Goal: Transaction & Acquisition: Purchase product/service

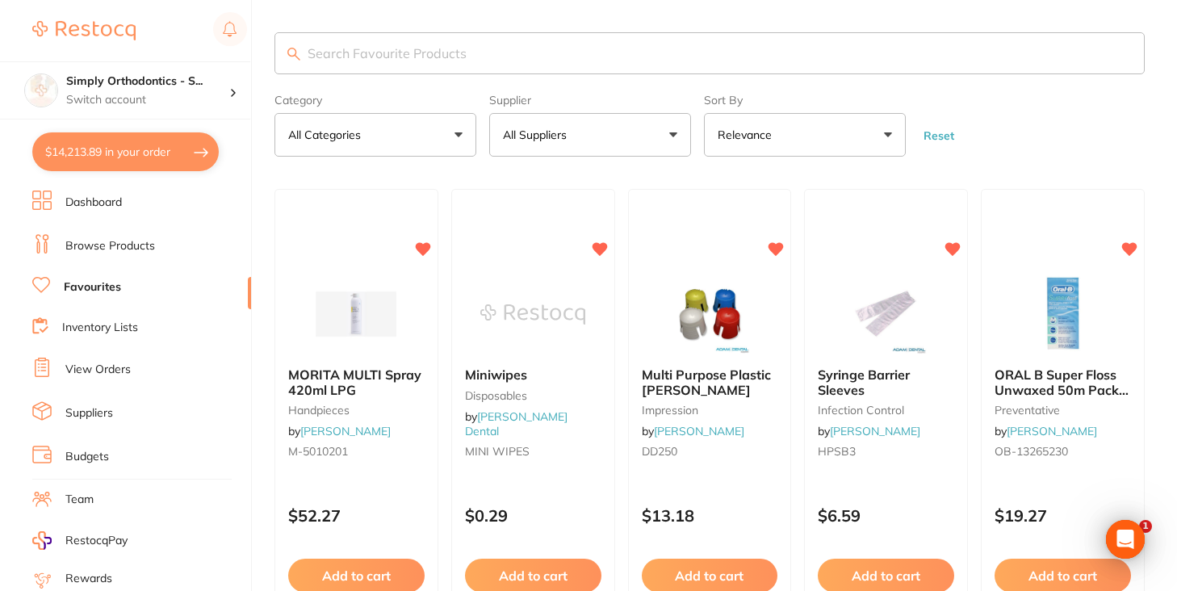
click at [510, 129] on button "All Suppliers" at bounding box center [590, 135] width 202 height 44
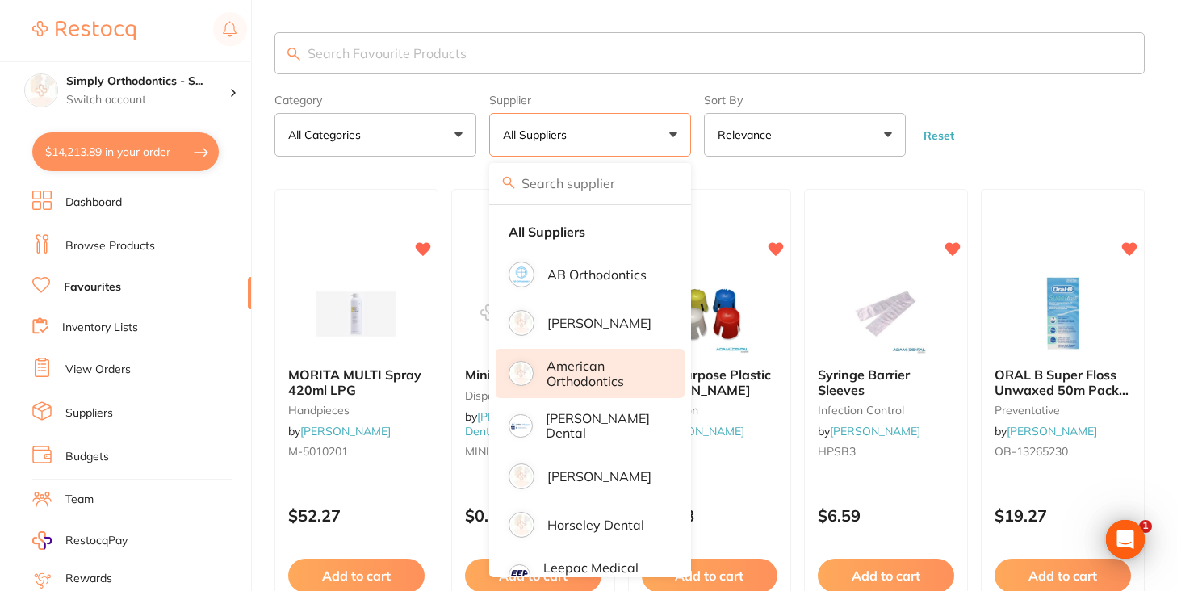
click at [584, 384] on p "American Orthodontics" at bounding box center [604, 374] width 115 height 30
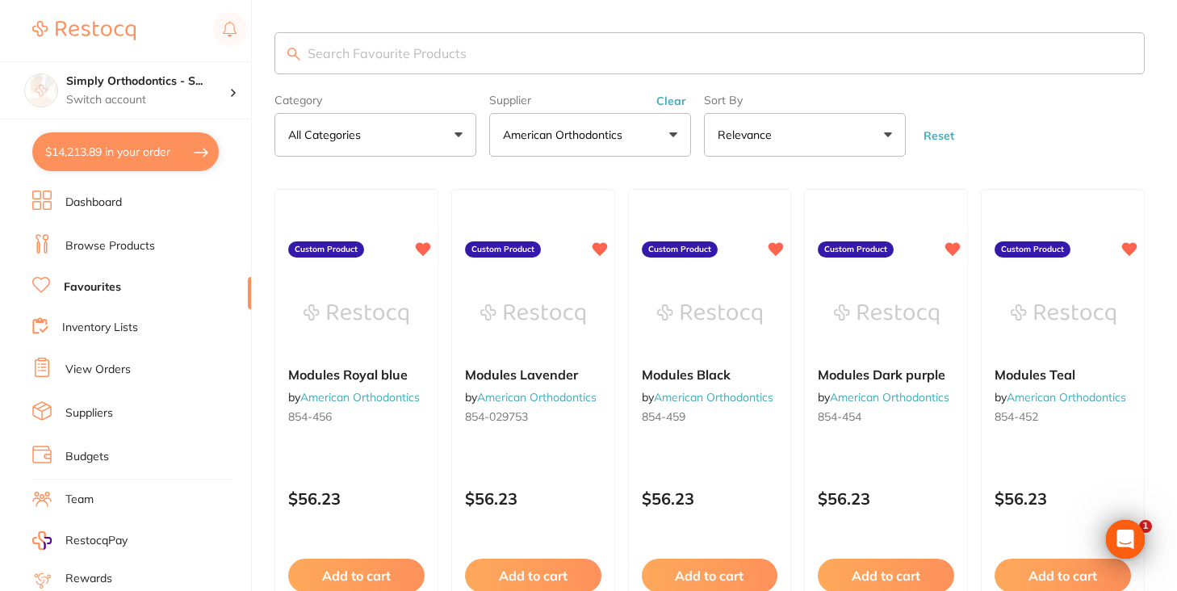
click at [578, 65] on input "search" at bounding box center [710, 53] width 870 height 42
type input "blue"
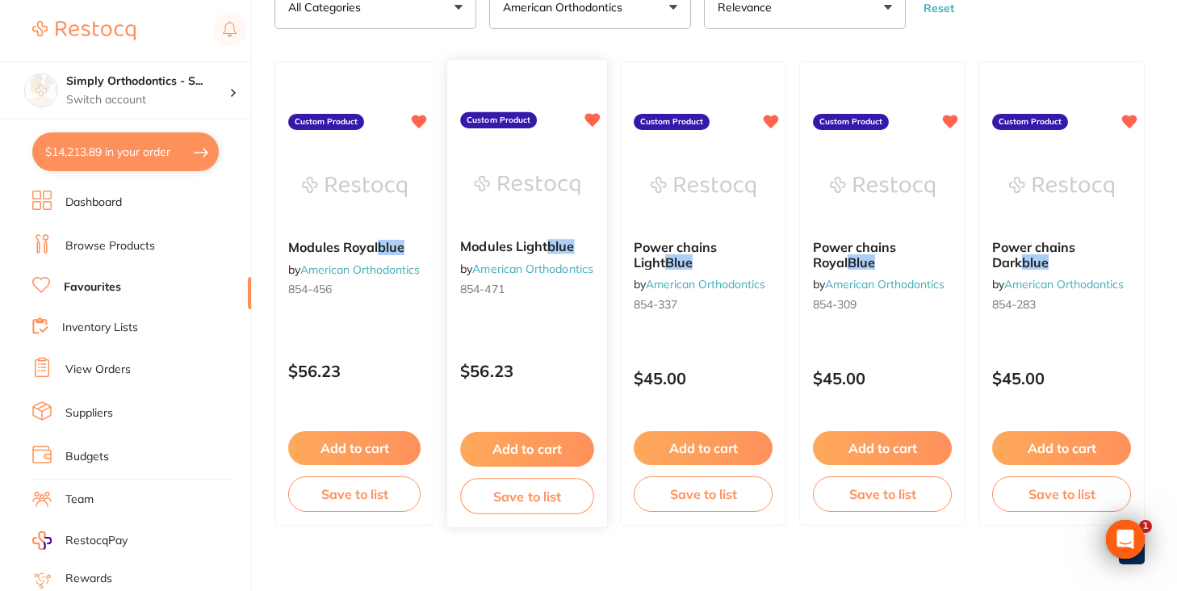
scroll to position [128, 0]
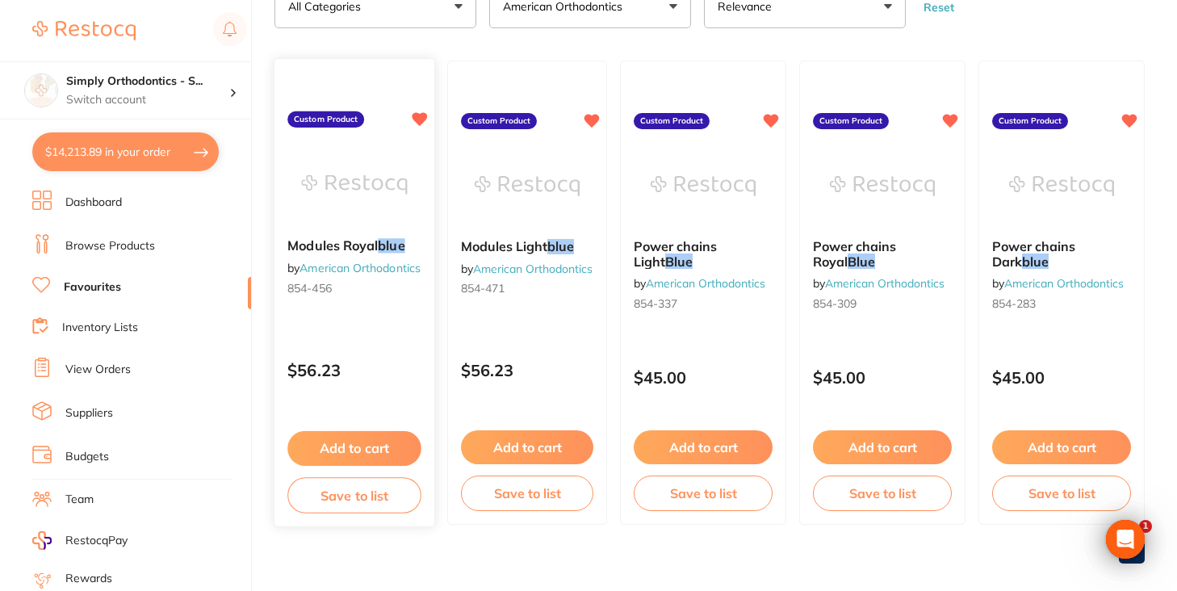
click at [357, 452] on button "Add to cart" at bounding box center [354, 448] width 134 height 35
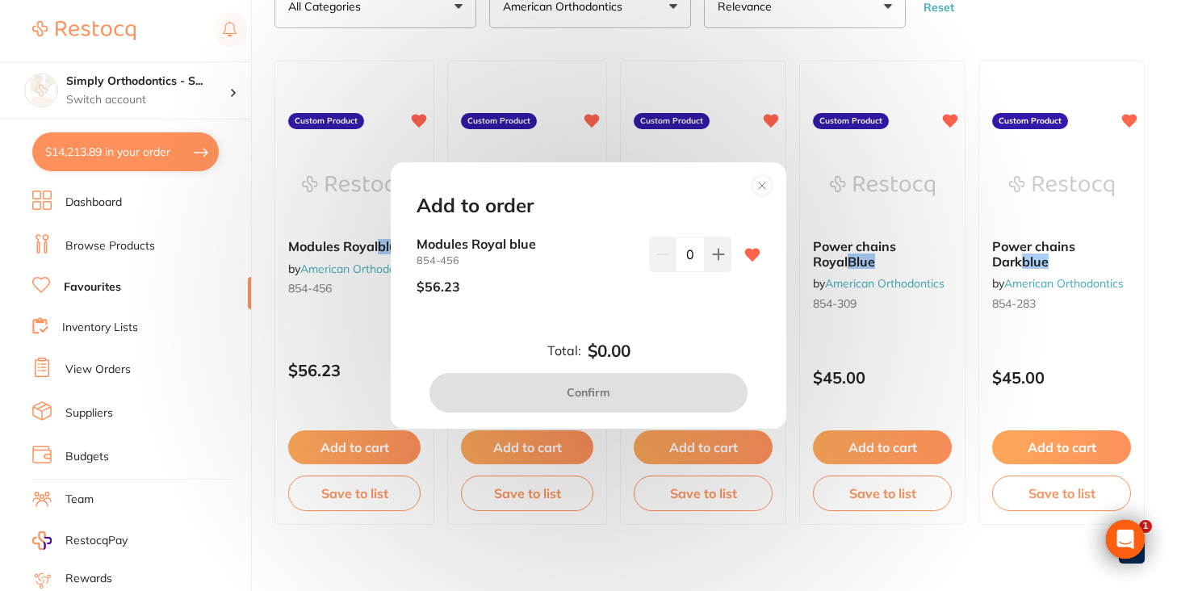
click at [728, 264] on div "Modules Royal blue 854-456 $56.23 0" at bounding box center [589, 272] width 344 height 70
click at [705, 259] on button at bounding box center [718, 255] width 27 height 36
type input "1"
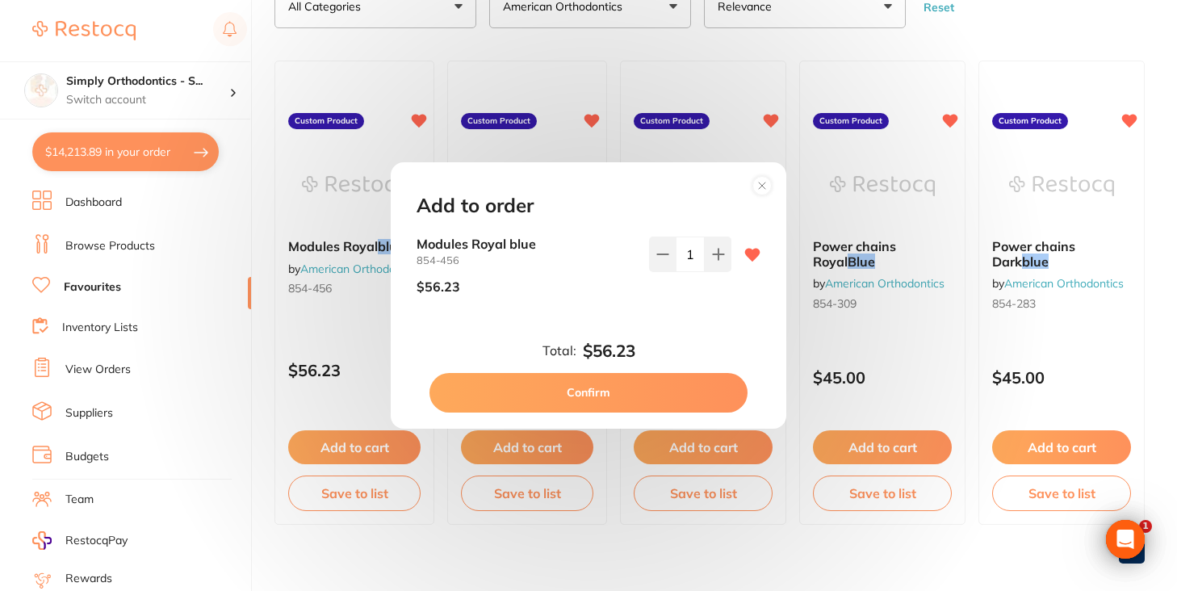
click at [610, 389] on button "Confirm" at bounding box center [589, 392] width 318 height 39
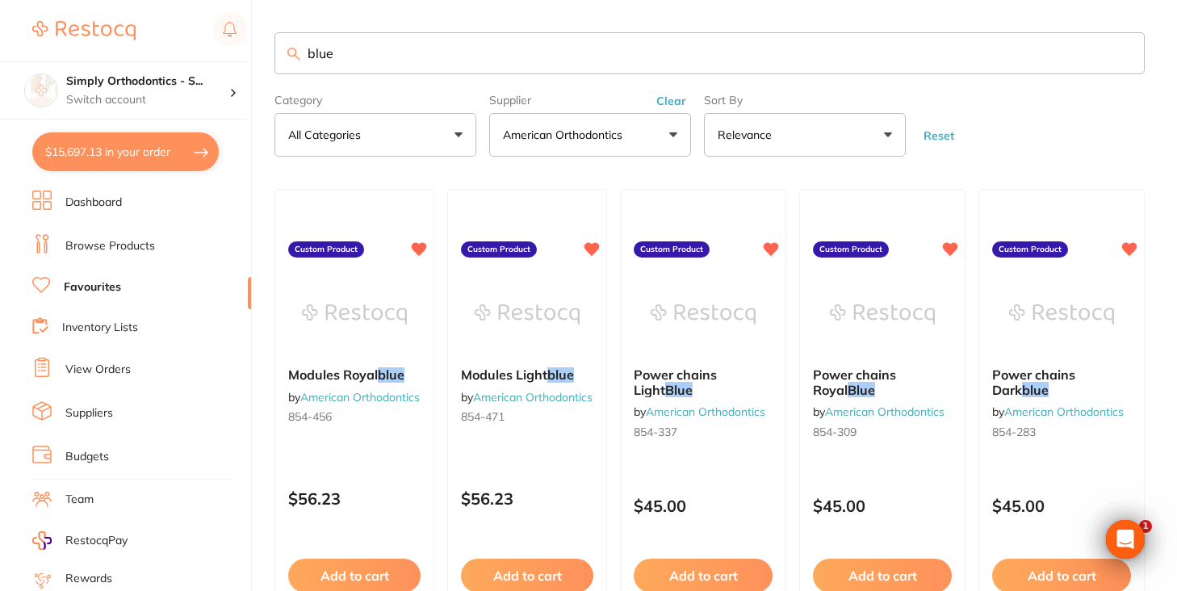
click at [474, 65] on input "blue" at bounding box center [710, 53] width 870 height 42
type input "black"
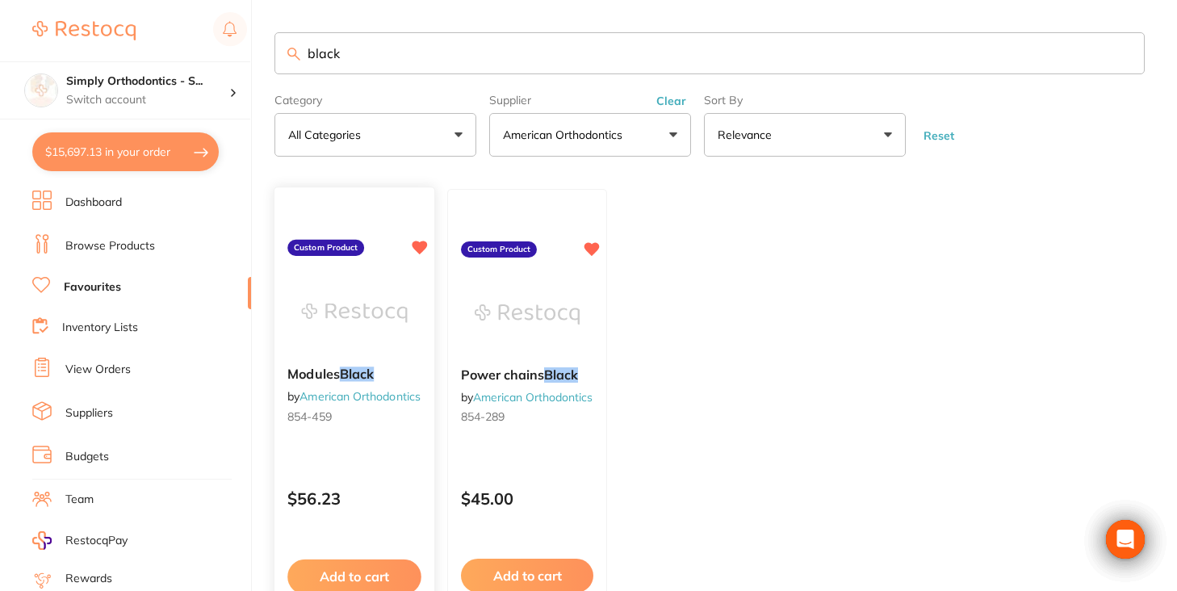
scroll to position [69, 0]
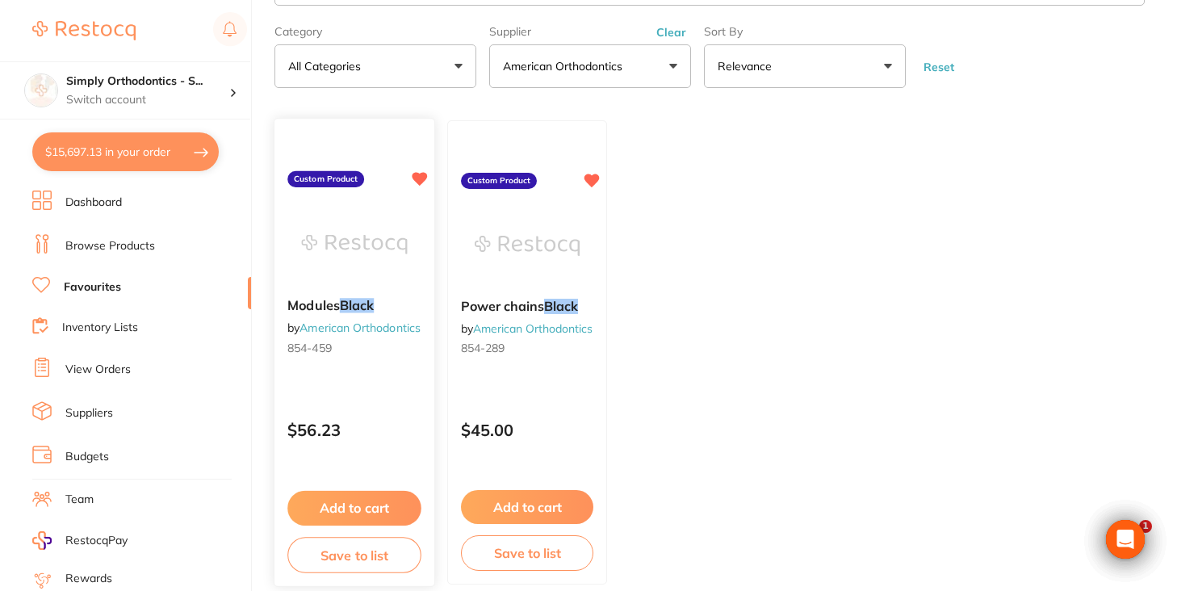
click at [354, 513] on button "Add to cart" at bounding box center [354, 508] width 134 height 35
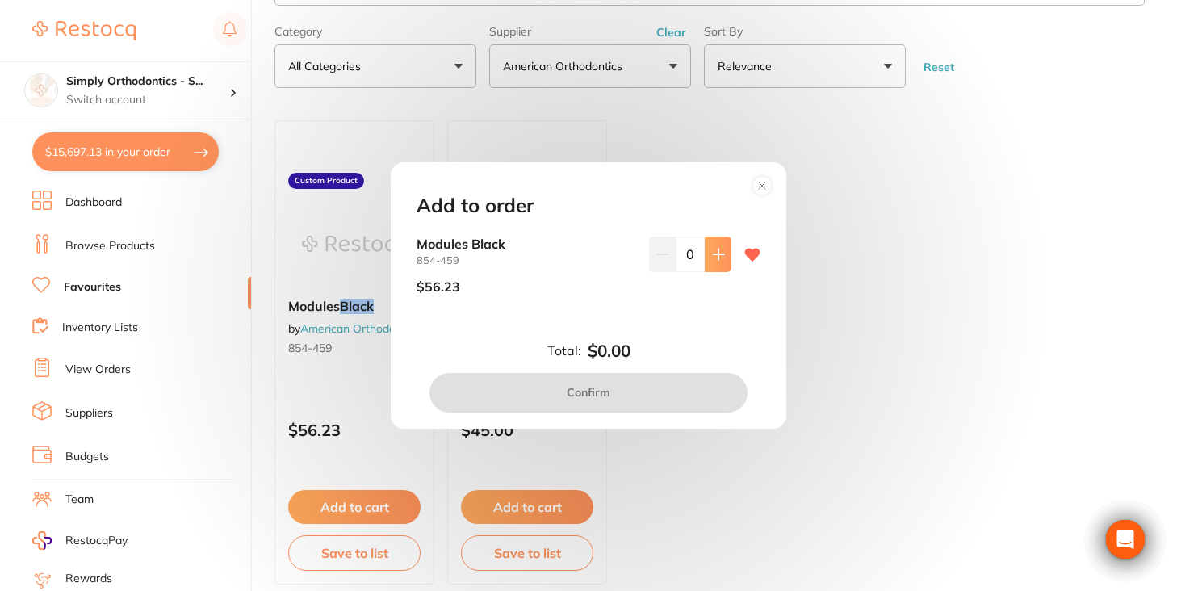
click at [712, 254] on icon at bounding box center [718, 254] width 13 height 13
type input "1"
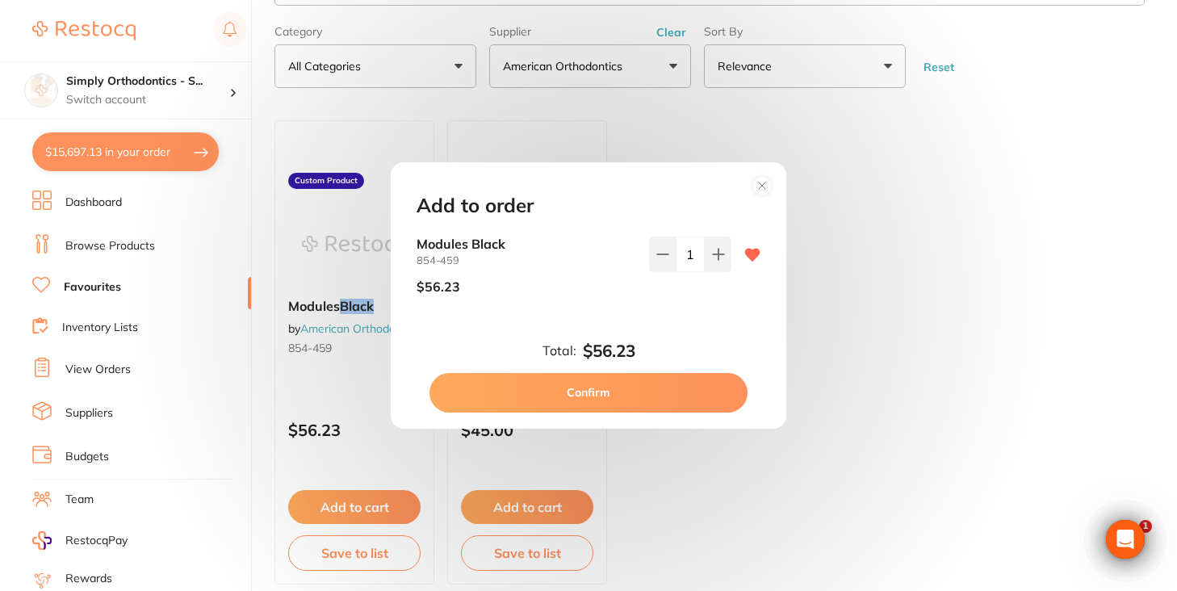
click at [565, 388] on button "Confirm" at bounding box center [589, 392] width 318 height 39
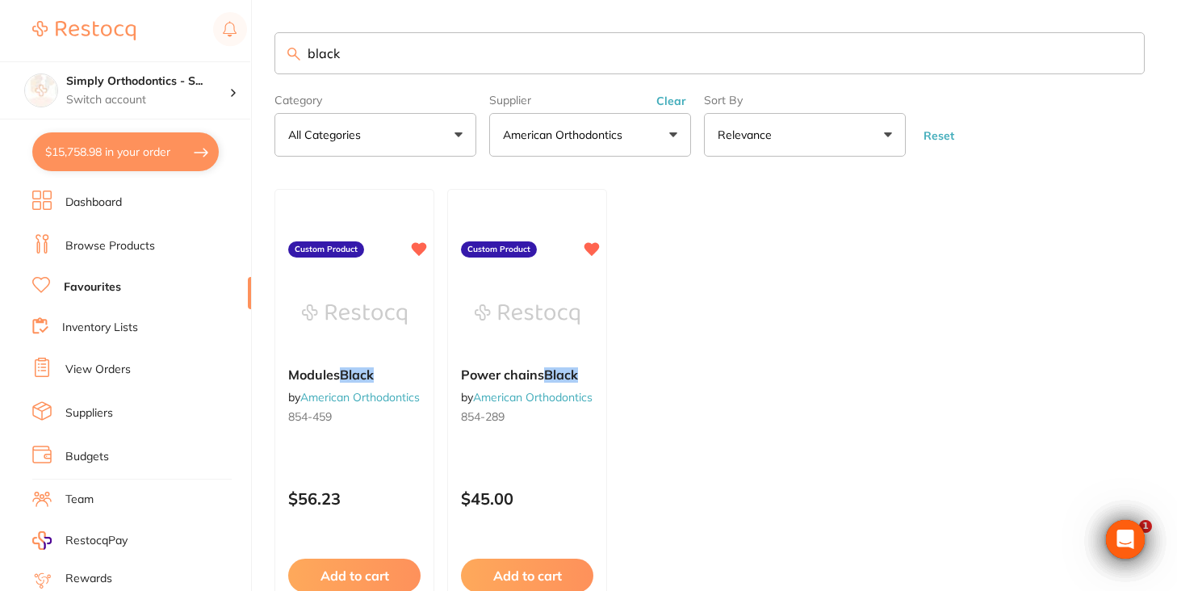
click at [342, 57] on input "black" at bounding box center [710, 53] width 870 height 42
type input "b"
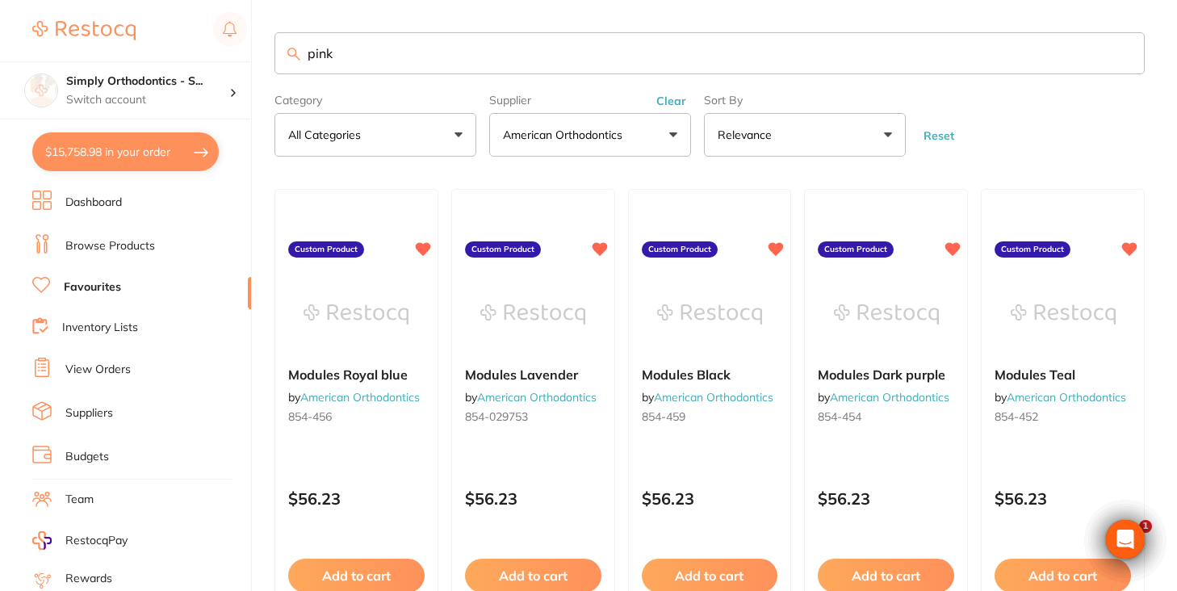
type input "pink"
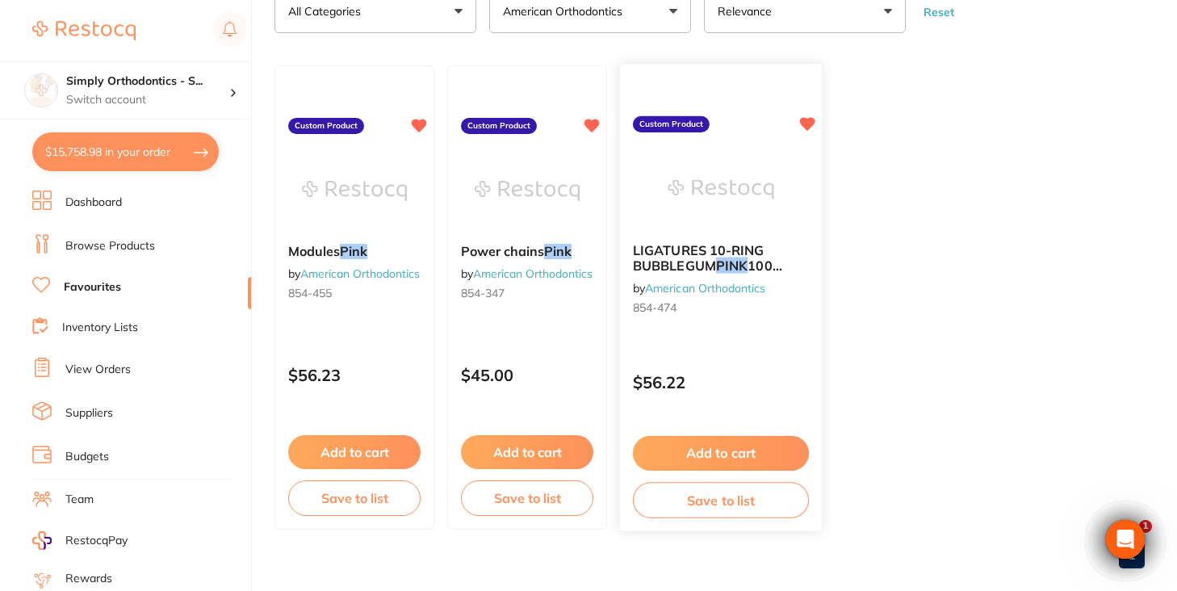
click at [732, 453] on button "Add to cart" at bounding box center [721, 453] width 176 height 35
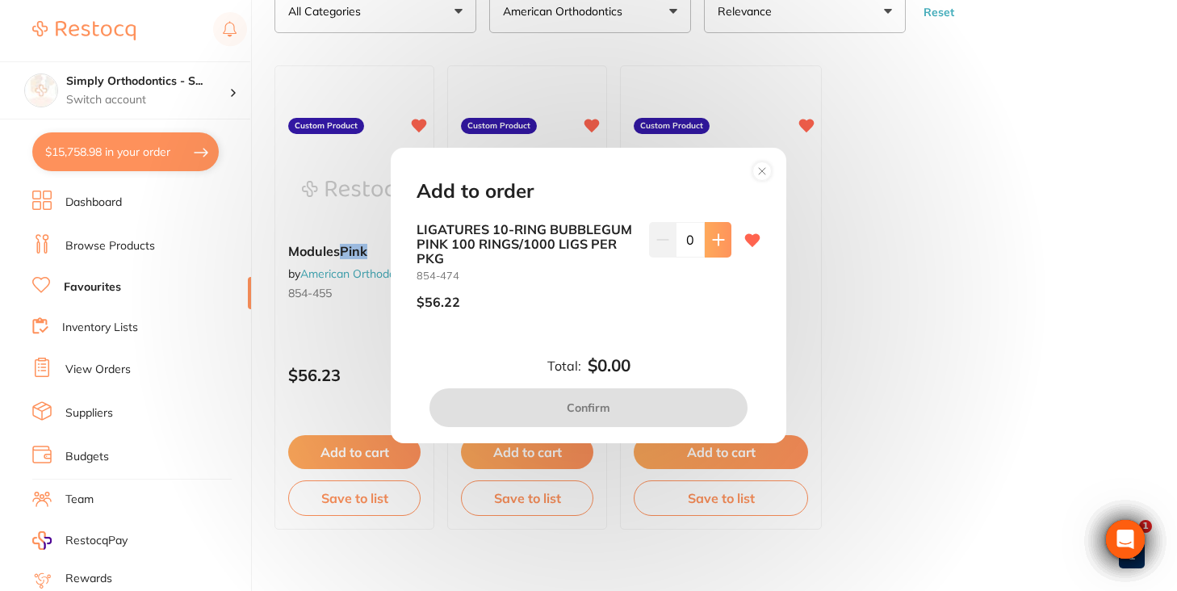
click at [712, 240] on icon at bounding box center [718, 239] width 13 height 13
type input "1"
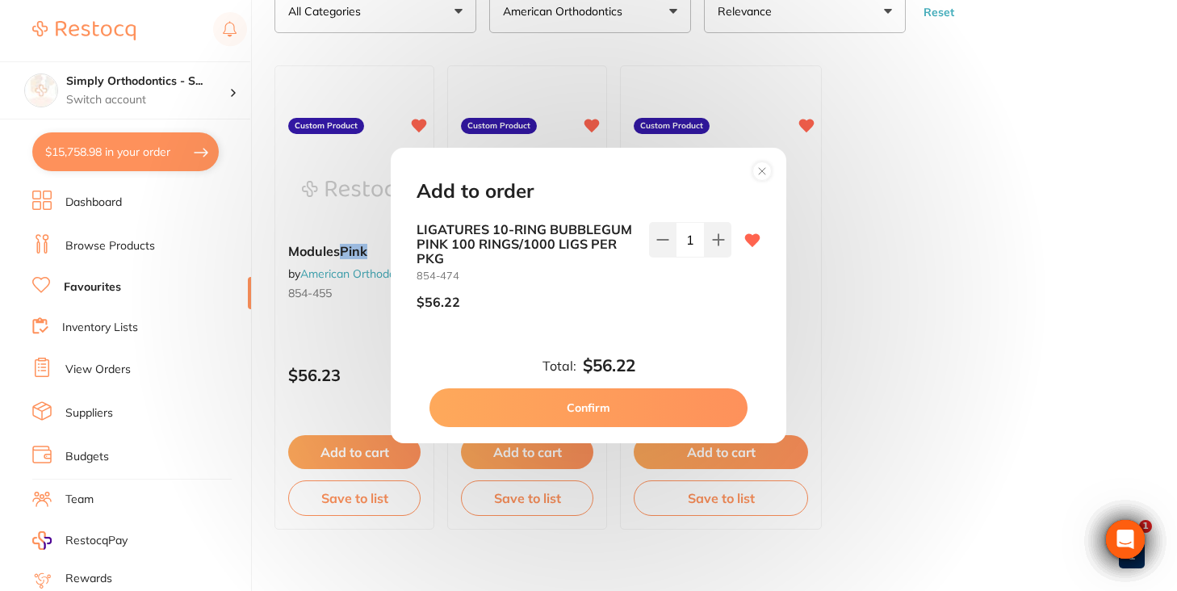
click at [573, 399] on button "Confirm" at bounding box center [589, 407] width 318 height 39
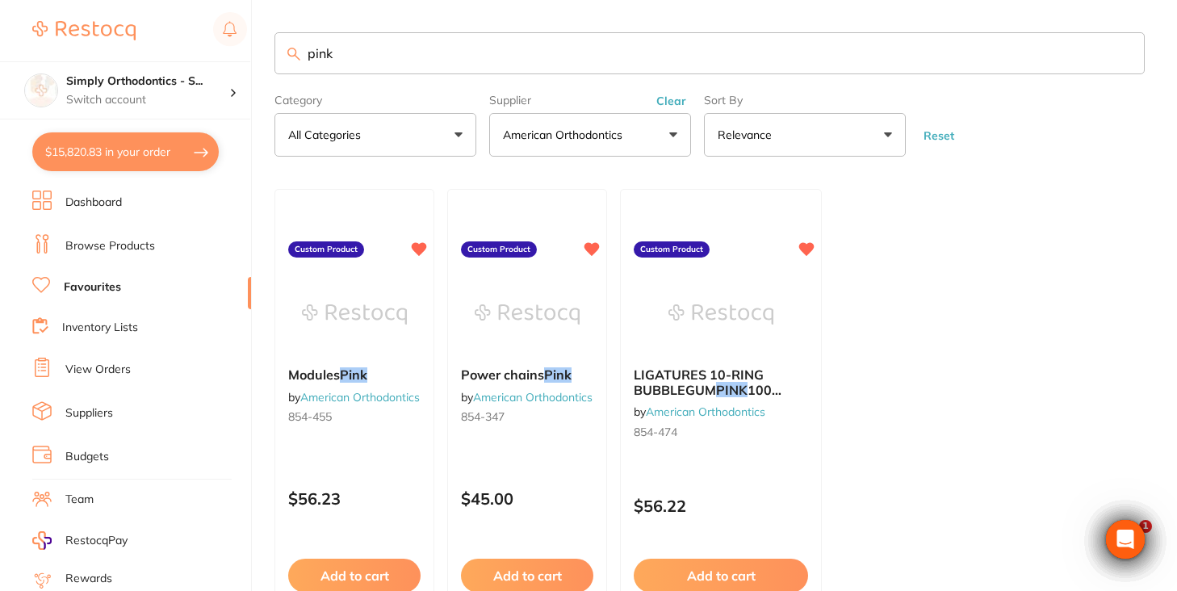
click at [1122, 52] on input "pink" at bounding box center [710, 53] width 870 height 42
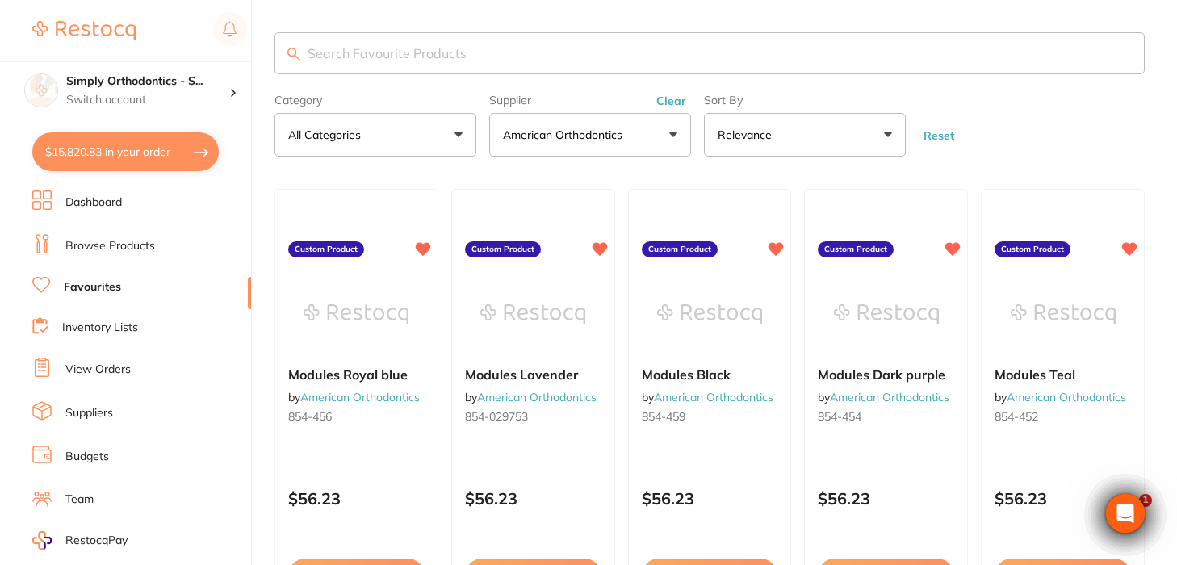
click at [426, 56] on input "search" at bounding box center [710, 53] width 870 height 42
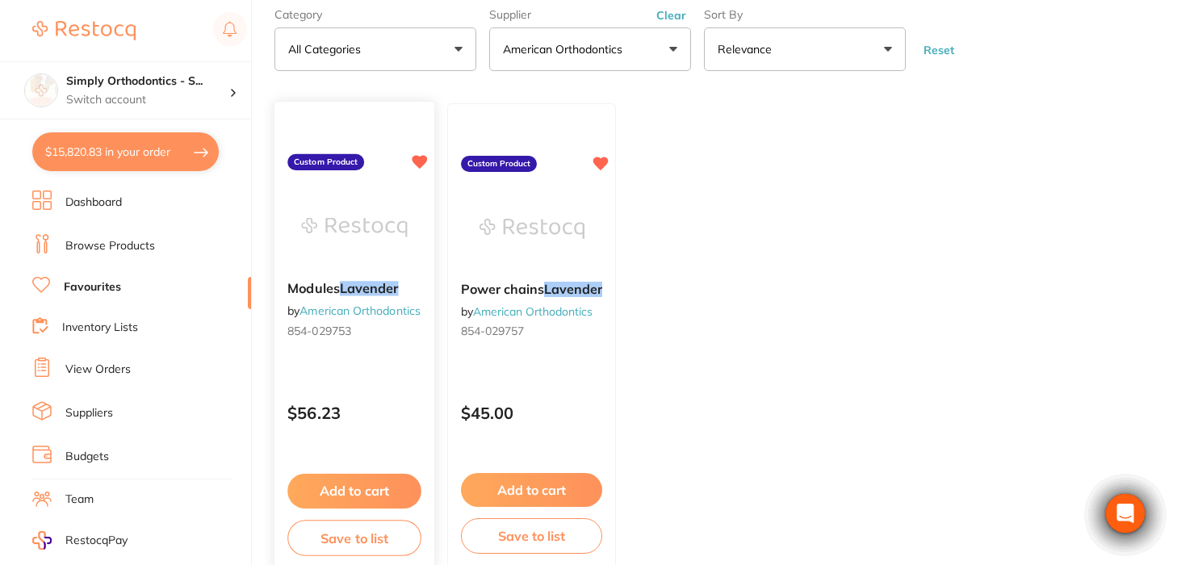
scroll to position [85, 0]
type input "lavender"
click at [365, 495] on button "Add to cart" at bounding box center [354, 492] width 134 height 35
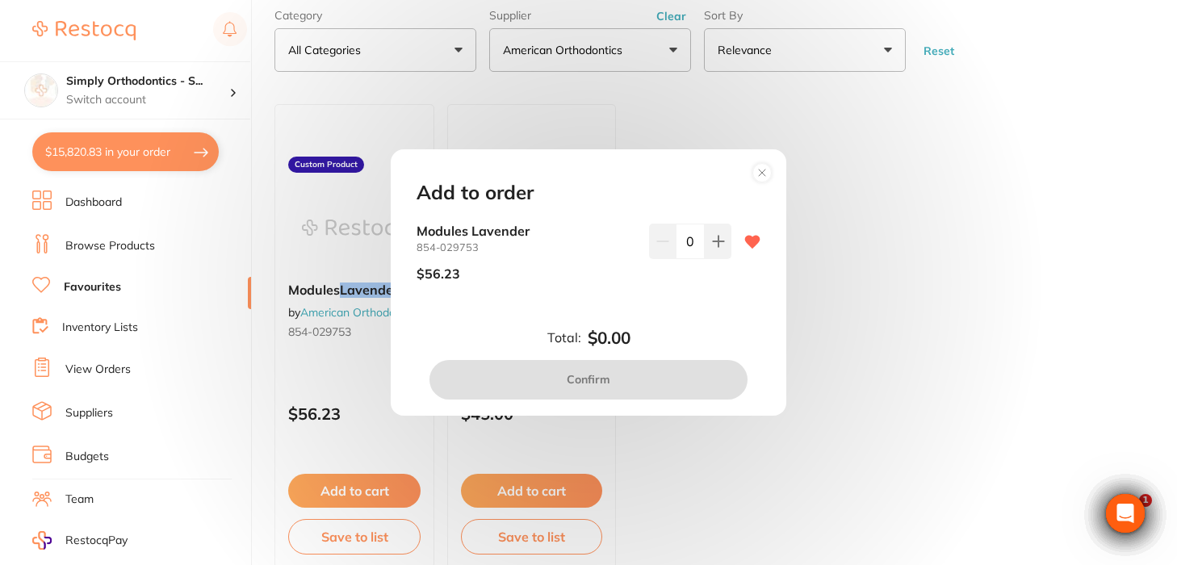
scroll to position [0, 0]
click at [710, 250] on button at bounding box center [718, 242] width 27 height 36
type input "1"
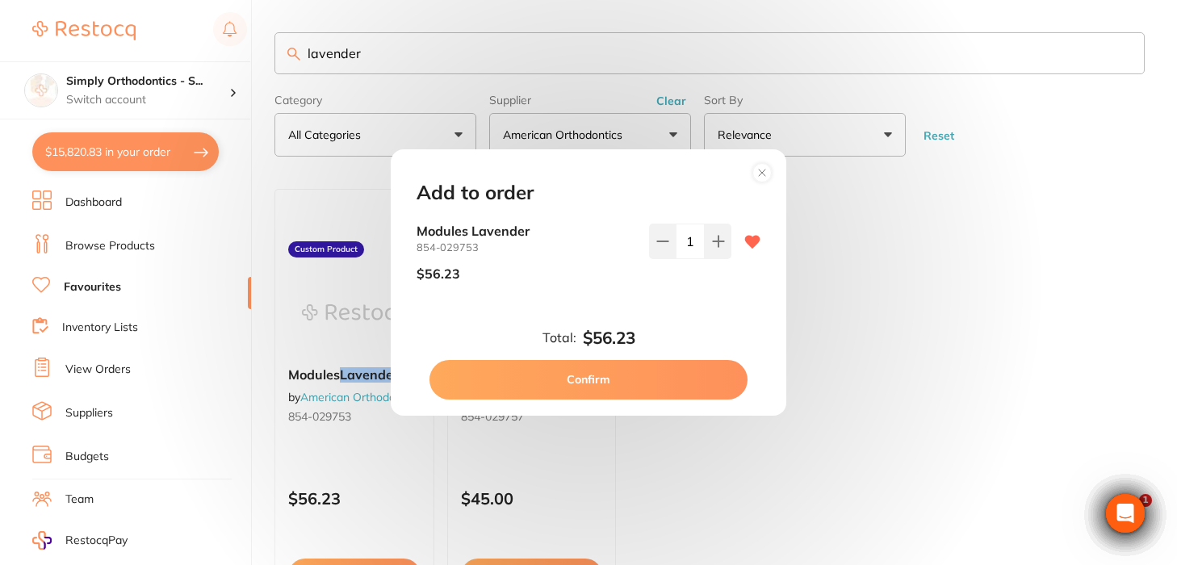
drag, startPoint x: 619, startPoint y: 348, endPoint x: 582, endPoint y: 382, distance: 49.7
click at [582, 382] on button "Confirm" at bounding box center [589, 379] width 318 height 39
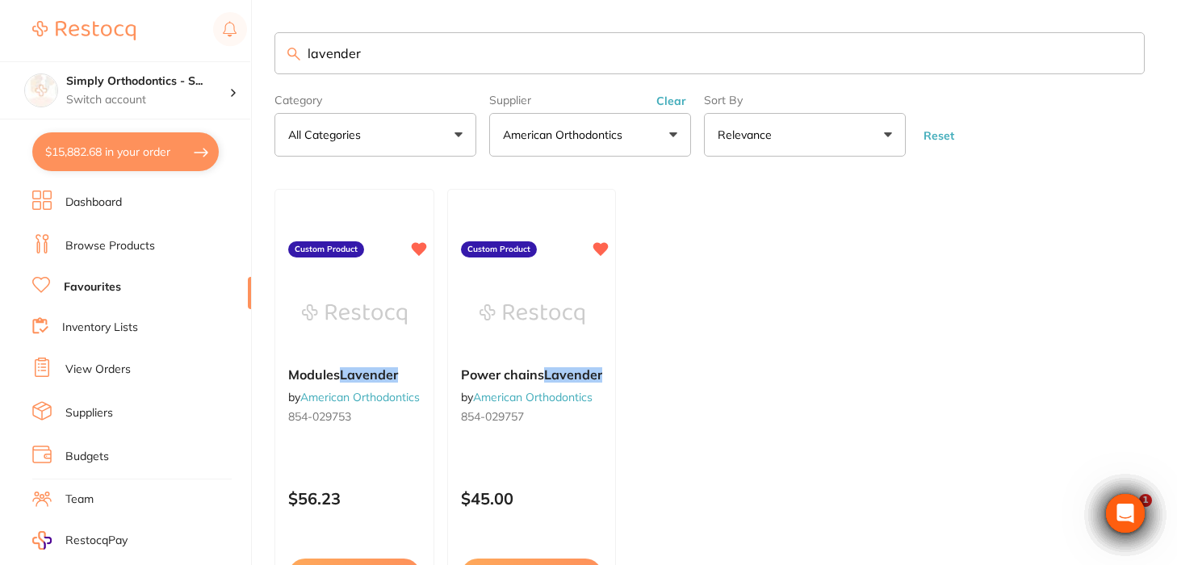
click at [1122, 52] on input "lavender" at bounding box center [710, 53] width 870 height 42
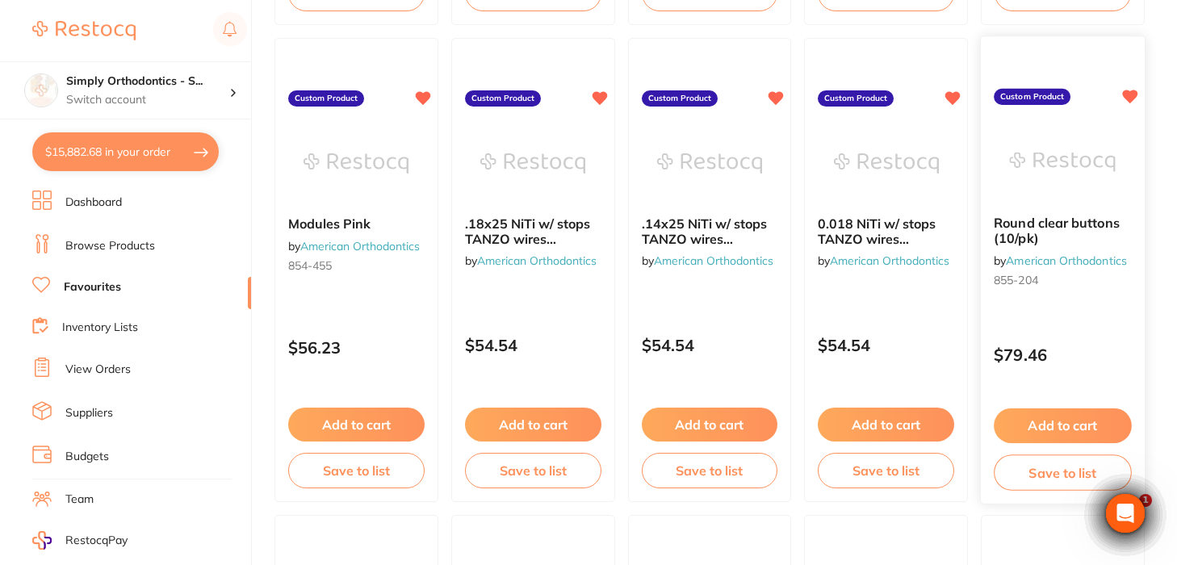
scroll to position [1114, 0]
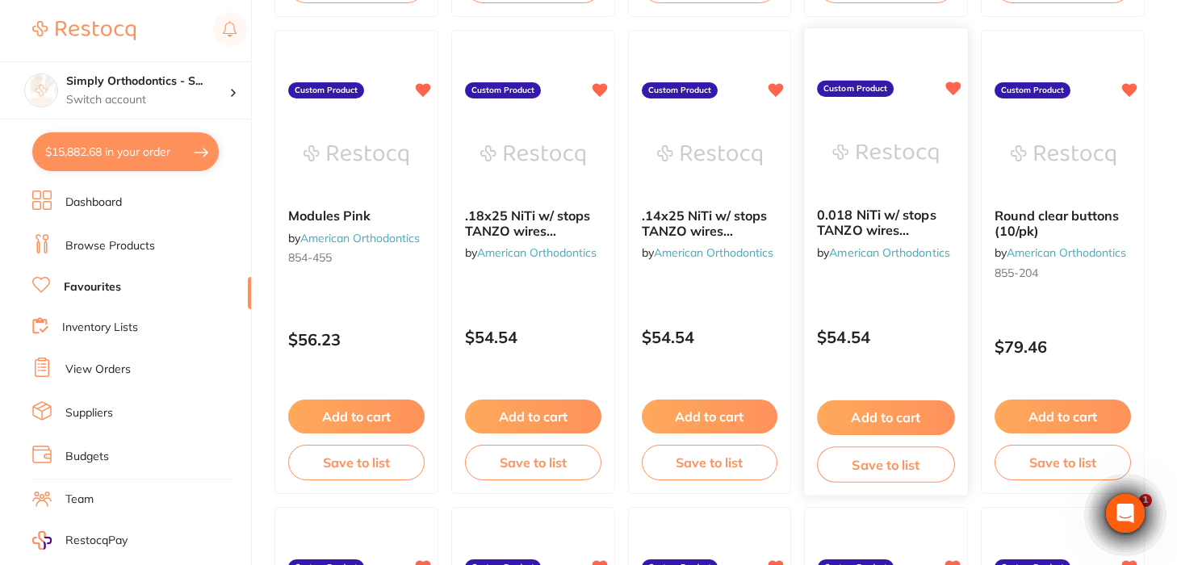
click at [874, 426] on button "Add to cart" at bounding box center [886, 418] width 137 height 35
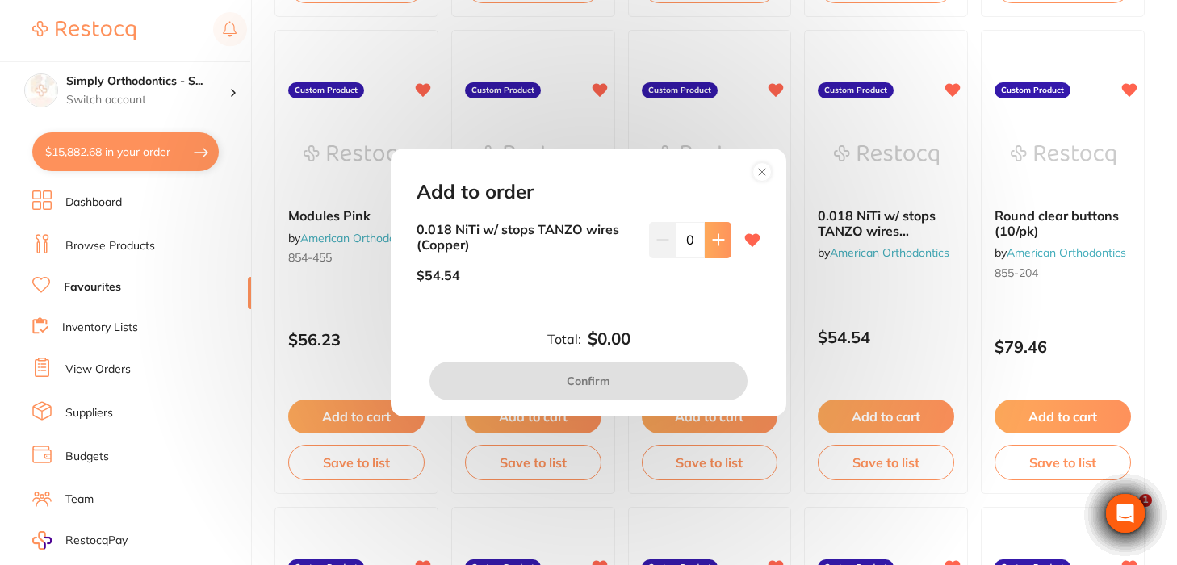
click at [712, 236] on icon at bounding box center [718, 239] width 13 height 13
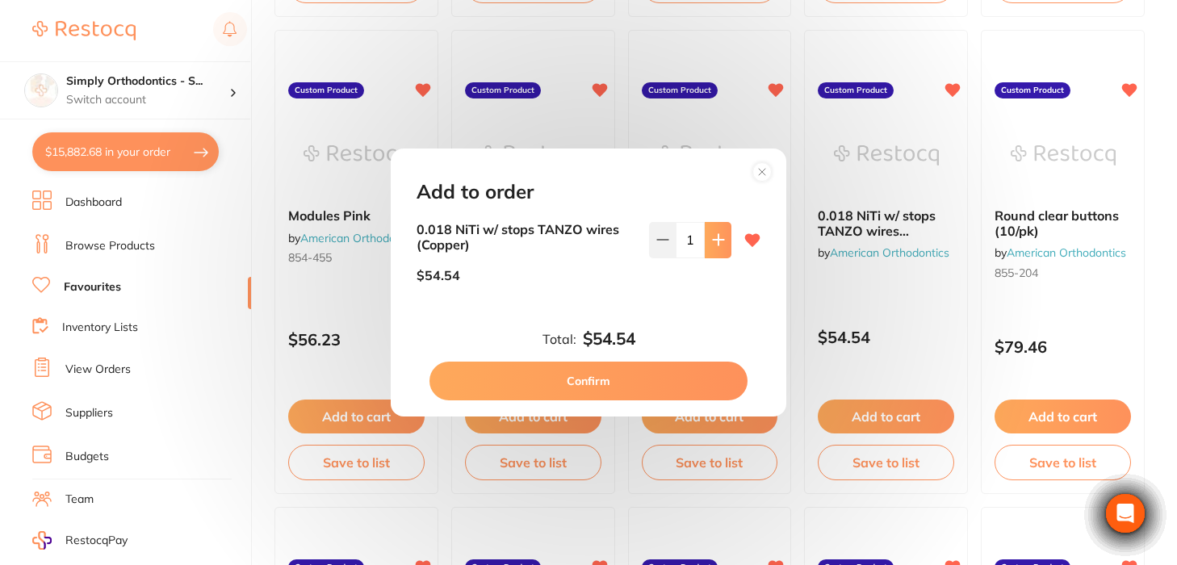
click at [712, 236] on icon at bounding box center [718, 239] width 13 height 13
type input "2"
click at [587, 383] on button "Confirm" at bounding box center [589, 381] width 318 height 39
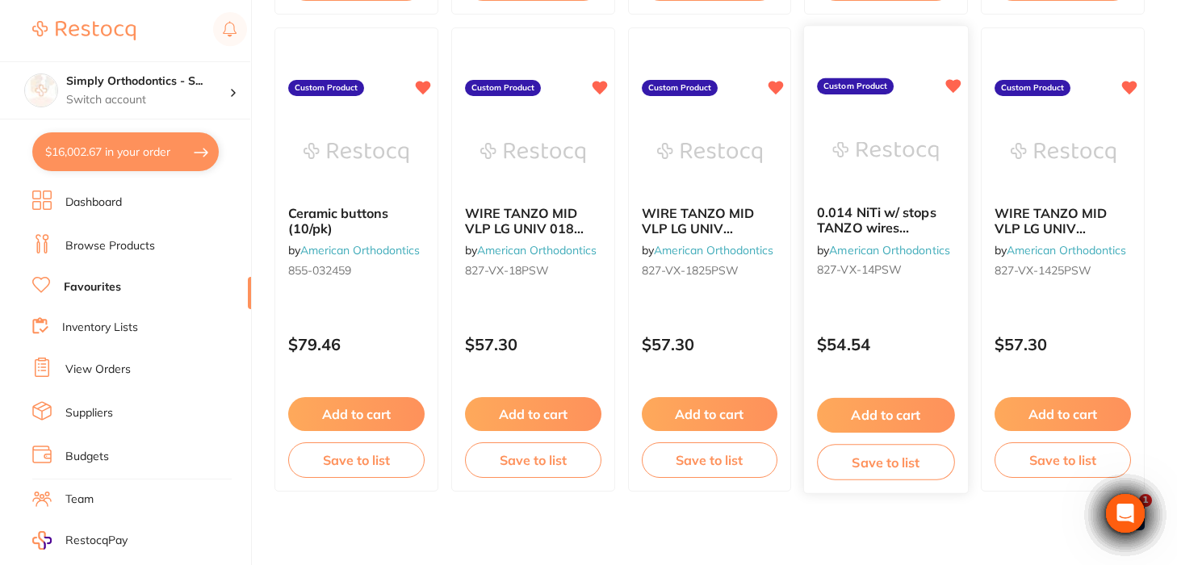
scroll to position [4467, 0]
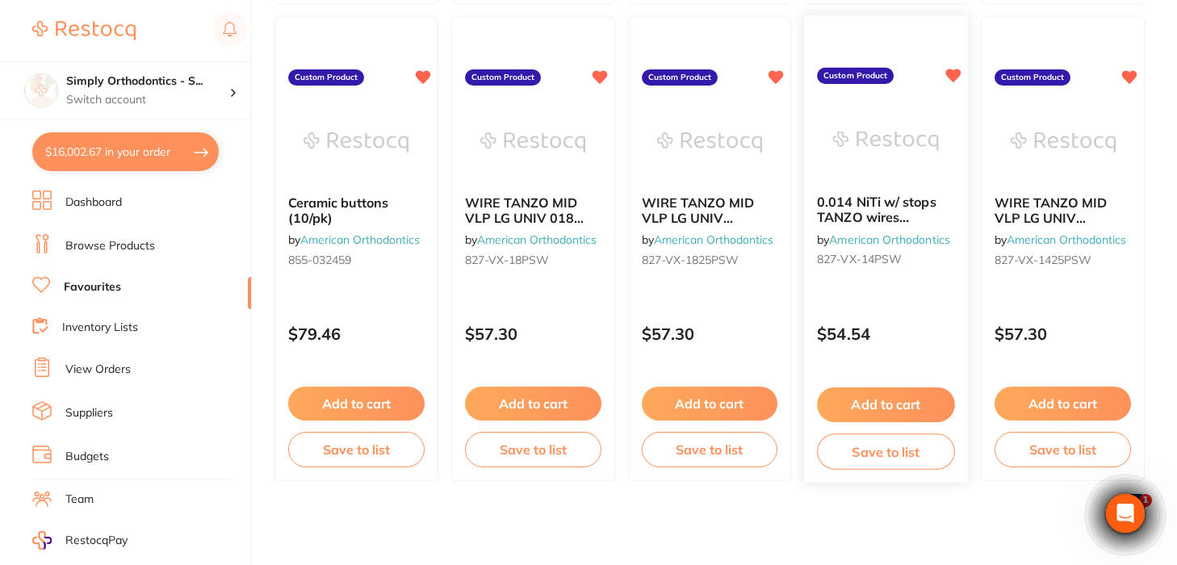
click at [850, 405] on button "Add to cart" at bounding box center [886, 405] width 137 height 35
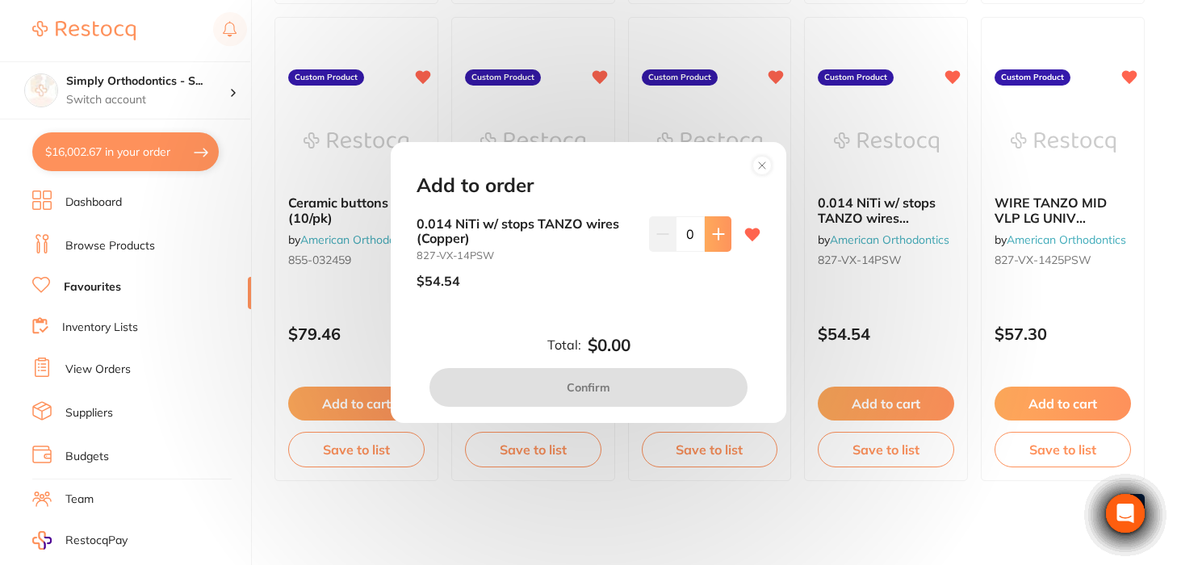
click at [710, 224] on button at bounding box center [718, 234] width 27 height 36
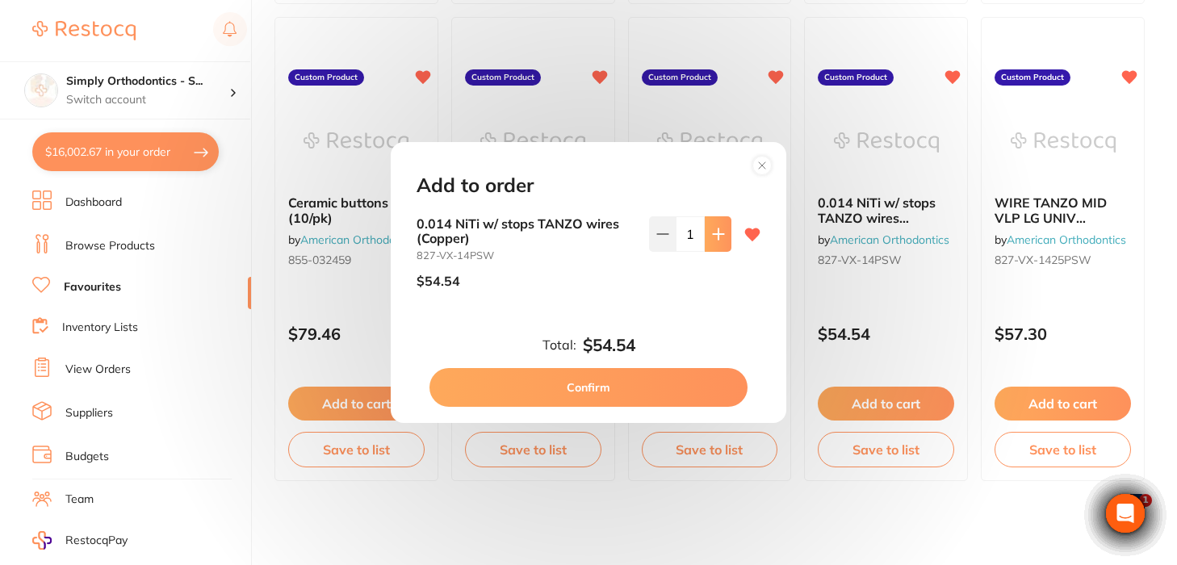
click at [710, 224] on button at bounding box center [718, 234] width 27 height 36
type input "2"
click at [609, 391] on button "Confirm" at bounding box center [589, 387] width 318 height 39
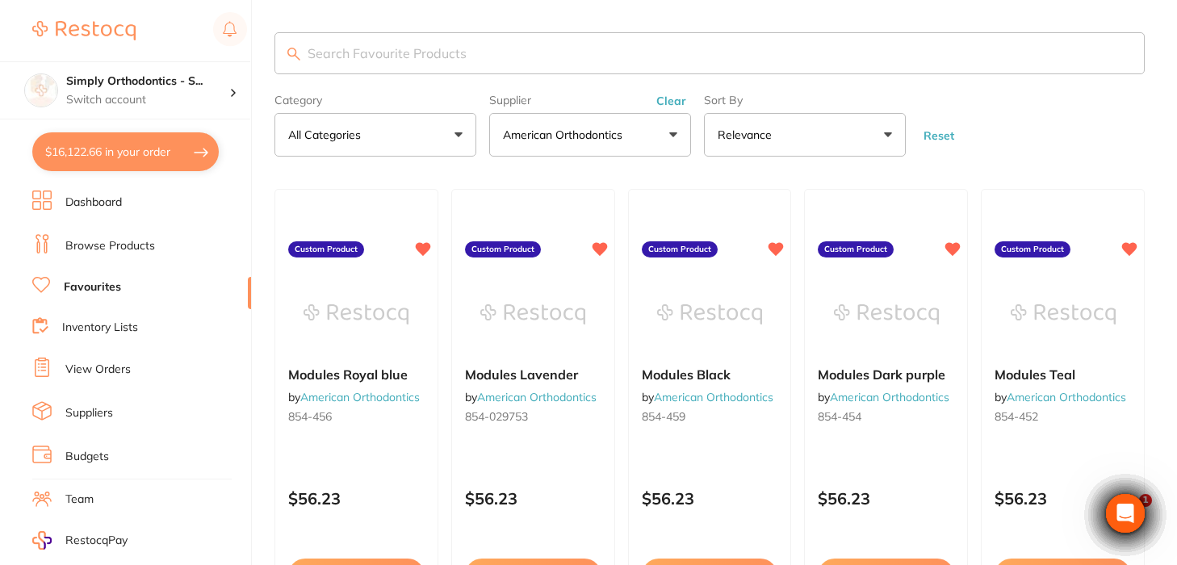
click at [676, 57] on input "search" at bounding box center [710, 53] width 870 height 42
type input "tanzo"
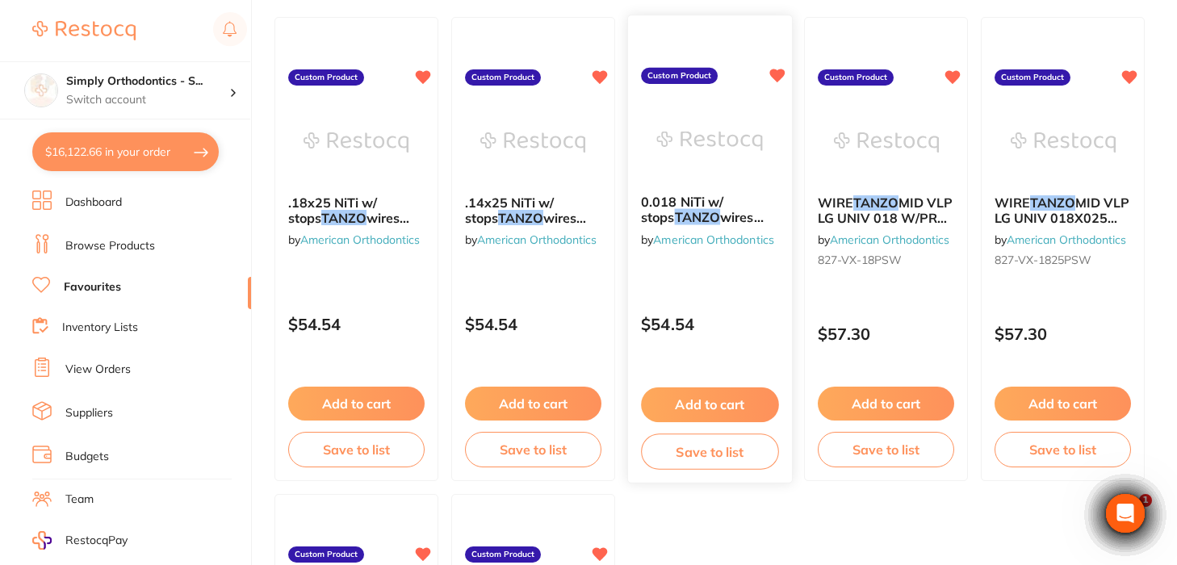
click at [677, 408] on button "Add to cart" at bounding box center [709, 405] width 137 height 35
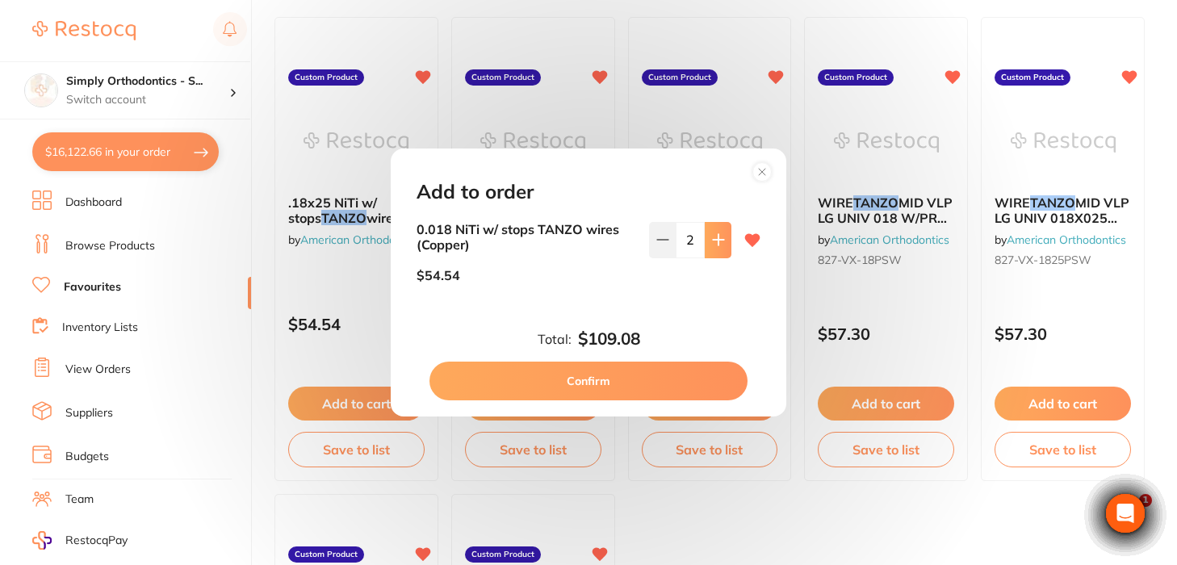
click at [705, 233] on button at bounding box center [718, 240] width 27 height 36
click at [712, 235] on icon at bounding box center [718, 239] width 13 height 13
type input "5"
click at [608, 385] on button "Confirm" at bounding box center [589, 381] width 318 height 39
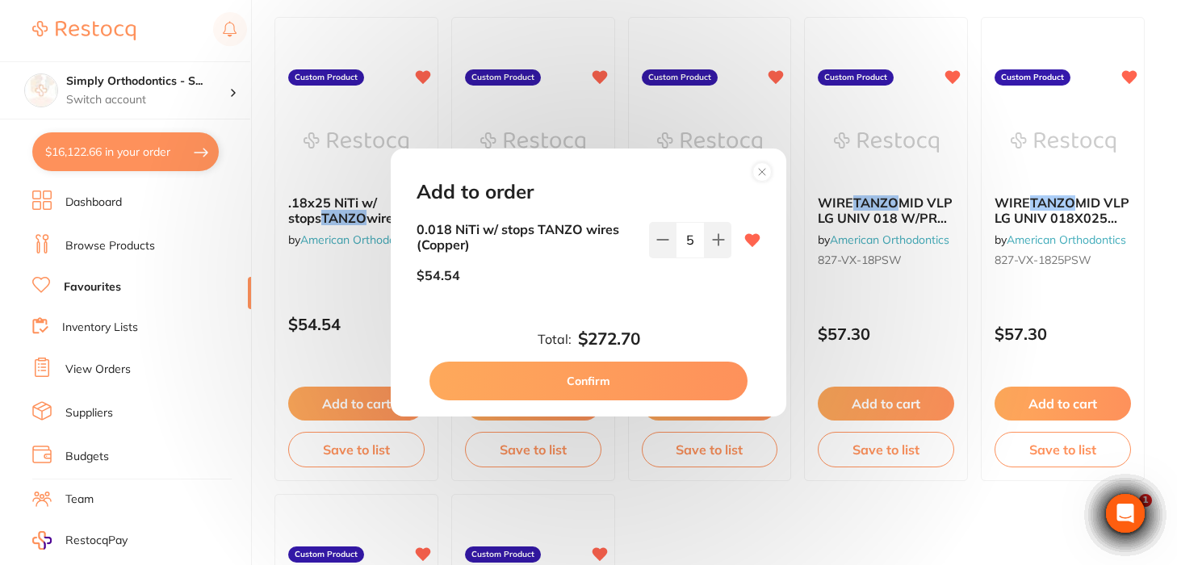
type input "5"
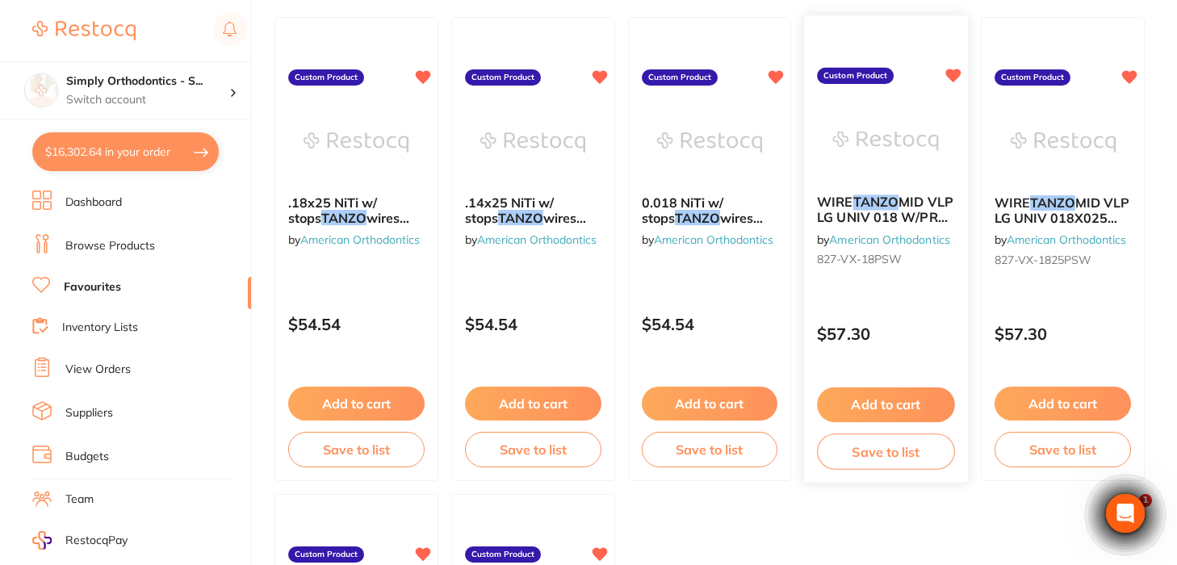
click at [884, 409] on button "Add to cart" at bounding box center [886, 405] width 137 height 35
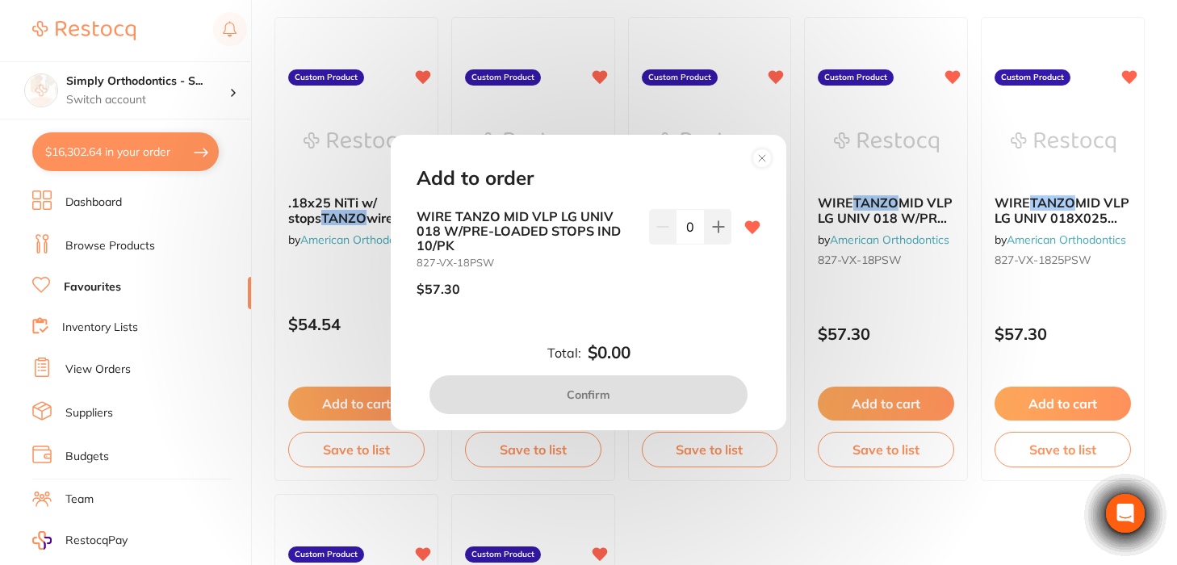
click at [763, 163] on circle at bounding box center [762, 158] width 19 height 19
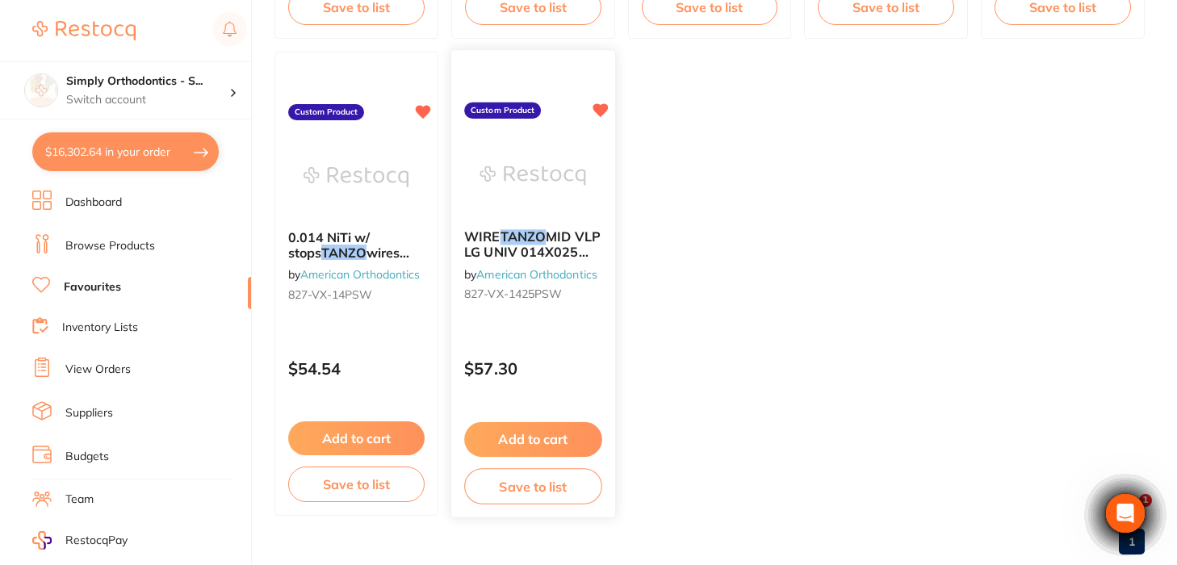
scroll to position [615, 0]
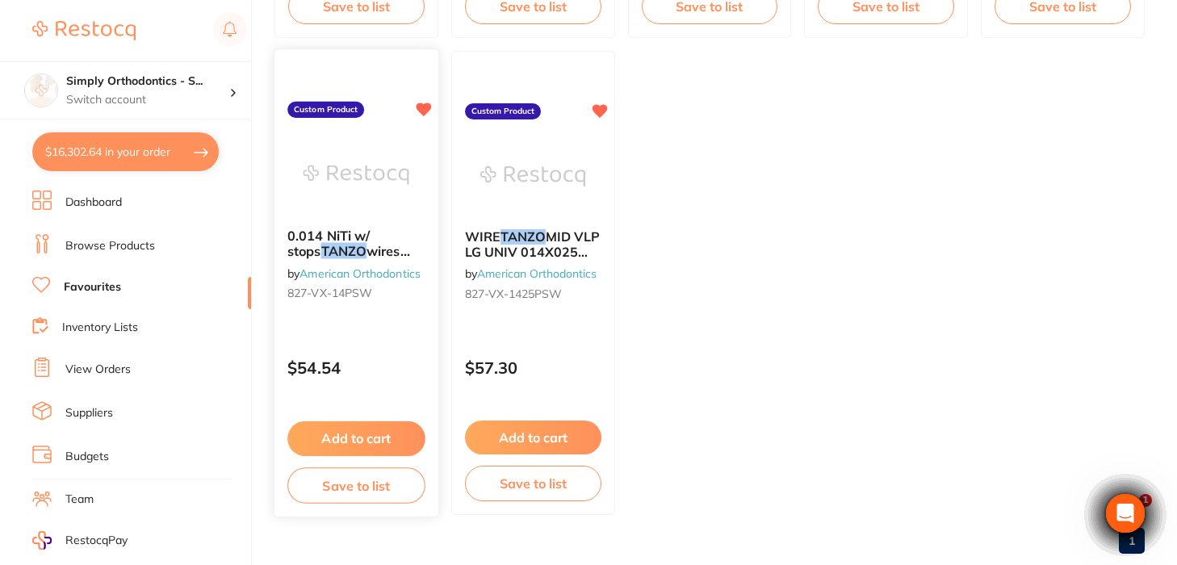
click at [342, 450] on button "Add to cart" at bounding box center [355, 439] width 137 height 35
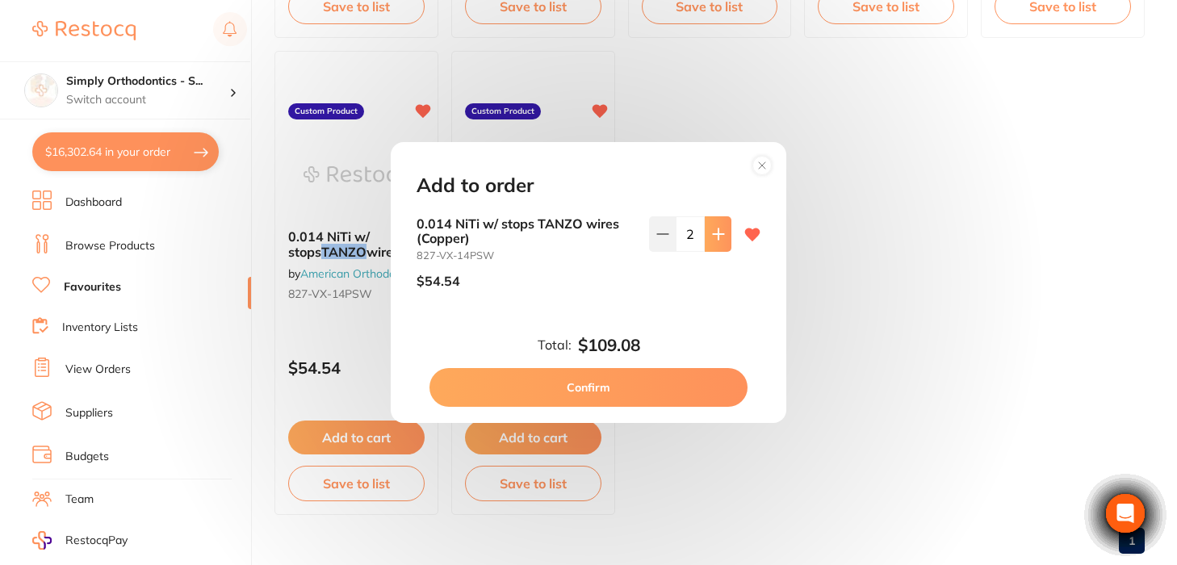
click at [711, 244] on button at bounding box center [718, 234] width 27 height 36
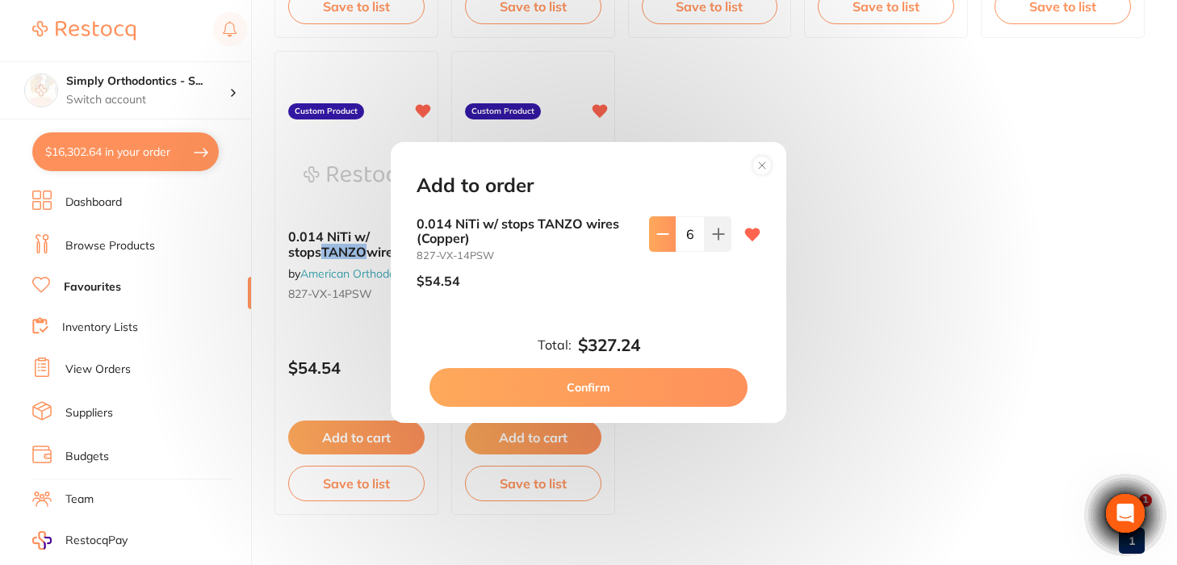
click at [656, 238] on icon at bounding box center [662, 234] width 13 height 13
type input "5"
click at [569, 378] on button "Confirm" at bounding box center [589, 387] width 318 height 39
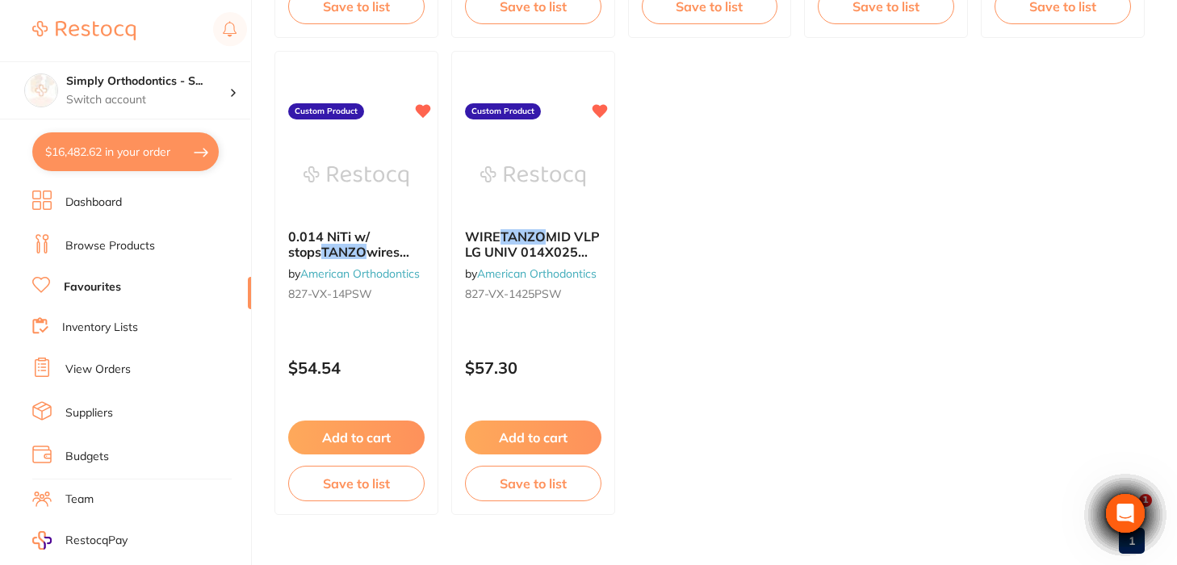
type input "5"
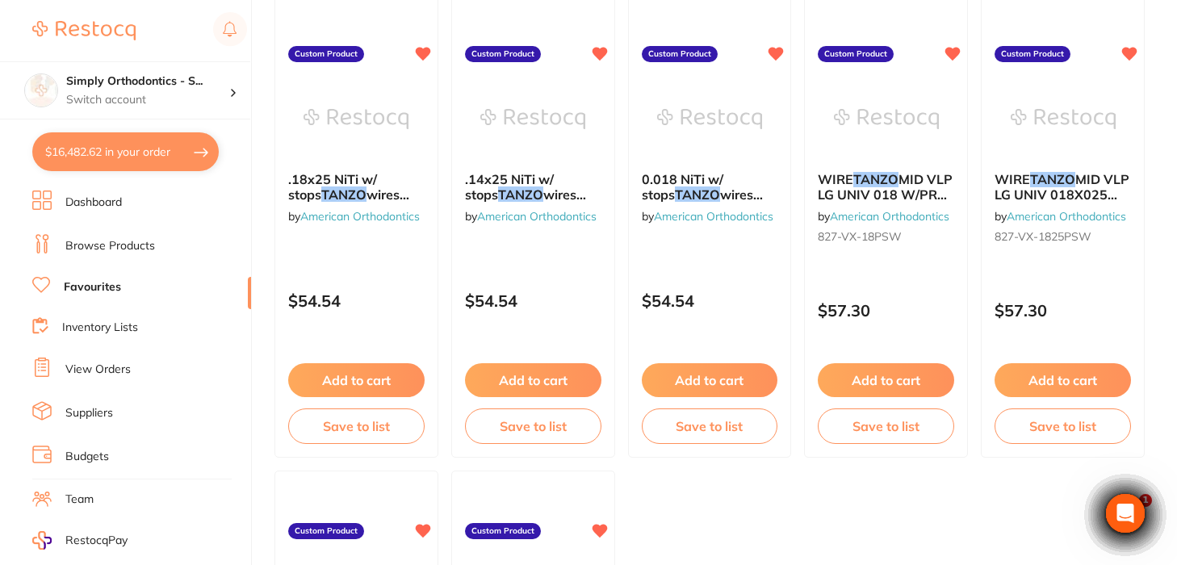
scroll to position [173, 0]
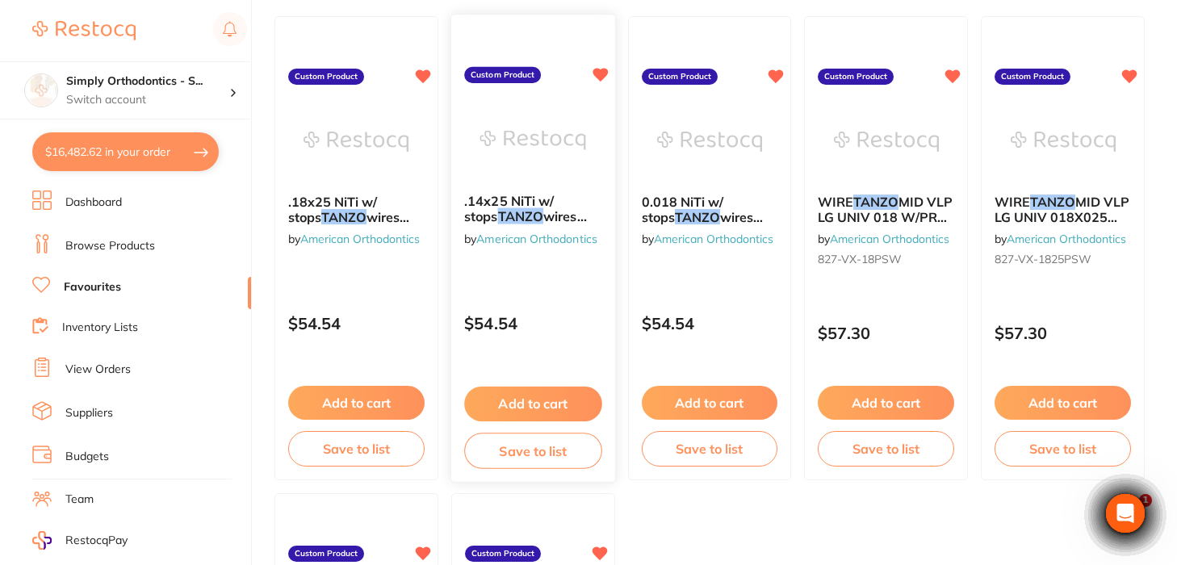
click at [516, 410] on button "Add to cart" at bounding box center [532, 404] width 137 height 35
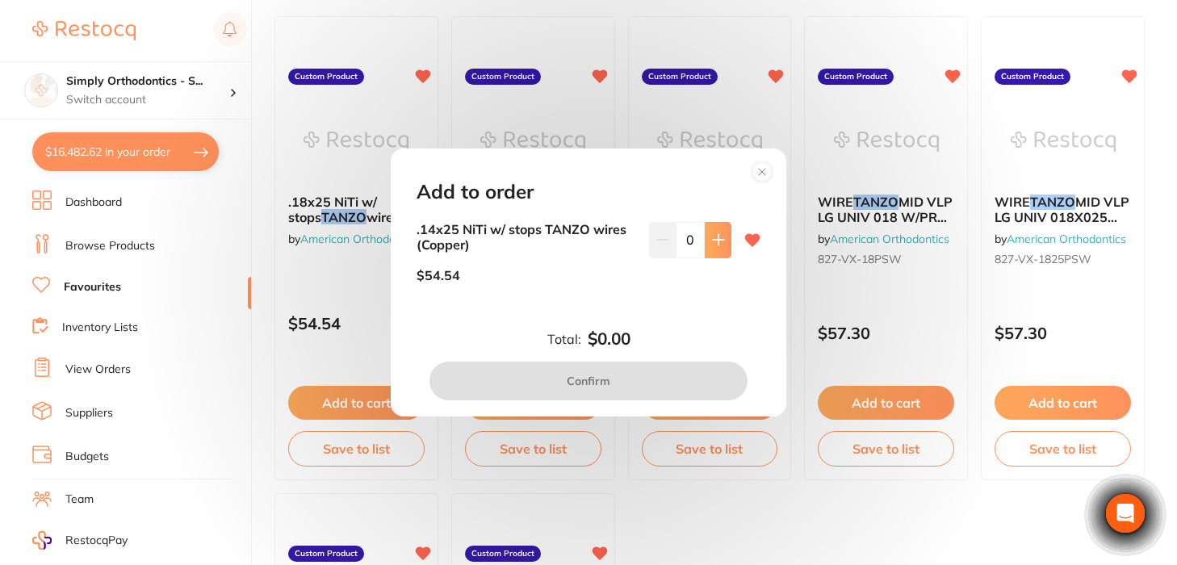
click at [719, 250] on button at bounding box center [718, 240] width 27 height 36
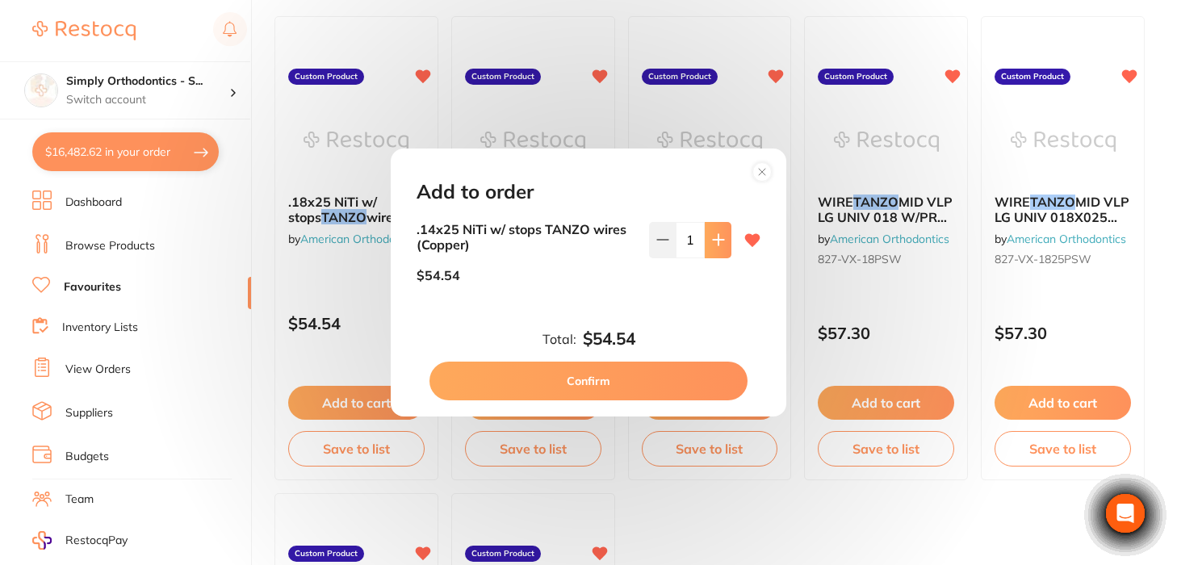
click at [719, 250] on button at bounding box center [718, 240] width 27 height 36
type input "3"
click at [542, 371] on button "Confirm" at bounding box center [589, 381] width 318 height 39
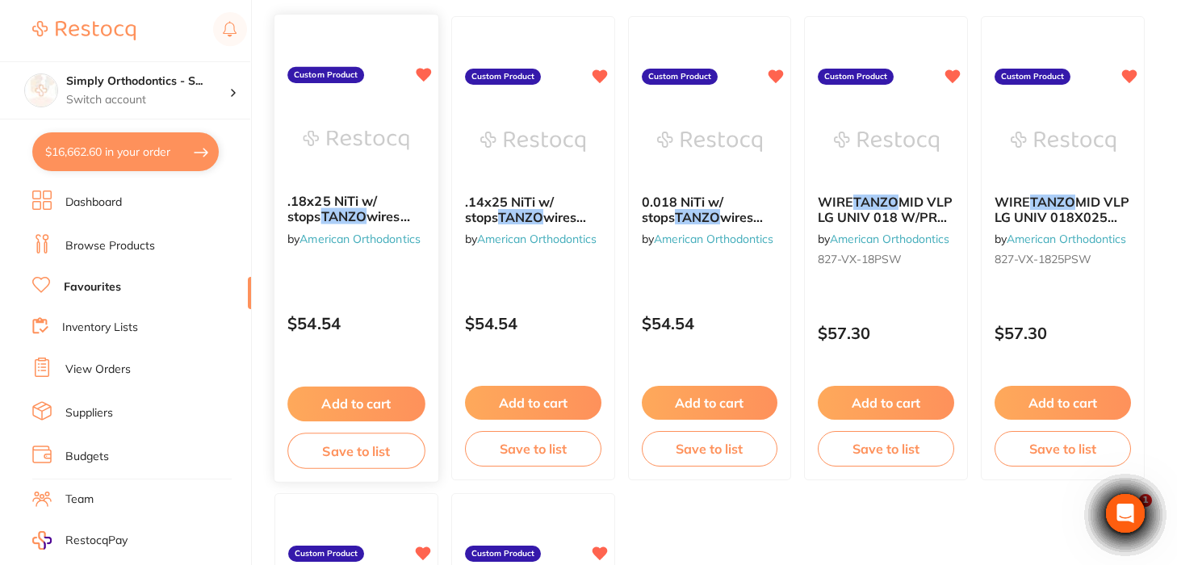
click at [350, 408] on button "Add to cart" at bounding box center [355, 404] width 137 height 35
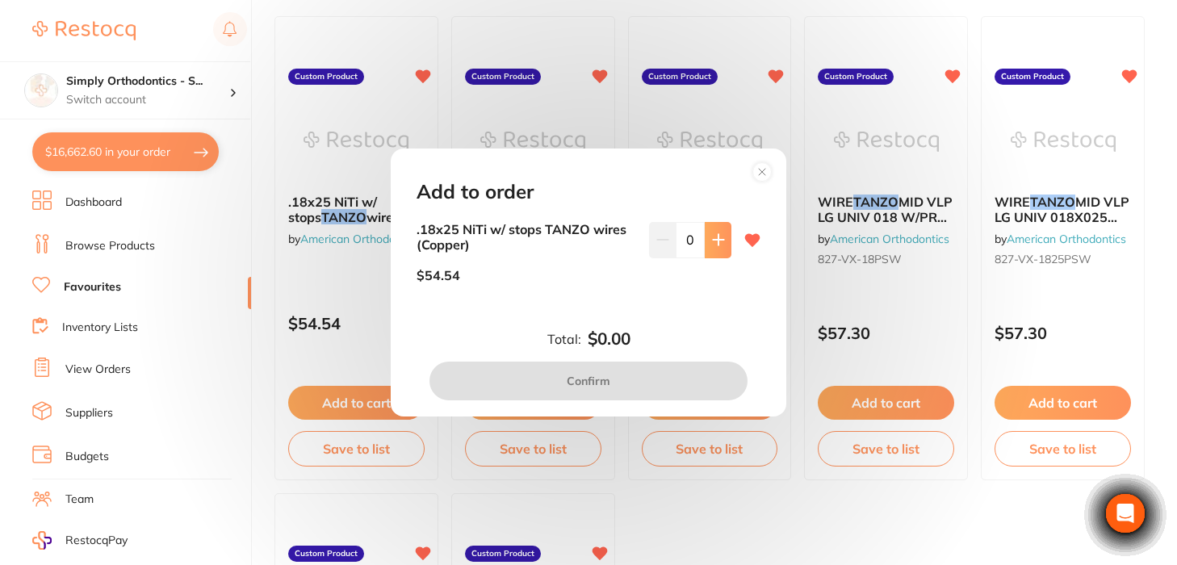
click at [714, 245] on icon at bounding box center [718, 240] width 10 height 10
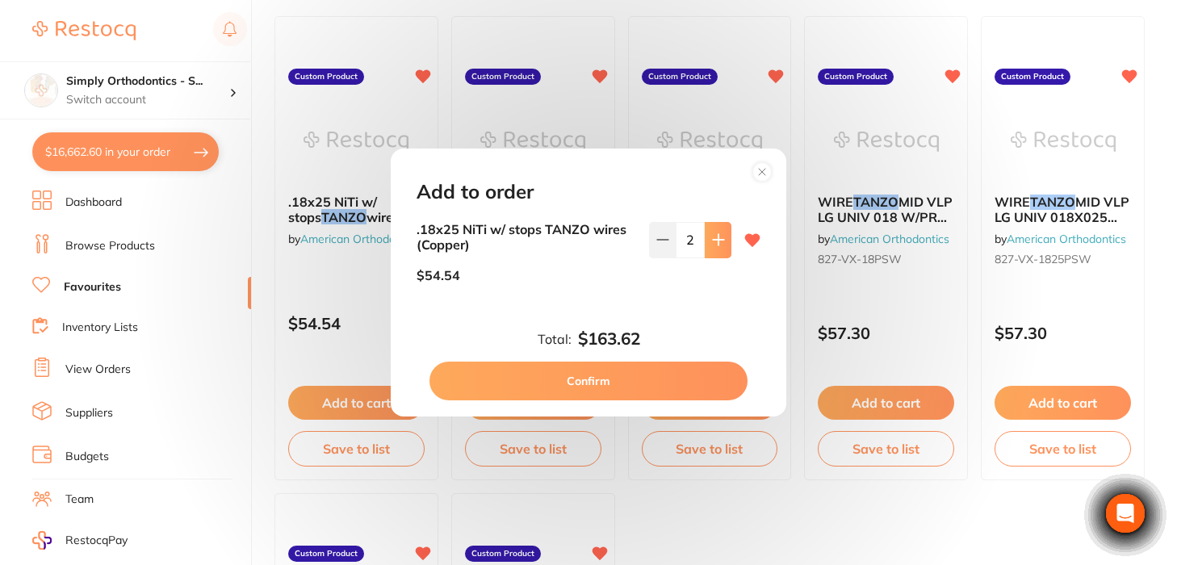
type input "3"
click at [579, 377] on button "Confirm" at bounding box center [589, 381] width 318 height 39
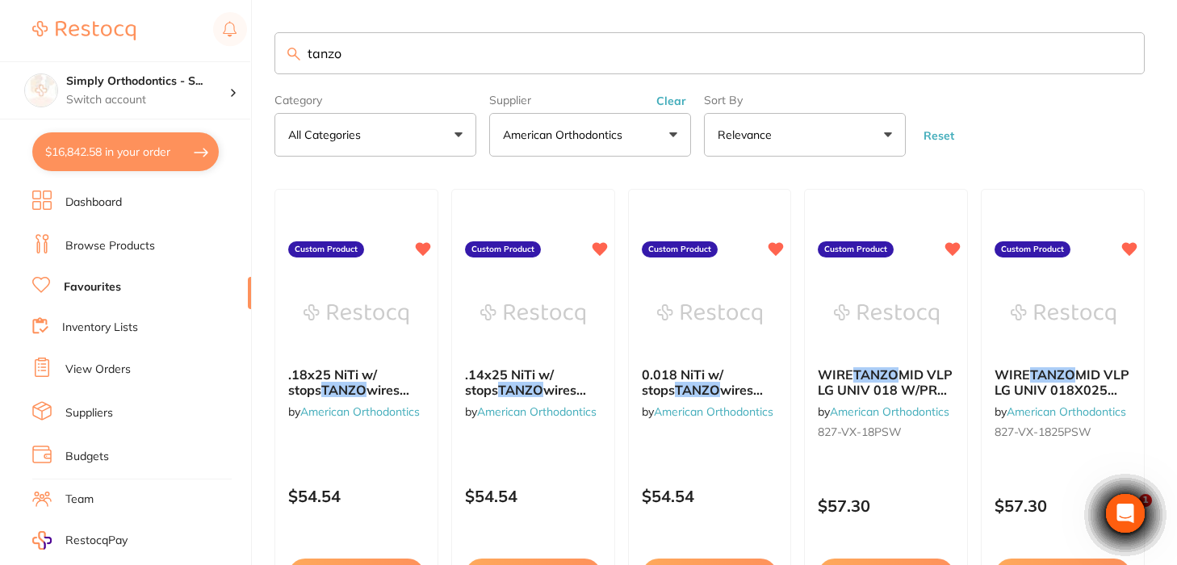
click at [1125, 53] on input "tanzo" at bounding box center [710, 53] width 870 height 42
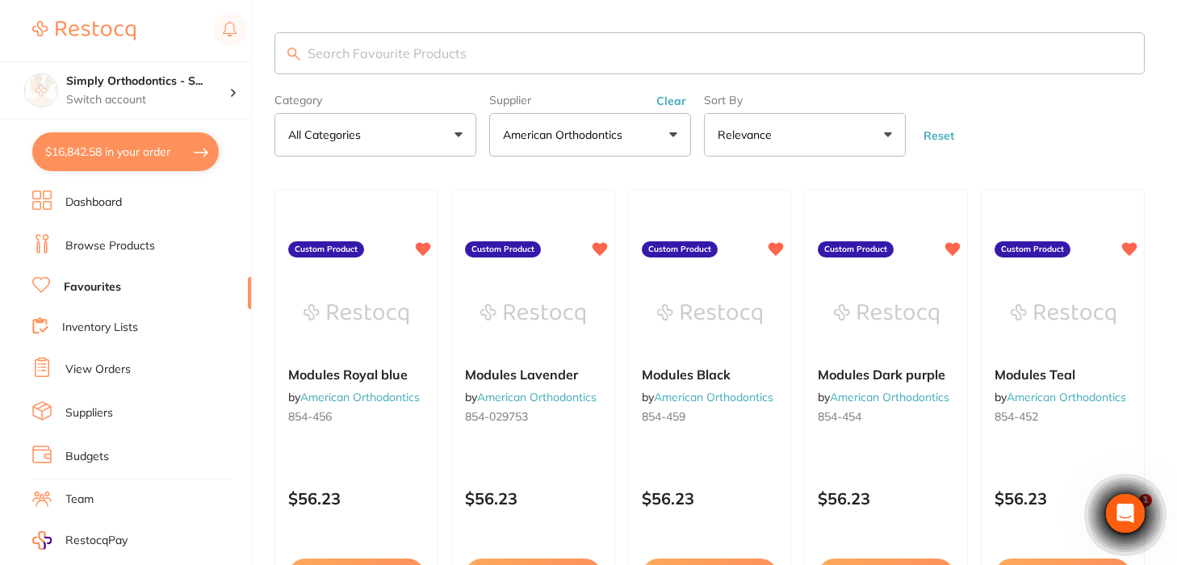
click at [682, 107] on button "Clear" at bounding box center [672, 101] width 40 height 15
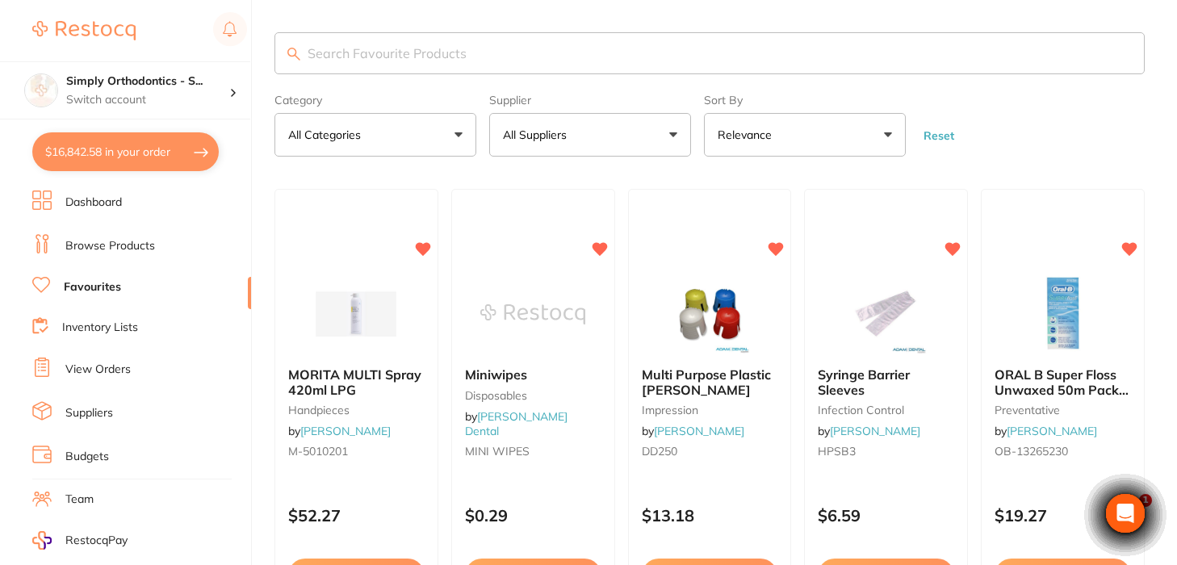
click at [673, 137] on button "All Suppliers" at bounding box center [590, 135] width 202 height 44
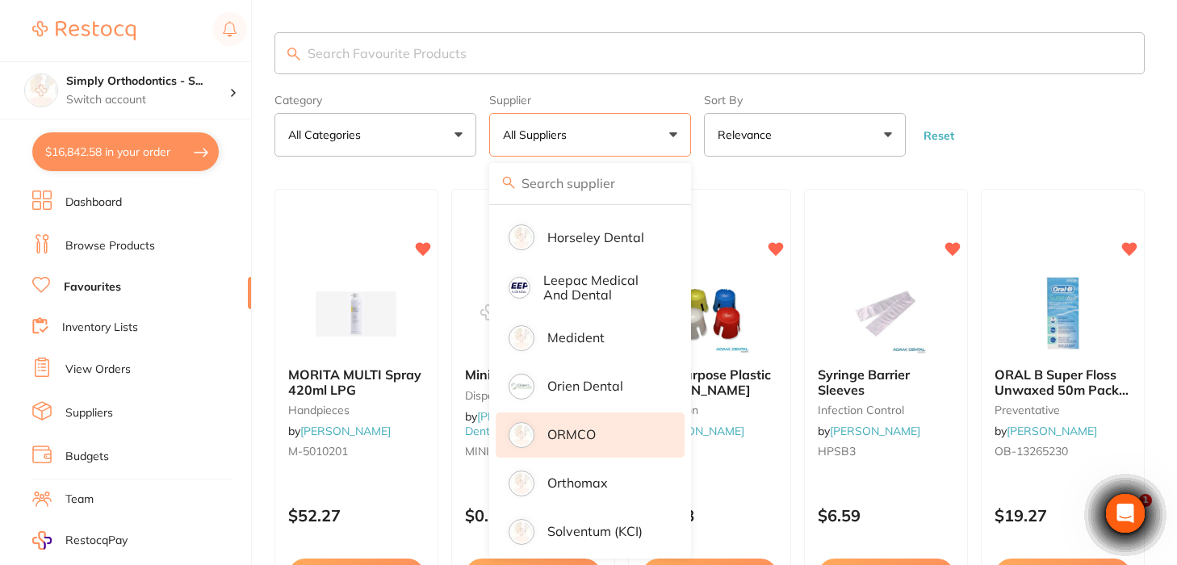
scroll to position [288, 0]
click at [569, 447] on li "ORMCO" at bounding box center [590, 434] width 189 height 45
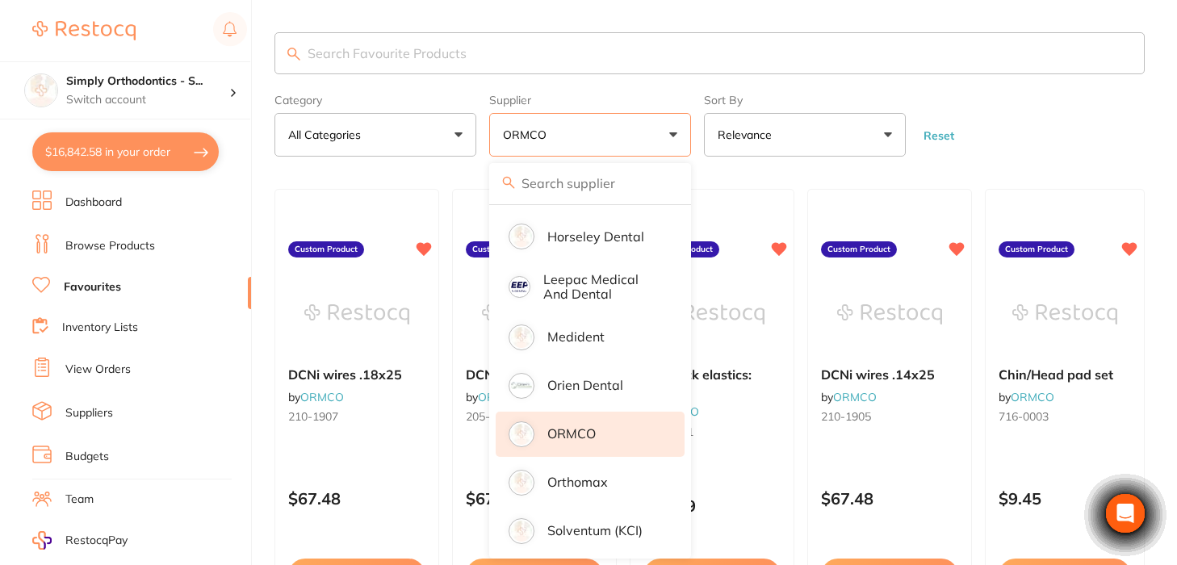
click at [1063, 98] on form "Category All Categories All Categories No categories found Clear Category false…" at bounding box center [710, 121] width 870 height 69
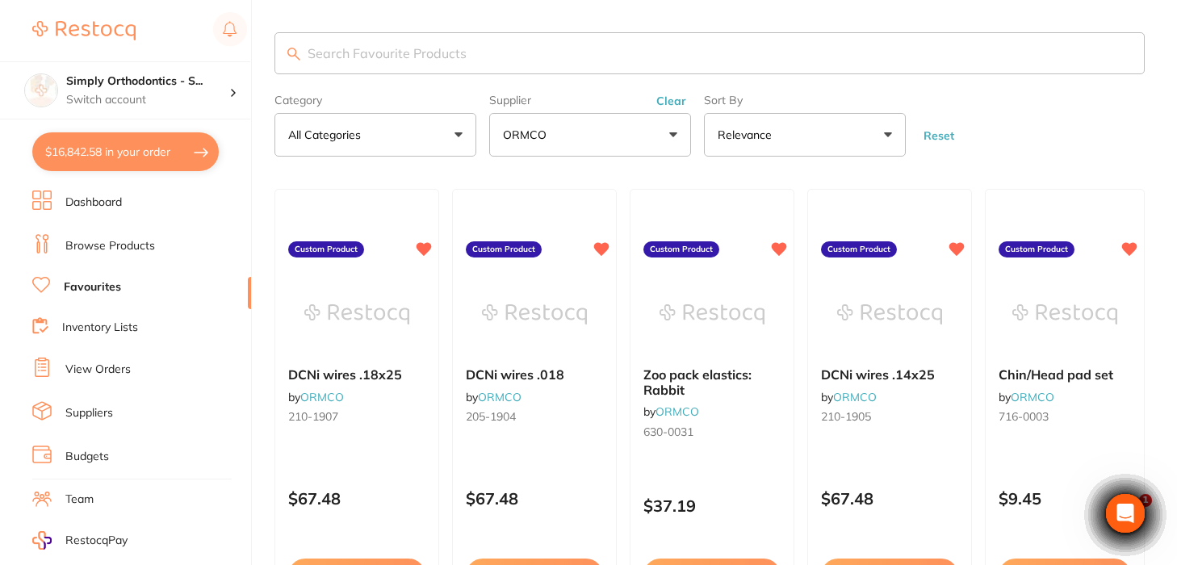
scroll to position [0, 0]
click at [759, 52] on input "search" at bounding box center [710, 53] width 870 height 42
type input "wire"
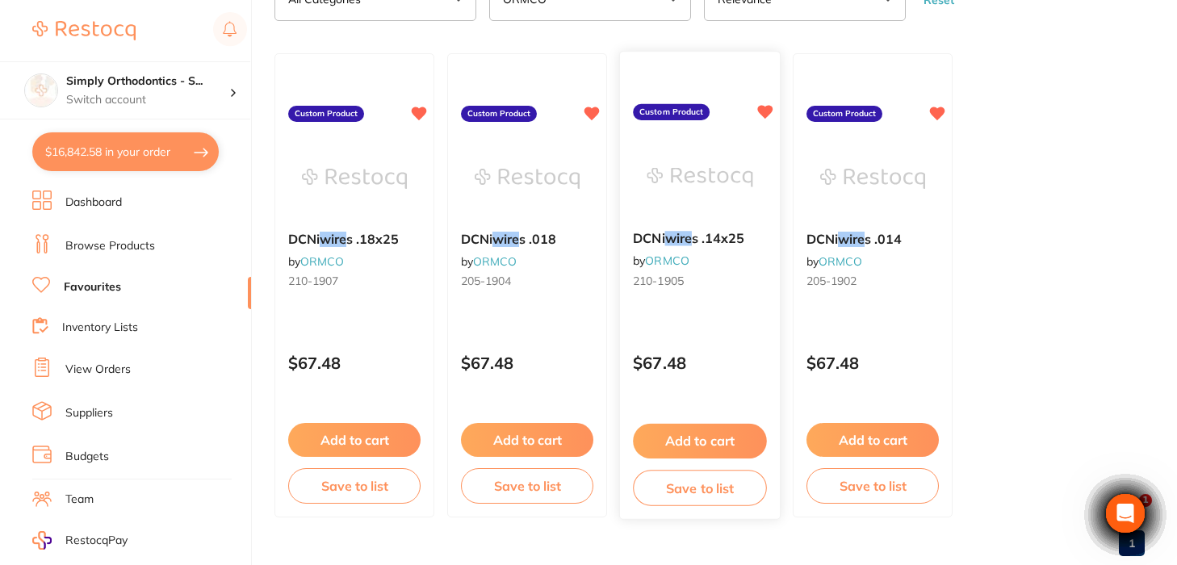
scroll to position [141, 0]
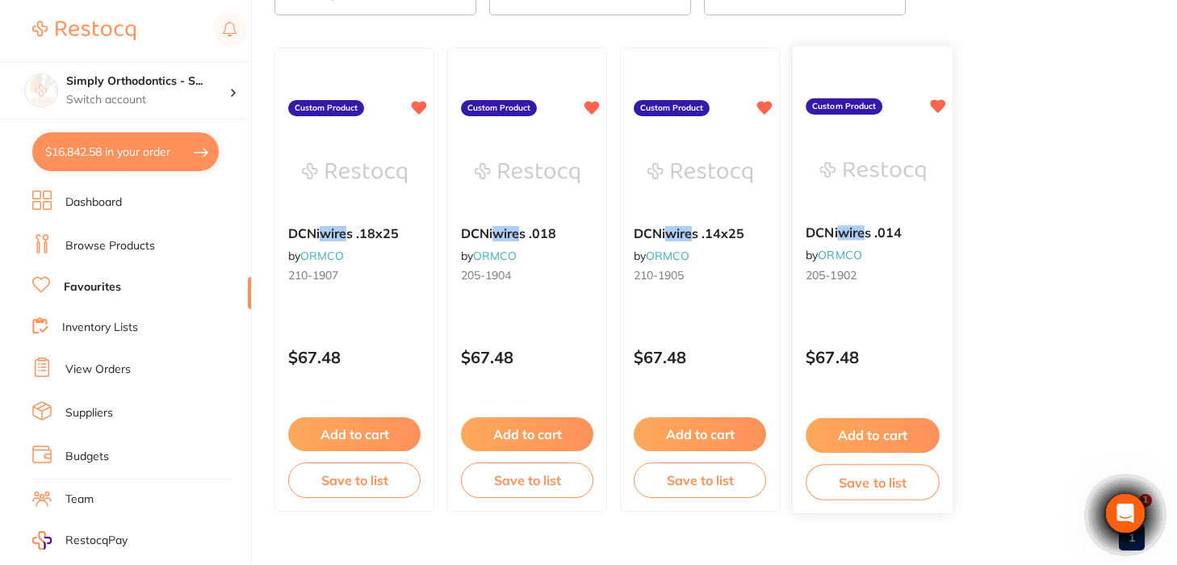
click at [870, 434] on button "Add to cart" at bounding box center [873, 435] width 134 height 35
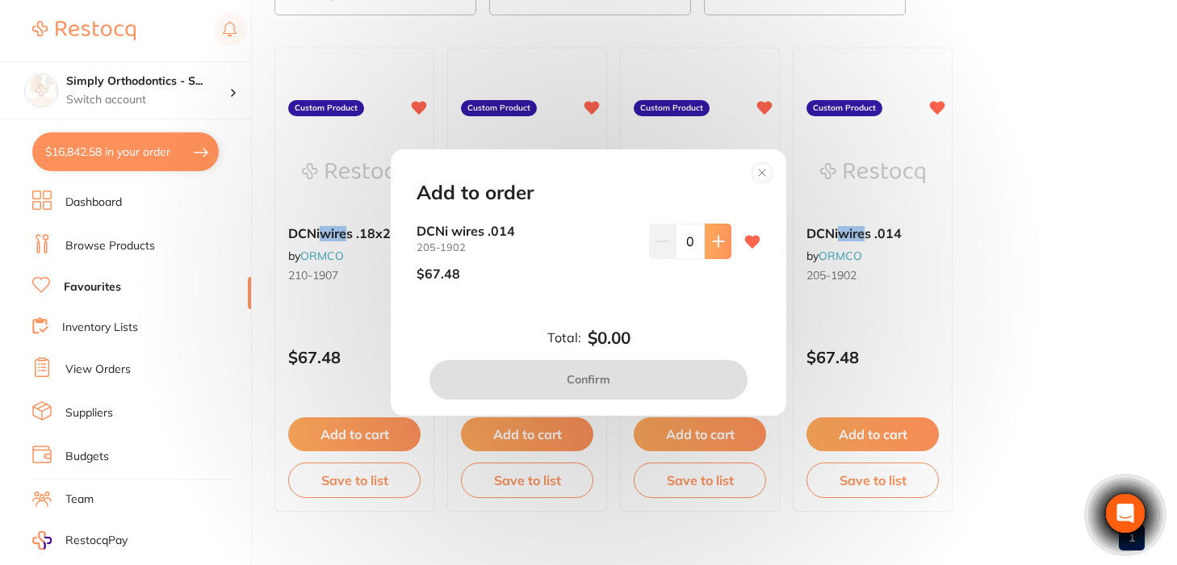
click at [715, 247] on icon at bounding box center [718, 242] width 10 height 10
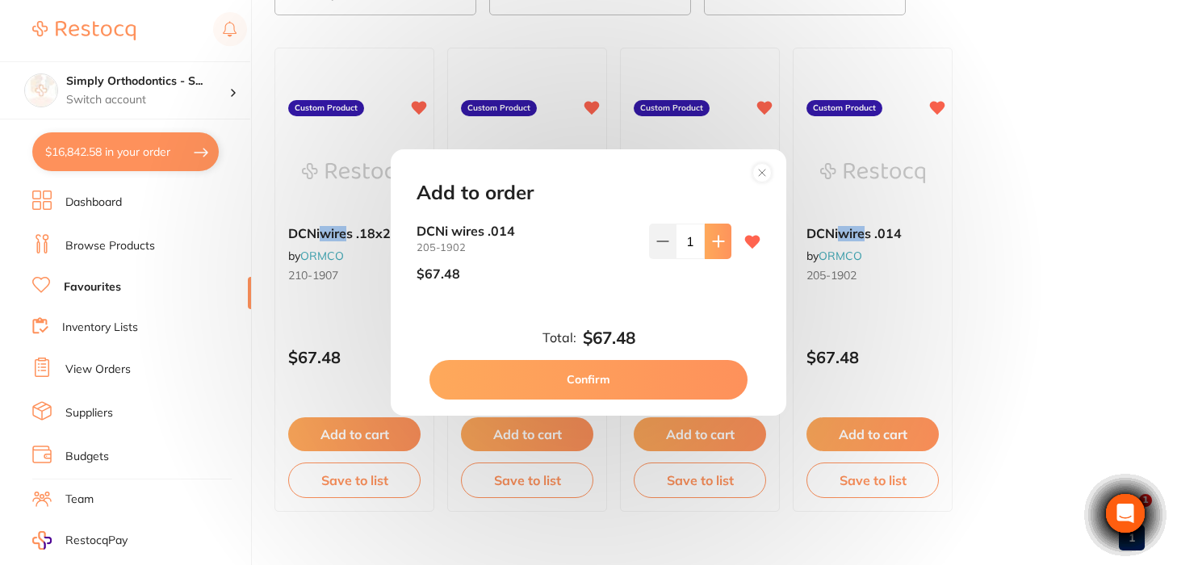
click at [715, 247] on icon at bounding box center [718, 242] width 10 height 10
type input "5"
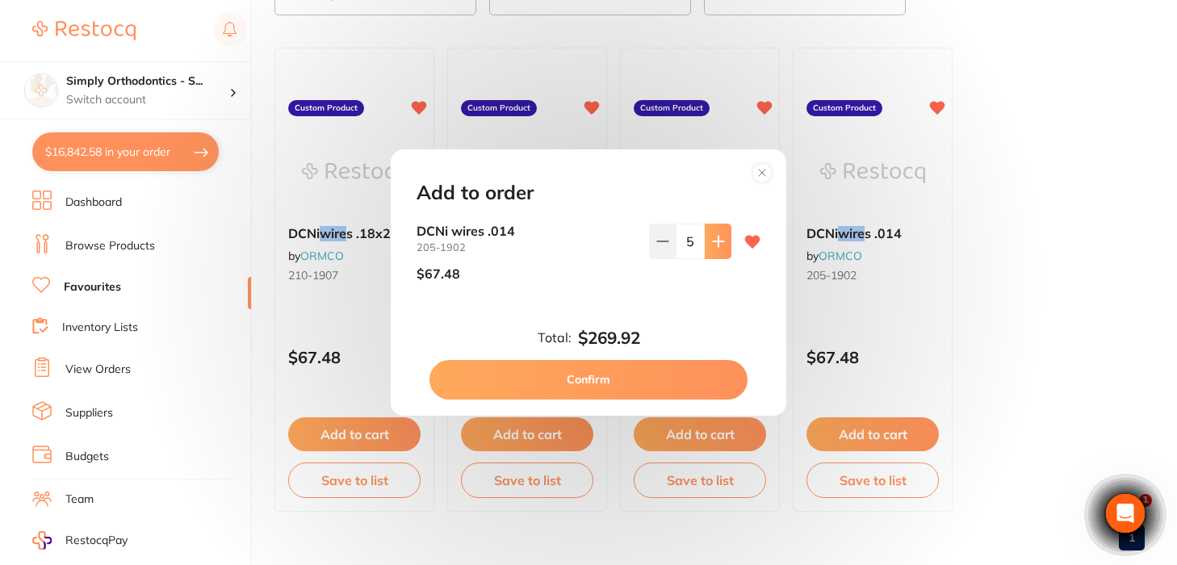
scroll to position [0, 0]
click at [622, 378] on button "Confirm" at bounding box center [589, 379] width 318 height 39
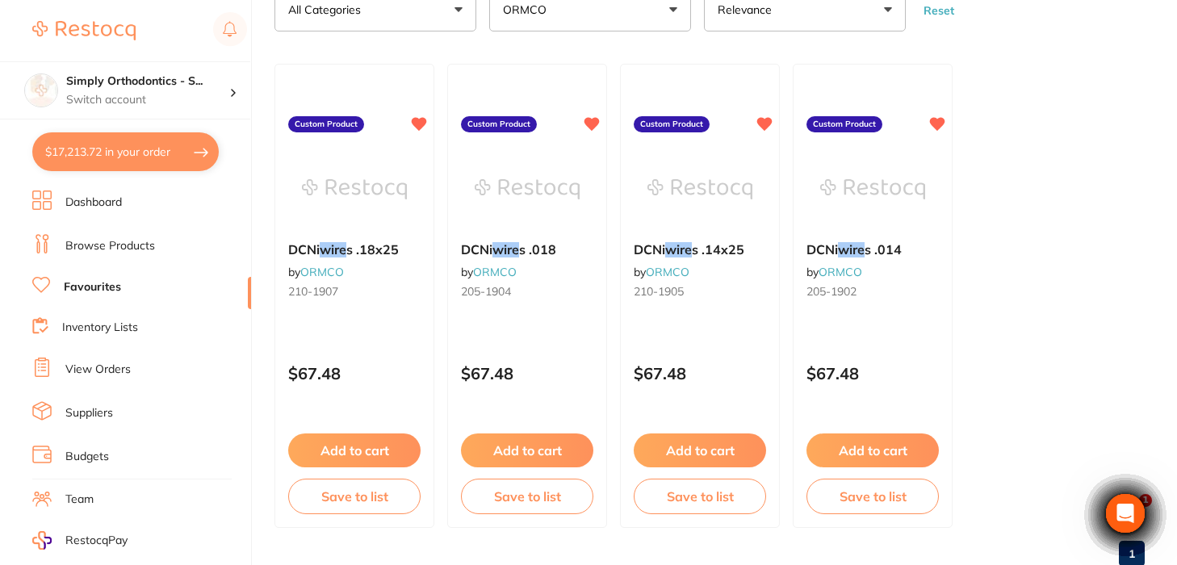
scroll to position [149, 0]
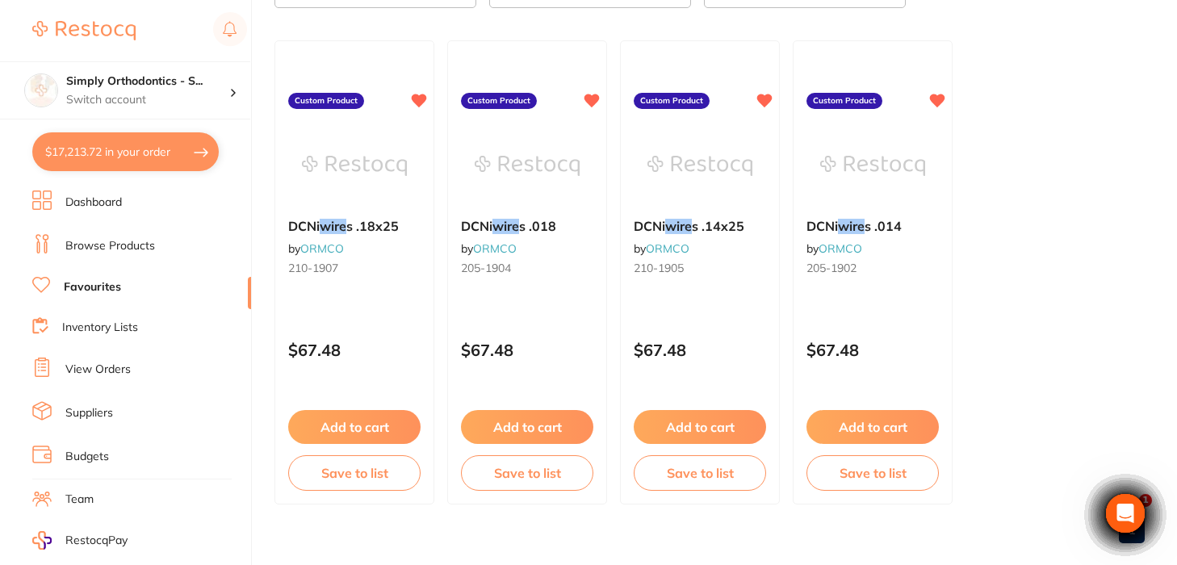
click at [149, 155] on button "$17,213.72 in your order" at bounding box center [125, 151] width 187 height 39
checkbox input "true"
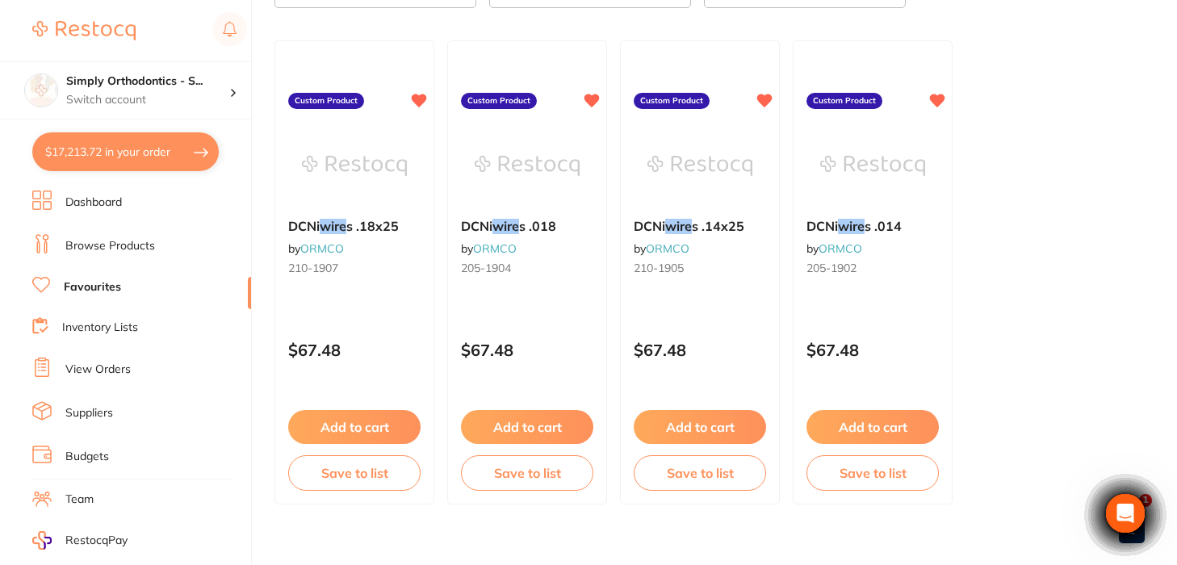
checkbox input "true"
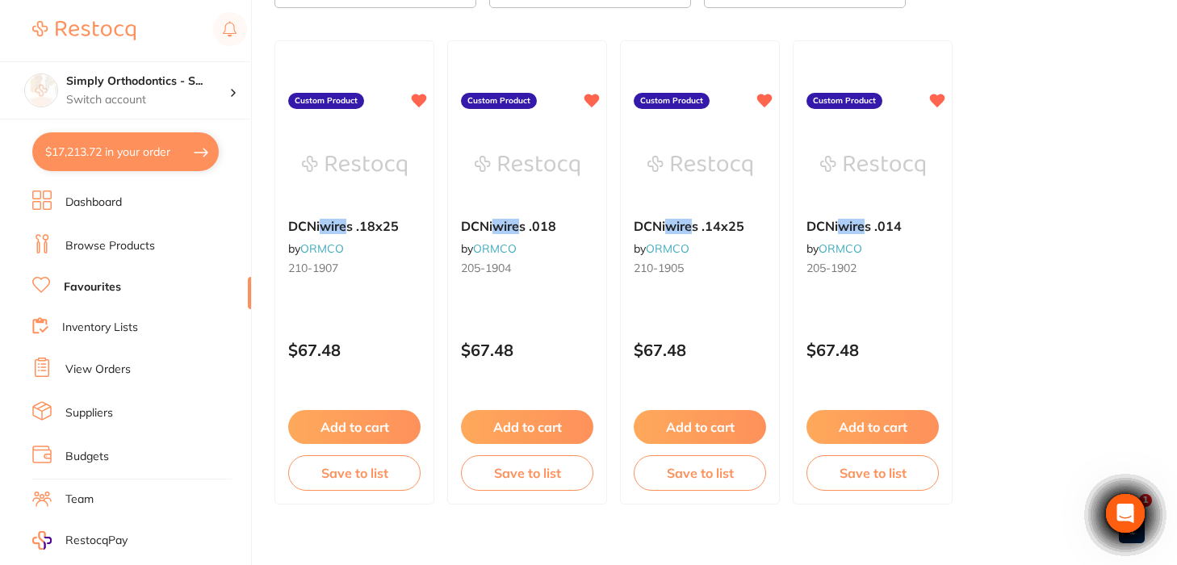
checkbox input "true"
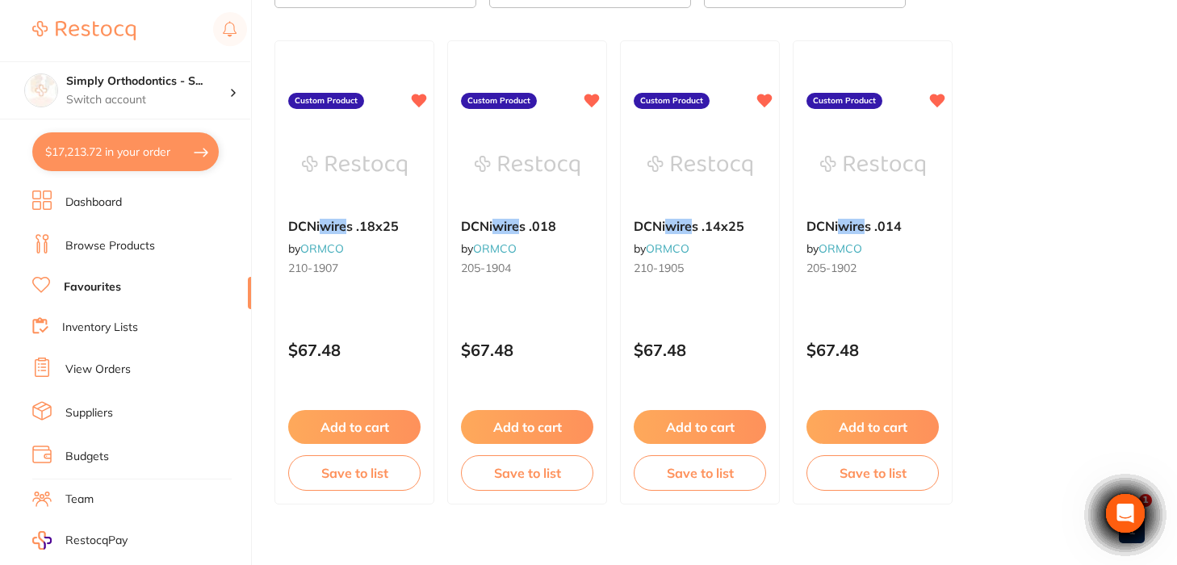
checkbox input "true"
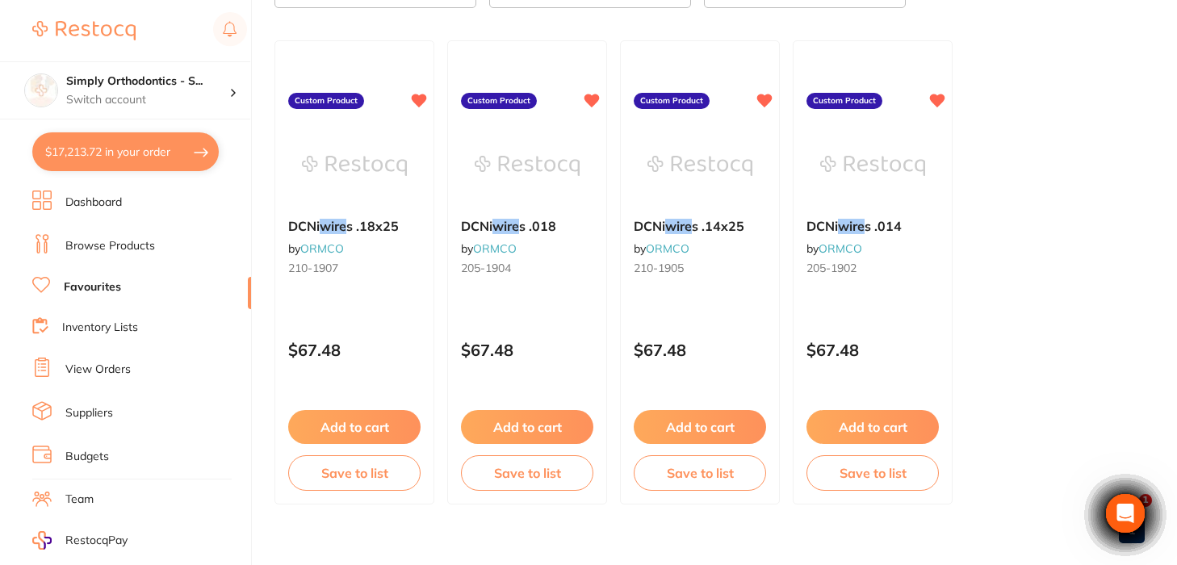
checkbox input "true"
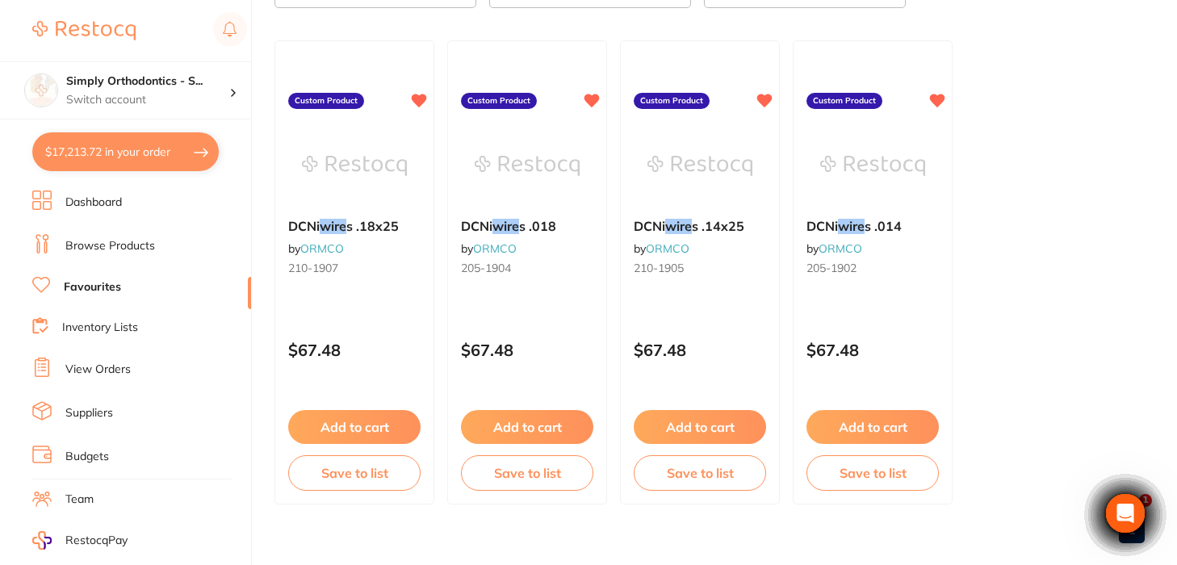
checkbox input "true"
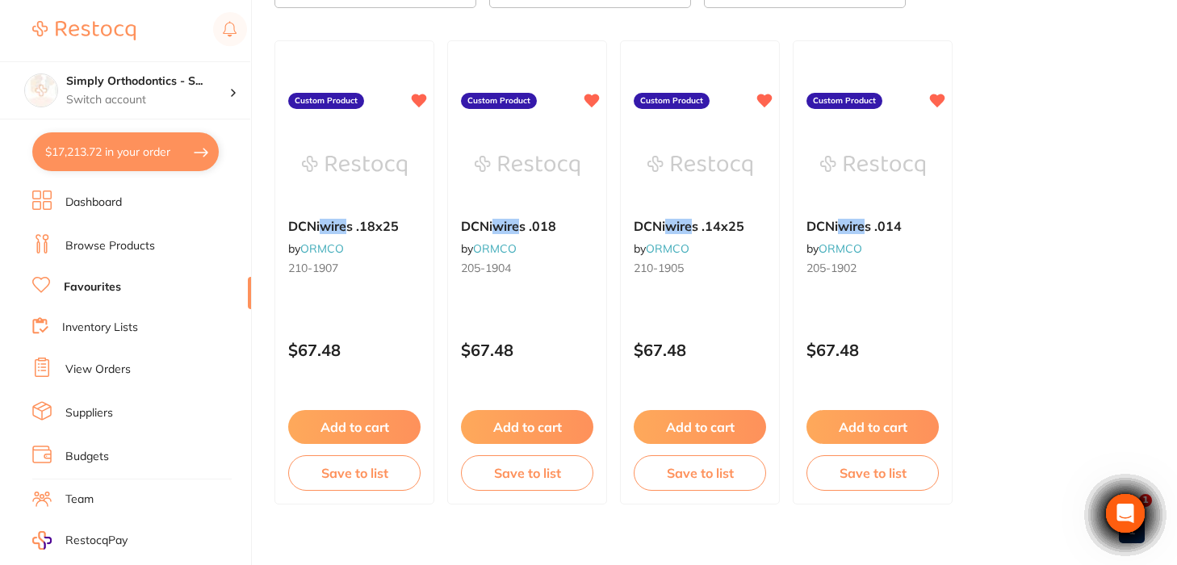
checkbox input "true"
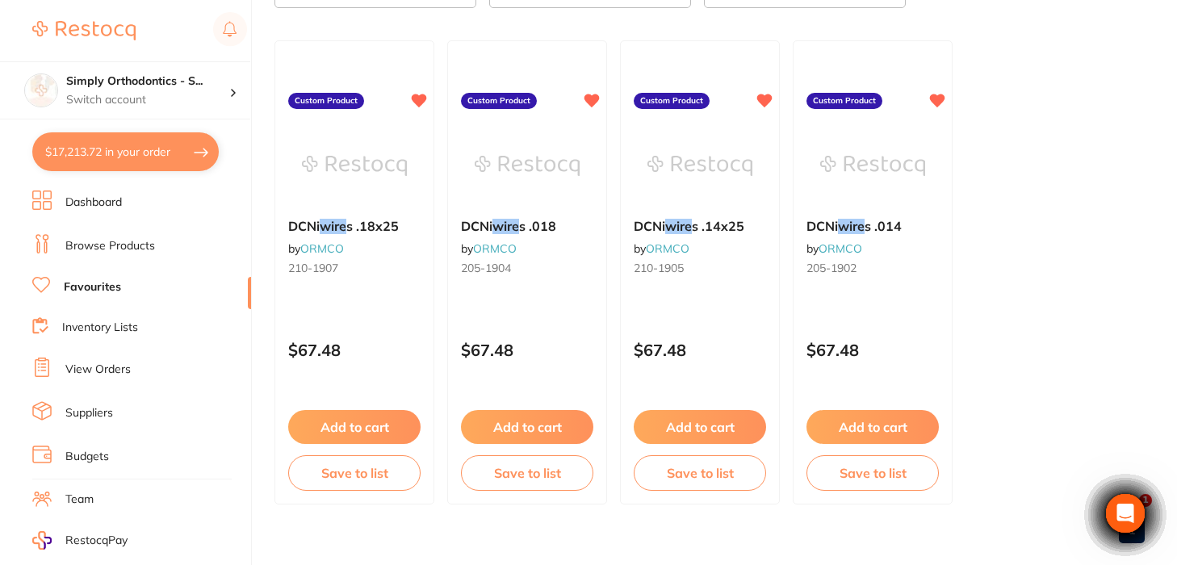
checkbox input "true"
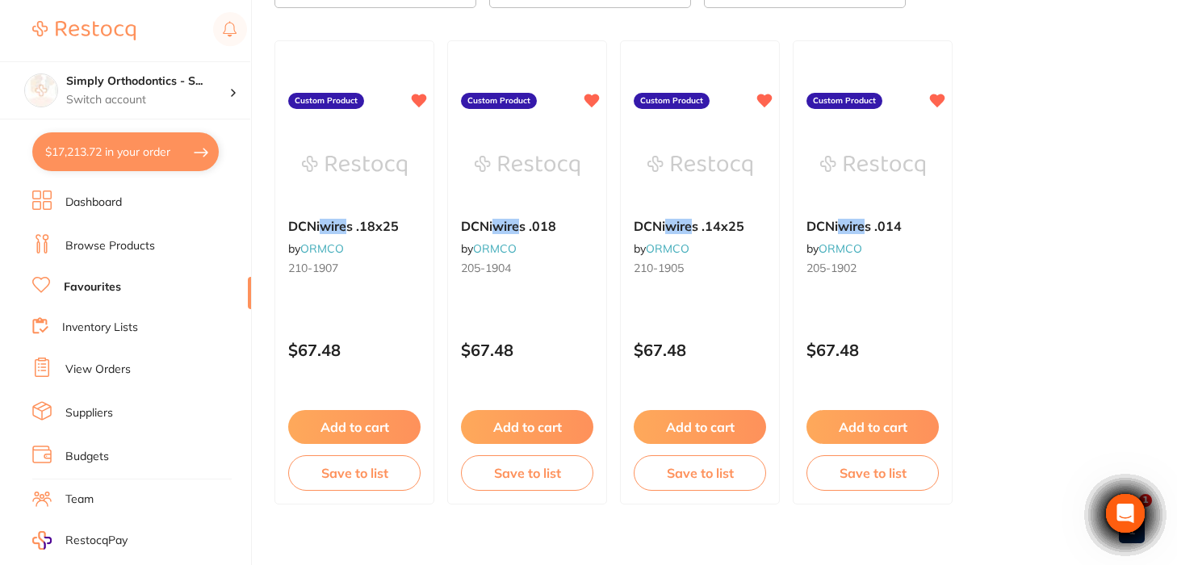
checkbox input "true"
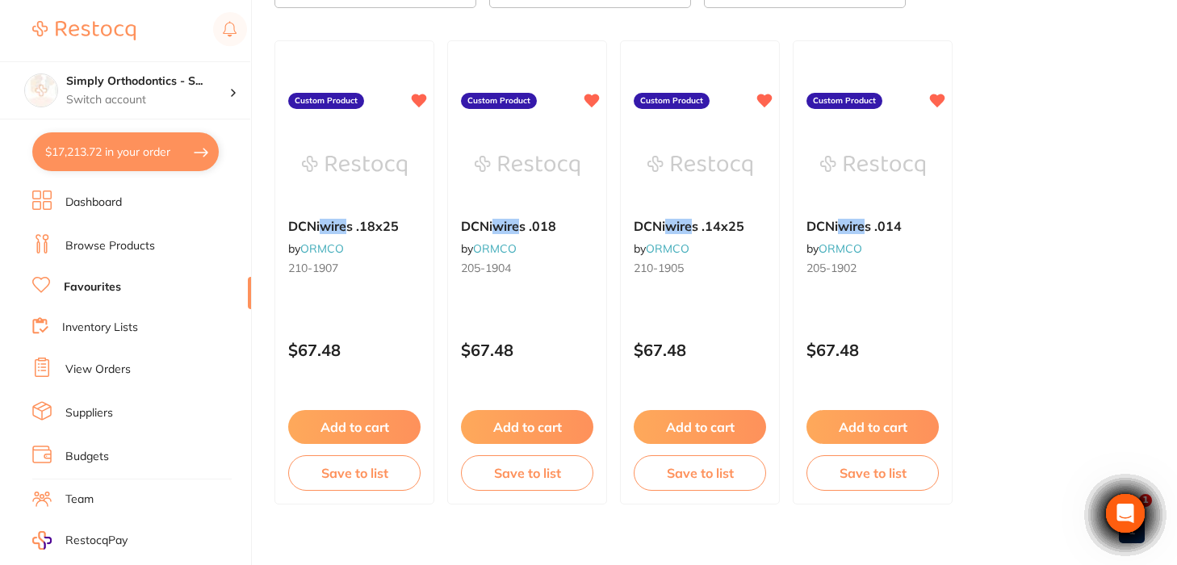
checkbox input "true"
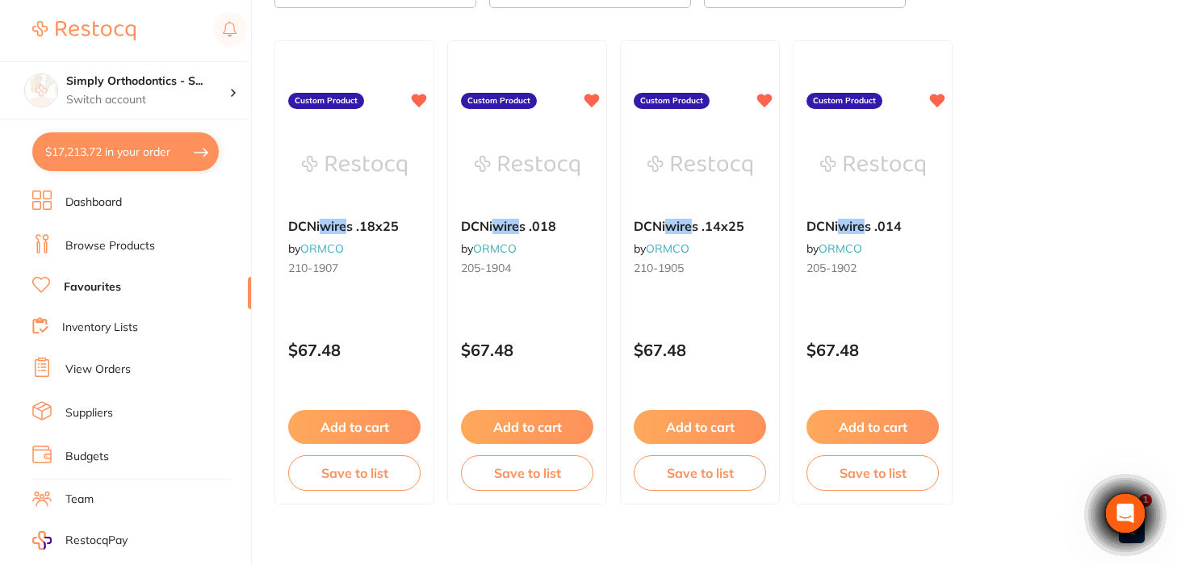
checkbox input "true"
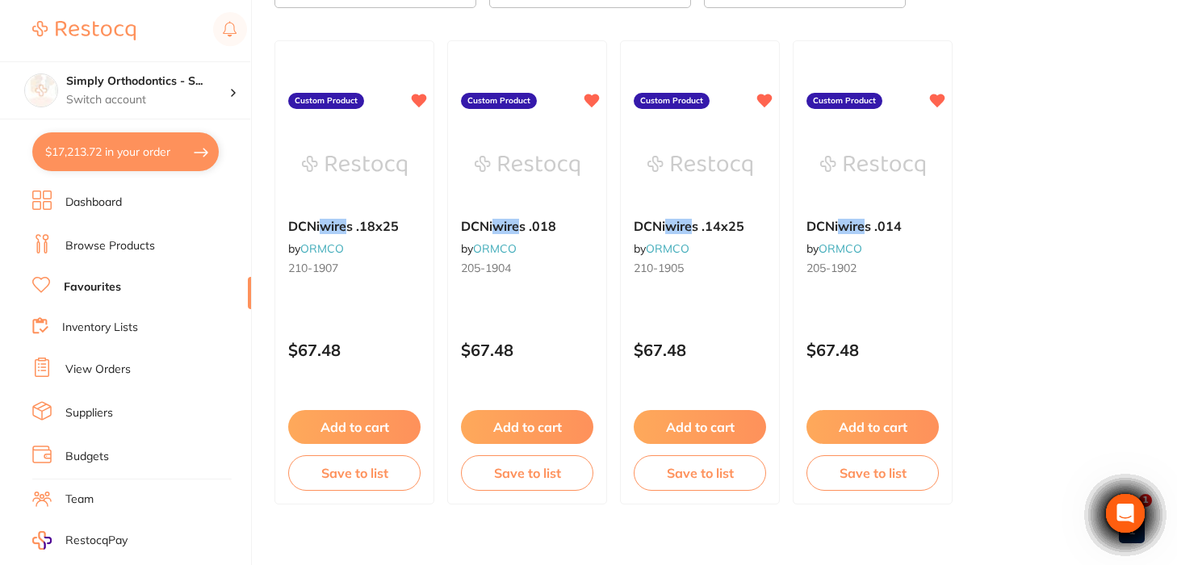
checkbox input "true"
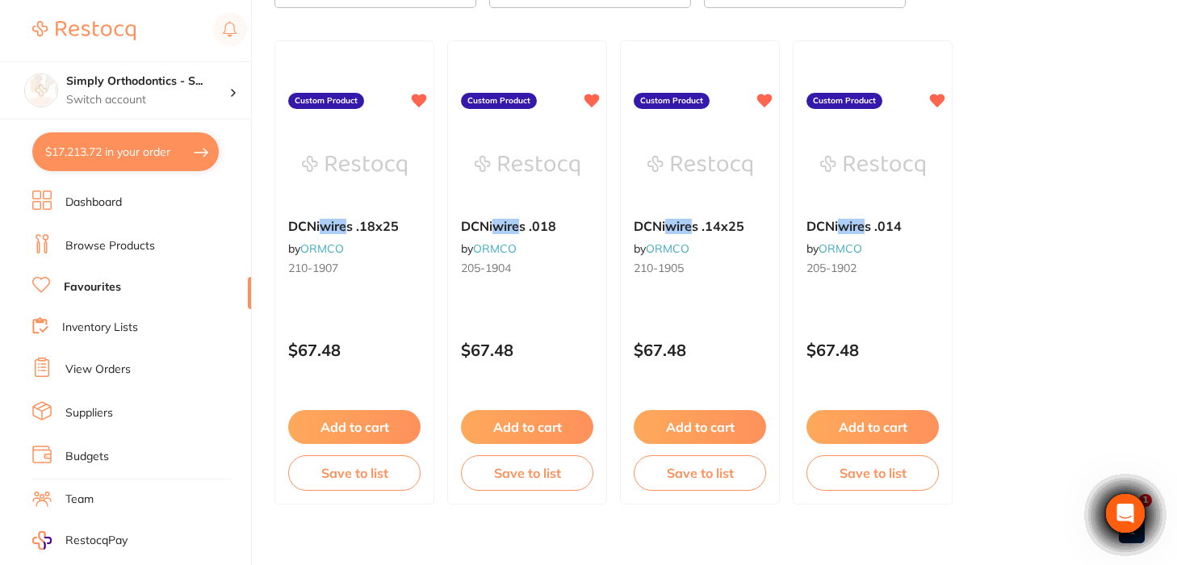
checkbox input "true"
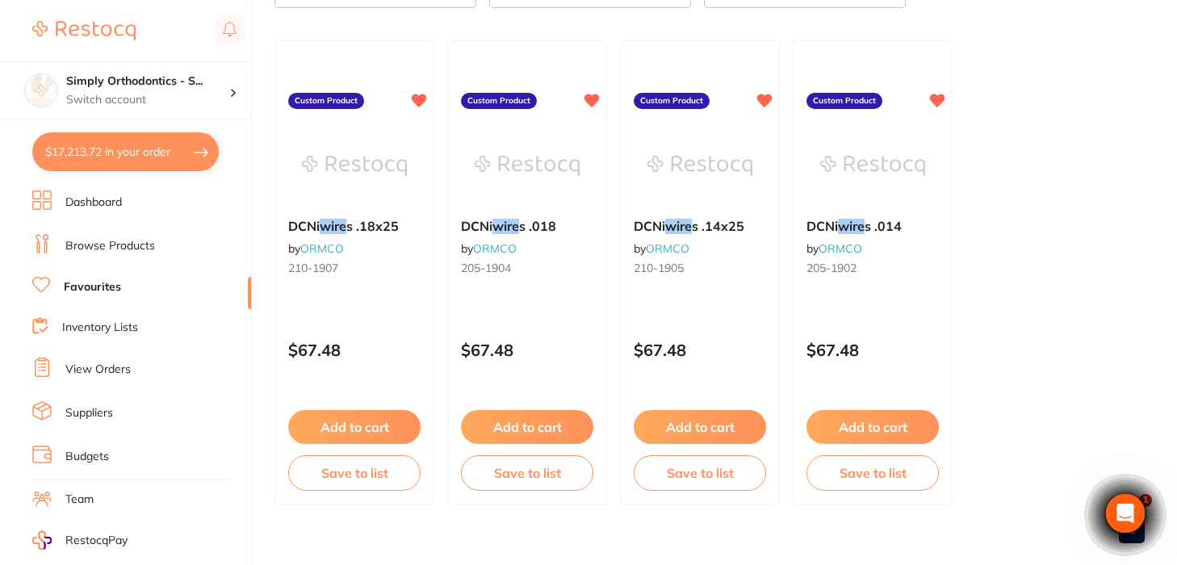
checkbox input "true"
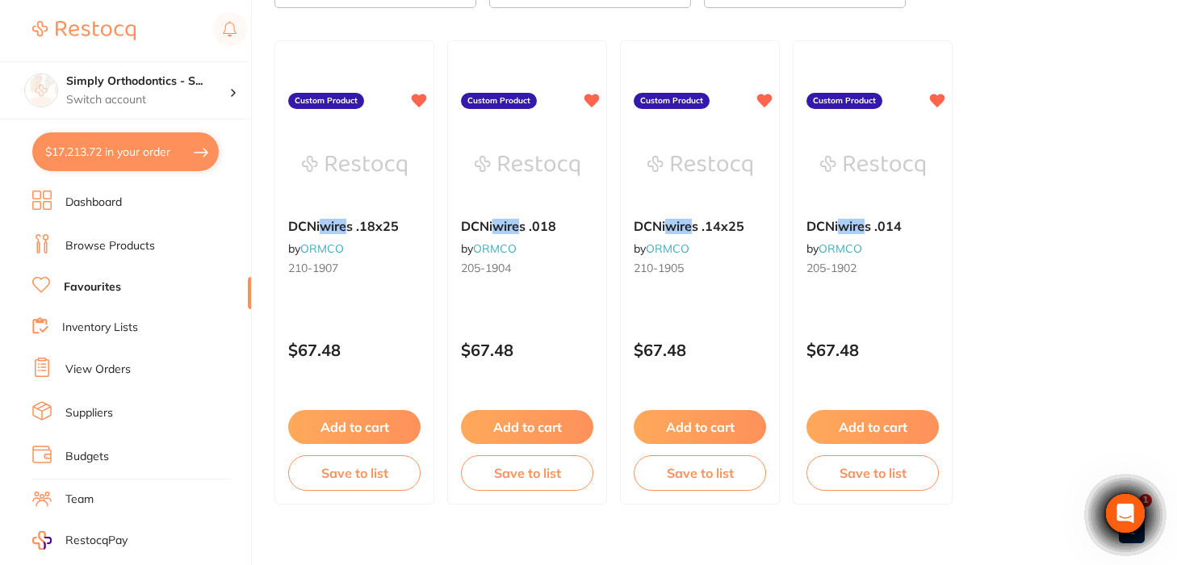
checkbox input "true"
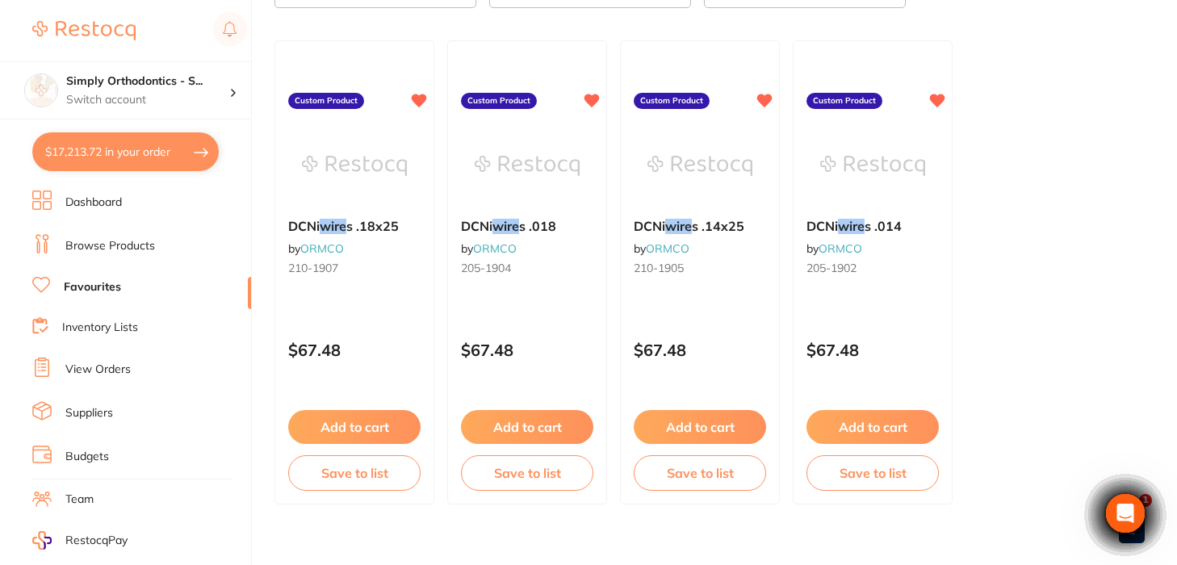
checkbox input "true"
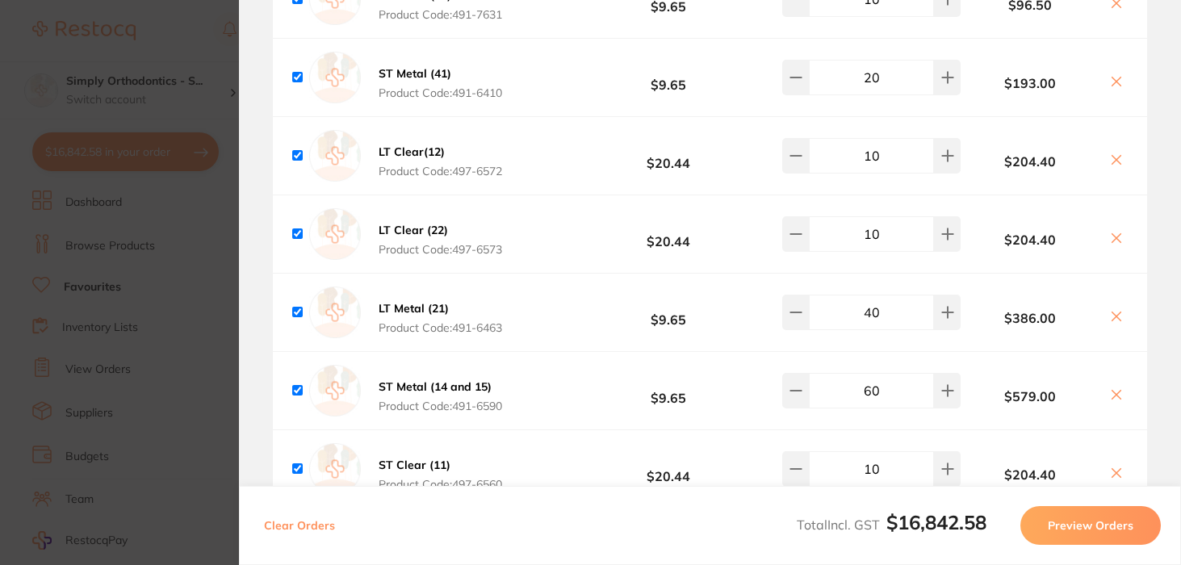
scroll to position [4653, 0]
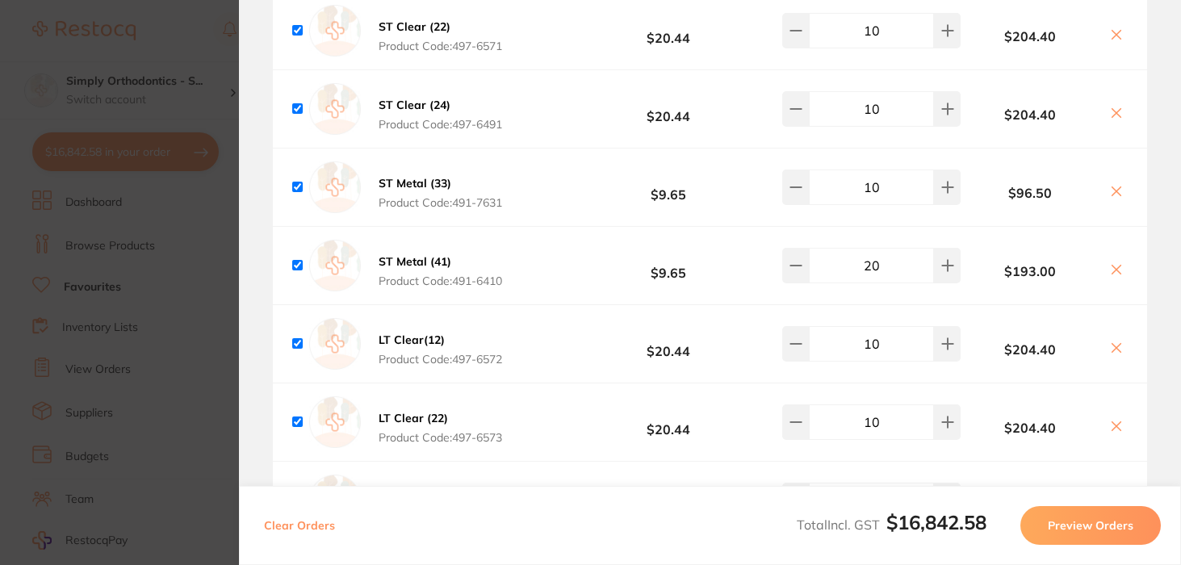
click at [192, 324] on section "Update RRP Set your pre negotiated price for this item. Item Agreed RRP (excl. …" at bounding box center [590, 282] width 1181 height 565
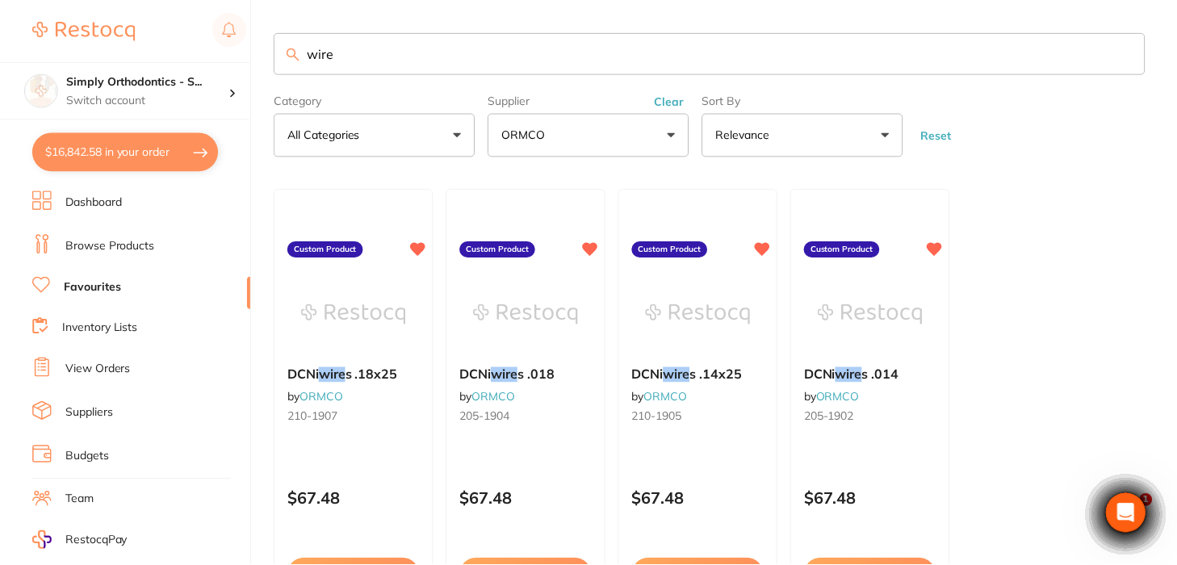
scroll to position [149, 0]
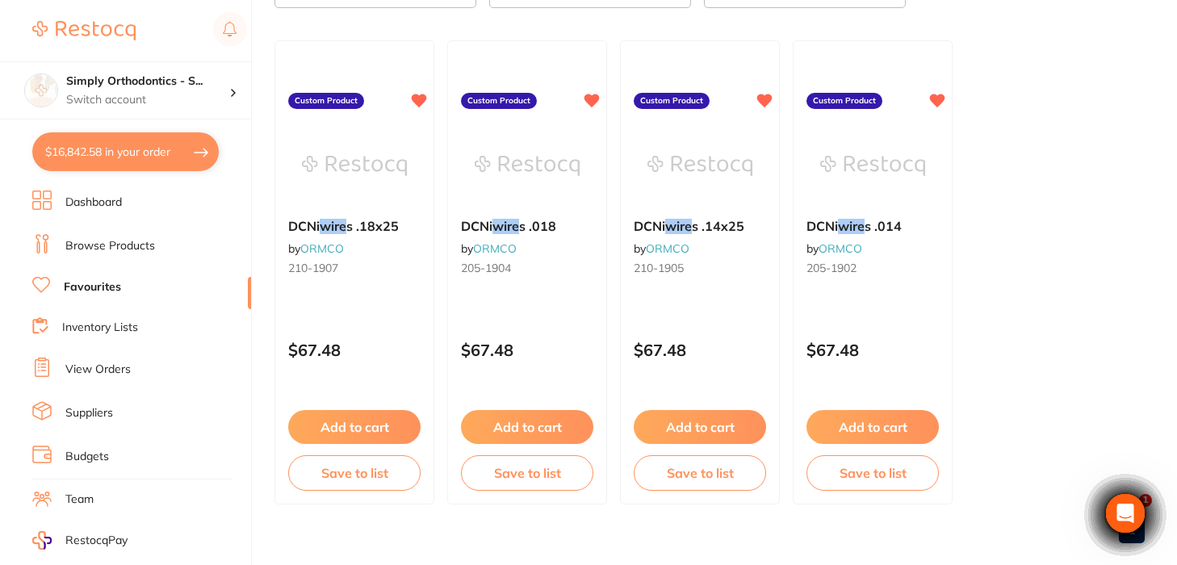
click at [1021, 132] on ul "DCNi wire s .18x25 by ORMCO 210-1907 Custom Product $67.48 Add to cart Save to …" at bounding box center [710, 272] width 870 height 464
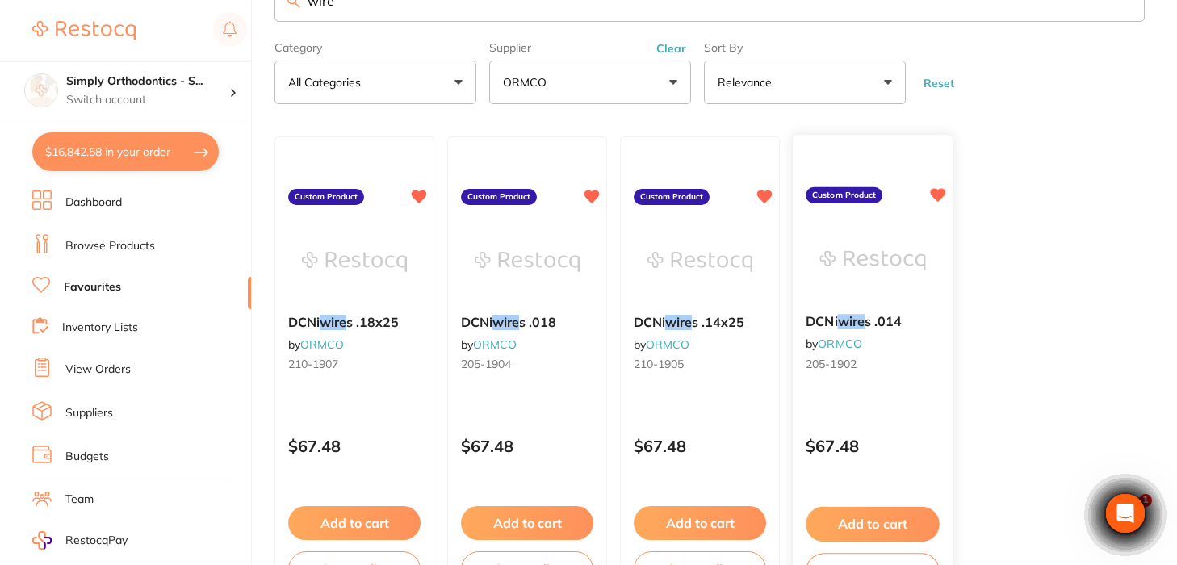
scroll to position [73, 0]
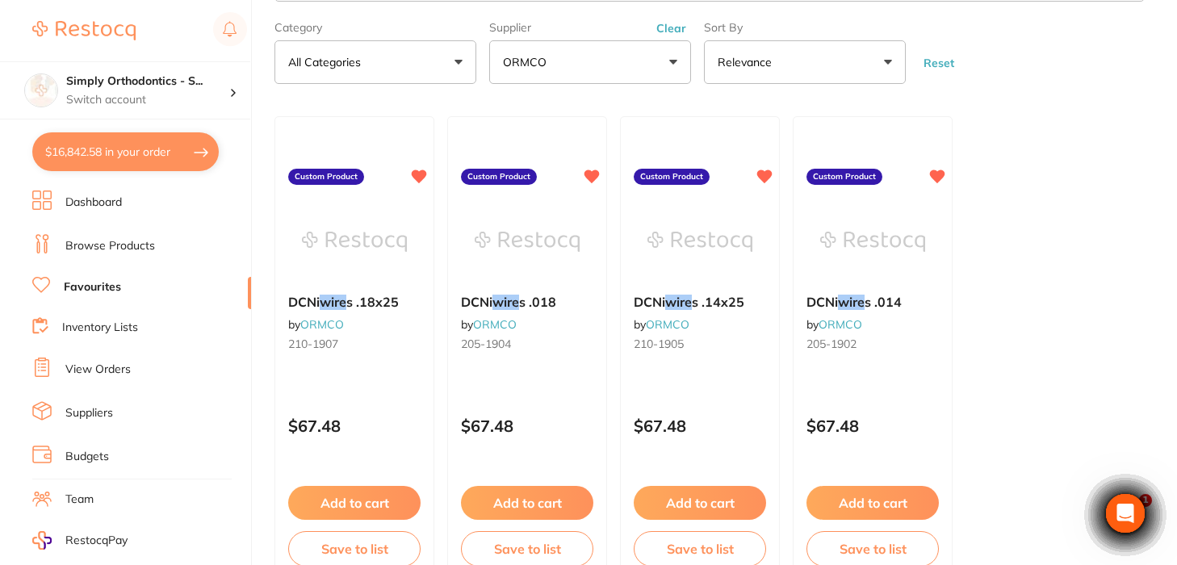
click at [676, 29] on button "Clear" at bounding box center [672, 28] width 40 height 15
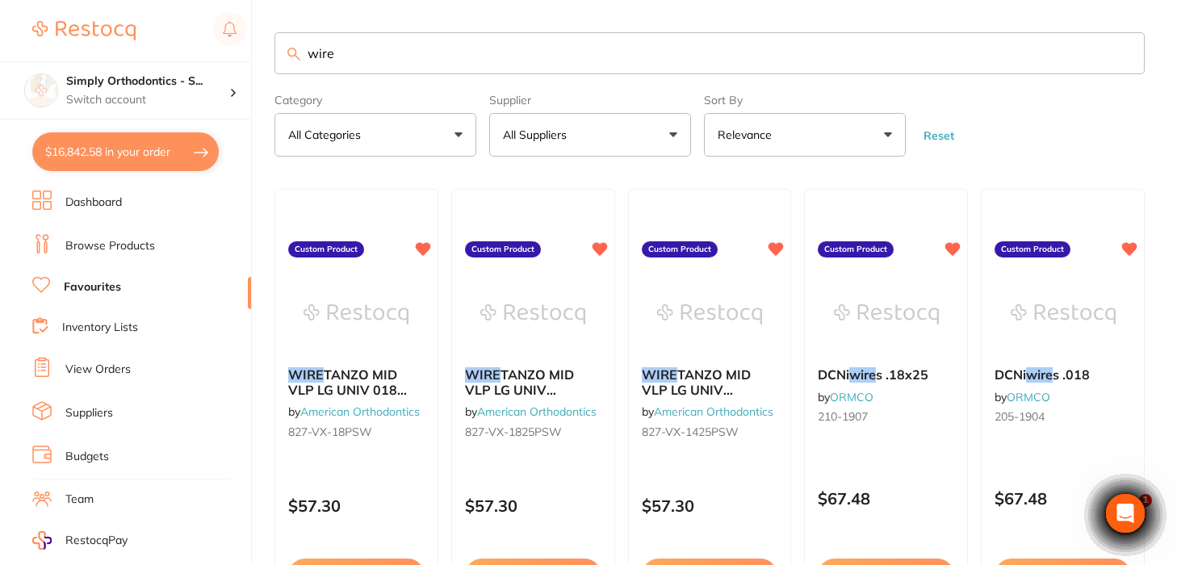
scroll to position [0, 0]
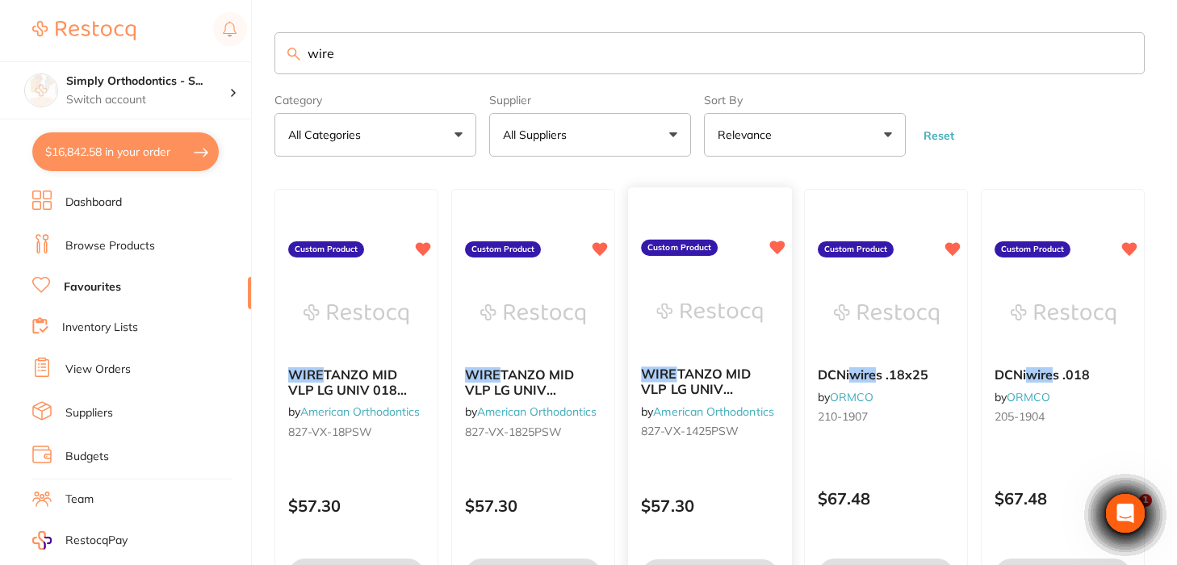
checkbox input "false"
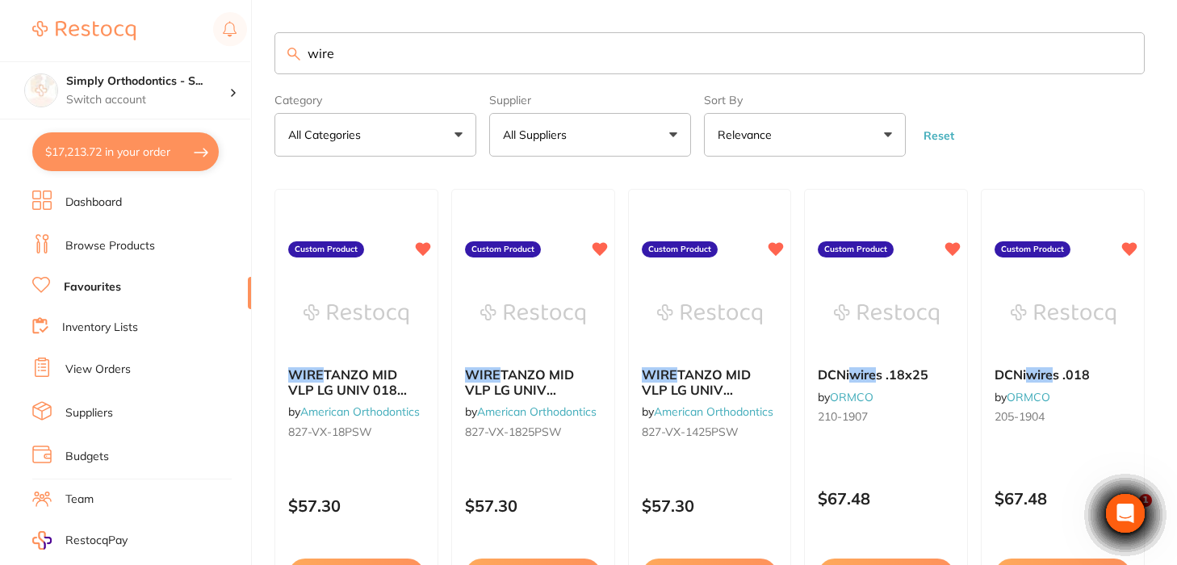
click at [85, 367] on link "View Orders" at bounding box center [97, 370] width 65 height 16
click at [135, 393] on ul "Dashboard Browse Products Favourites Inventory Lists View Orders Suppliers Budg…" at bounding box center [141, 469] width 219 height 557
click at [139, 361] on li "View Orders" at bounding box center [141, 370] width 219 height 24
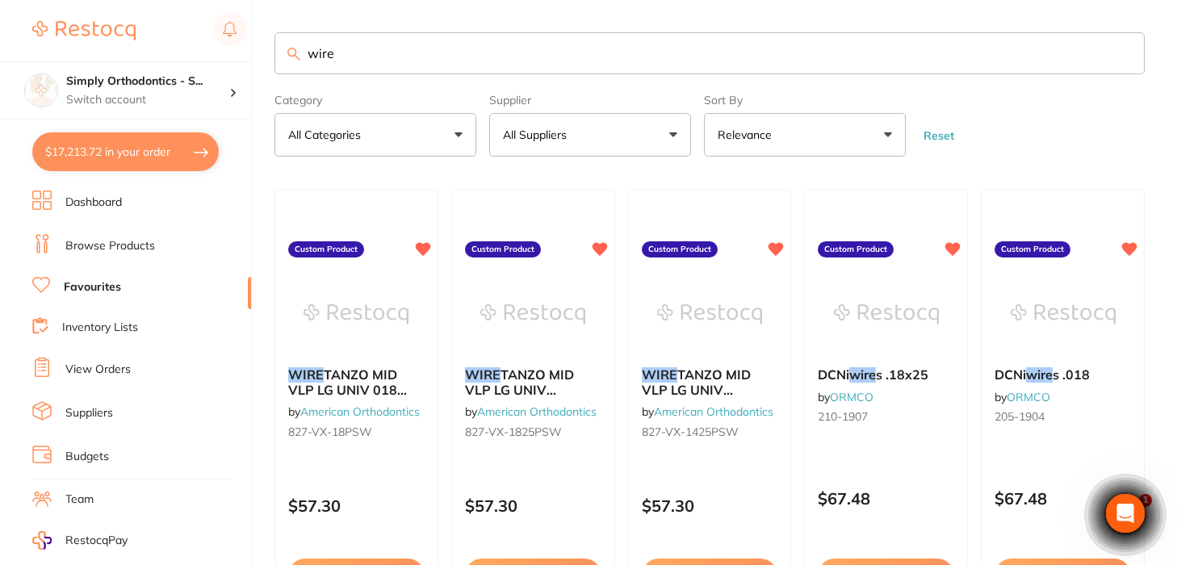
click at [139, 361] on li "View Orders" at bounding box center [141, 370] width 219 height 24
click at [98, 365] on link "View Orders" at bounding box center [97, 370] width 65 height 16
click at [1126, 61] on input "wire" at bounding box center [710, 53] width 870 height 42
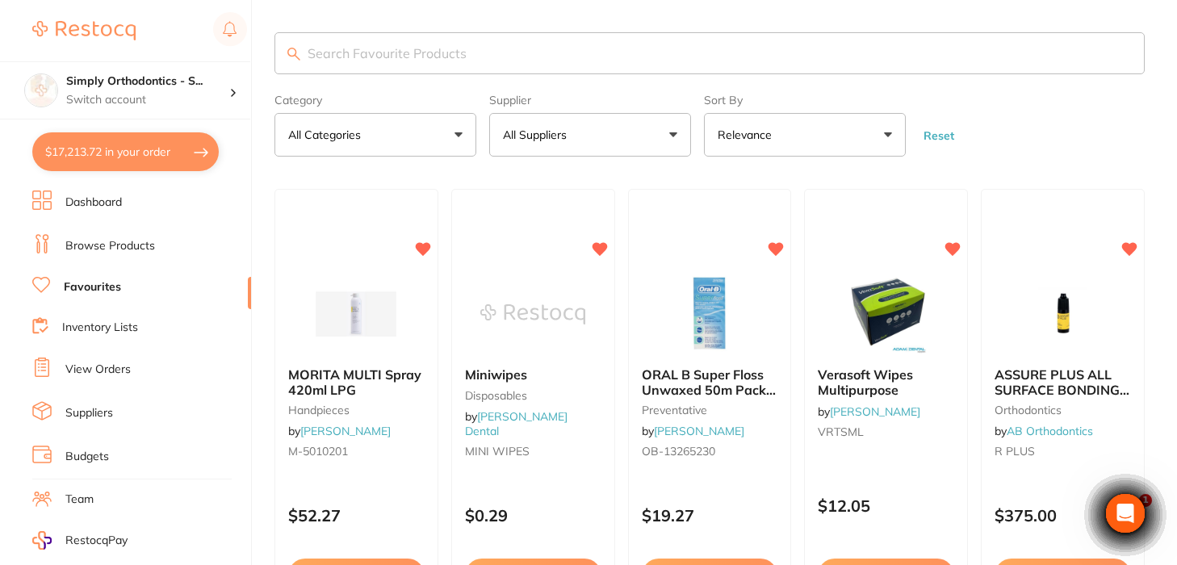
click at [94, 366] on link "View Orders" at bounding box center [97, 370] width 65 height 16
click at [48, 364] on icon at bounding box center [41, 367] width 19 height 19
click at [89, 369] on link "View Orders" at bounding box center [97, 370] width 65 height 16
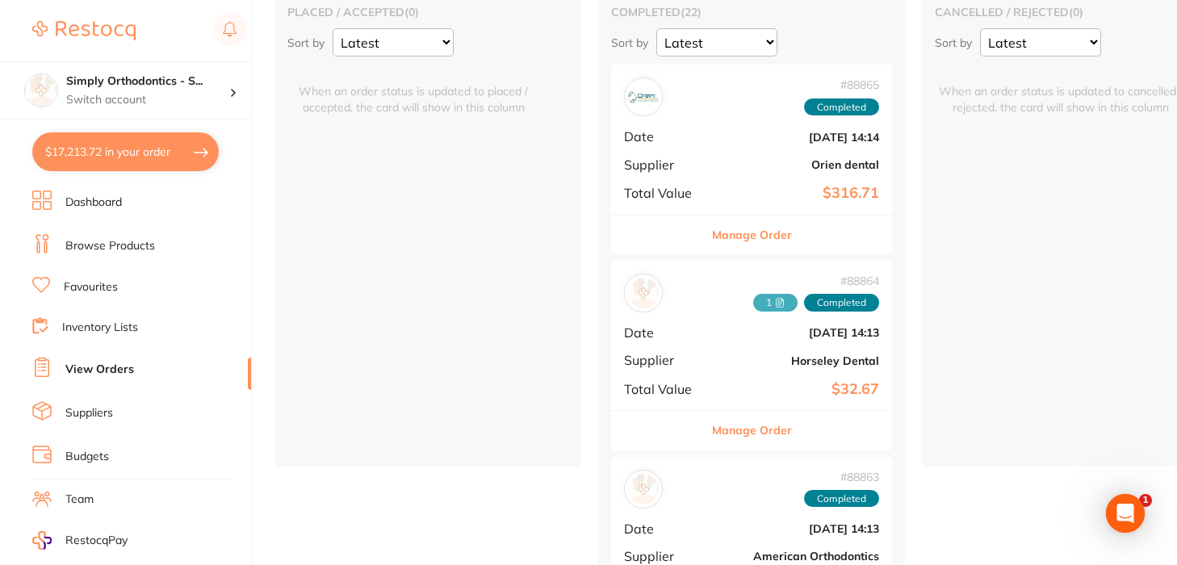
scroll to position [157, 0]
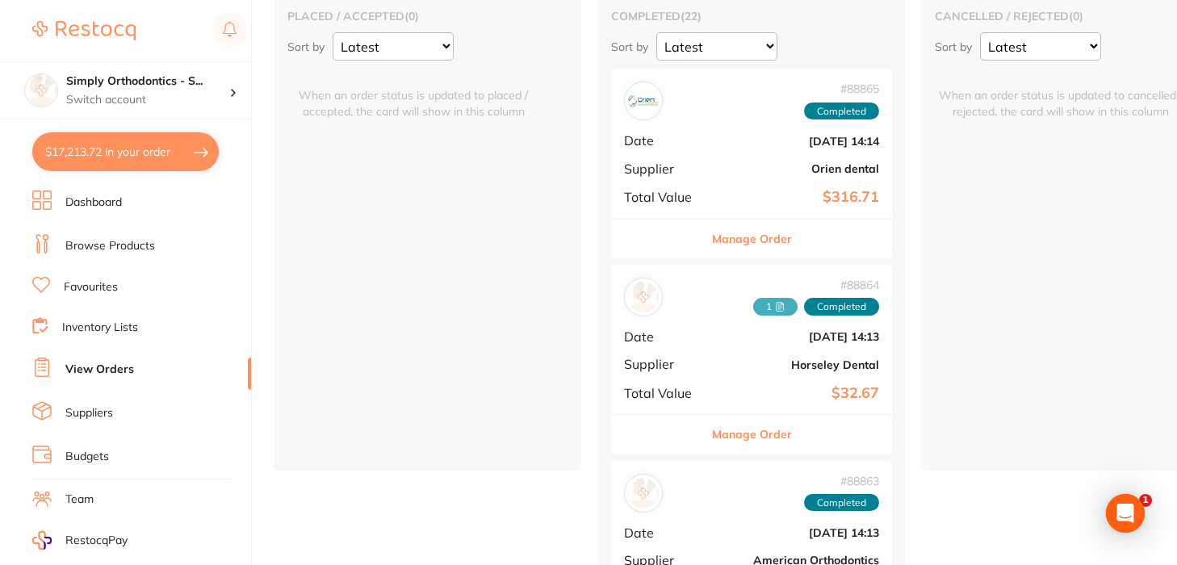
click at [732, 242] on button "Manage Order" at bounding box center [752, 239] width 80 height 39
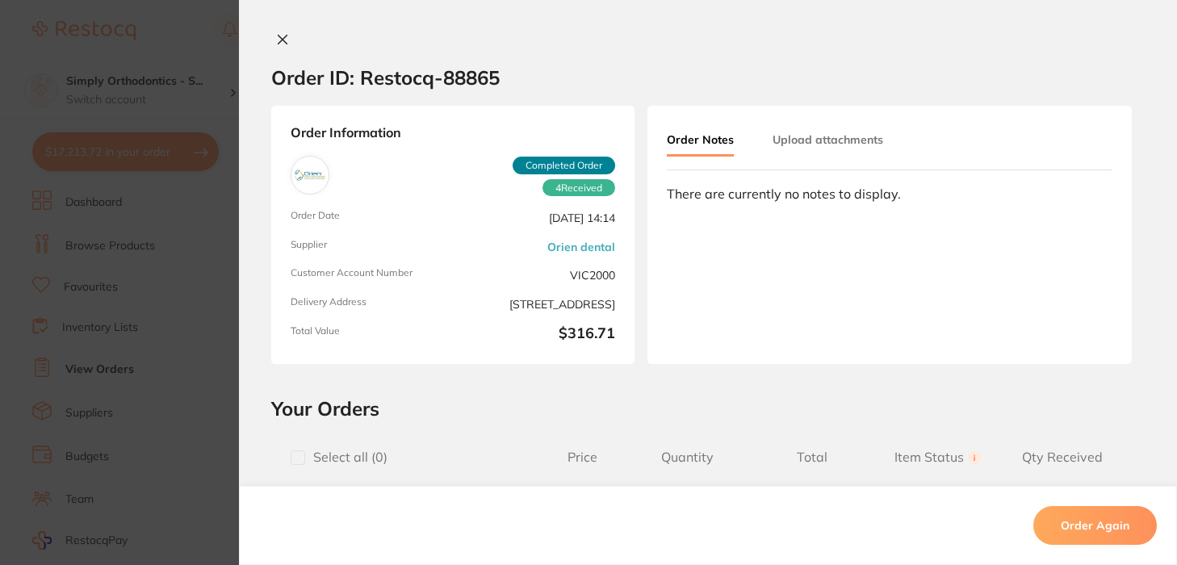
click at [279, 39] on icon at bounding box center [282, 39] width 13 height 13
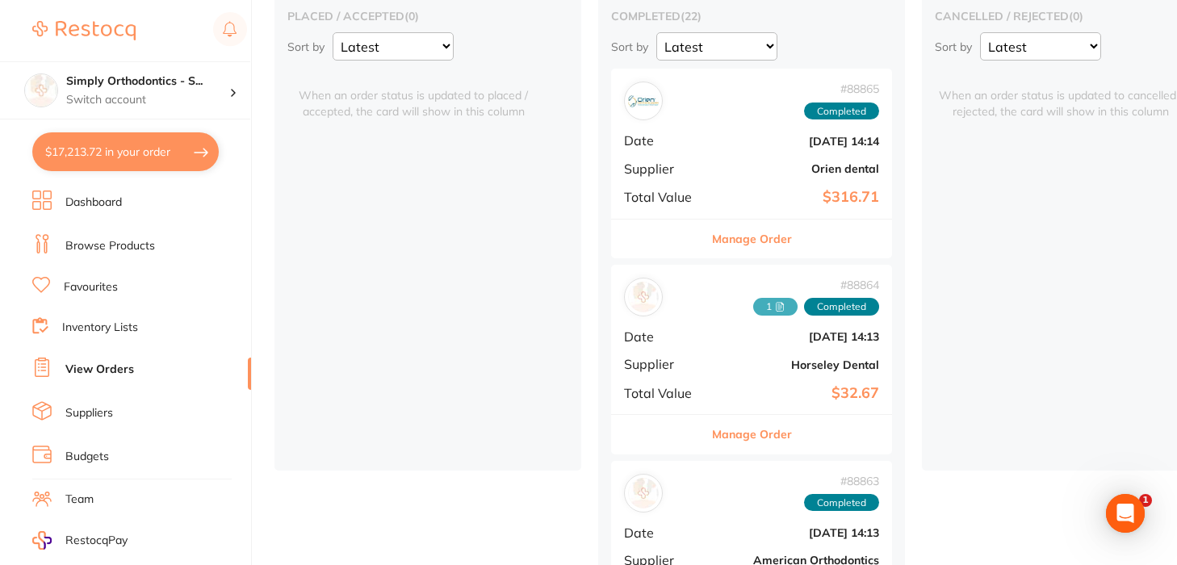
click at [754, 428] on button "Manage Order" at bounding box center [752, 434] width 80 height 39
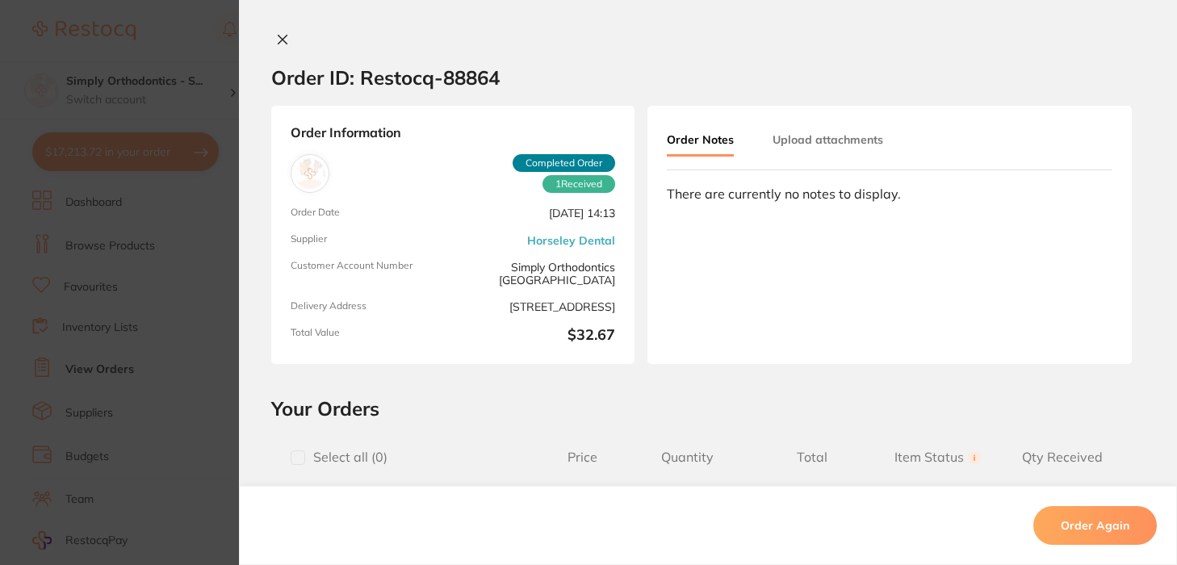
click at [815, 141] on button "Upload attachments" at bounding box center [828, 139] width 111 height 29
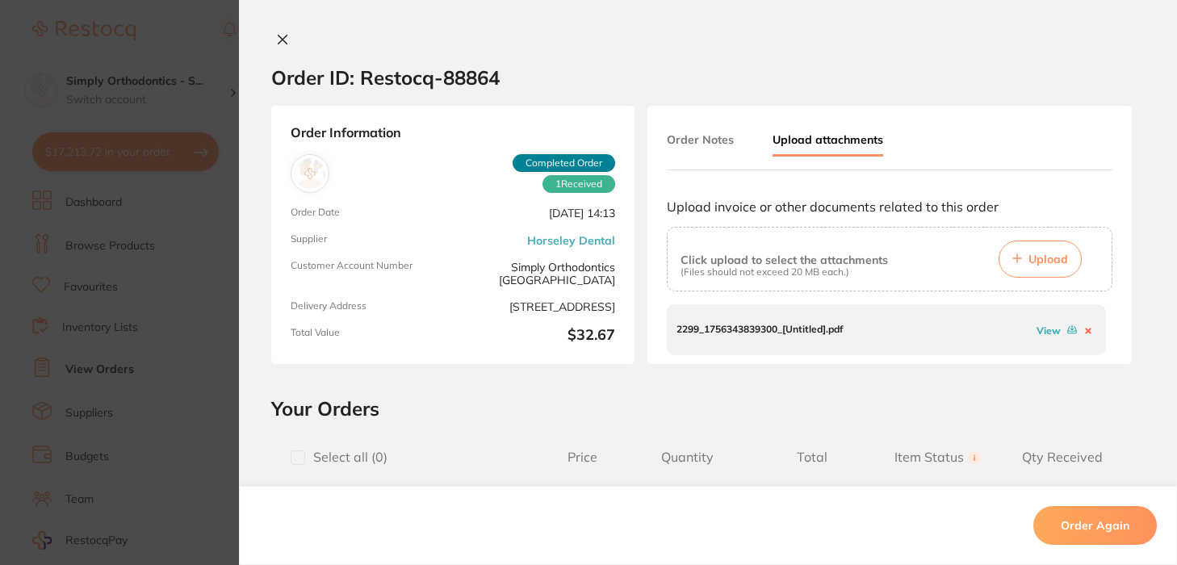
click at [711, 136] on button "Order Notes" at bounding box center [700, 139] width 67 height 29
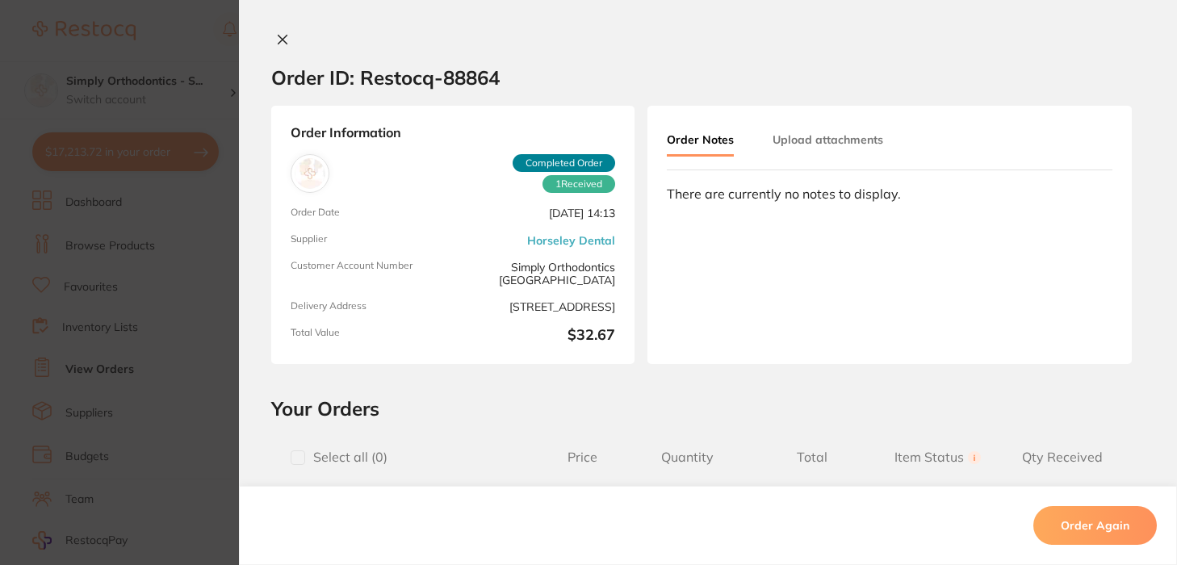
click at [847, 146] on button "Upload attachments" at bounding box center [828, 139] width 111 height 29
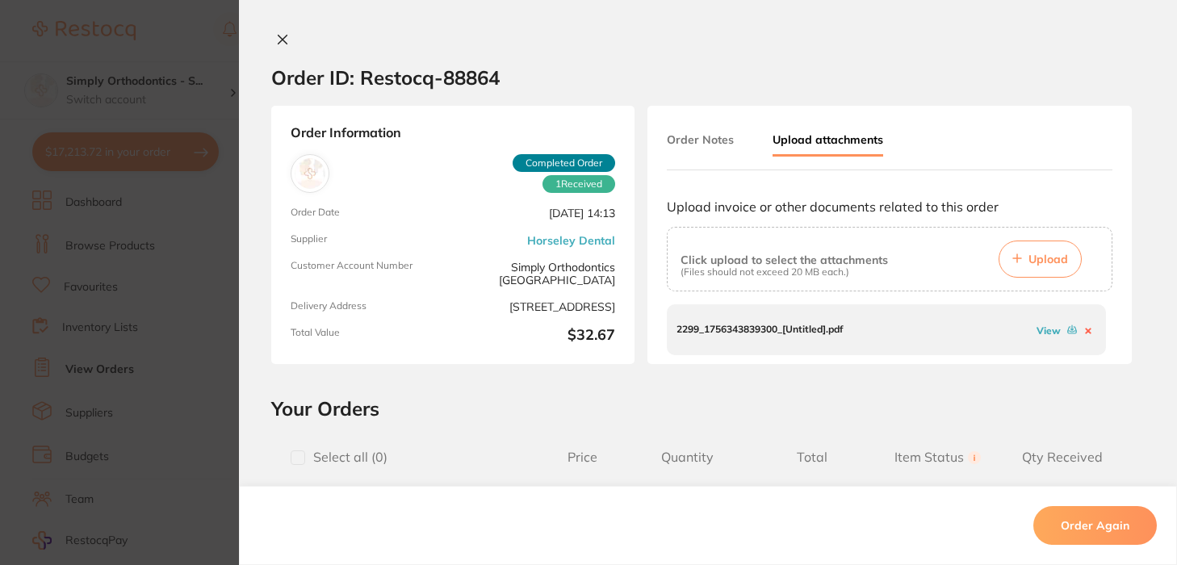
click at [1047, 326] on link "View" at bounding box center [1049, 331] width 24 height 12
click at [1044, 328] on link "View" at bounding box center [1049, 331] width 24 height 12
click at [287, 36] on button at bounding box center [282, 40] width 23 height 17
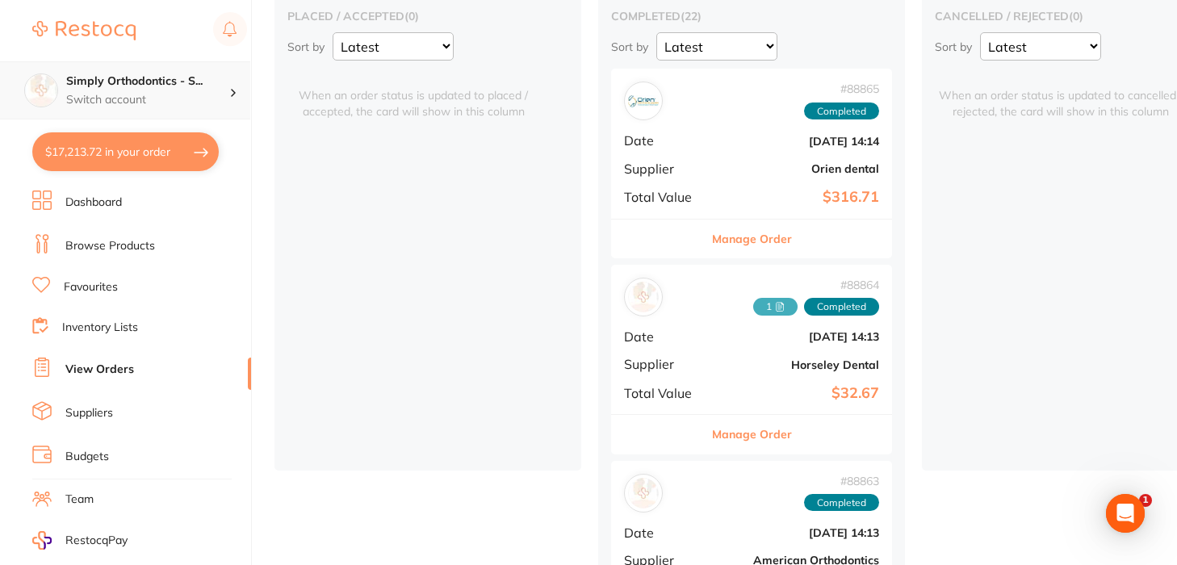
click at [101, 113] on div "Simply Orthodontics - S... Switch account" at bounding box center [125, 90] width 250 height 58
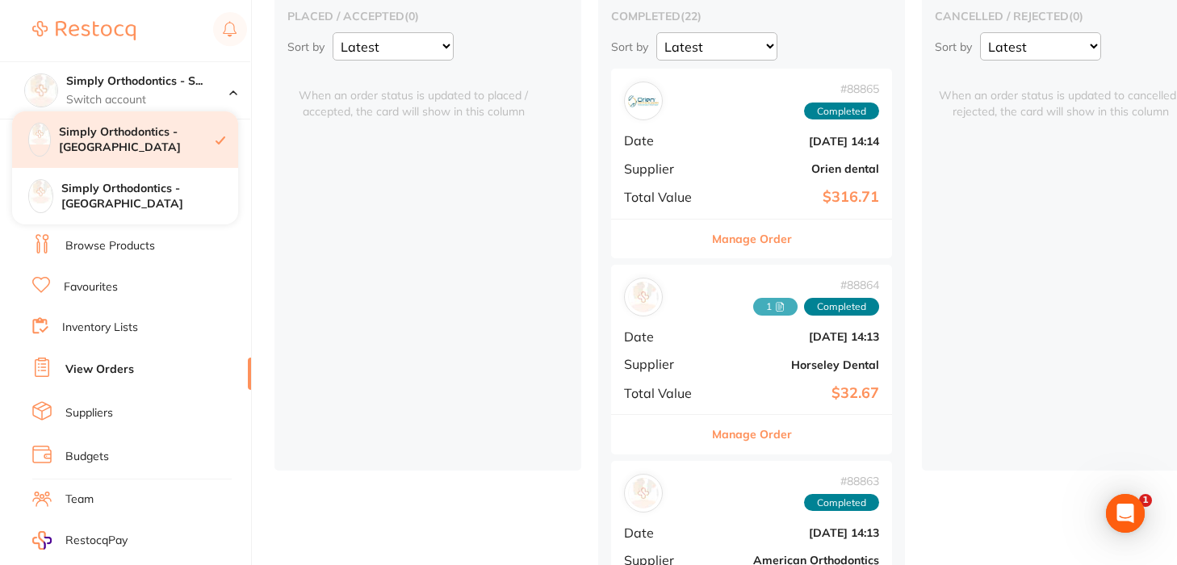
click at [161, 160] on div "Simply Orthodontics - [GEOGRAPHIC_DATA]" at bounding box center [125, 139] width 226 height 57
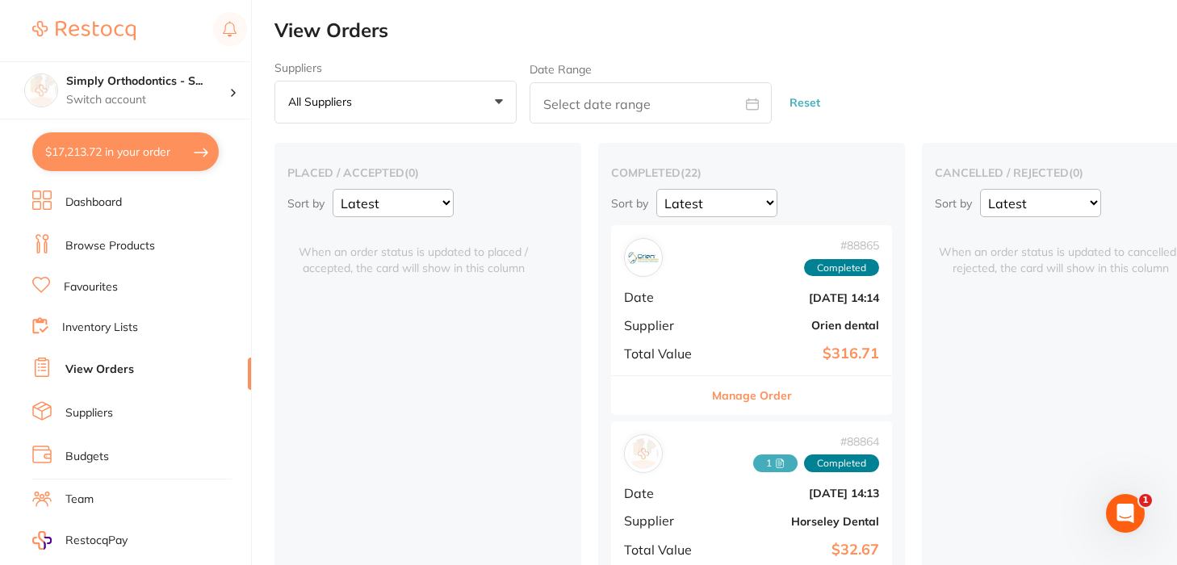
click at [90, 285] on link "Favourites" at bounding box center [91, 287] width 54 height 16
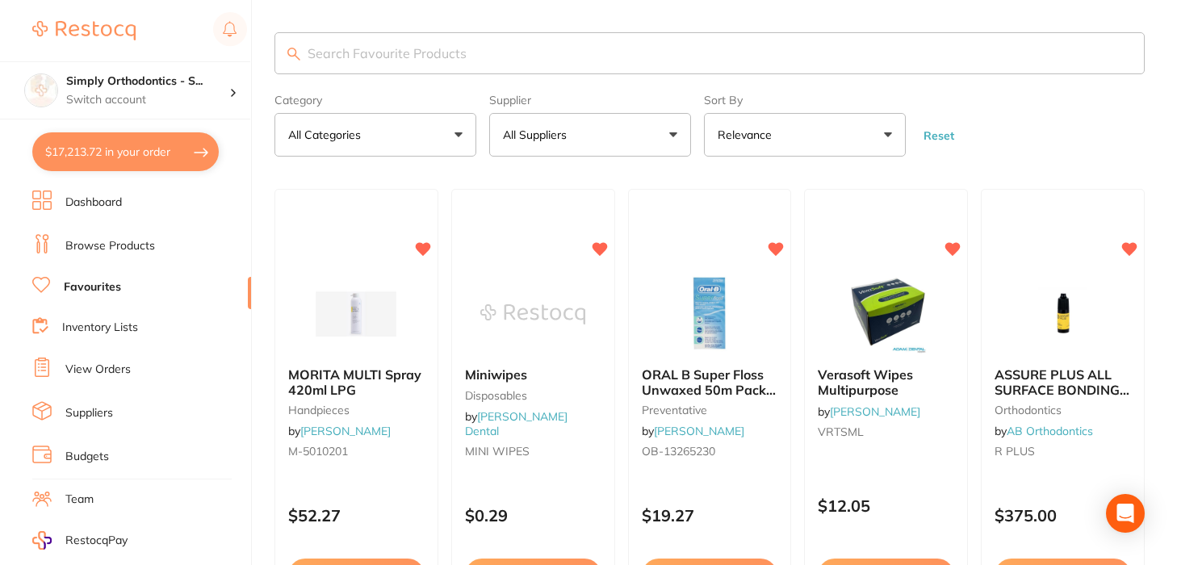
click at [663, 136] on button "All Suppliers" at bounding box center [590, 135] width 202 height 44
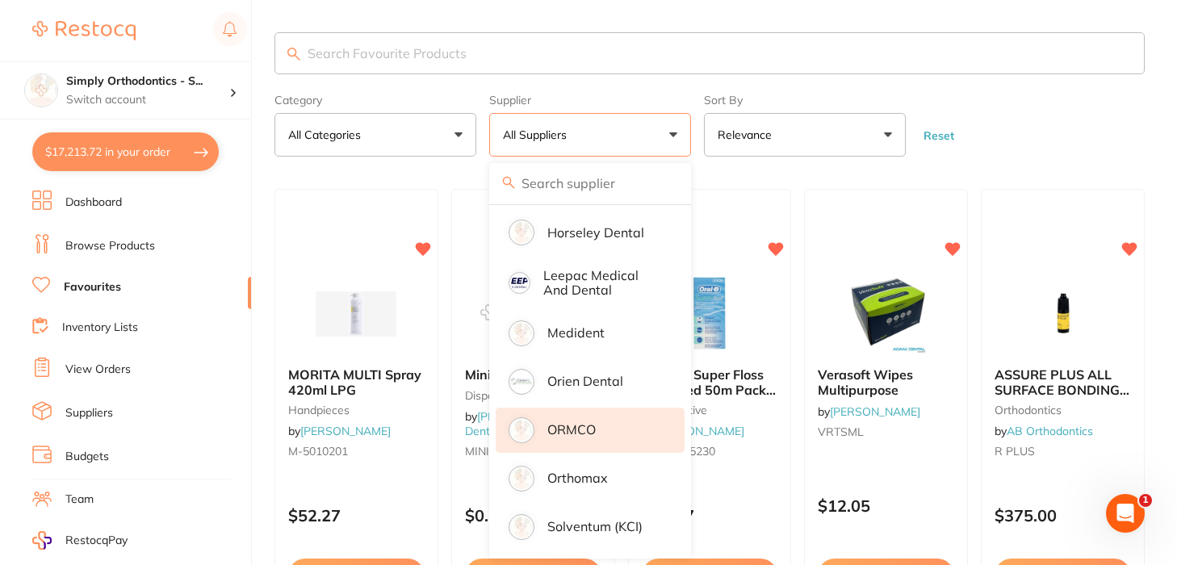
scroll to position [297, 0]
click at [568, 432] on p "ORMCO" at bounding box center [571, 429] width 48 height 15
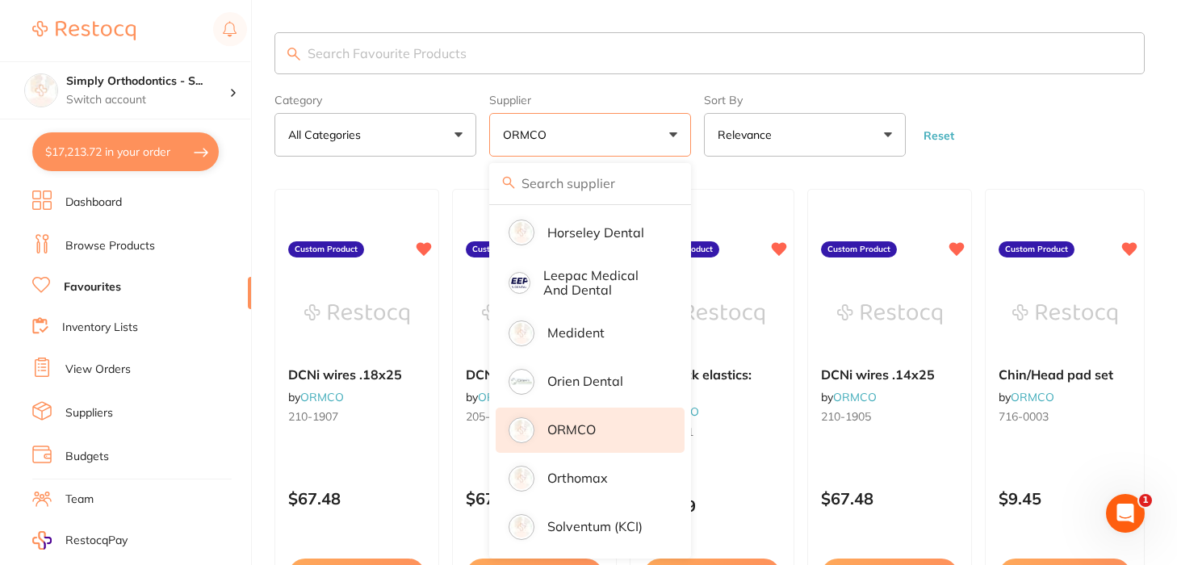
scroll to position [0, 0]
click at [511, 62] on input "search" at bounding box center [710, 53] width 870 height 42
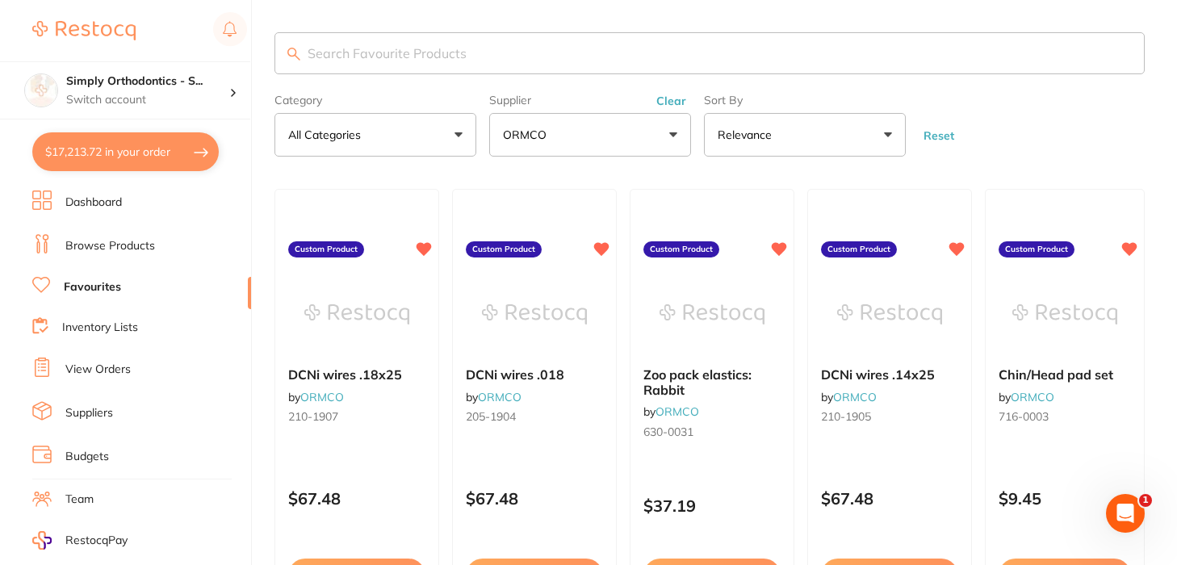
click at [392, 51] on input "search" at bounding box center [710, 53] width 870 height 42
type input "wire"
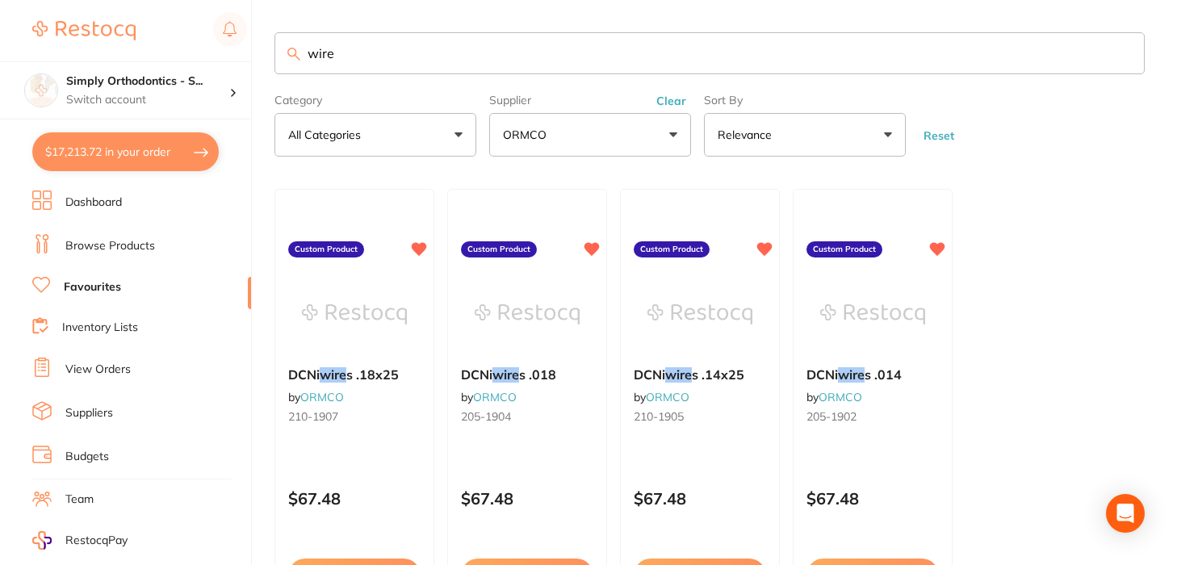
click at [158, 140] on button "$17,213.72 in your order" at bounding box center [125, 151] width 187 height 39
checkbox input "true"
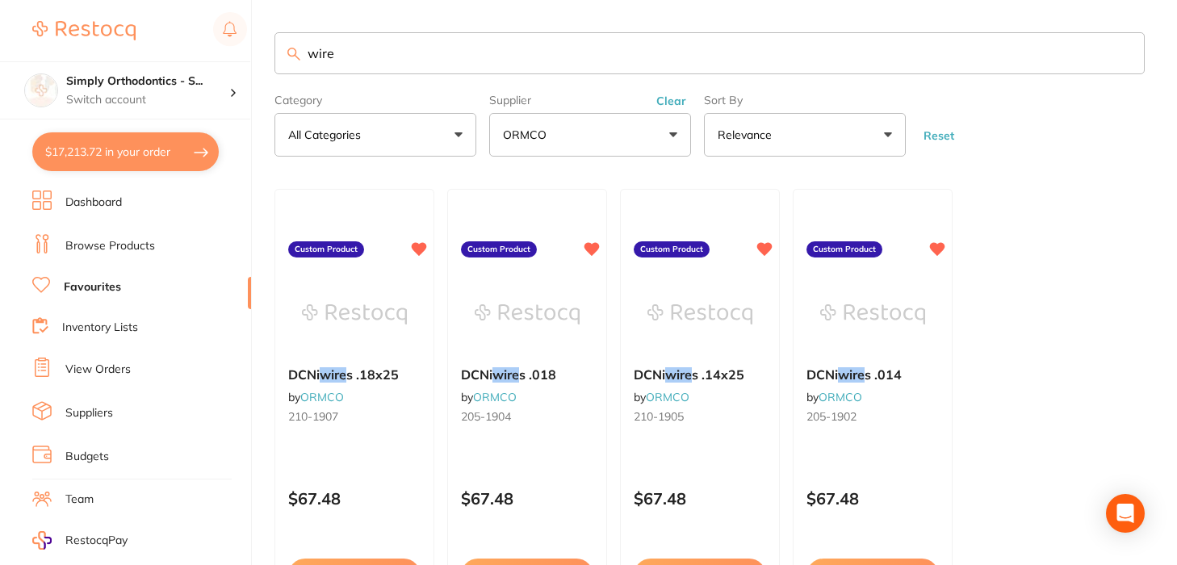
checkbox input "true"
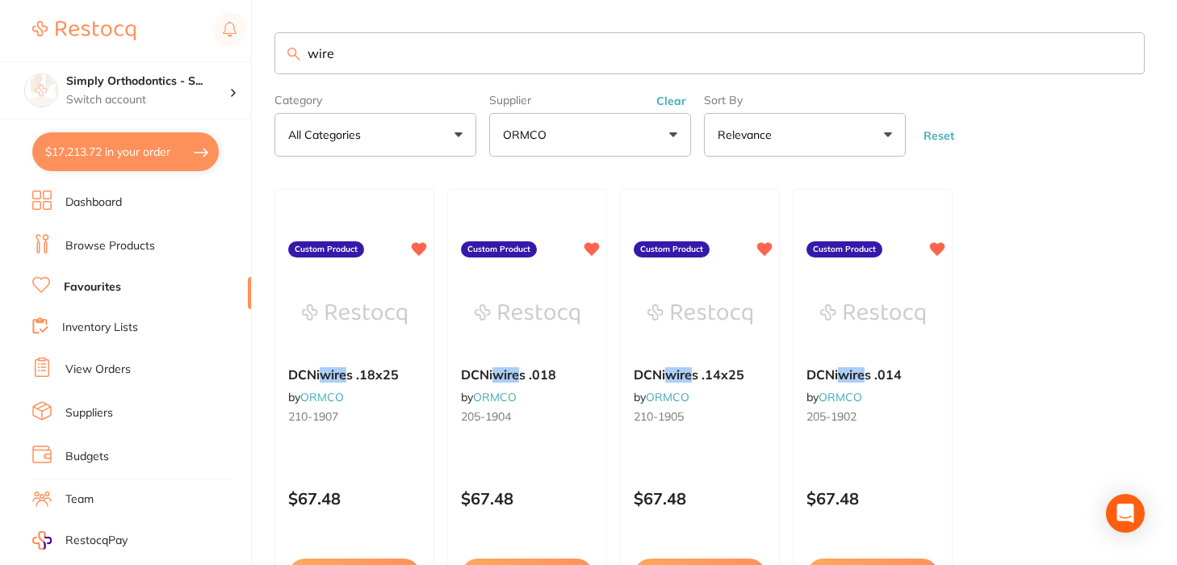
checkbox input "true"
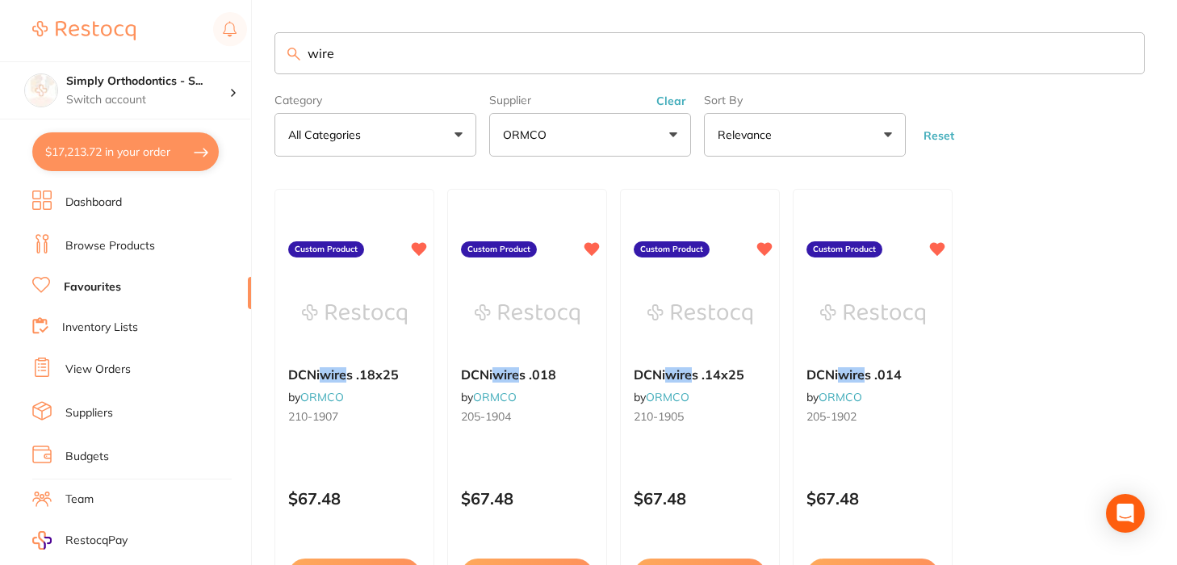
checkbox input "true"
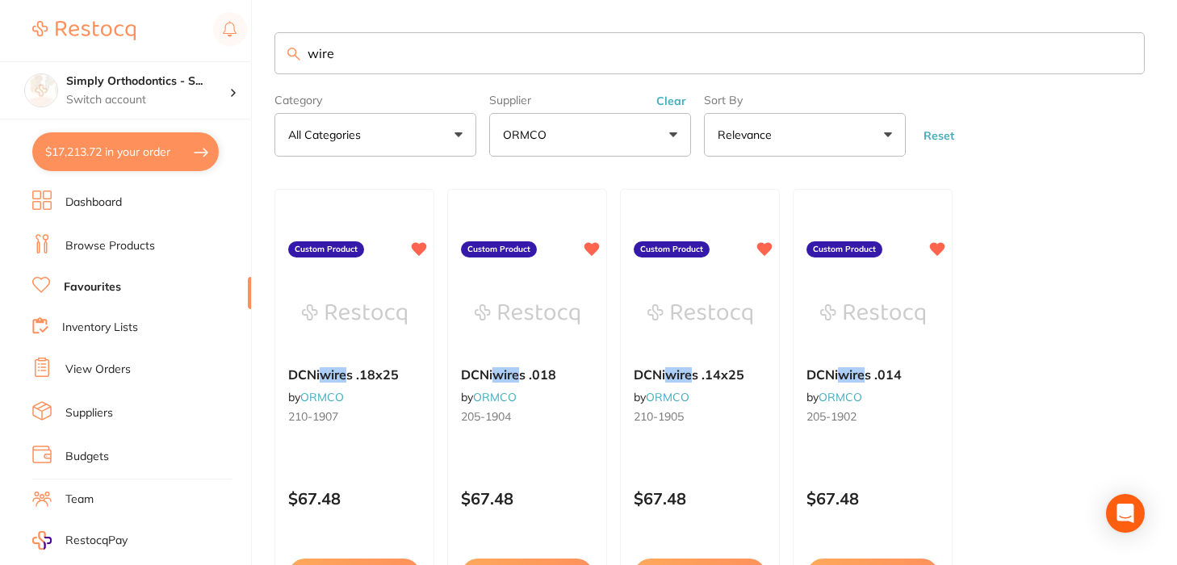
checkbox input "true"
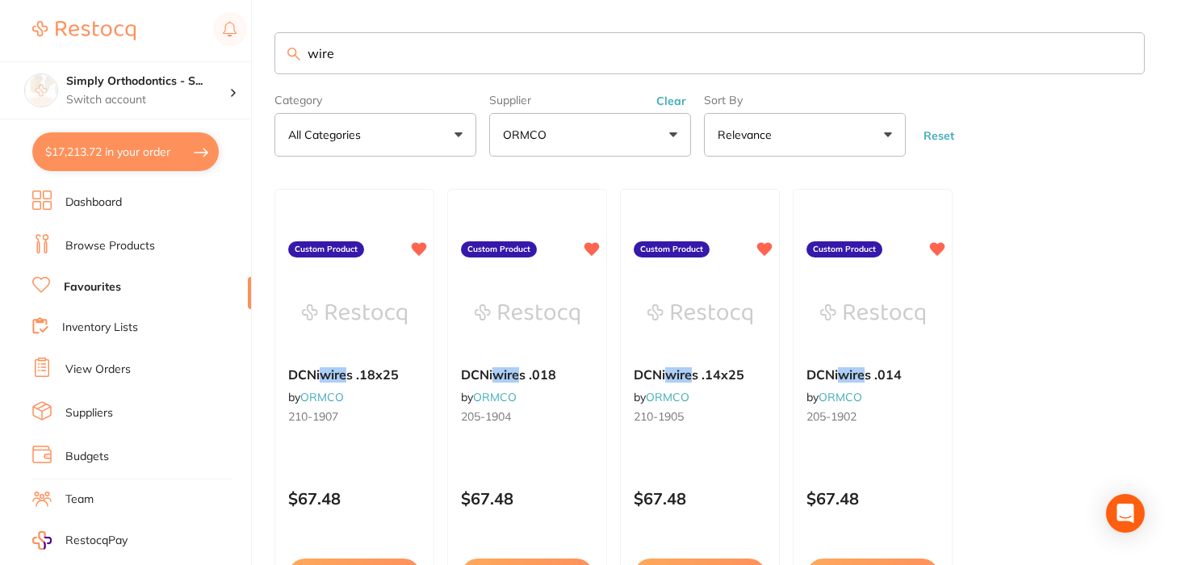
checkbox input "true"
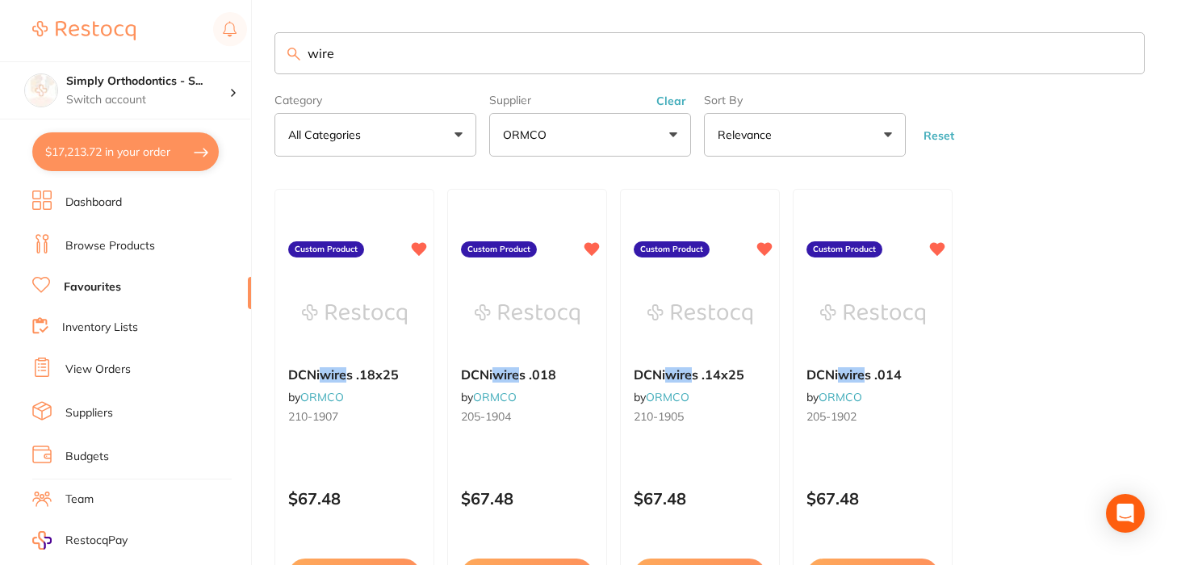
checkbox input "true"
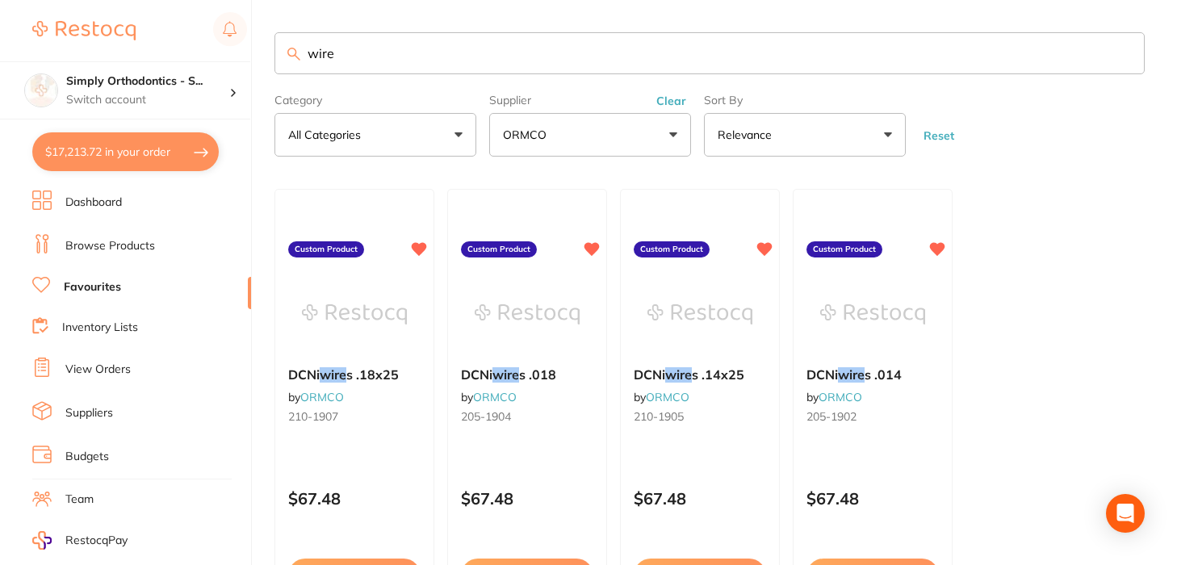
checkbox input "true"
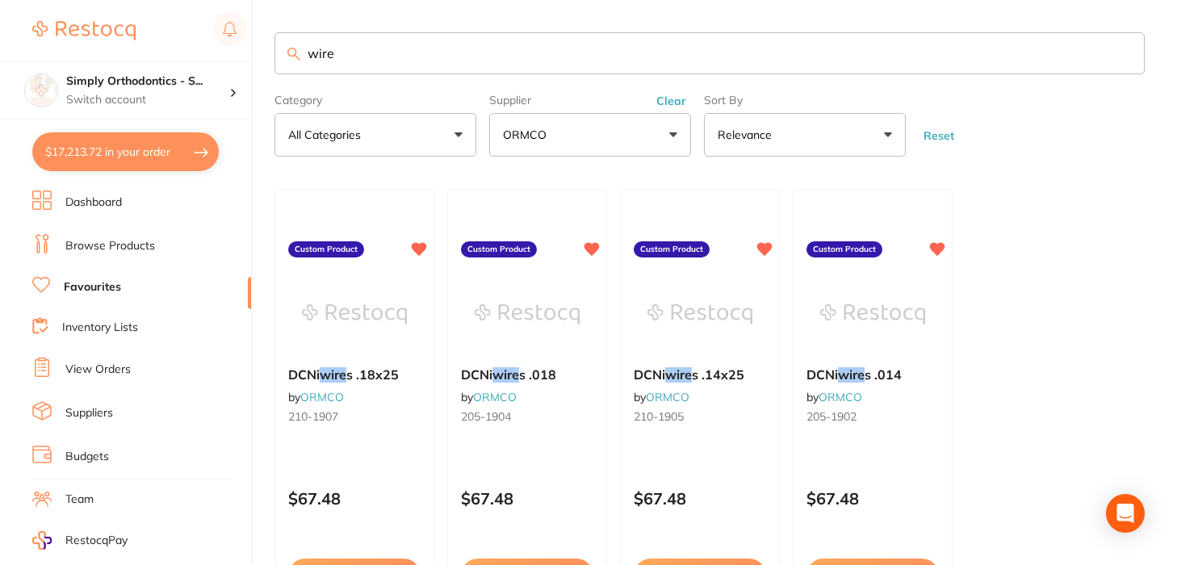
checkbox input "true"
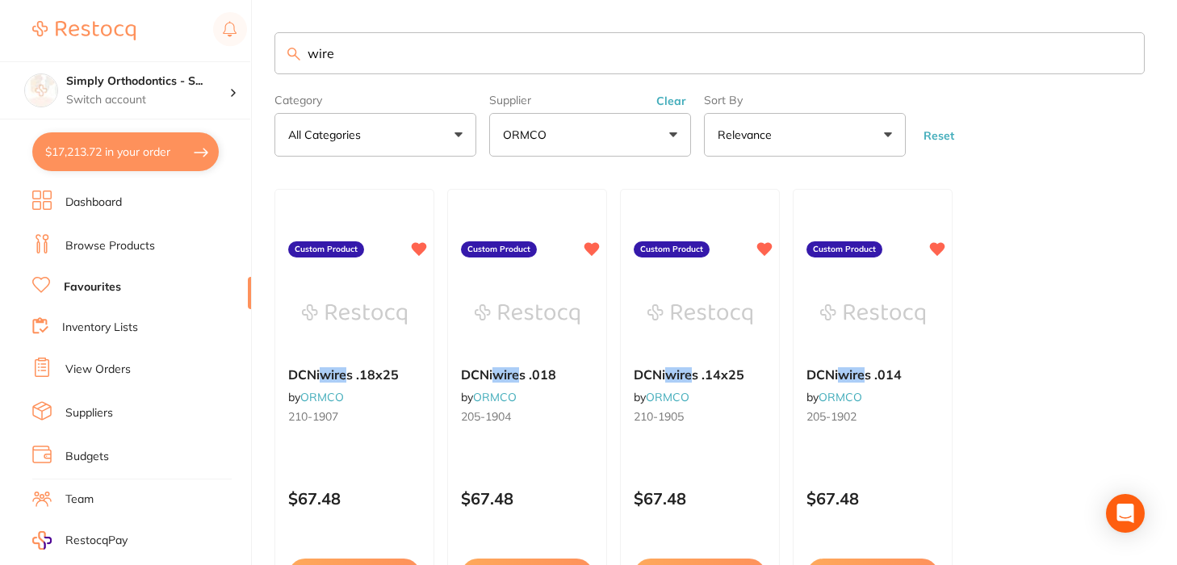
checkbox input "true"
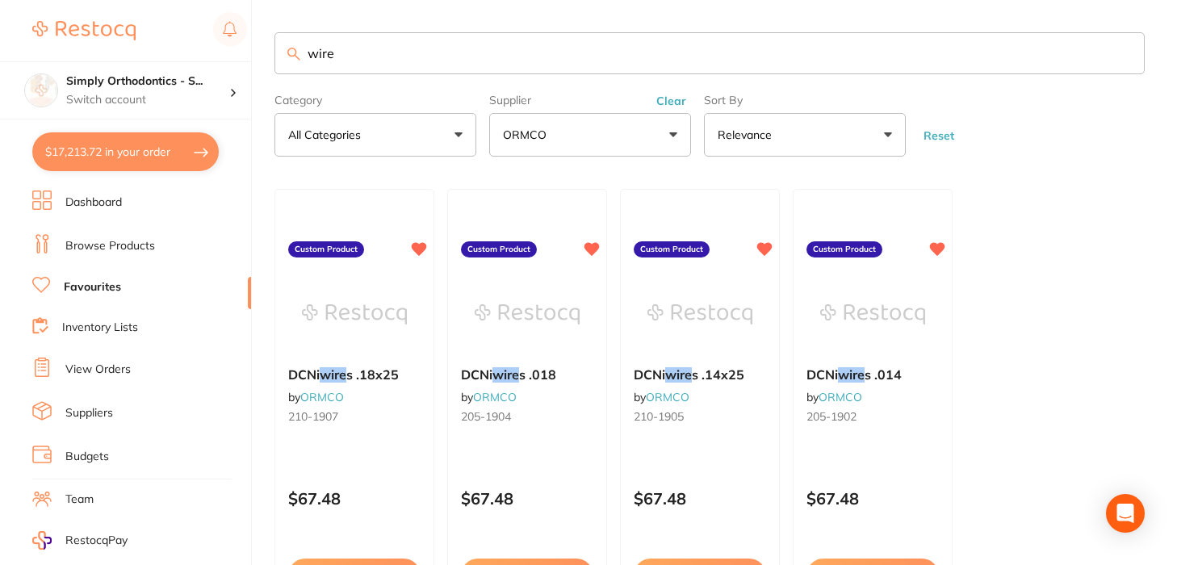
checkbox input "true"
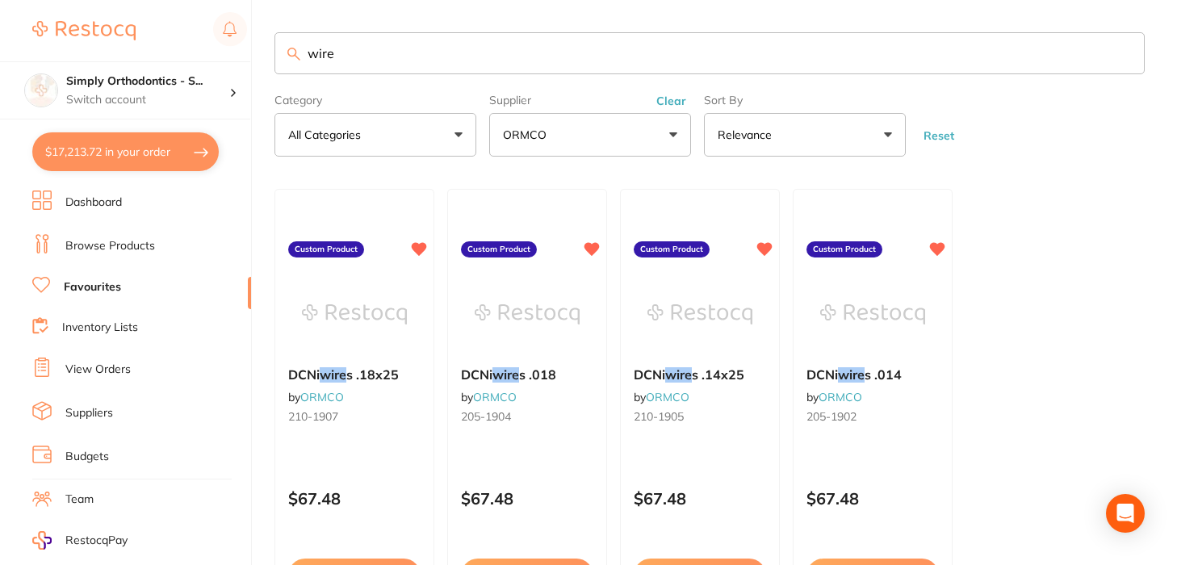
checkbox input "true"
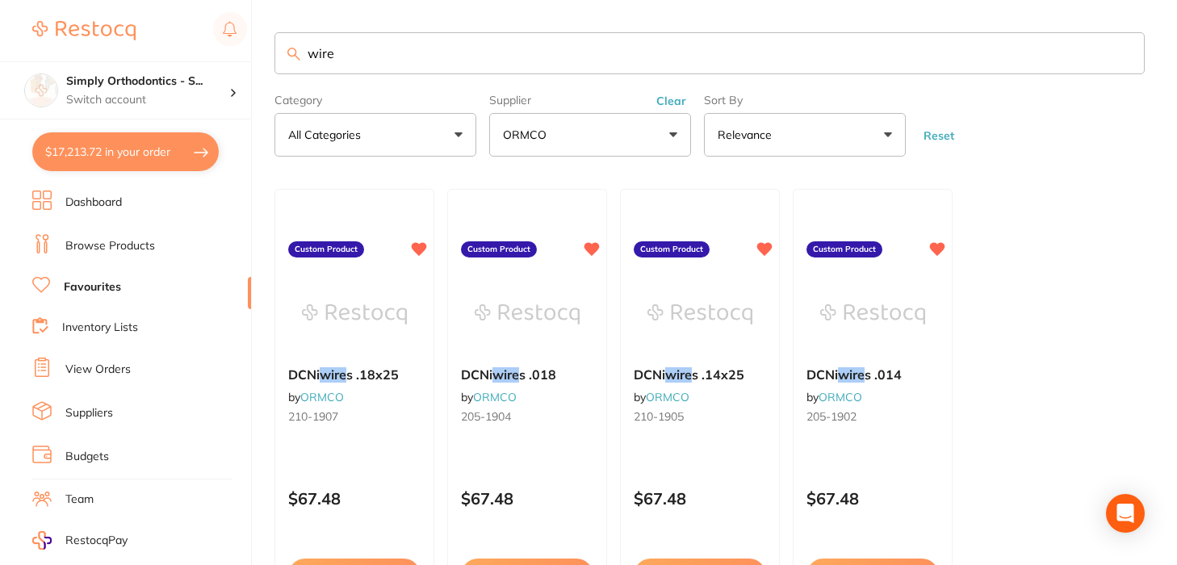
checkbox input "true"
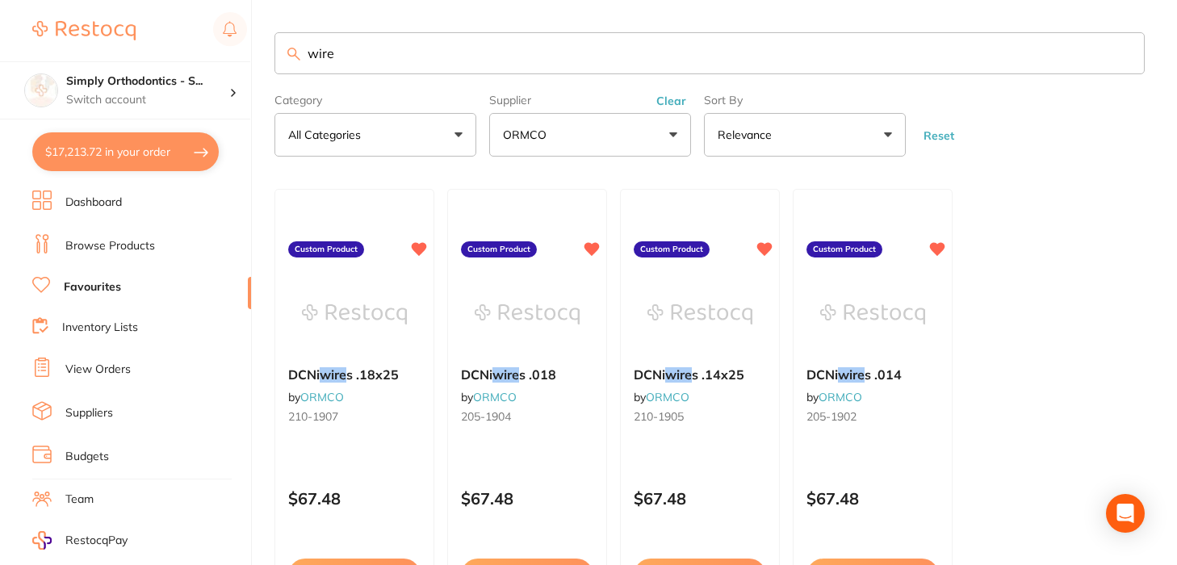
checkbox input "true"
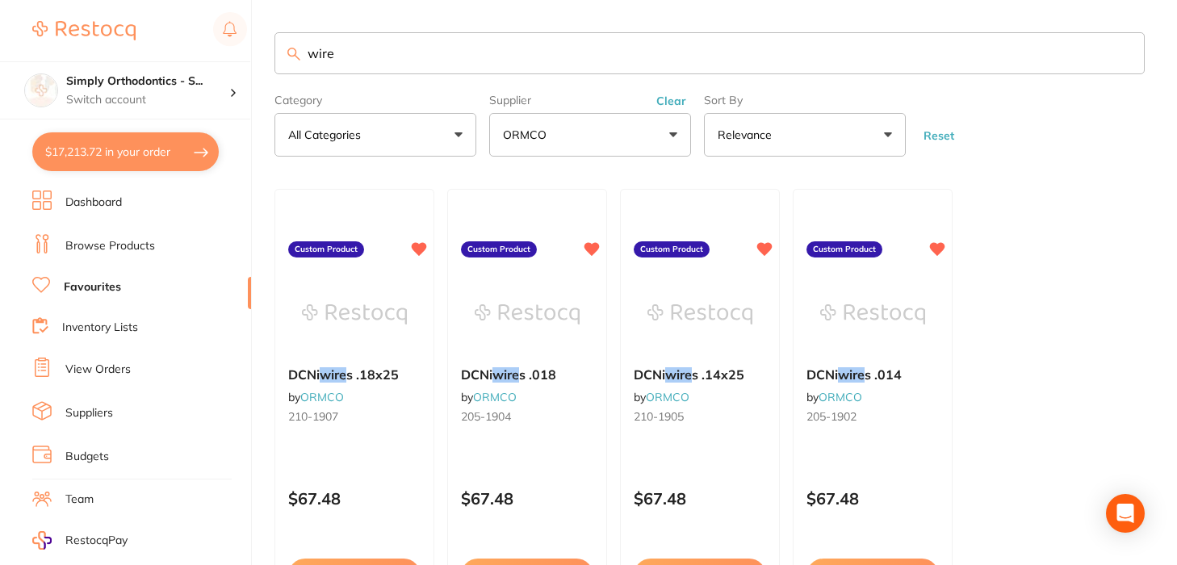
checkbox input "true"
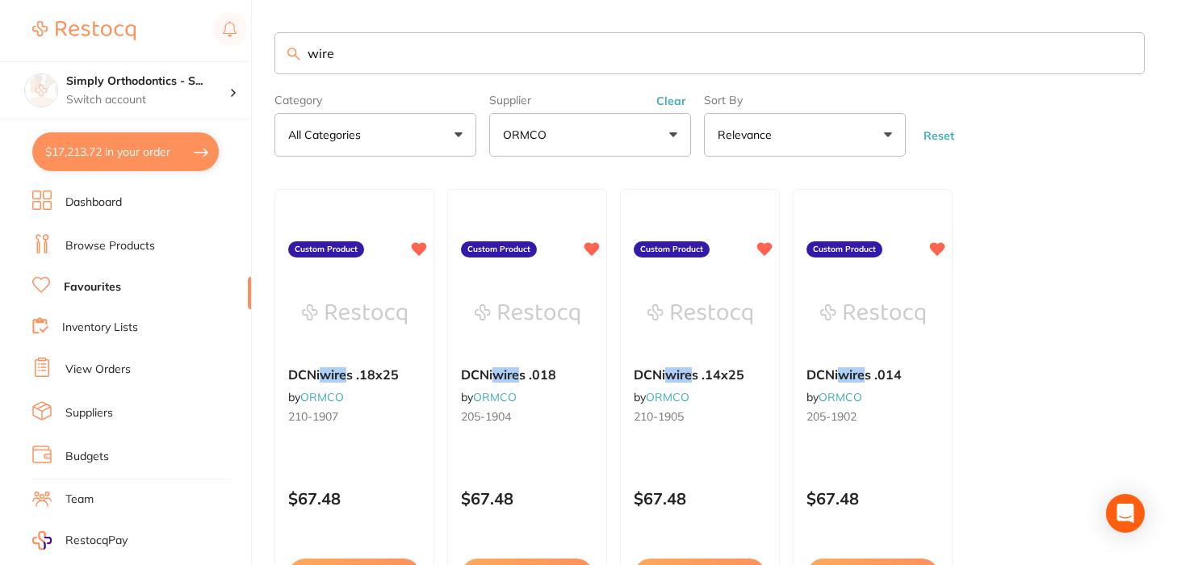
checkbox input "true"
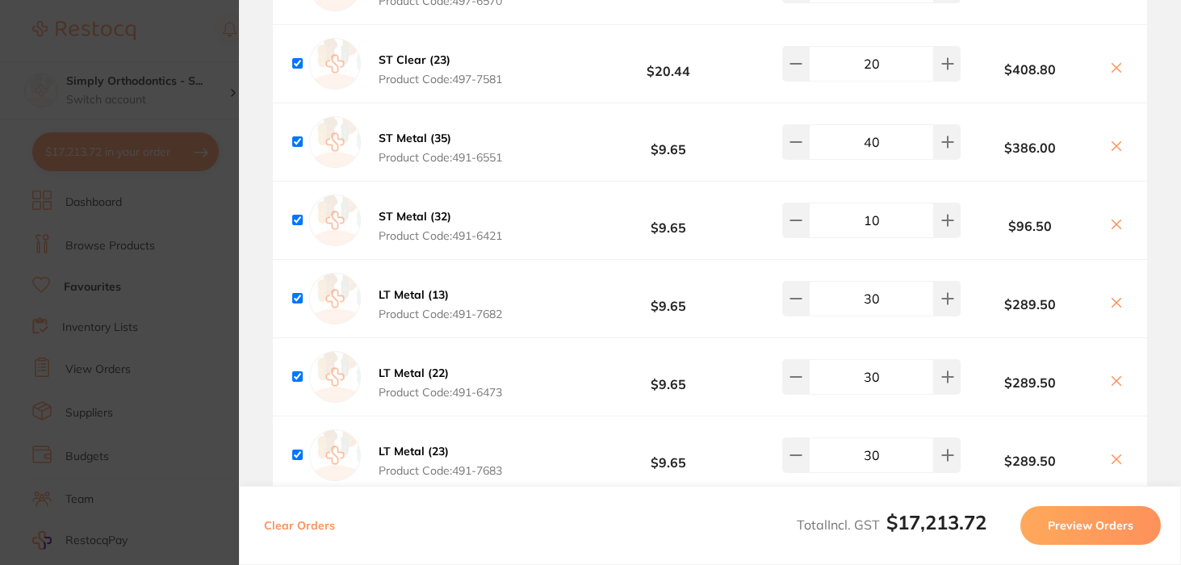
scroll to position [5744, 0]
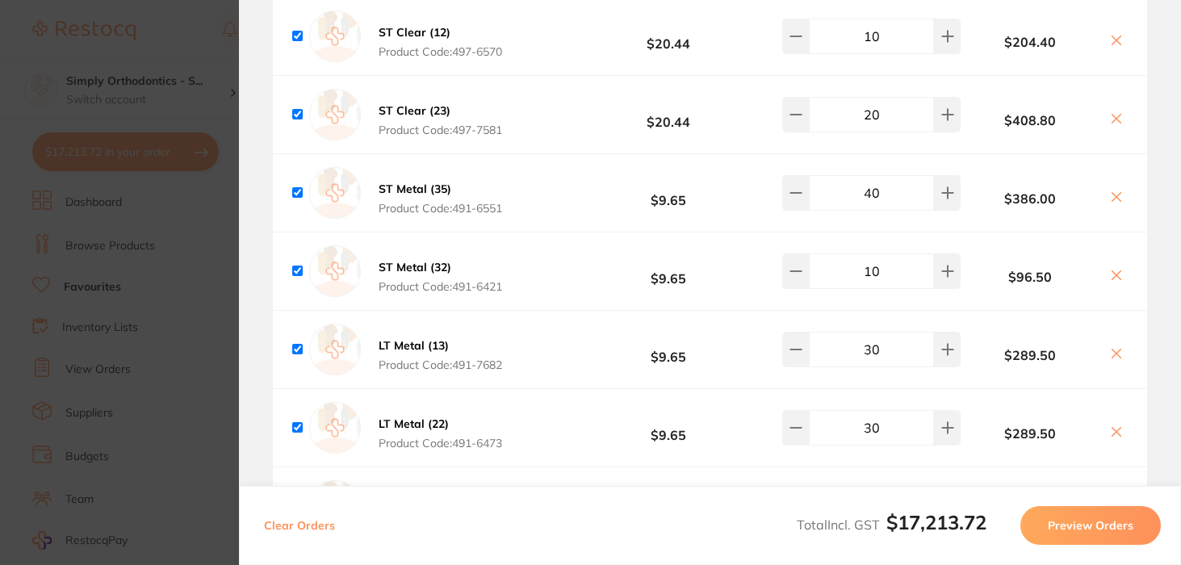
click at [214, 295] on section "Update RRP Set your pre negotiated price for this item. Item Agreed RRP (excl. …" at bounding box center [590, 282] width 1181 height 565
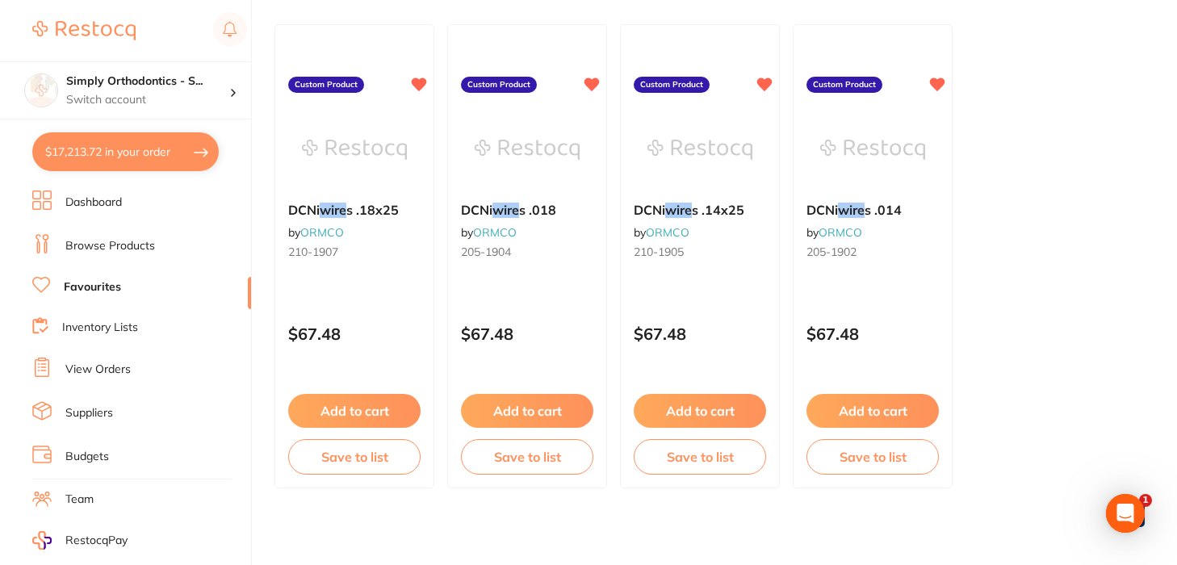
scroll to position [166, 0]
click at [540, 416] on button "Add to cart" at bounding box center [527, 411] width 134 height 35
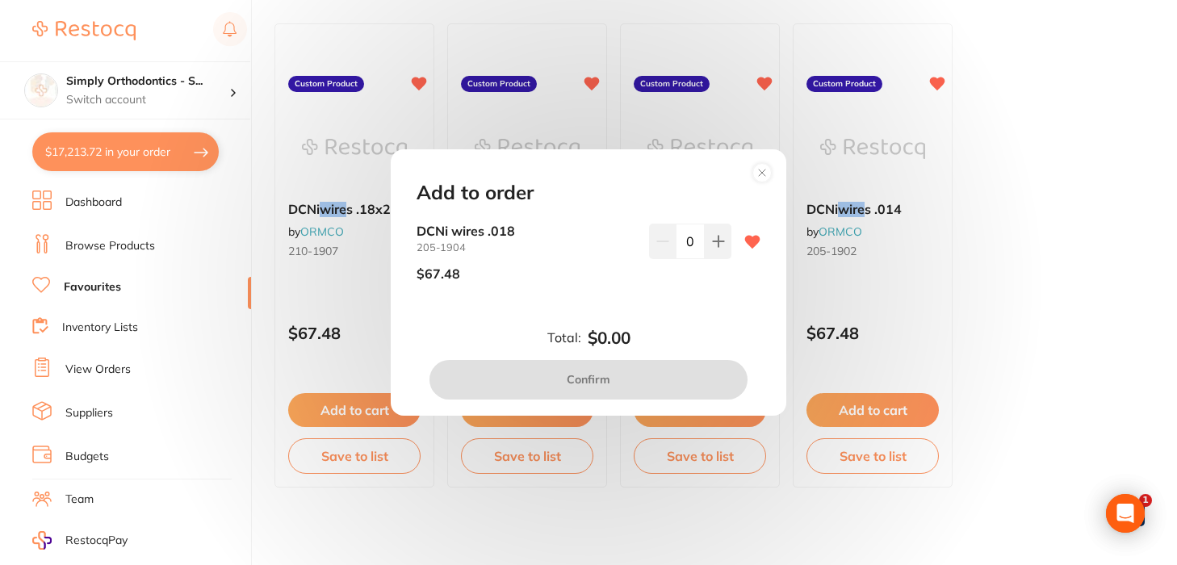
click at [689, 241] on input "0" at bounding box center [690, 242] width 29 height 36
type input "5"
click at [713, 285] on div "5" at bounding box center [690, 259] width 82 height 70
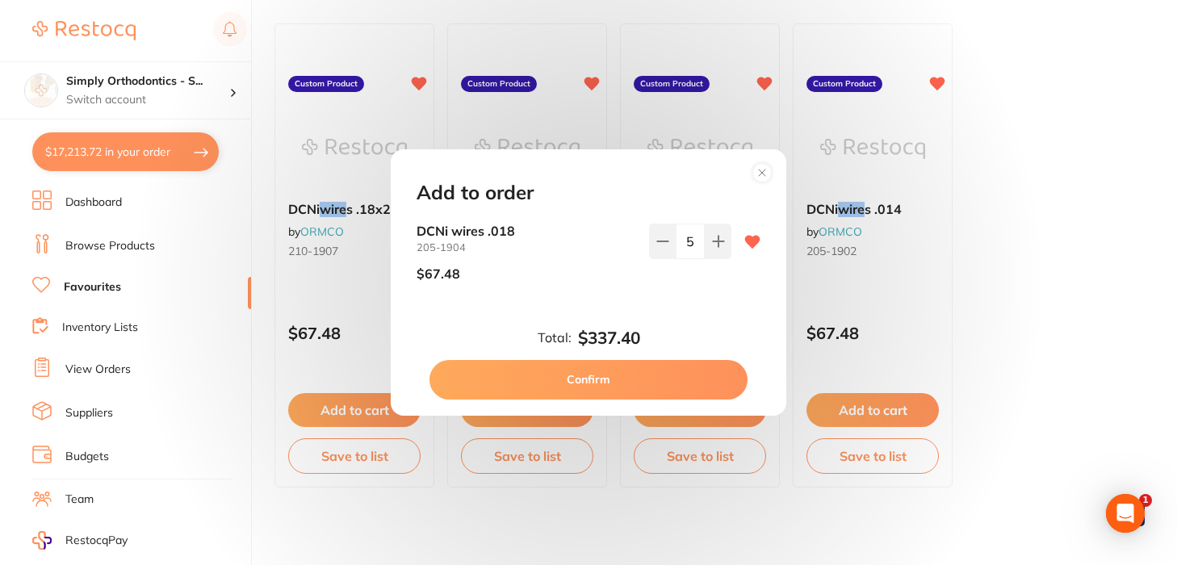
click at [585, 376] on button "Confirm" at bounding box center [589, 379] width 318 height 39
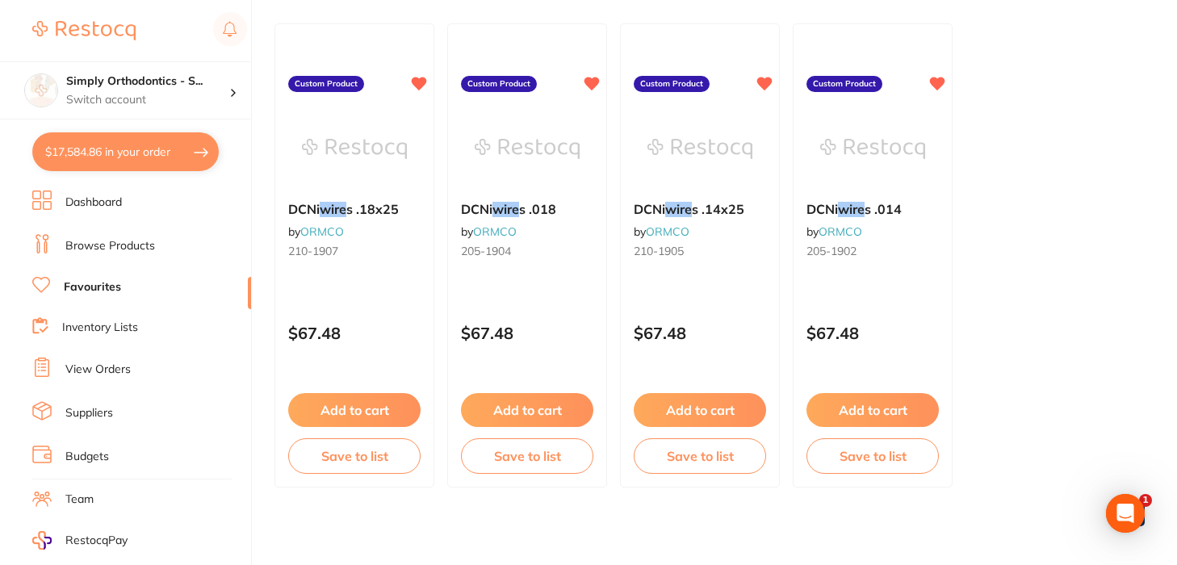
checkbox input "false"
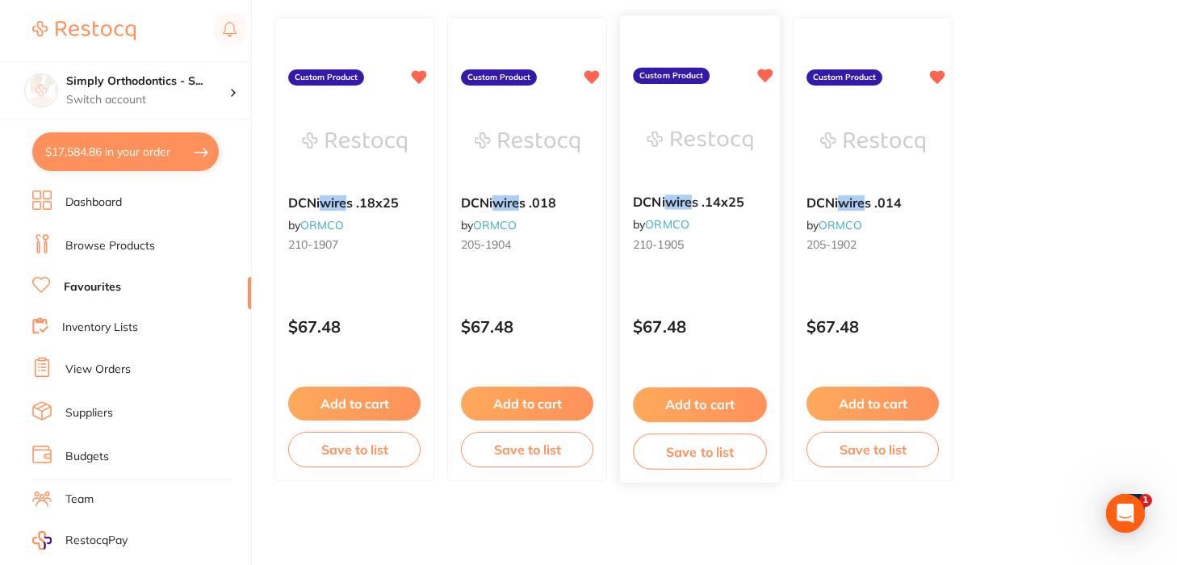
scroll to position [175, 0]
click at [698, 411] on button "Add to cart" at bounding box center [700, 405] width 134 height 35
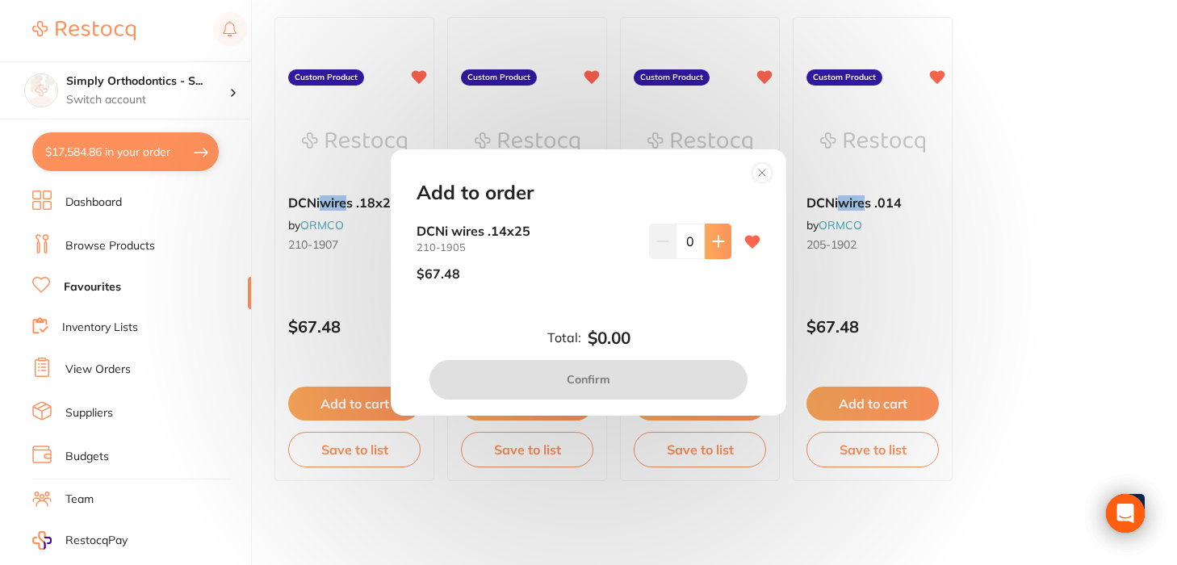
click at [713, 244] on icon at bounding box center [718, 242] width 10 height 10
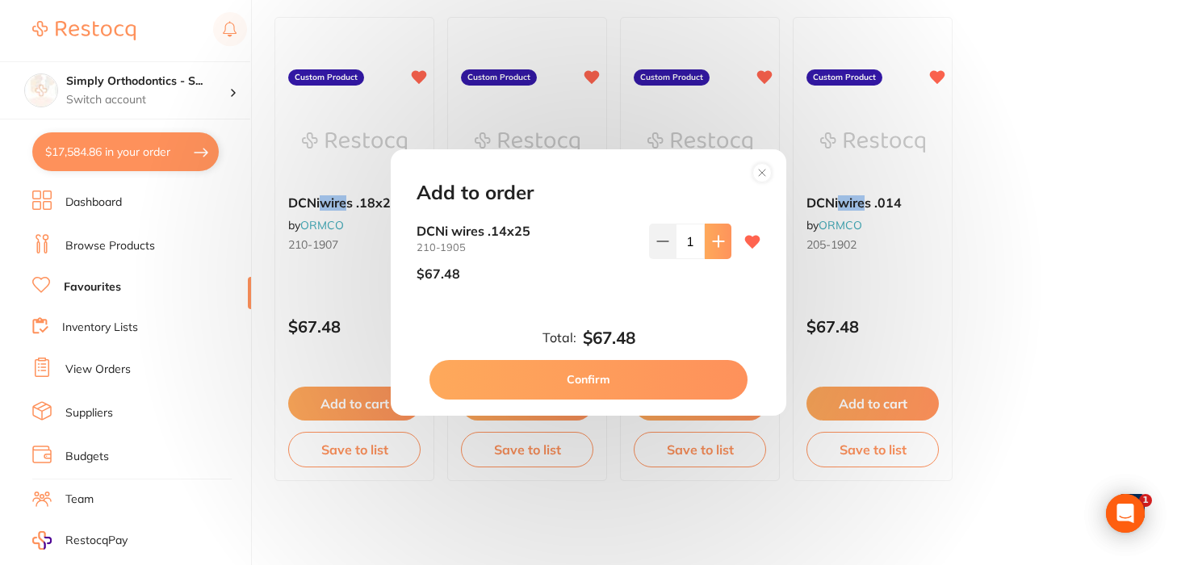
click at [713, 244] on icon at bounding box center [718, 242] width 10 height 10
type input "3"
click at [557, 385] on button "Confirm" at bounding box center [589, 379] width 318 height 39
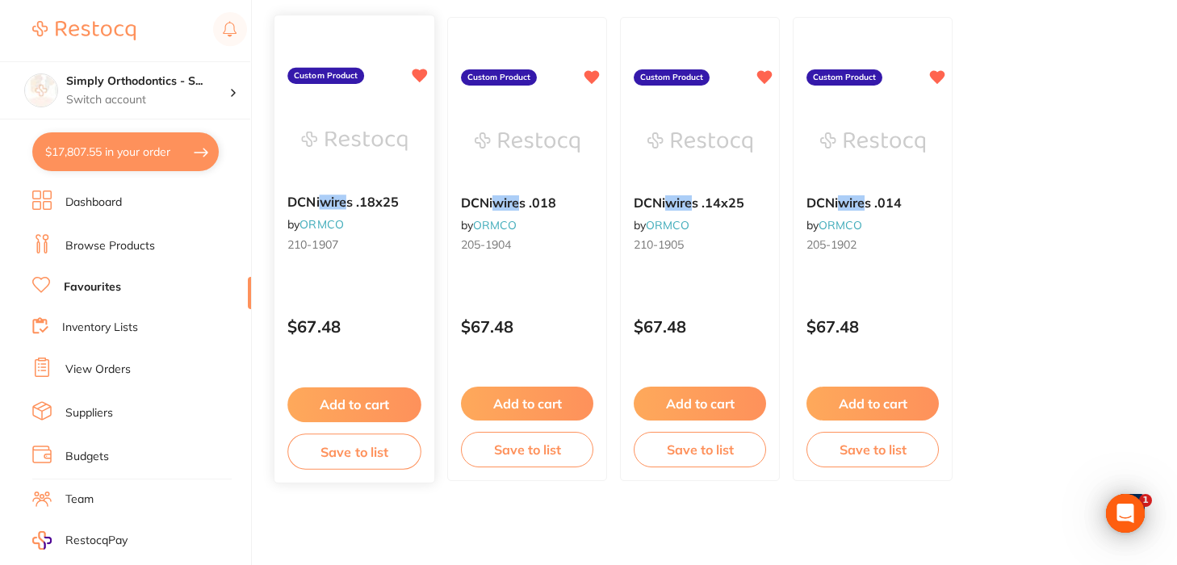
click at [344, 401] on button "Add to cart" at bounding box center [354, 405] width 134 height 35
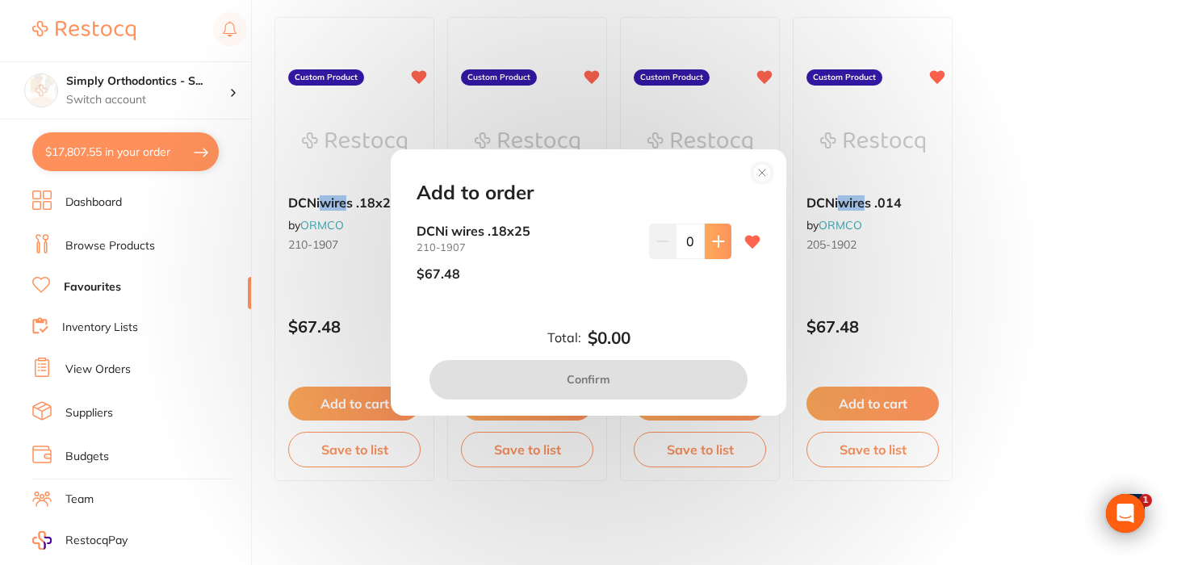
click at [712, 240] on icon at bounding box center [718, 241] width 13 height 13
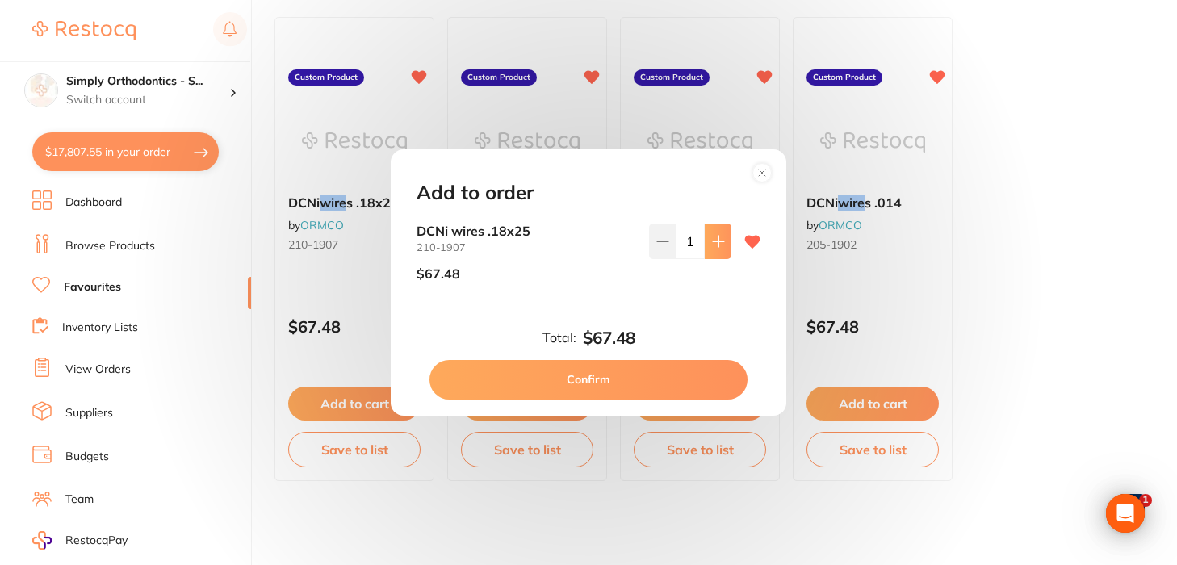
click at [712, 240] on icon at bounding box center [718, 241] width 13 height 13
click at [656, 236] on icon at bounding box center [662, 241] width 13 height 13
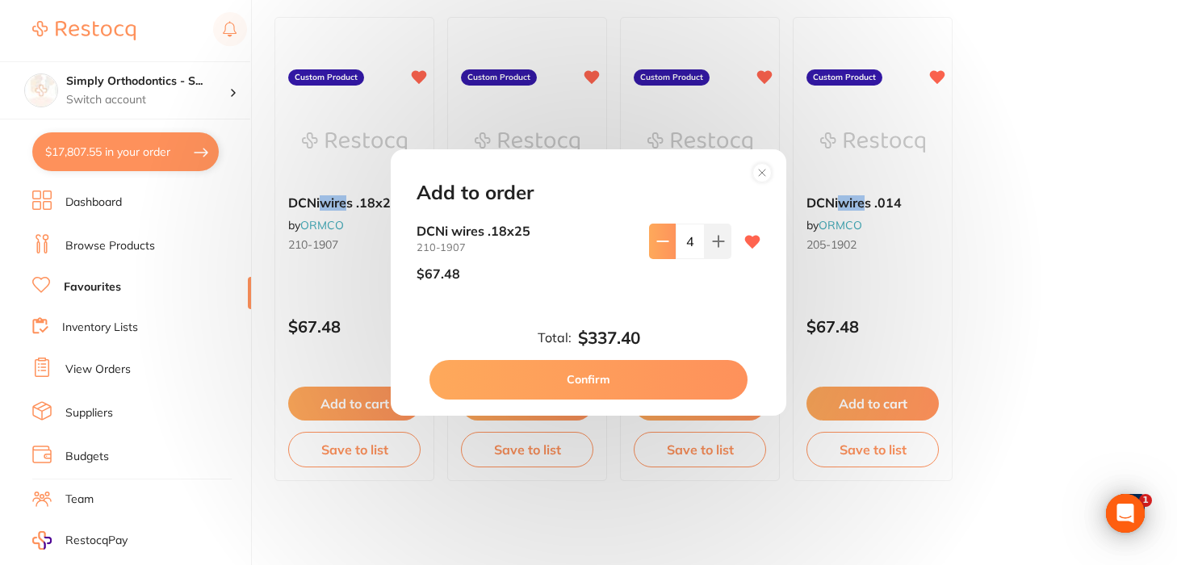
click at [656, 236] on icon at bounding box center [662, 241] width 13 height 13
type input "3"
click at [550, 371] on button "Confirm" at bounding box center [589, 379] width 318 height 39
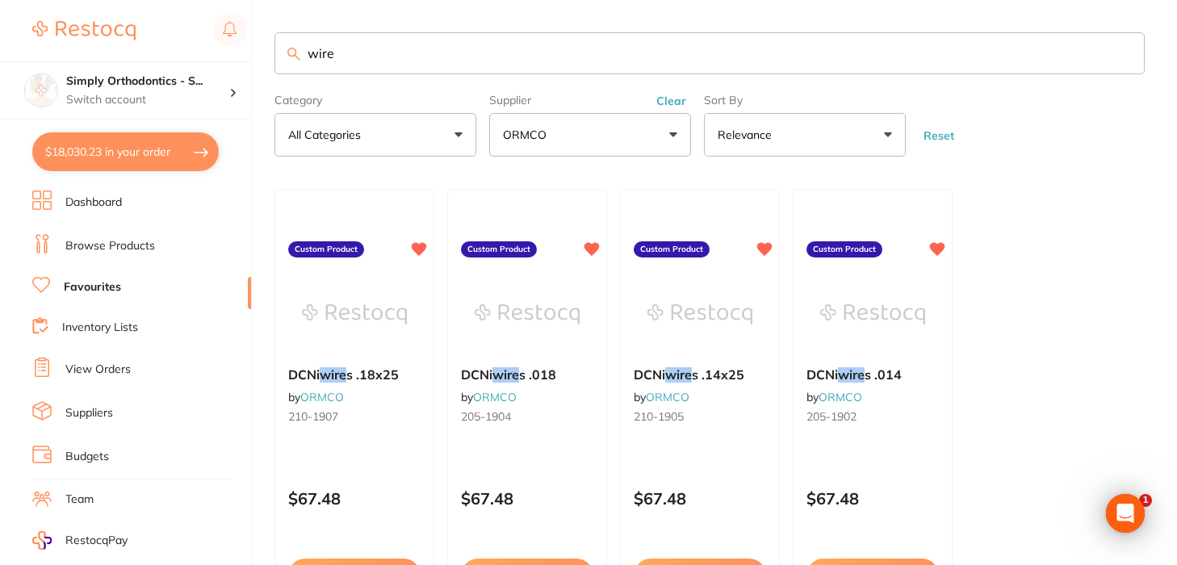
click at [1122, 57] on input "wire" at bounding box center [710, 53] width 870 height 42
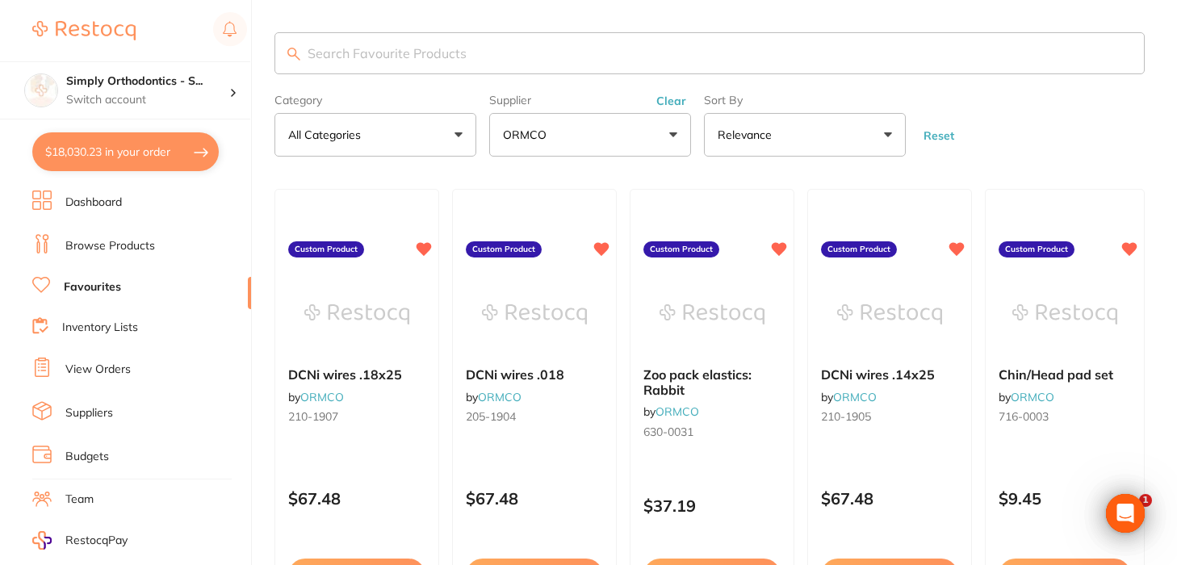
click at [734, 61] on input "search" at bounding box center [710, 53] width 870 height 42
type input "elastics"
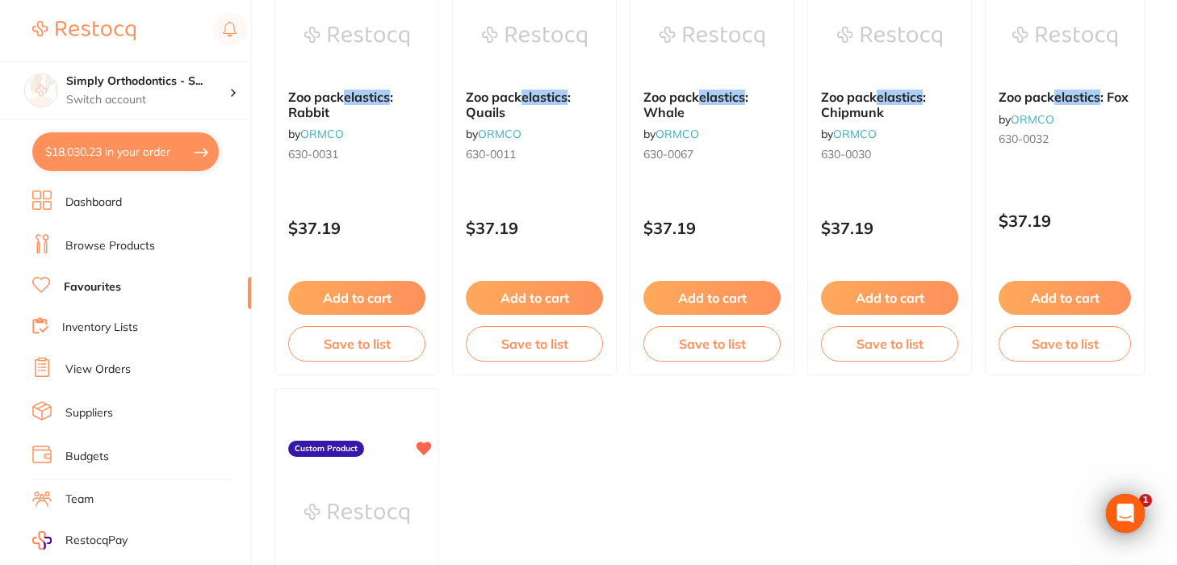
scroll to position [278, 0]
click at [516, 305] on button "Add to cart" at bounding box center [534, 299] width 139 height 35
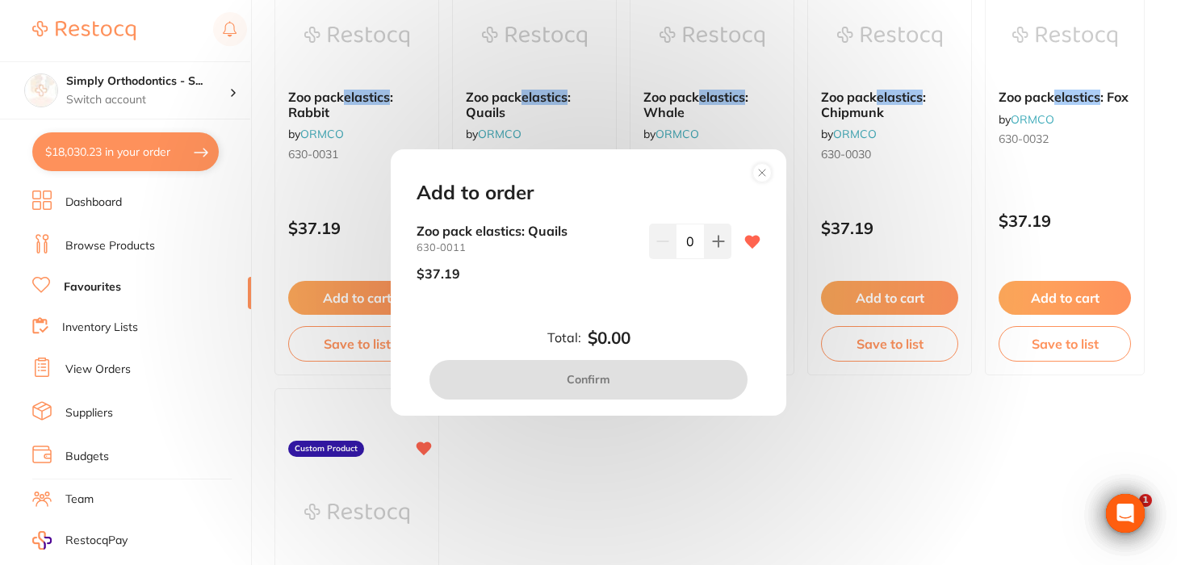
scroll to position [0, 0]
click at [687, 244] on input "0" at bounding box center [690, 242] width 29 height 36
type input "6"
click at [631, 289] on div "$37.19" at bounding box center [527, 274] width 220 height 40
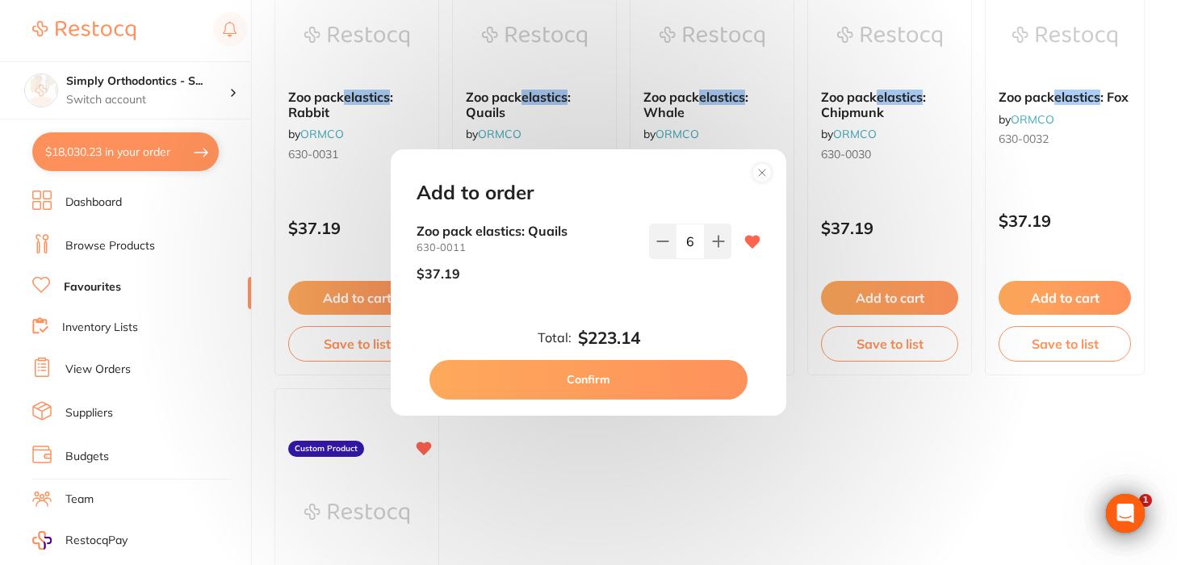
click at [627, 384] on button "Confirm" at bounding box center [589, 379] width 318 height 39
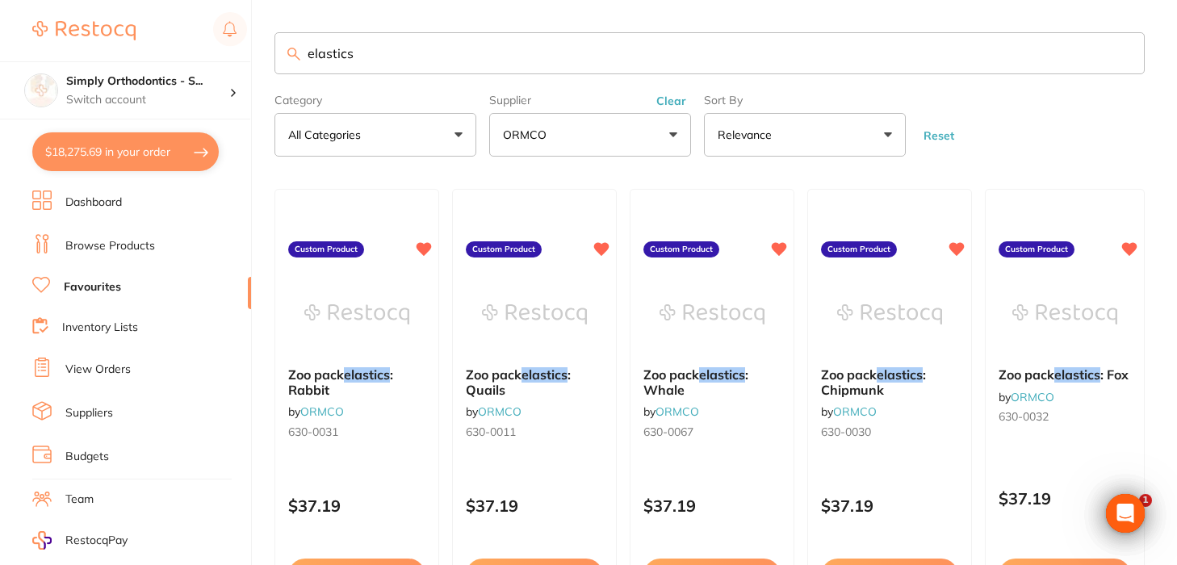
click at [1123, 61] on input "elastics" at bounding box center [710, 53] width 870 height 42
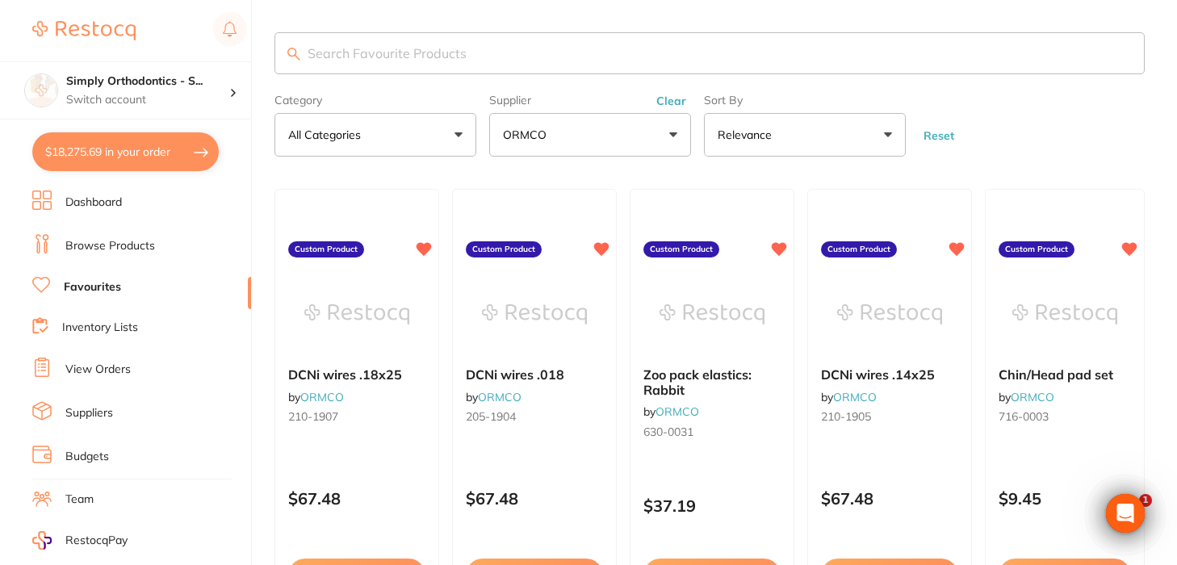
click at [551, 63] on input "search" at bounding box center [710, 53] width 870 height 42
type input "bonded"
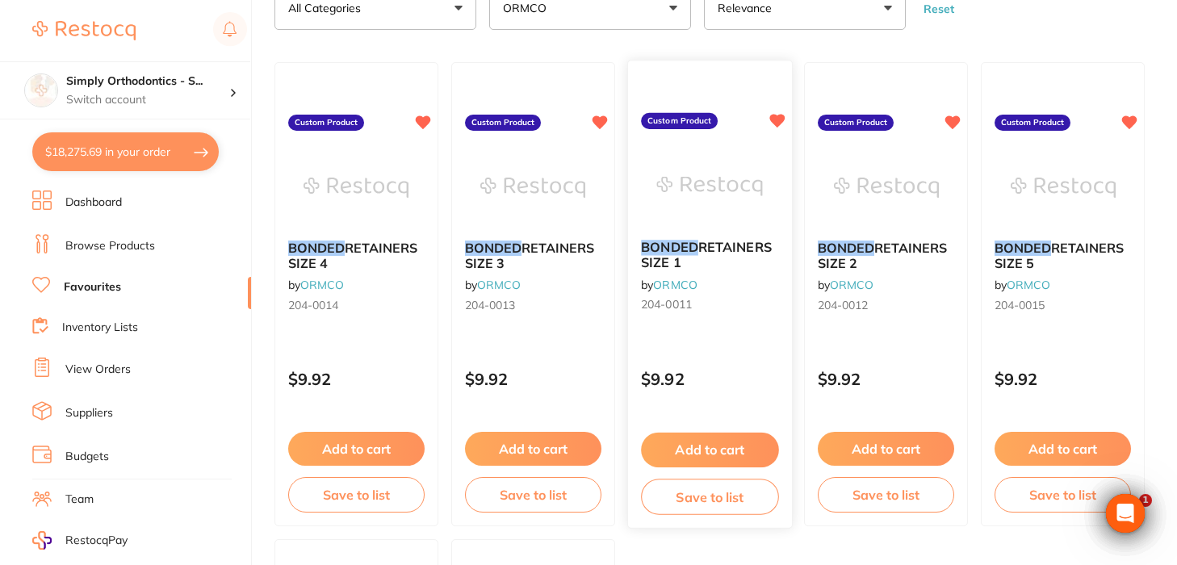
scroll to position [140, 0]
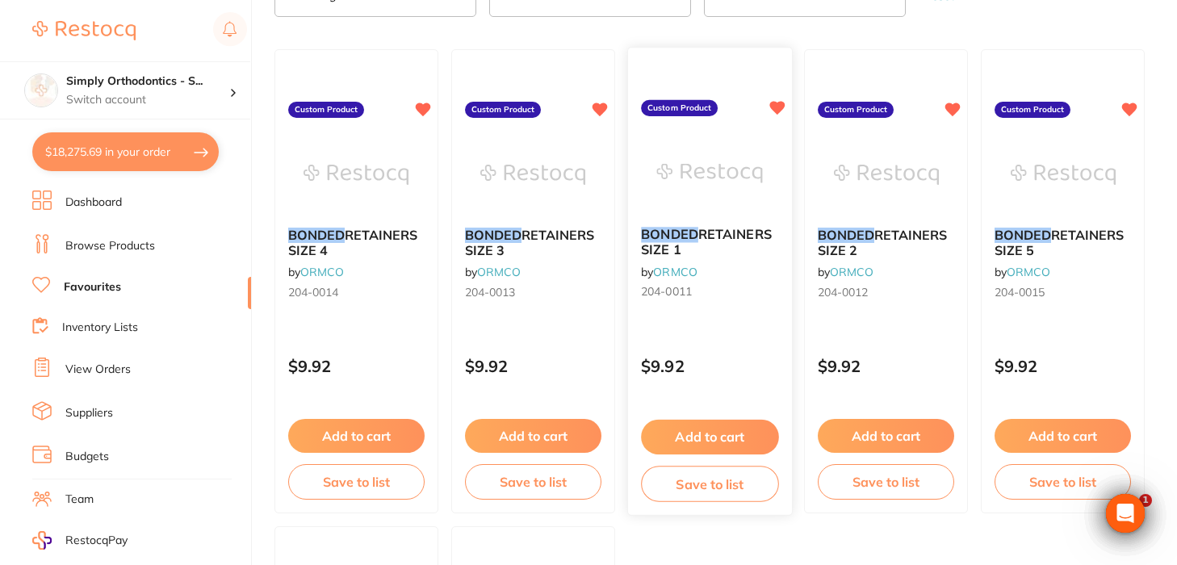
click at [689, 434] on button "Add to cart" at bounding box center [709, 437] width 137 height 35
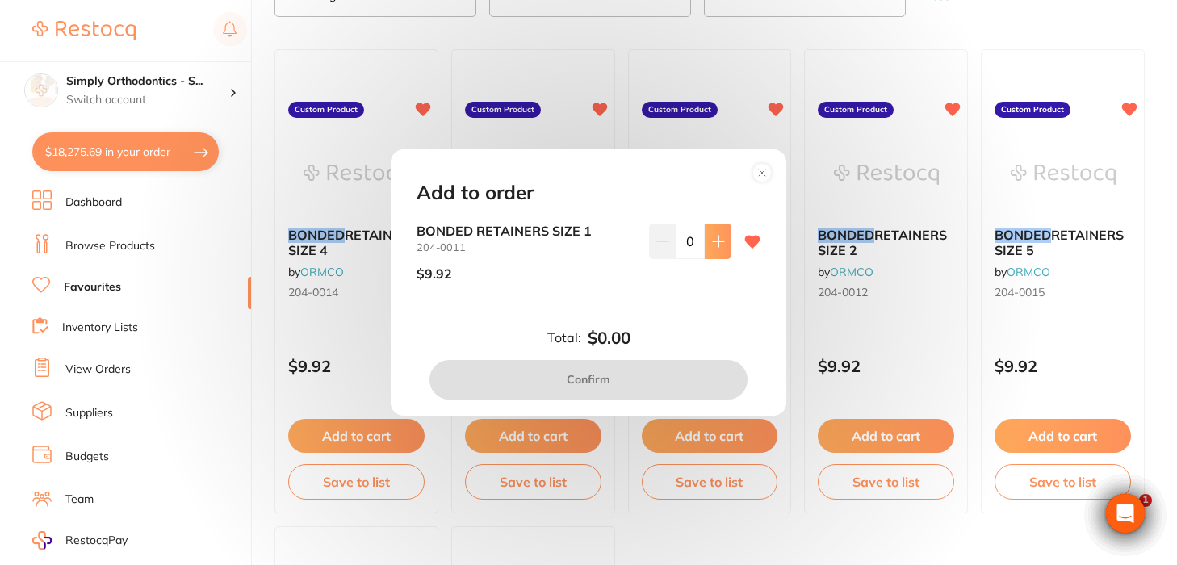
click at [715, 239] on icon at bounding box center [718, 242] width 10 height 10
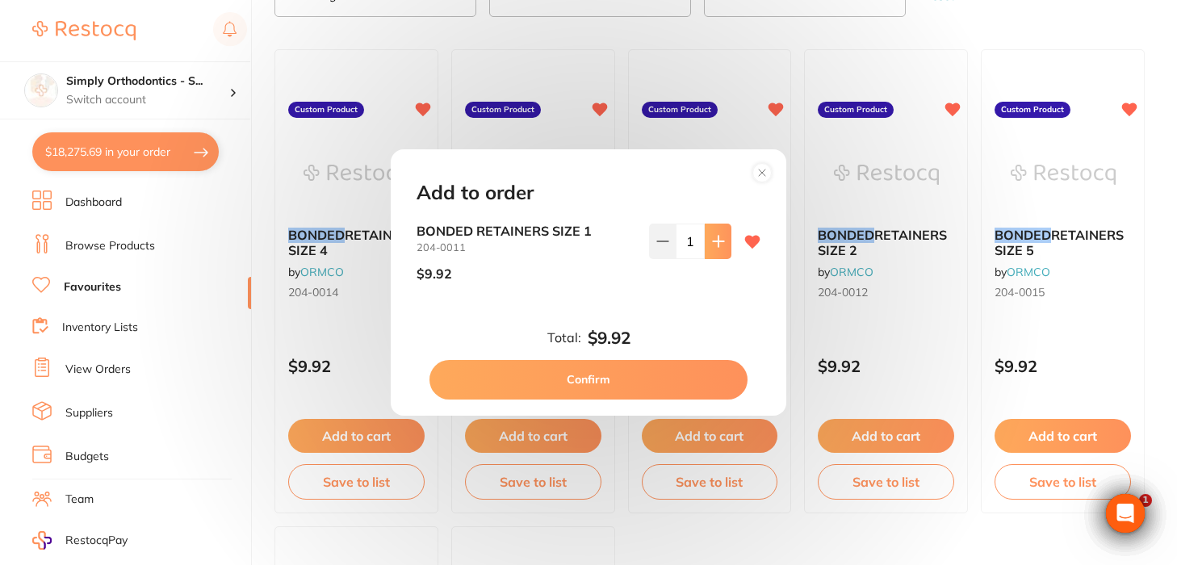
click at [715, 239] on icon at bounding box center [718, 242] width 10 height 10
click at [712, 247] on icon at bounding box center [718, 241] width 13 height 13
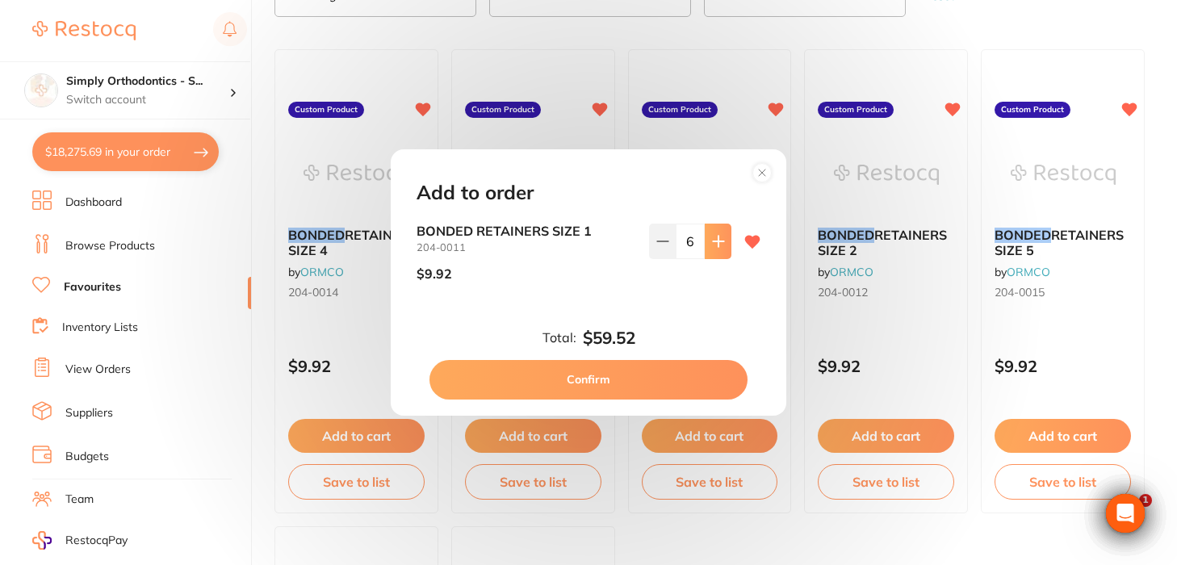
click at [712, 247] on icon at bounding box center [718, 241] width 13 height 13
type input "10"
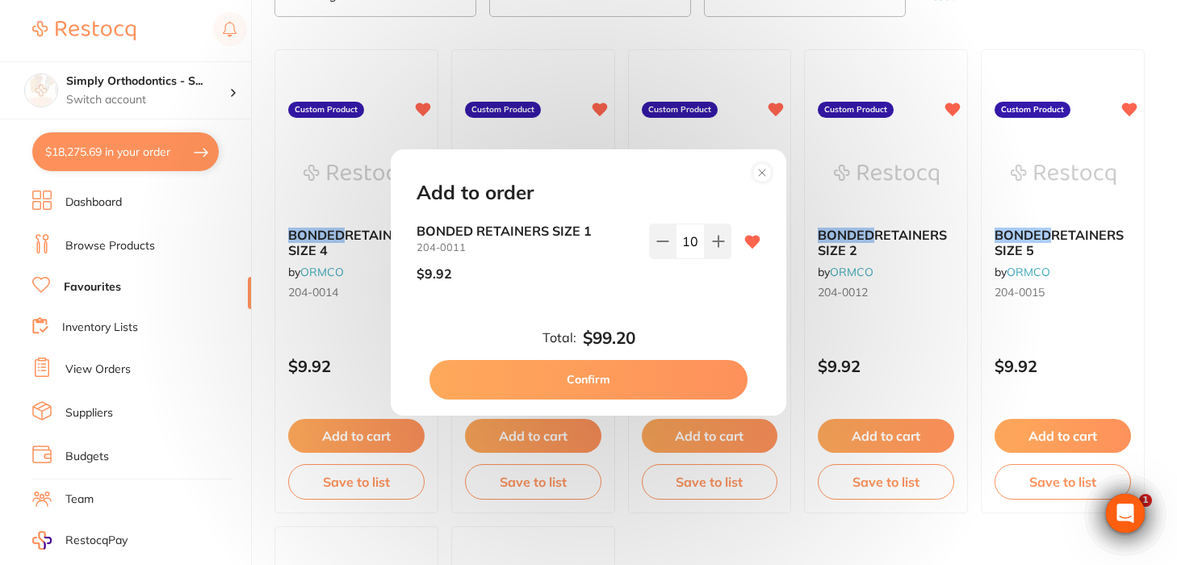
click at [697, 311] on div "BONDED RETAINERS SIZE 1 204-0011 $9.92 10" at bounding box center [588, 272] width 383 height 96
click at [577, 380] on button "Confirm" at bounding box center [589, 379] width 318 height 39
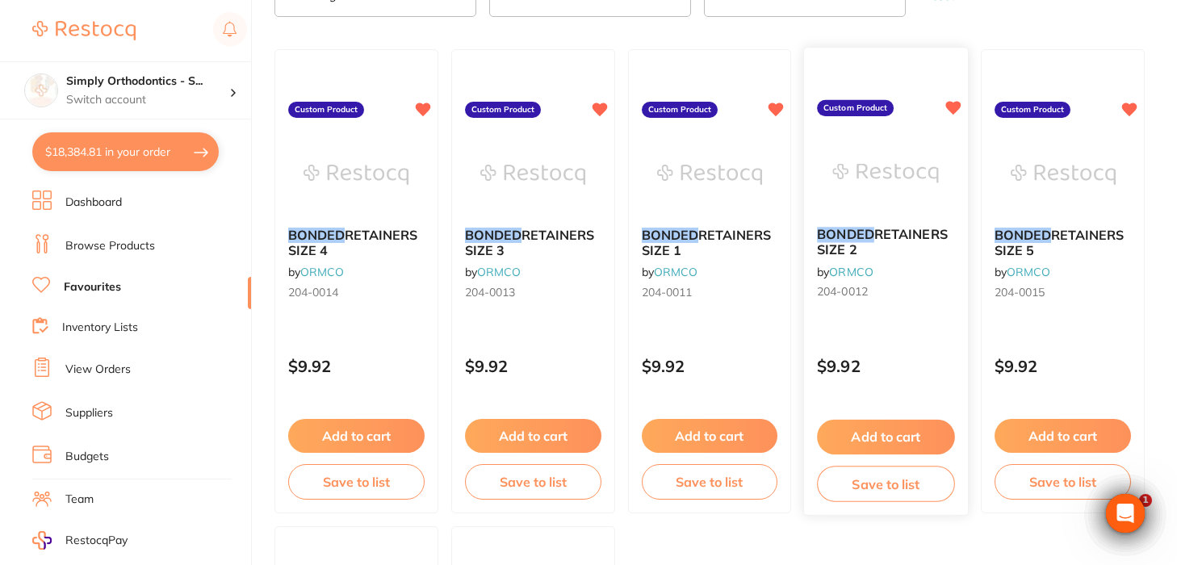
click at [902, 438] on button "Add to cart" at bounding box center [886, 437] width 137 height 35
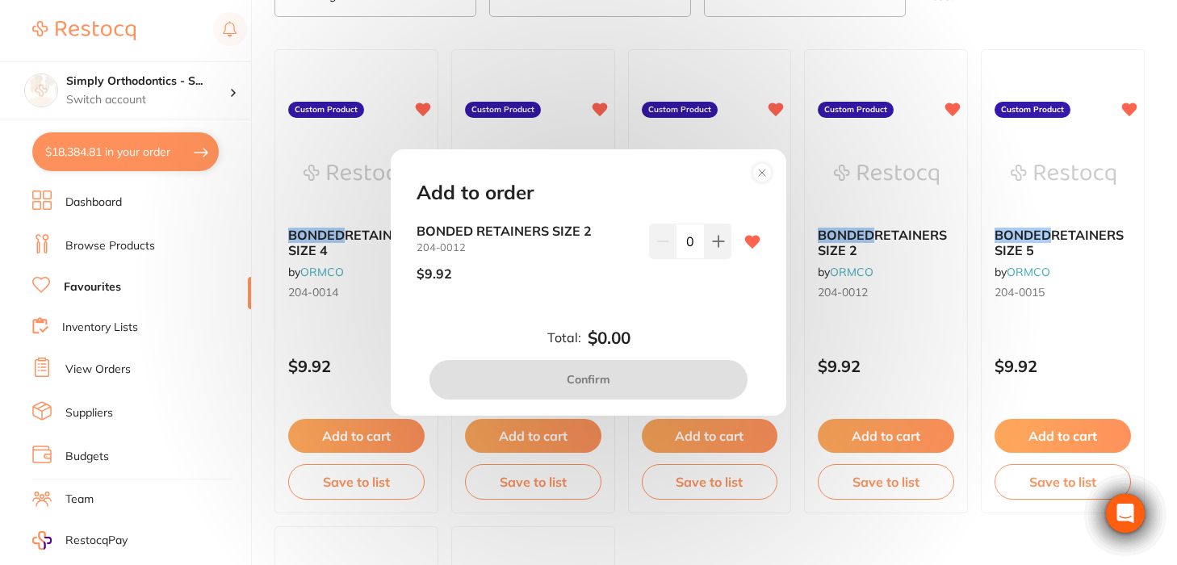
click at [682, 240] on input "0" at bounding box center [690, 242] width 29 height 36
type input "10"
click at [686, 280] on div "10" at bounding box center [690, 259] width 82 height 70
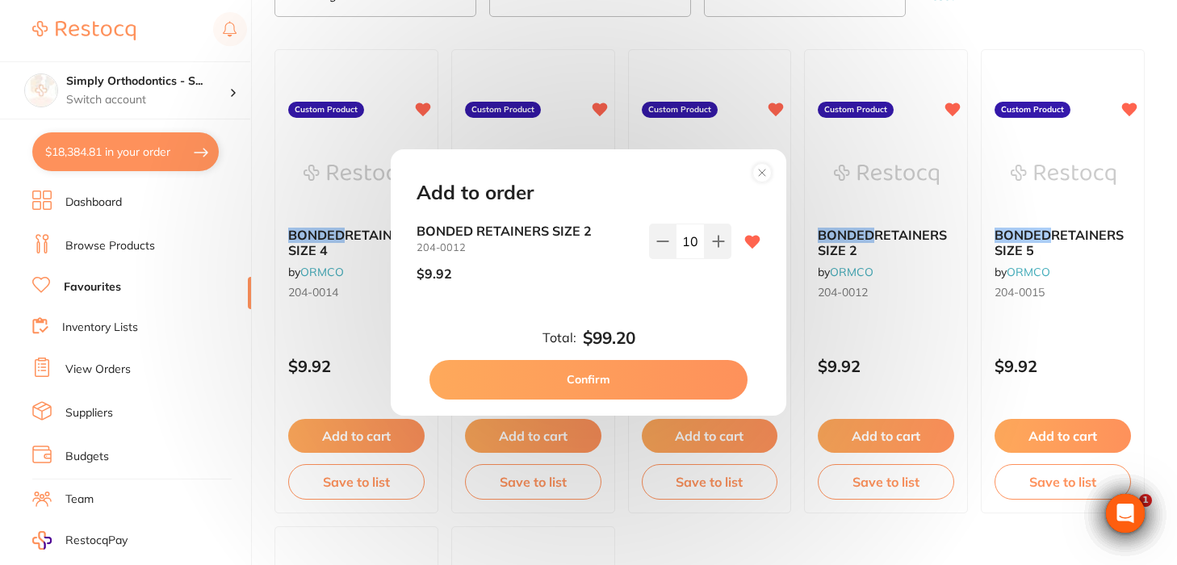
click at [593, 381] on button "Confirm" at bounding box center [589, 379] width 318 height 39
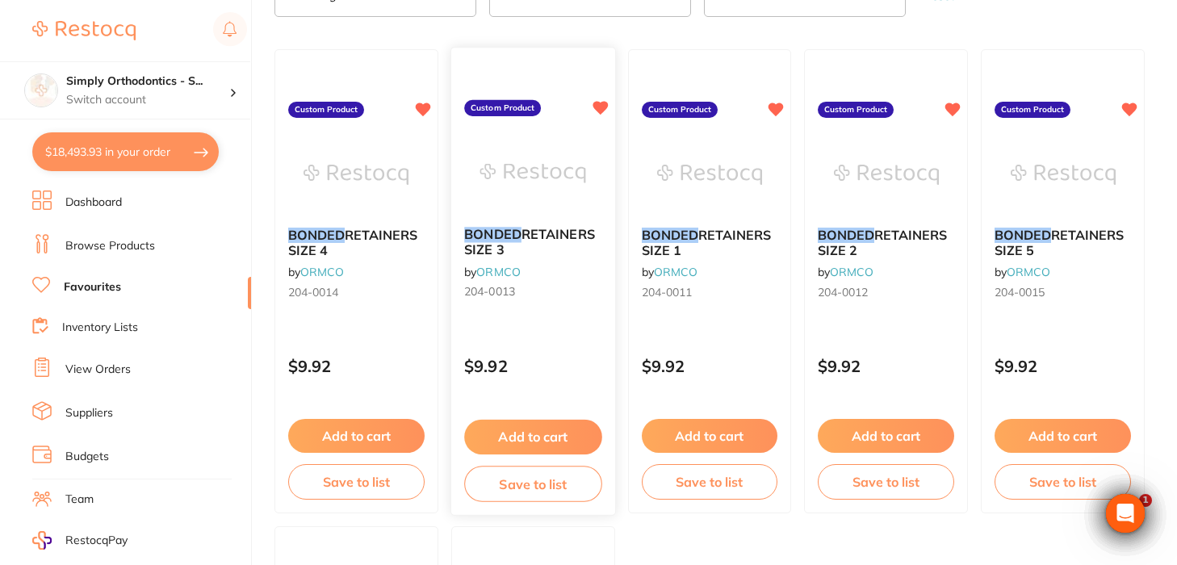
click at [514, 442] on button "Add to cart" at bounding box center [532, 437] width 137 height 35
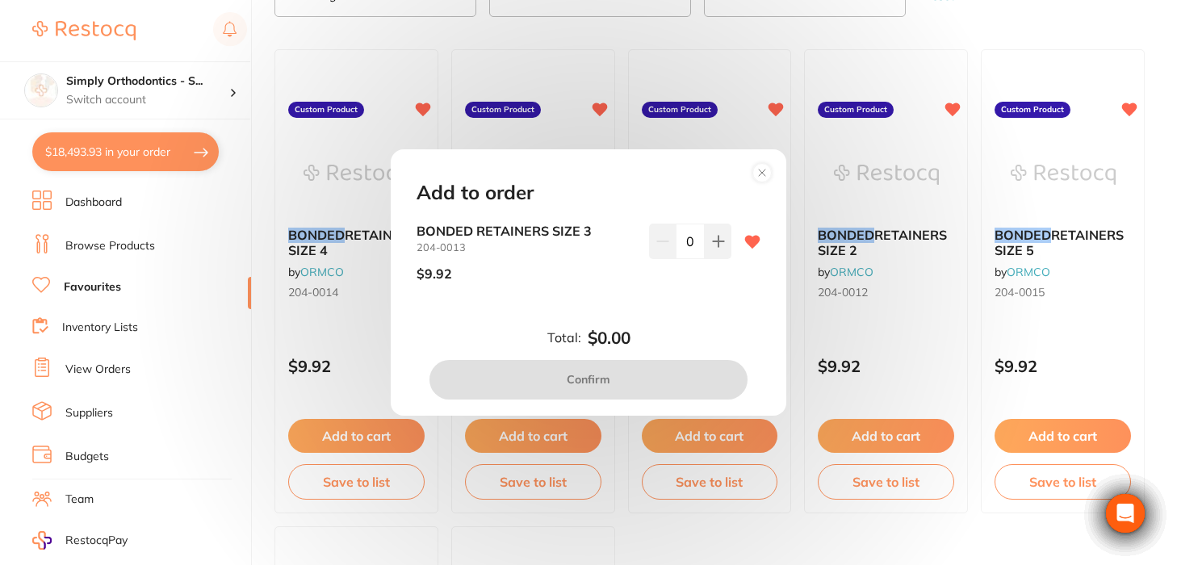
click at [683, 243] on input "0" at bounding box center [690, 242] width 29 height 36
type input "10"
click at [650, 292] on div "10" at bounding box center [690, 259] width 82 height 70
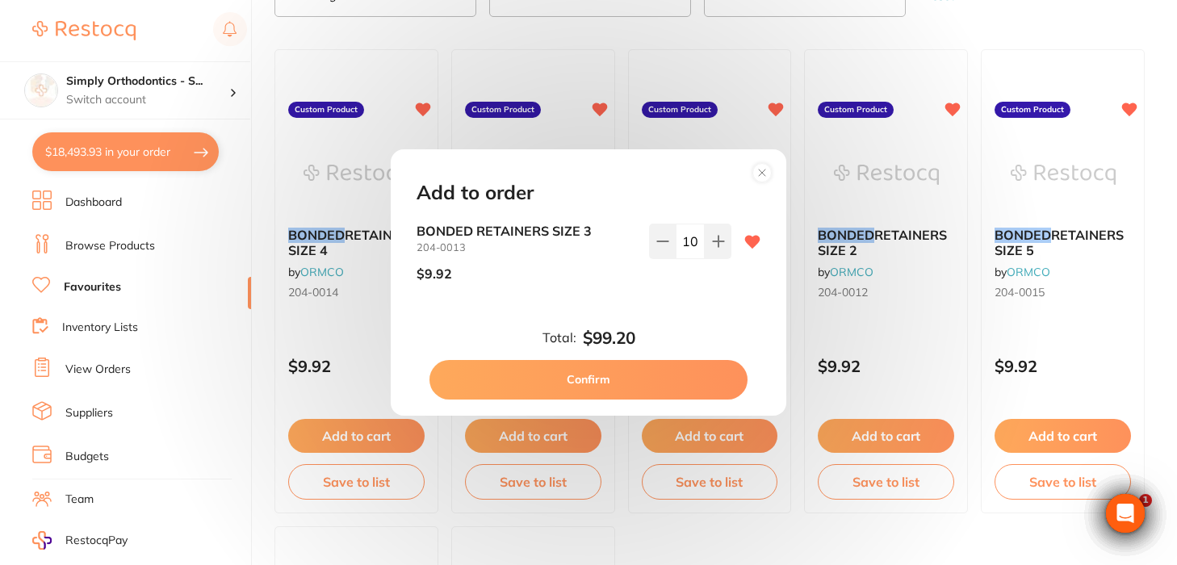
click at [610, 384] on button "Confirm" at bounding box center [589, 379] width 318 height 39
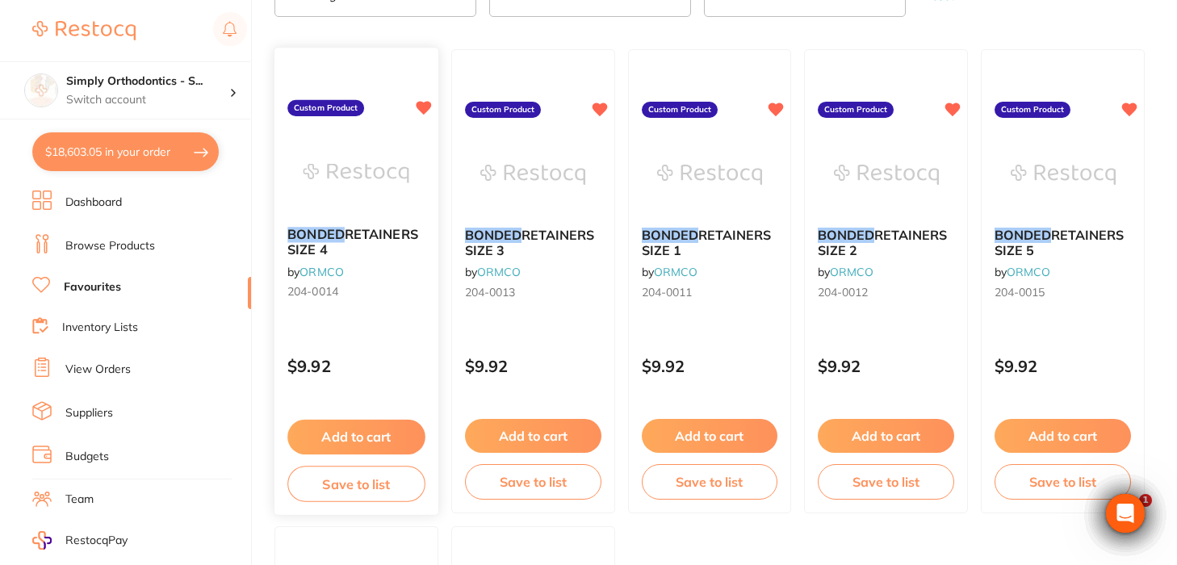
click at [348, 444] on button "Add to cart" at bounding box center [355, 437] width 137 height 35
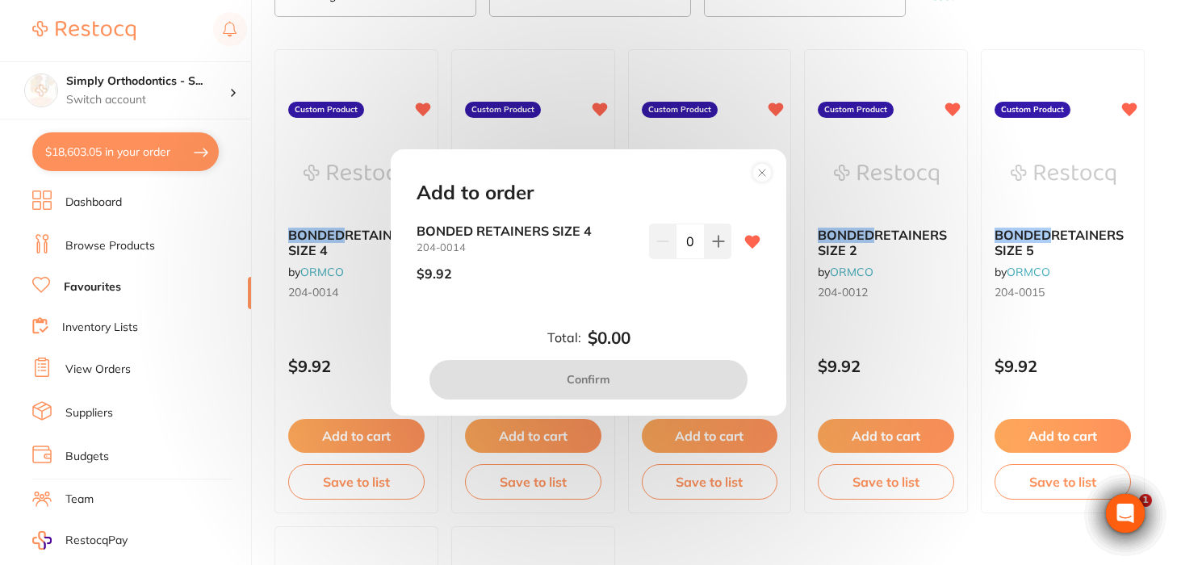
click at [682, 239] on input "0" at bounding box center [690, 242] width 29 height 36
type input "10"
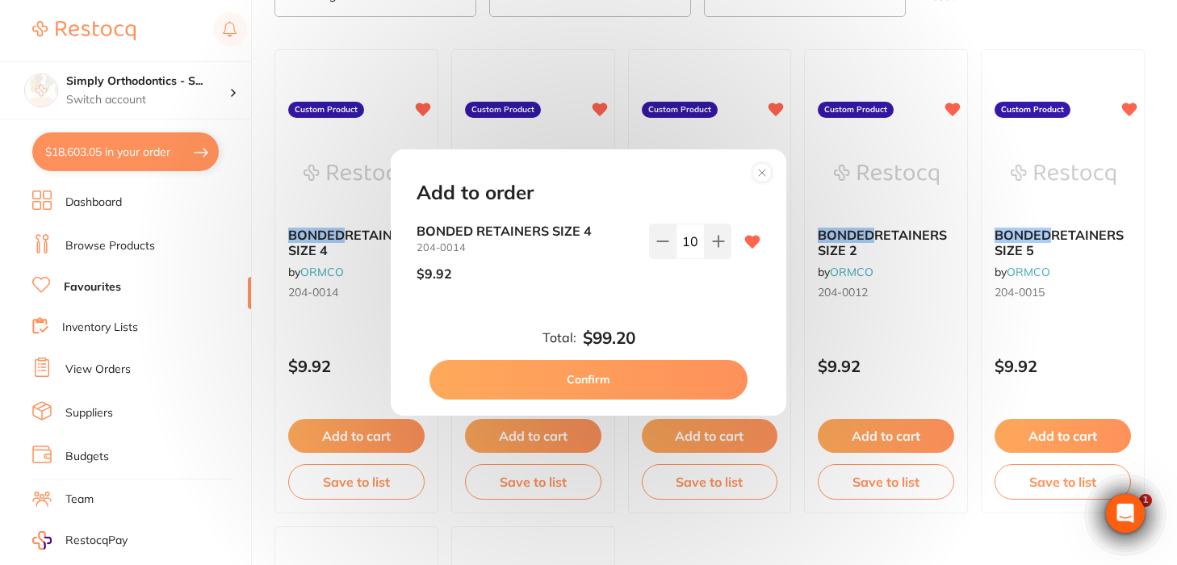
click at [699, 303] on div "BONDED RETAINERS SIZE 4 204-0014 $9.92 10" at bounding box center [588, 272] width 383 height 96
click at [619, 380] on button "Confirm" at bounding box center [589, 379] width 318 height 39
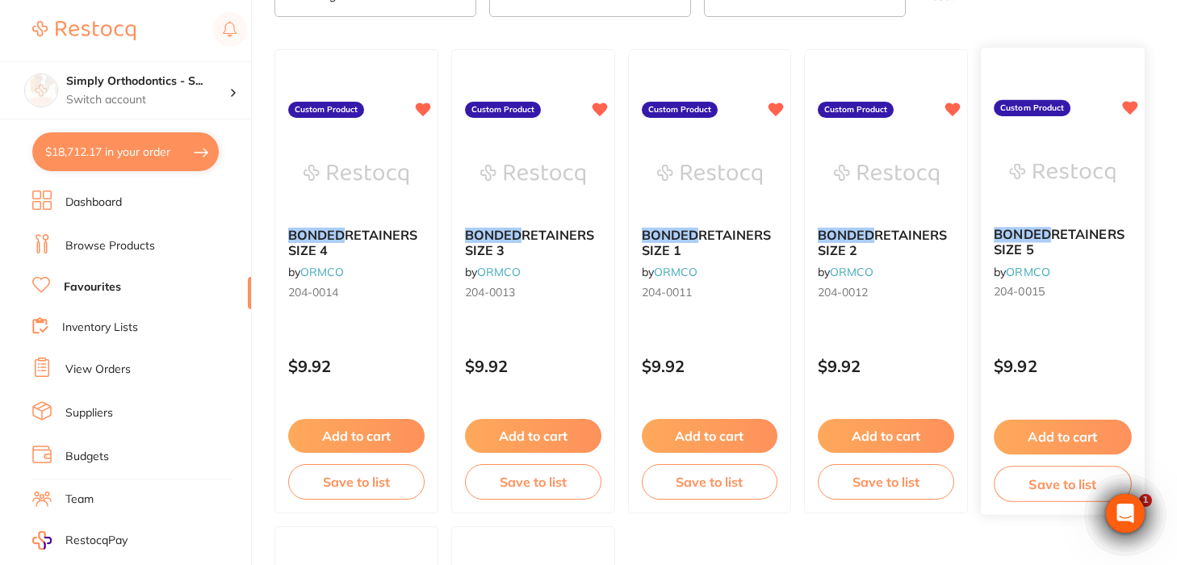
click at [1056, 430] on button "Add to cart" at bounding box center [1063, 437] width 138 height 35
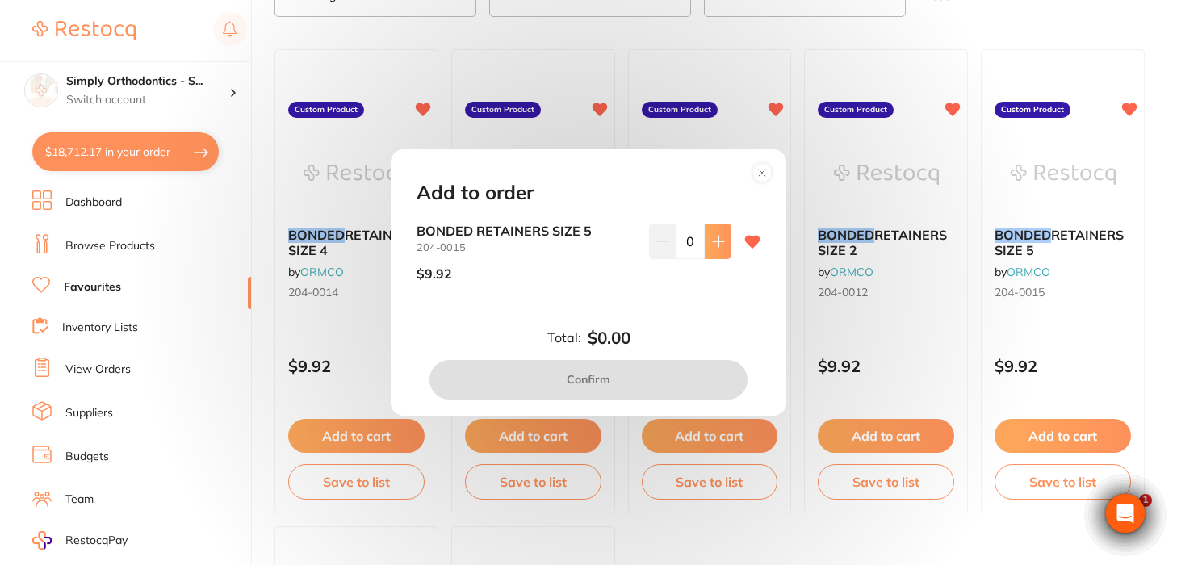
click at [707, 240] on button at bounding box center [718, 242] width 27 height 36
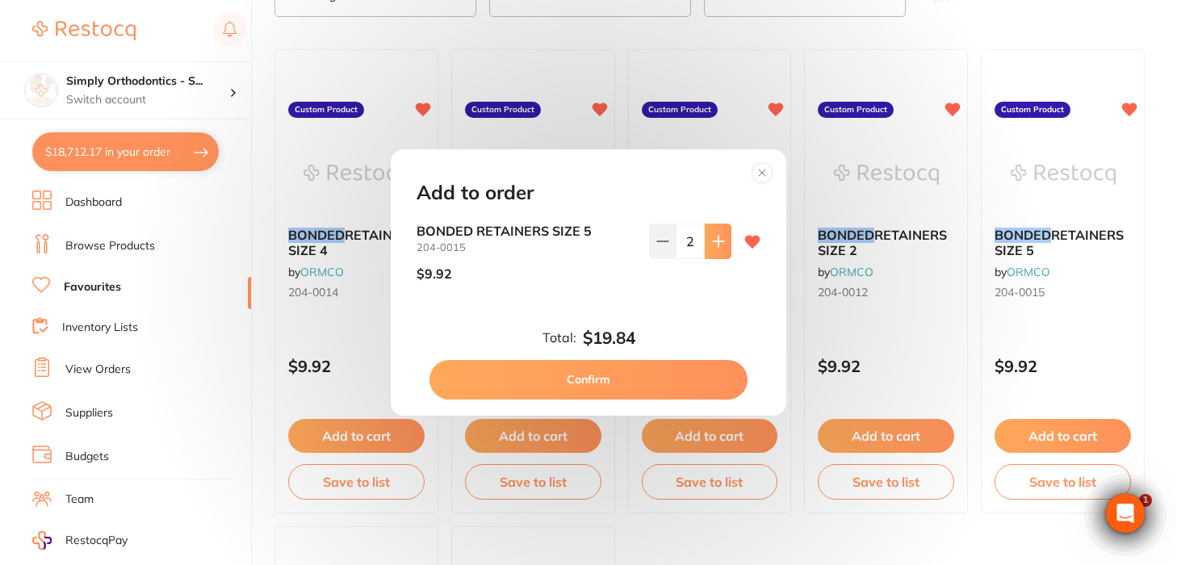
click at [707, 240] on button at bounding box center [718, 242] width 27 height 36
type input "5"
click at [675, 309] on div "BONDED RETAINERS SIZE 5 204-0015 $9.92 5" at bounding box center [588, 272] width 383 height 96
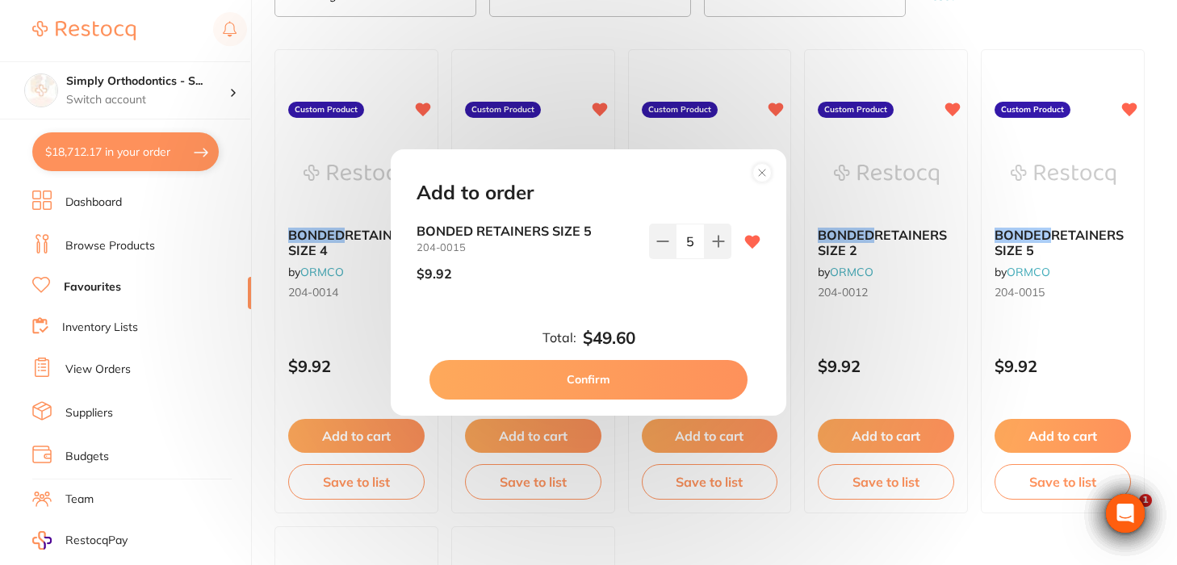
click at [621, 375] on button "Confirm" at bounding box center [589, 379] width 318 height 39
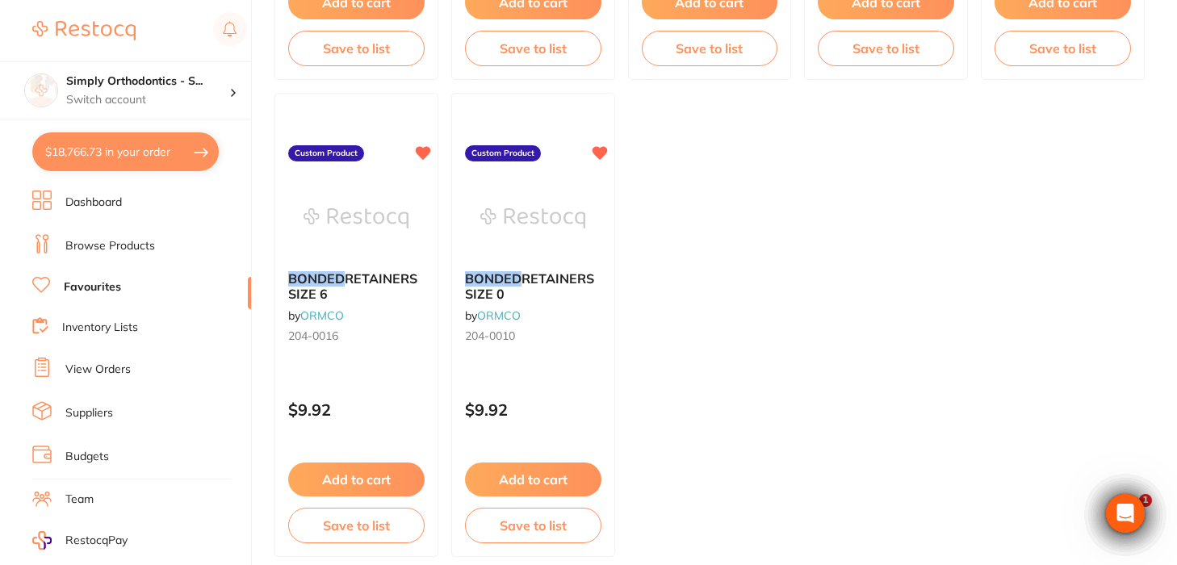
scroll to position [579, 0]
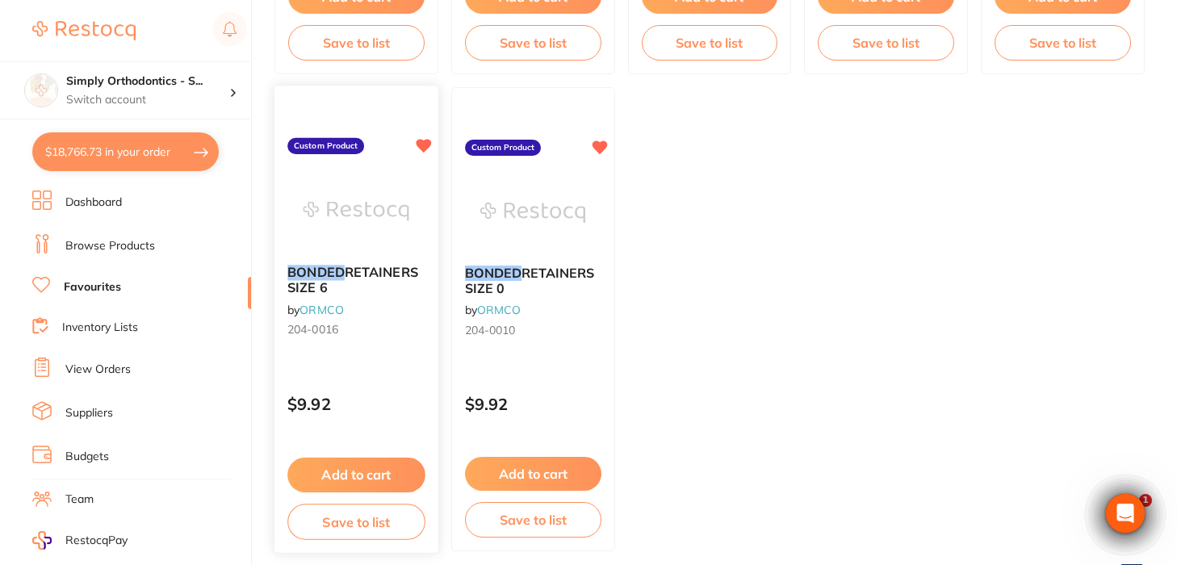
click at [362, 473] on button "Add to cart" at bounding box center [355, 475] width 137 height 35
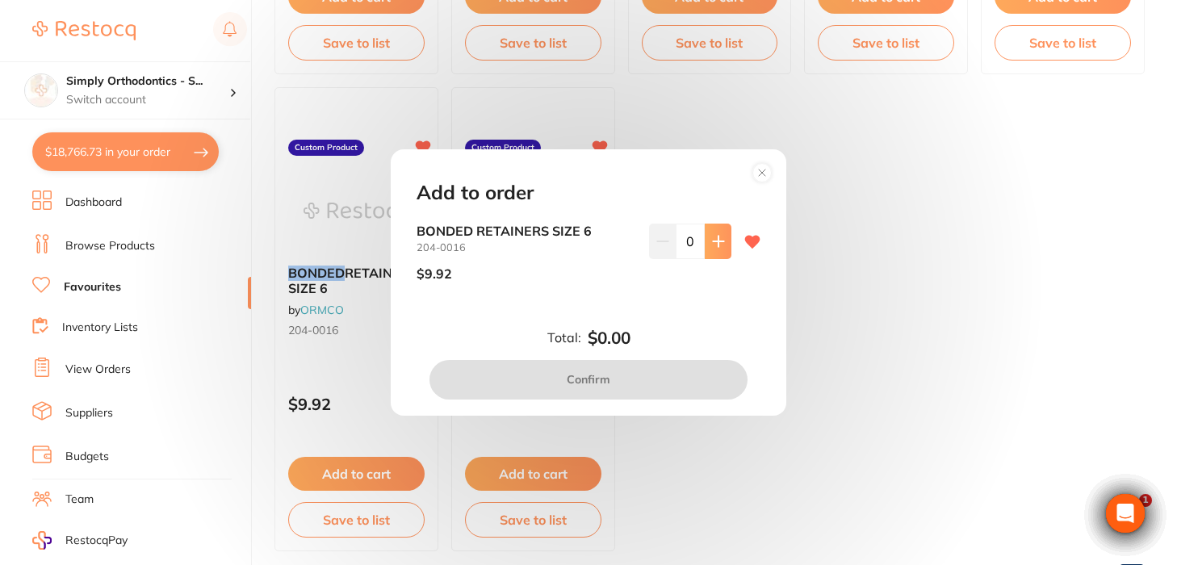
click at [712, 248] on icon at bounding box center [718, 241] width 13 height 13
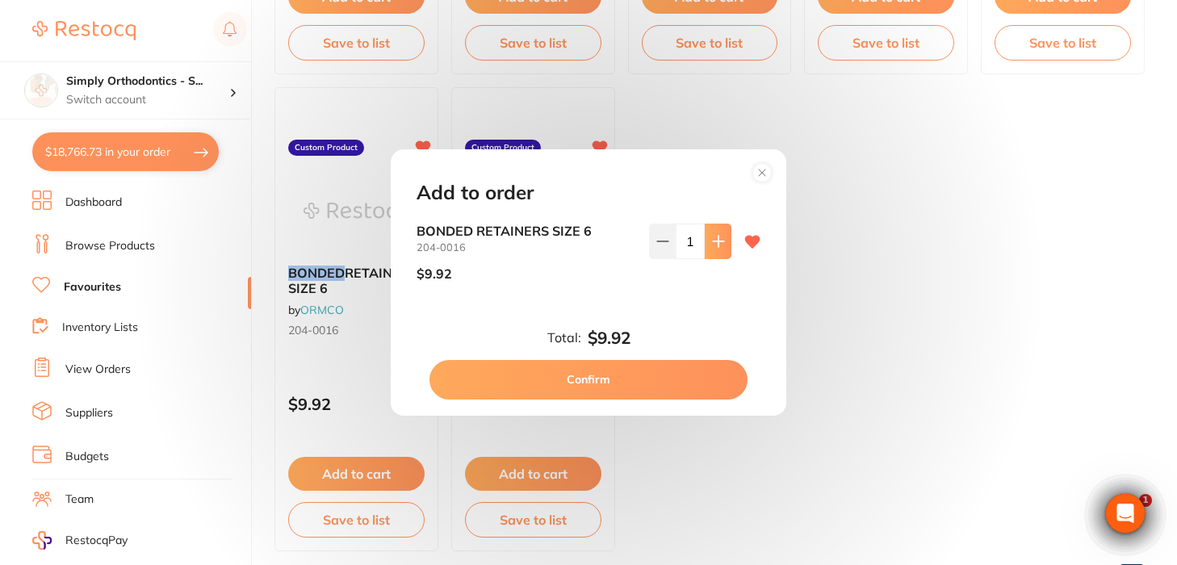
click at [712, 248] on icon at bounding box center [718, 241] width 13 height 13
type input "5"
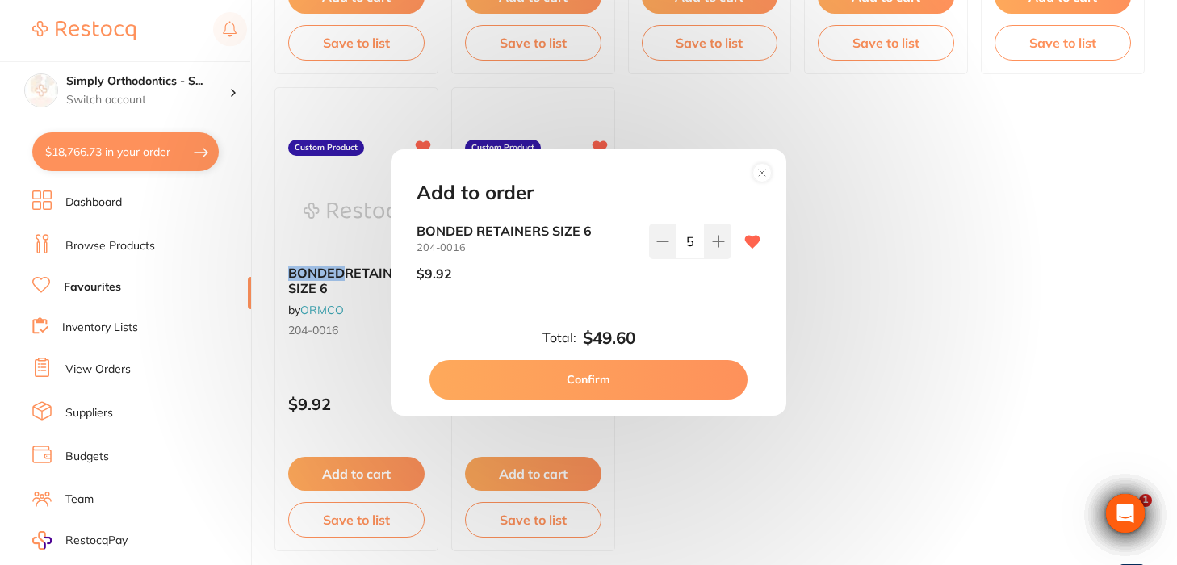
click at [686, 294] on div "BONDED RETAINERS SIZE 6 204-0016 $9.92 5" at bounding box center [588, 272] width 383 height 96
click at [618, 384] on button "Confirm" at bounding box center [589, 379] width 318 height 39
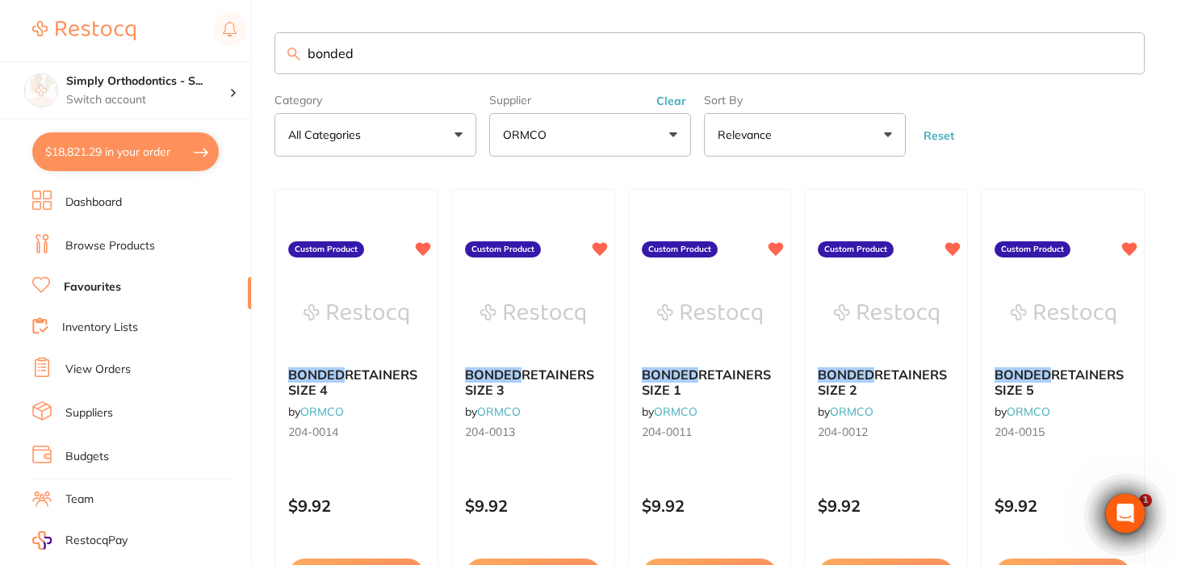
click at [1122, 53] on input "bonded" at bounding box center [710, 53] width 870 height 42
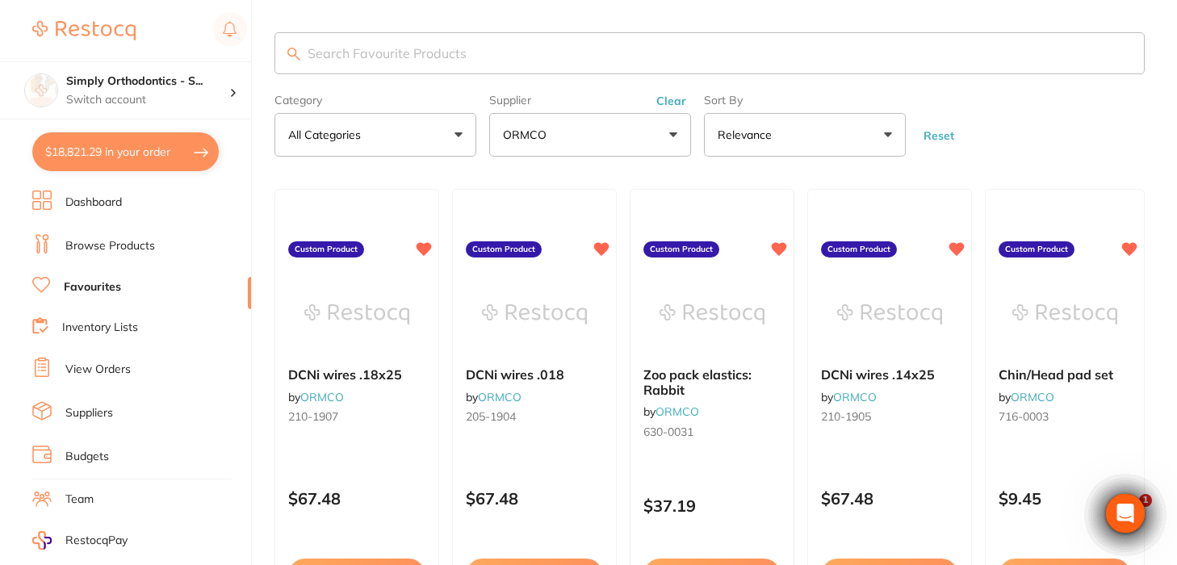
click at [676, 103] on button "Clear" at bounding box center [672, 101] width 40 height 15
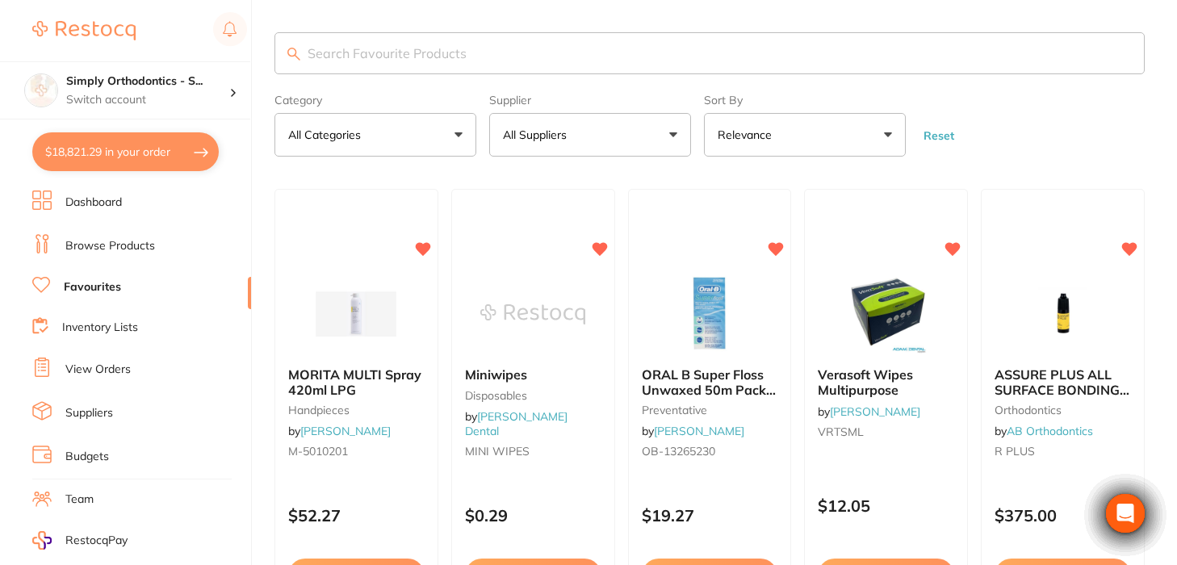
click at [119, 249] on link "Browse Products" at bounding box center [110, 246] width 90 height 16
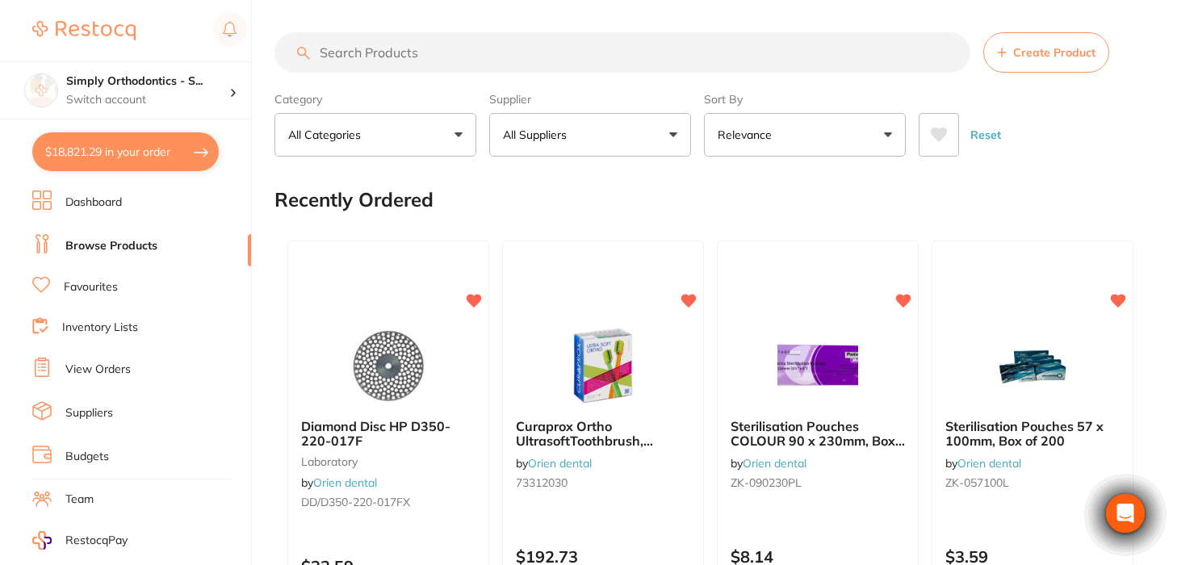
drag, startPoint x: 395, startPoint y: 65, endPoint x: 401, endPoint y: 57, distance: 11.0
click at [395, 65] on input "search" at bounding box center [623, 52] width 696 height 40
click at [401, 57] on input "search" at bounding box center [623, 52] width 696 height 40
click at [378, 54] on input "search" at bounding box center [623, 52] width 696 height 40
type input "band remover"
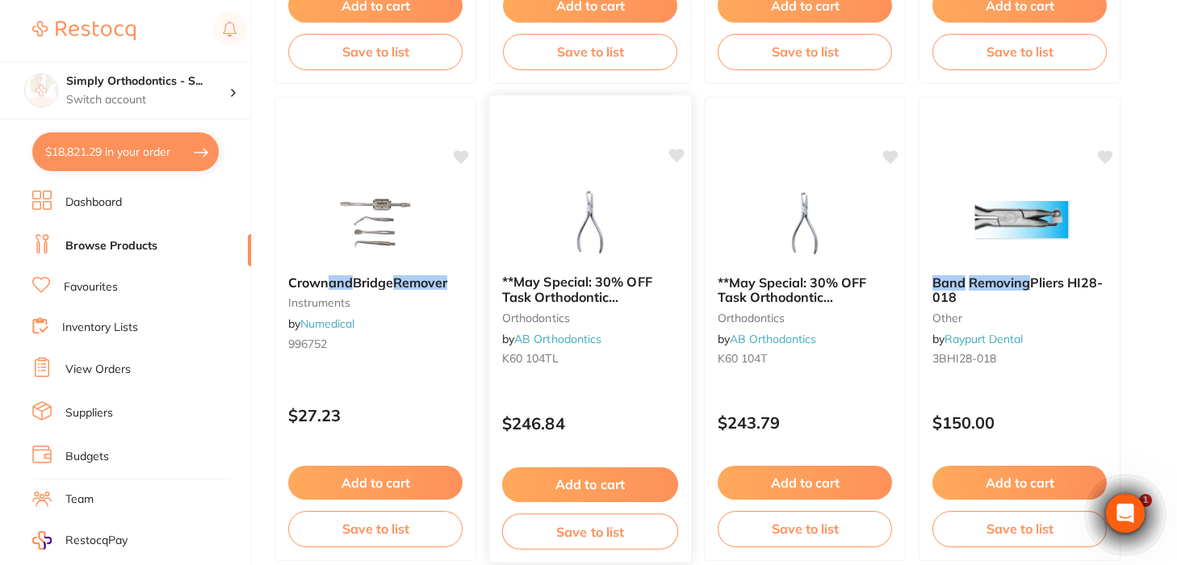
scroll to position [1563, 0]
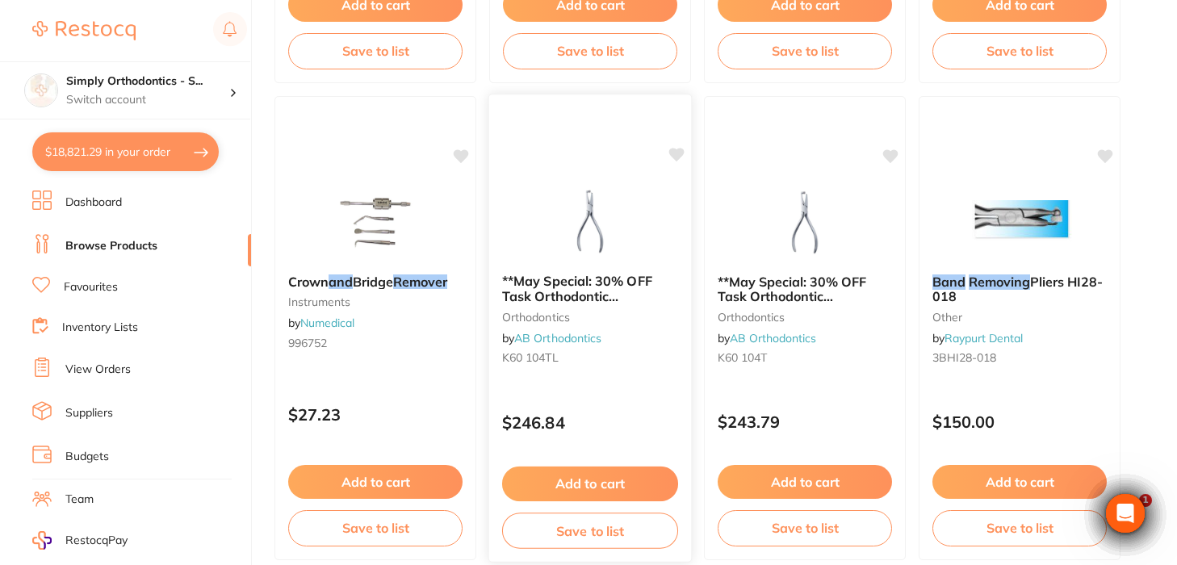
click at [564, 224] on img at bounding box center [590, 220] width 106 height 82
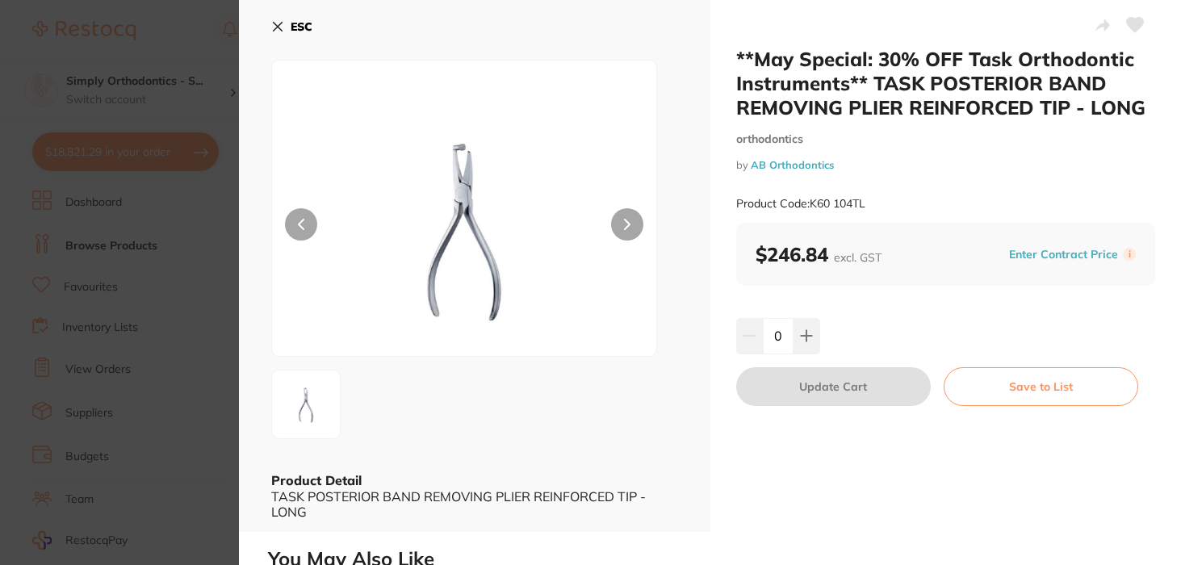
click at [282, 25] on icon at bounding box center [277, 26] width 13 height 13
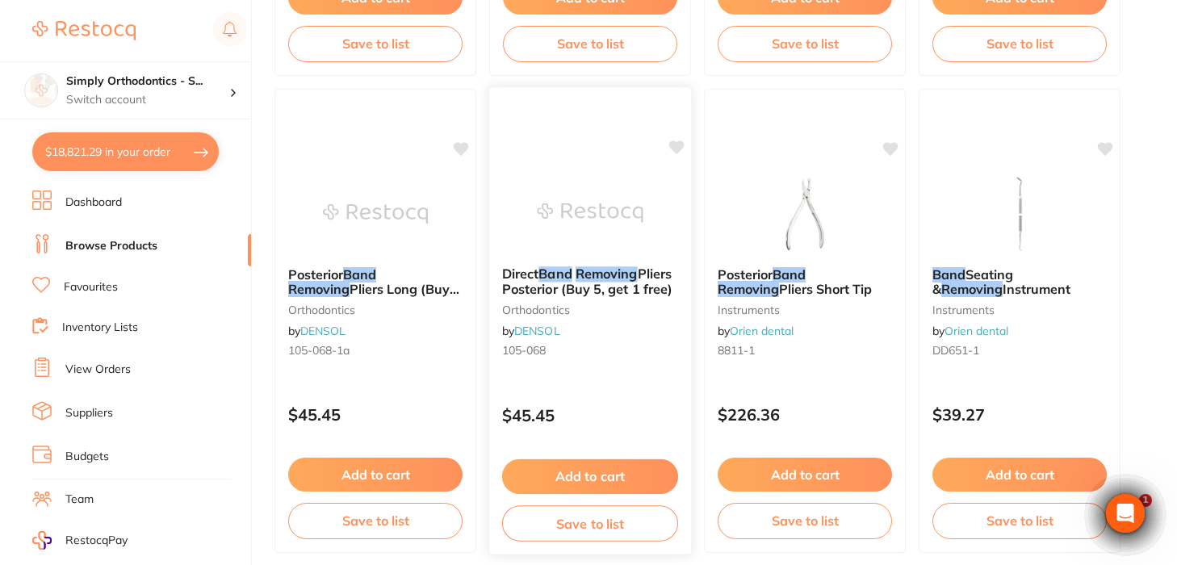
scroll to position [2057, 0]
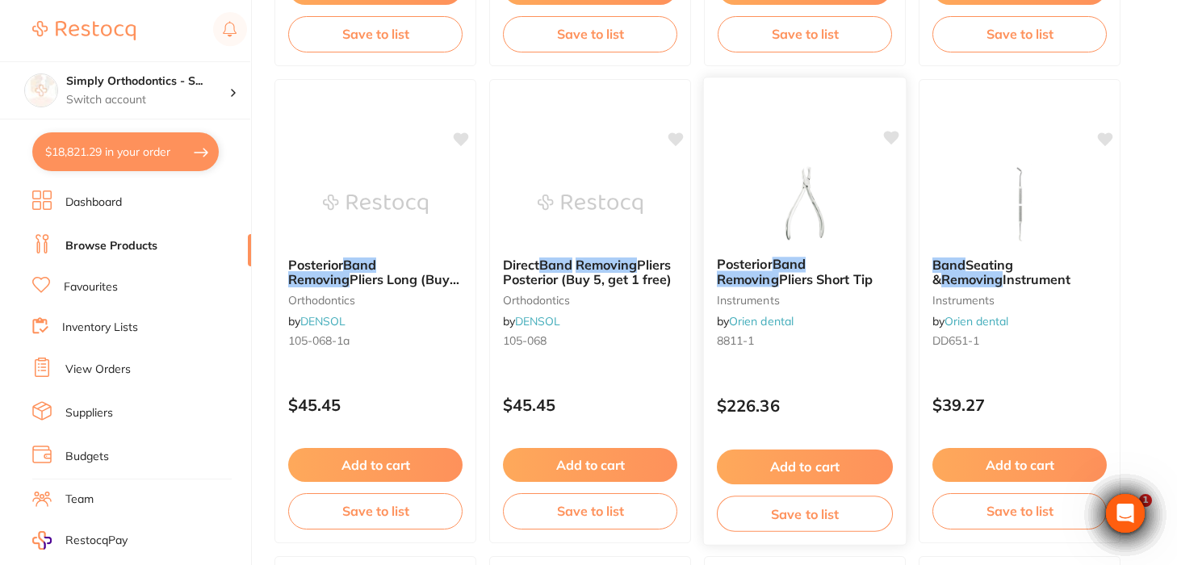
click at [803, 196] on img at bounding box center [805, 203] width 106 height 82
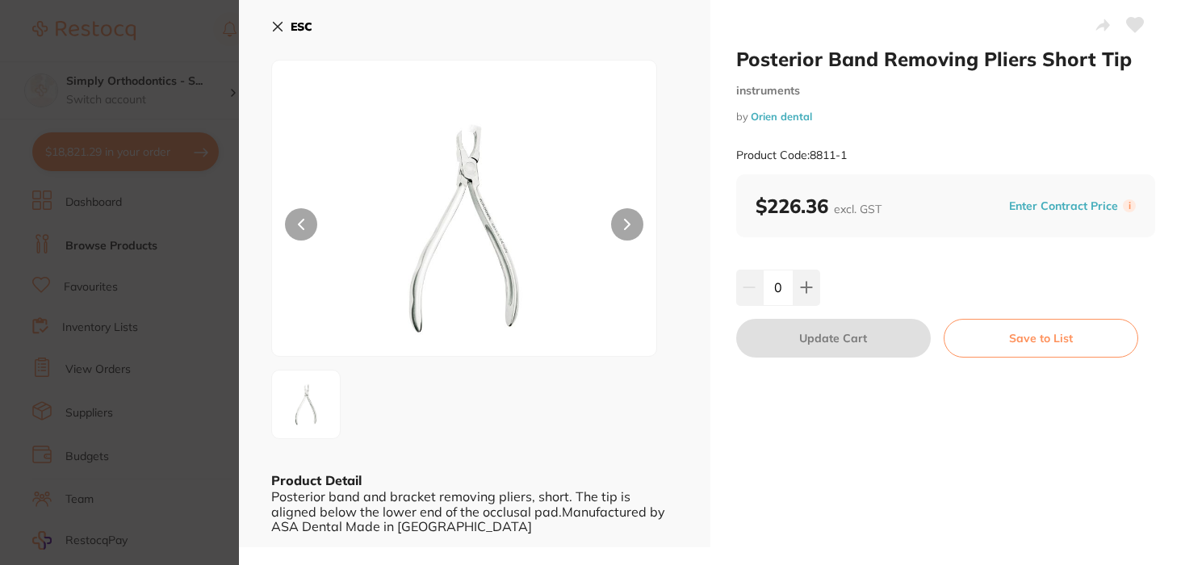
click at [279, 27] on icon at bounding box center [278, 27] width 9 height 9
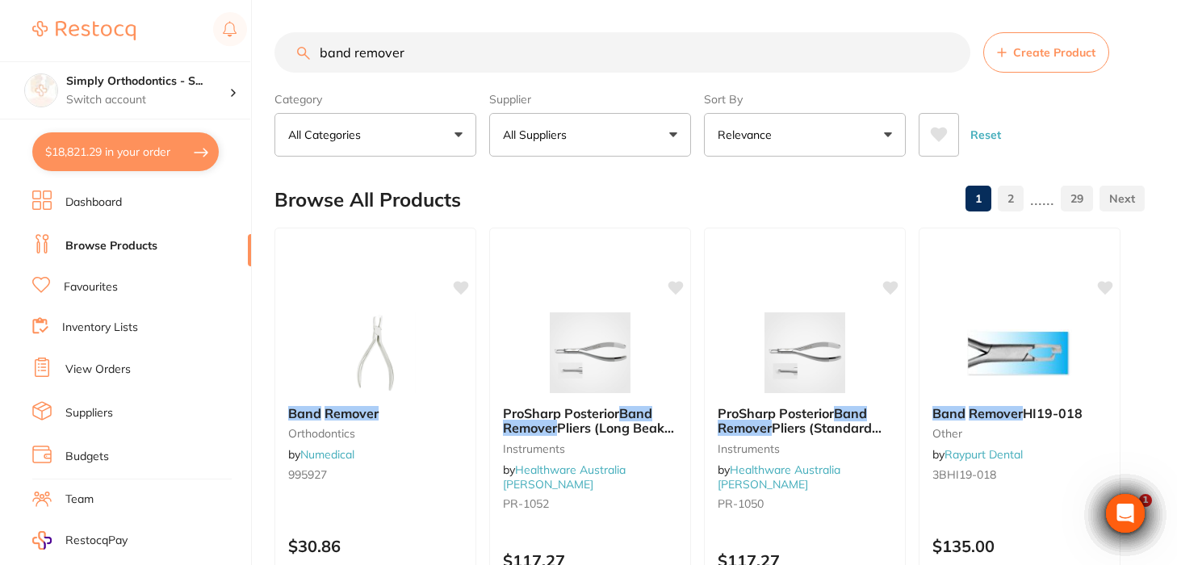
click at [947, 57] on input "band remover" at bounding box center [623, 52] width 696 height 40
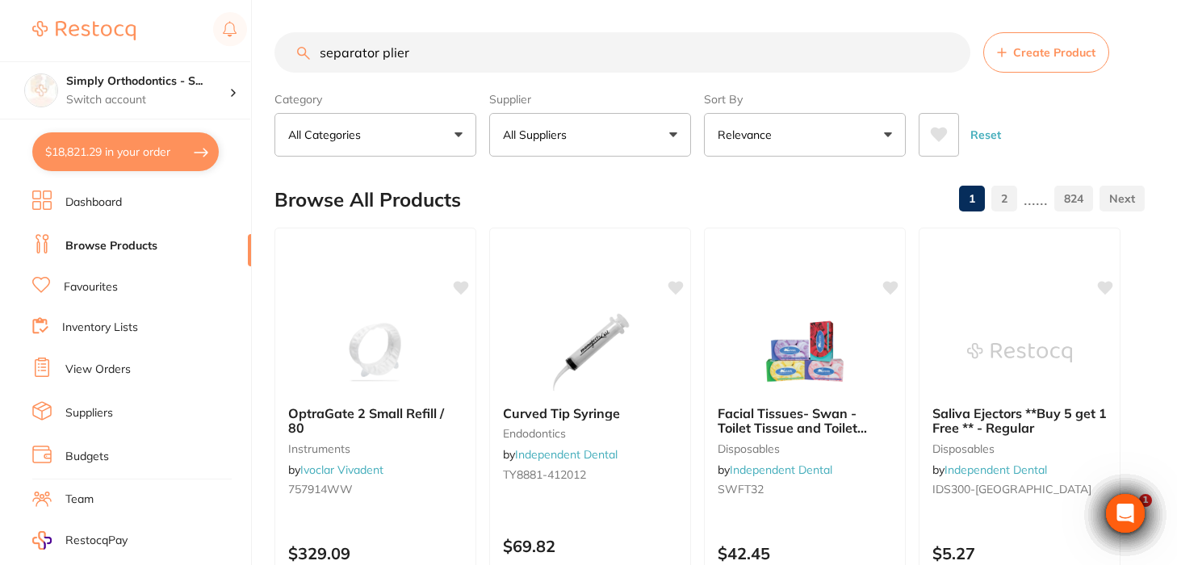
type input "separator plier"
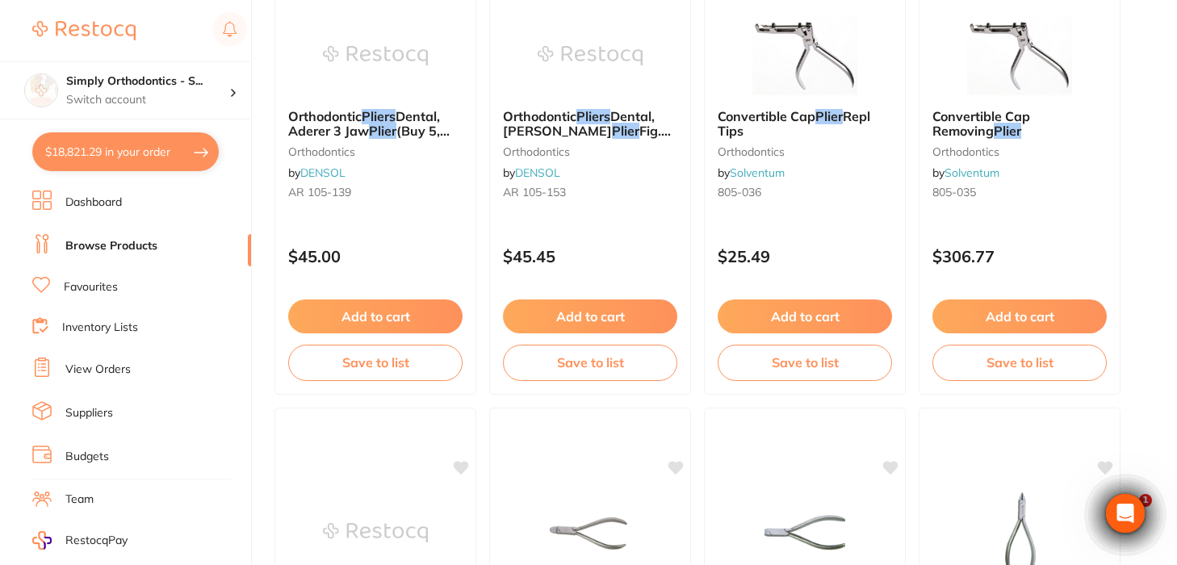
scroll to position [3957, 0]
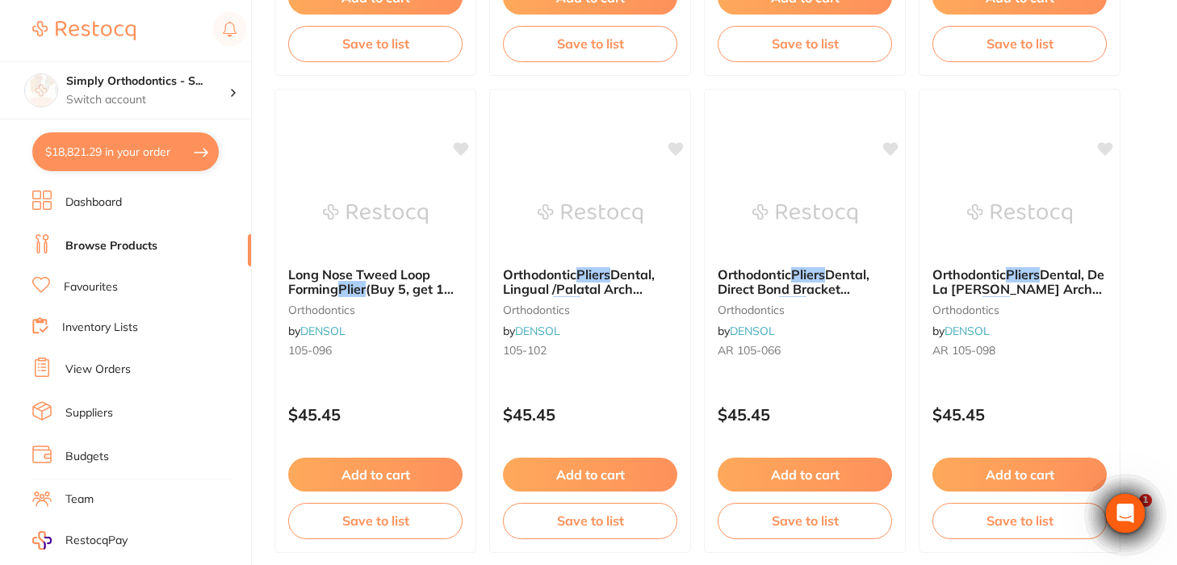
click at [94, 283] on link "Favourites" at bounding box center [91, 287] width 54 height 16
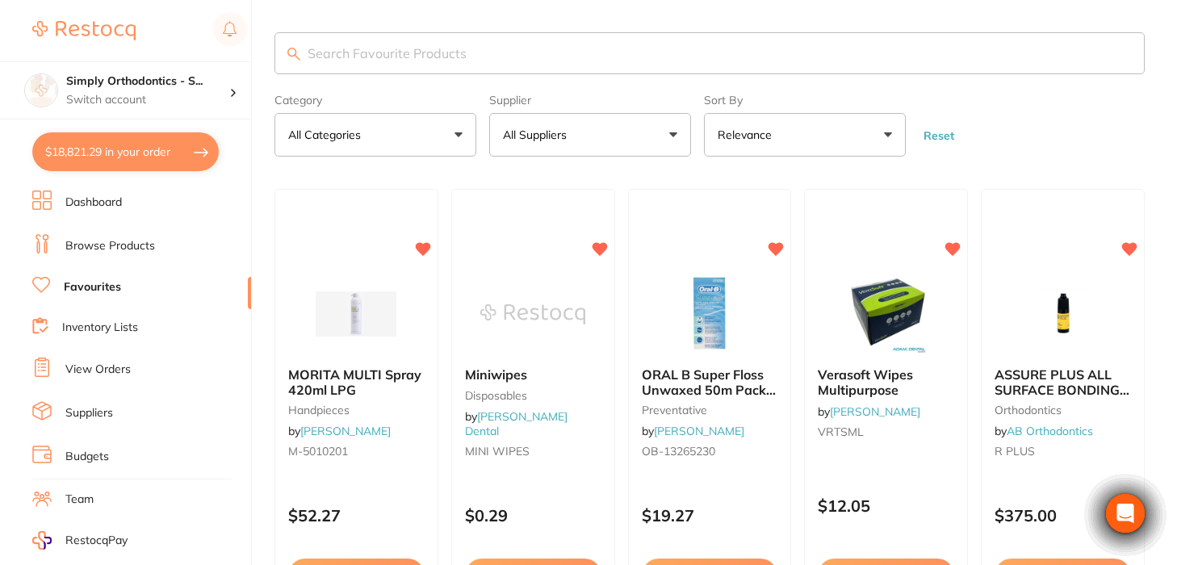
click at [441, 56] on input "search" at bounding box center [710, 53] width 870 height 42
type input "separator"
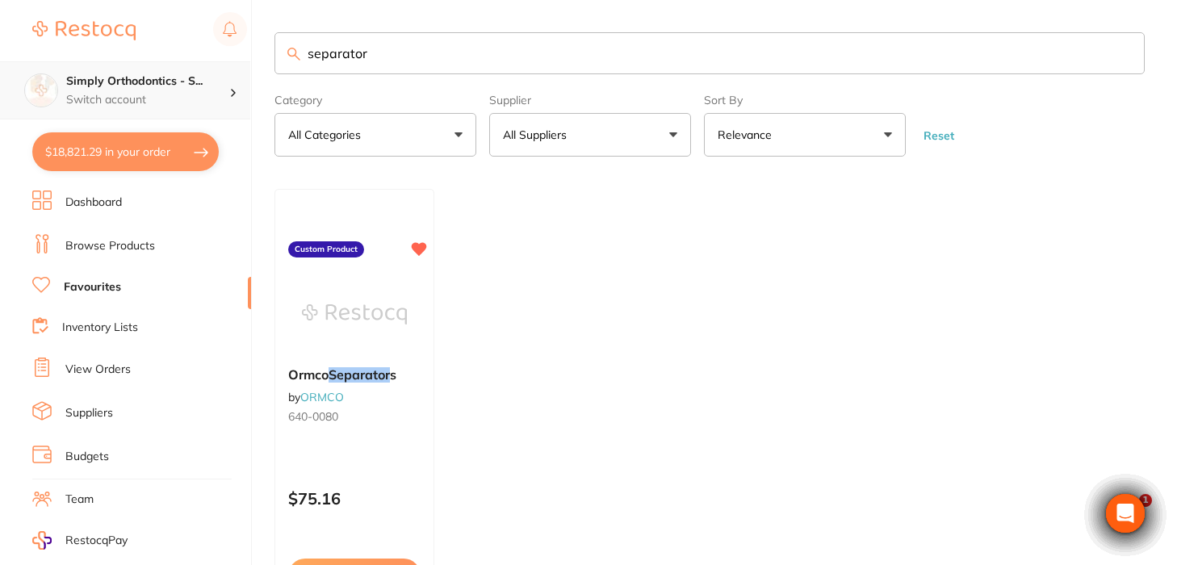
click at [117, 86] on h4 "Simply Orthodontics - S..." at bounding box center [147, 81] width 163 height 16
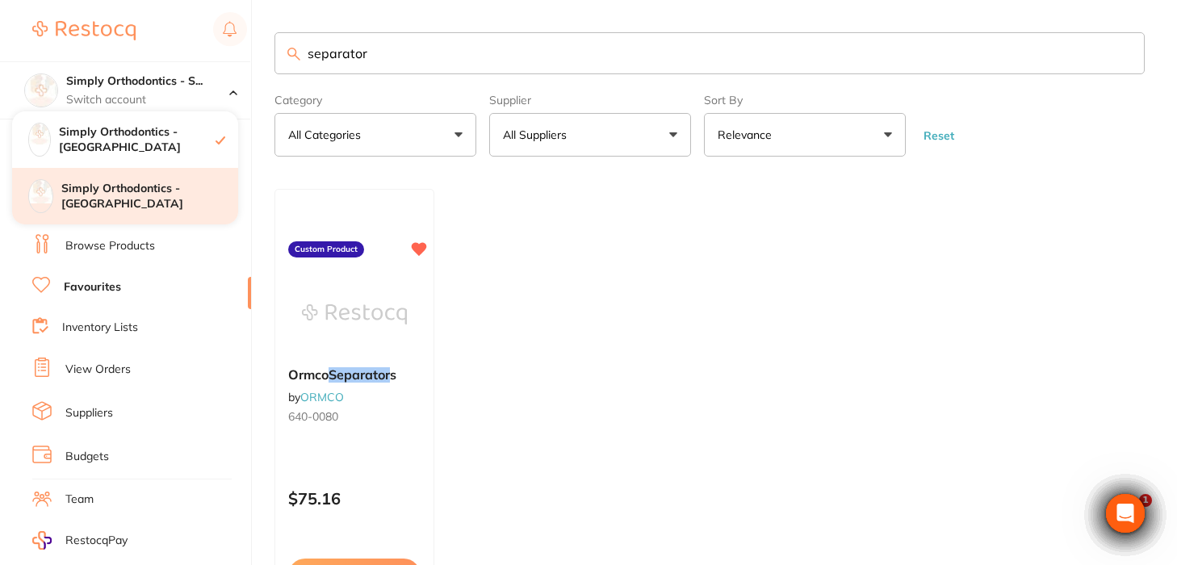
click at [108, 187] on h4 "Simply Orthodontics - [GEOGRAPHIC_DATA]" at bounding box center [149, 196] width 177 height 31
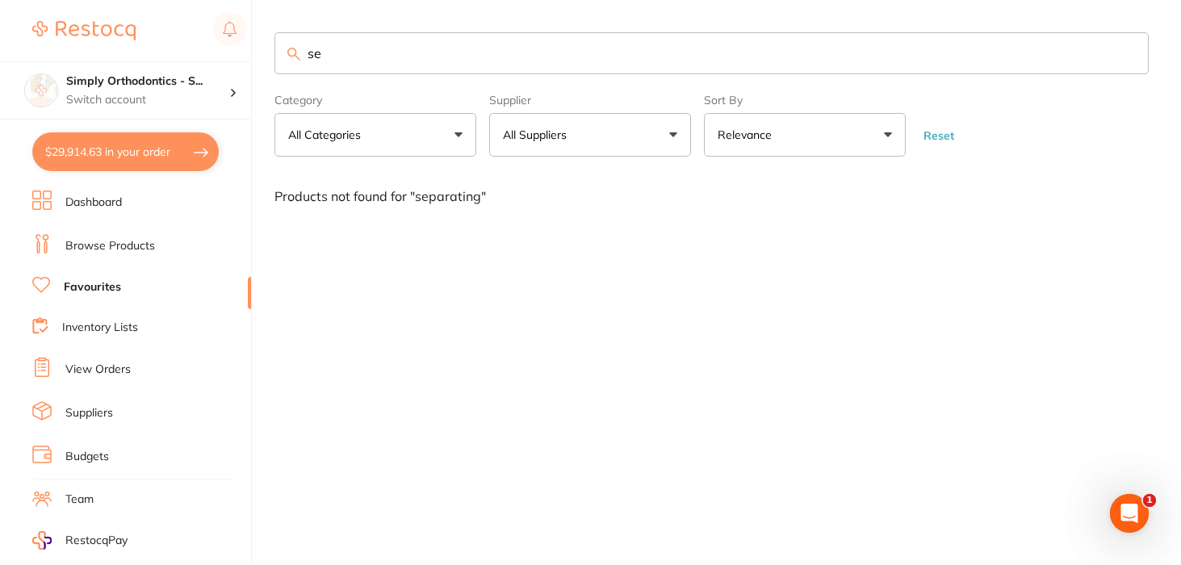
type input "s"
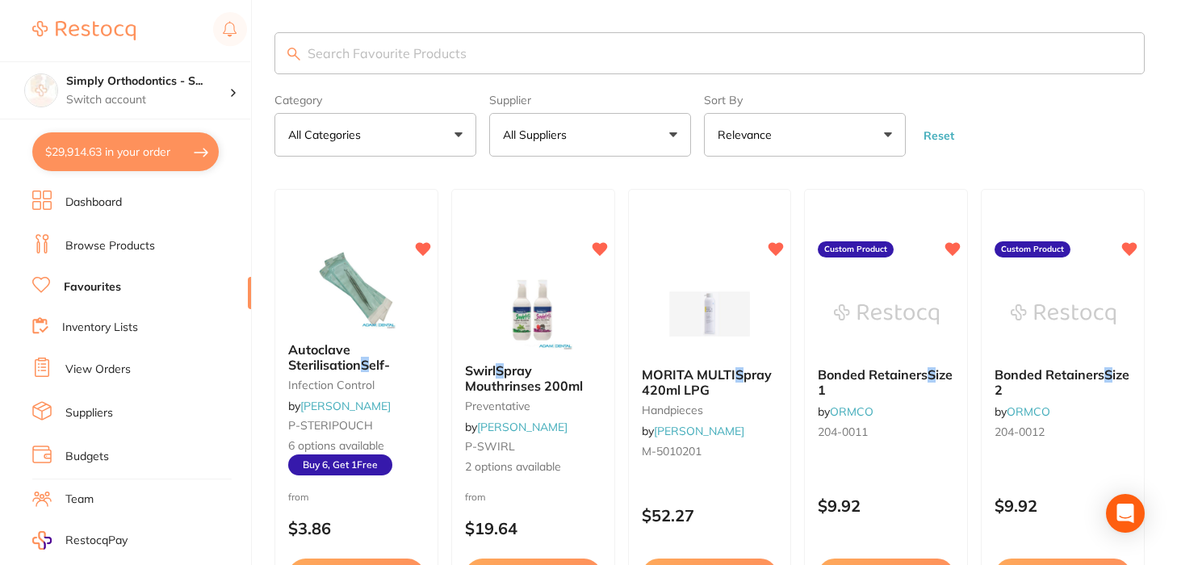
click at [648, 151] on button "All Suppliers" at bounding box center [590, 135] width 202 height 44
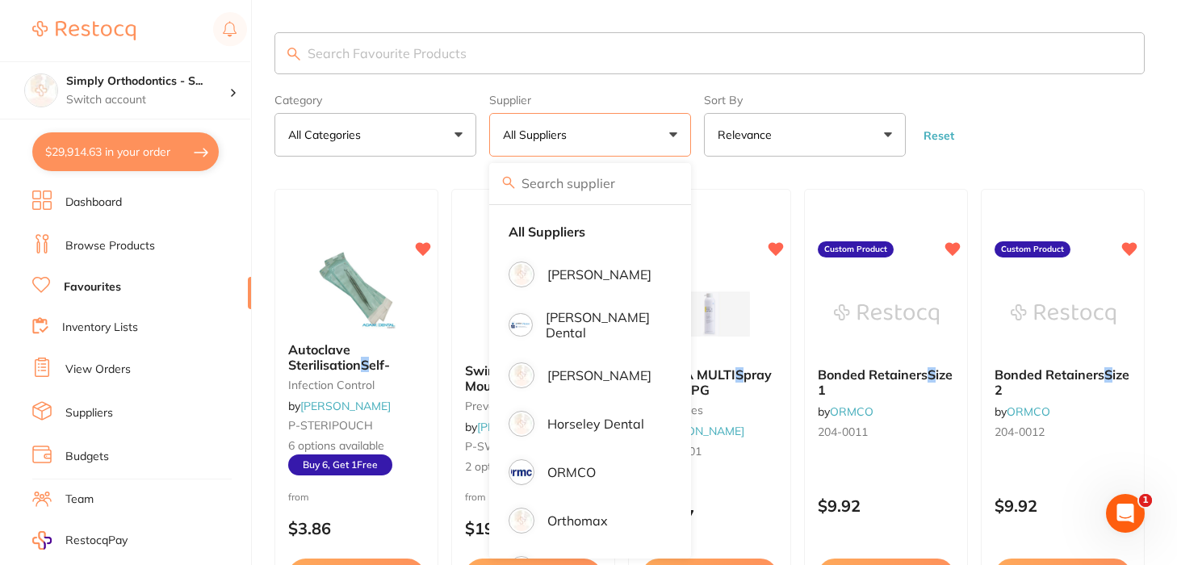
click at [357, 53] on input "search" at bounding box center [710, 53] width 870 height 42
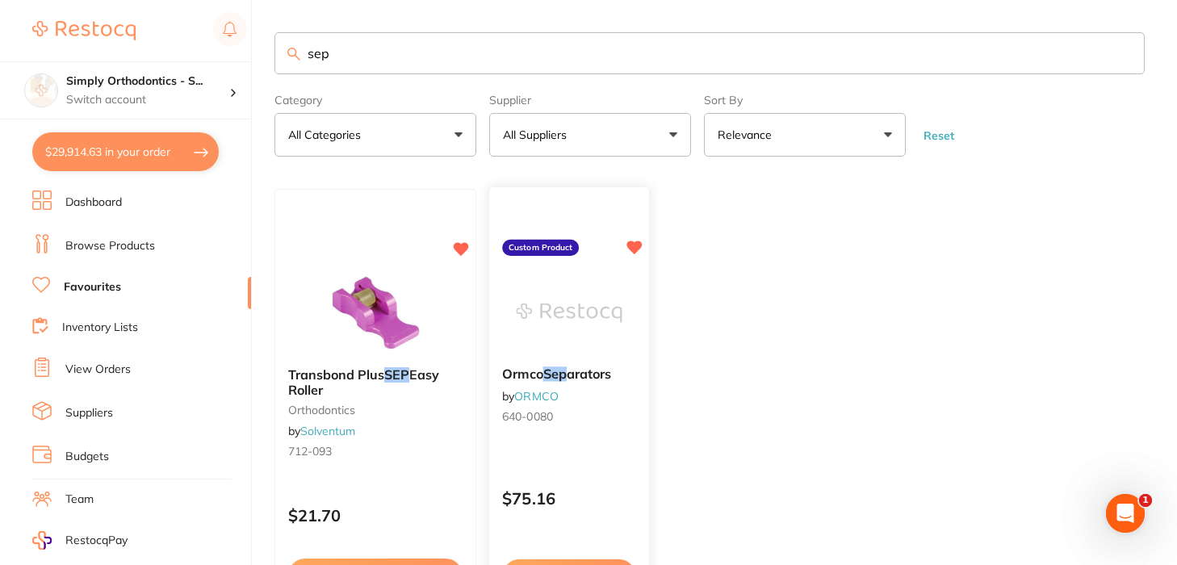
scroll to position [-6, 0]
type input "sep"
click at [98, 99] on p "Switch account" at bounding box center [147, 100] width 163 height 16
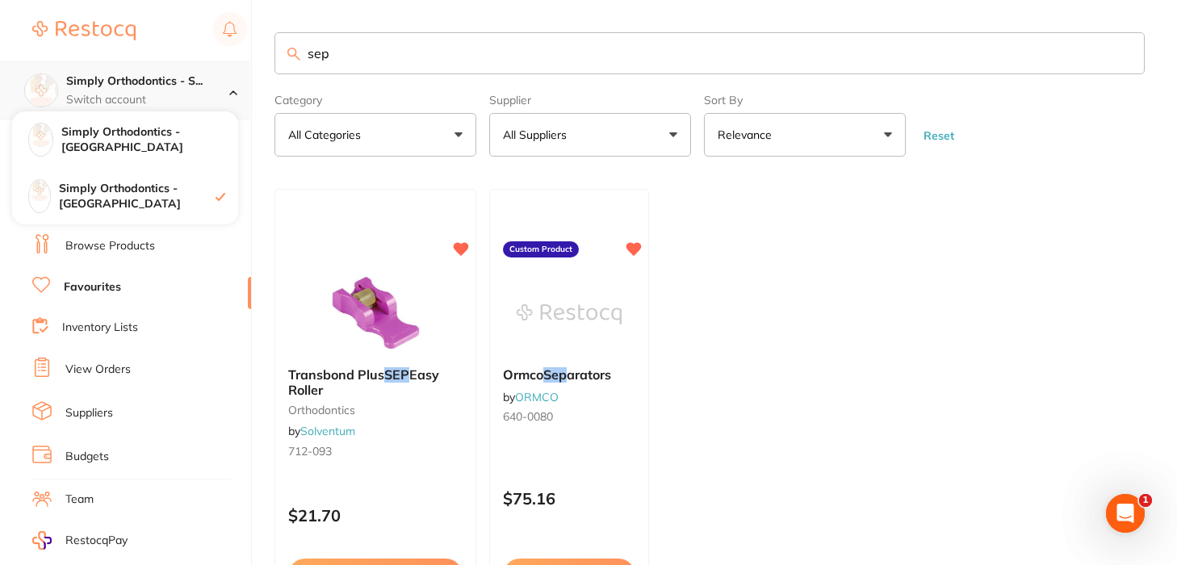
scroll to position [0, 0]
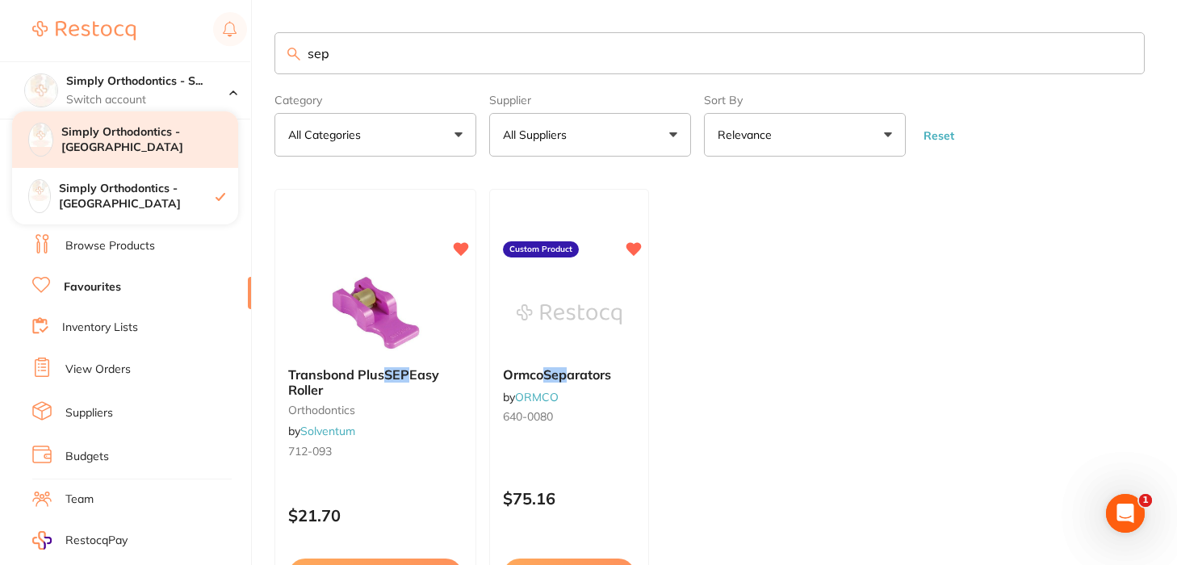
click at [136, 144] on h4 "Simply Orthodontics - [GEOGRAPHIC_DATA]" at bounding box center [149, 139] width 177 height 31
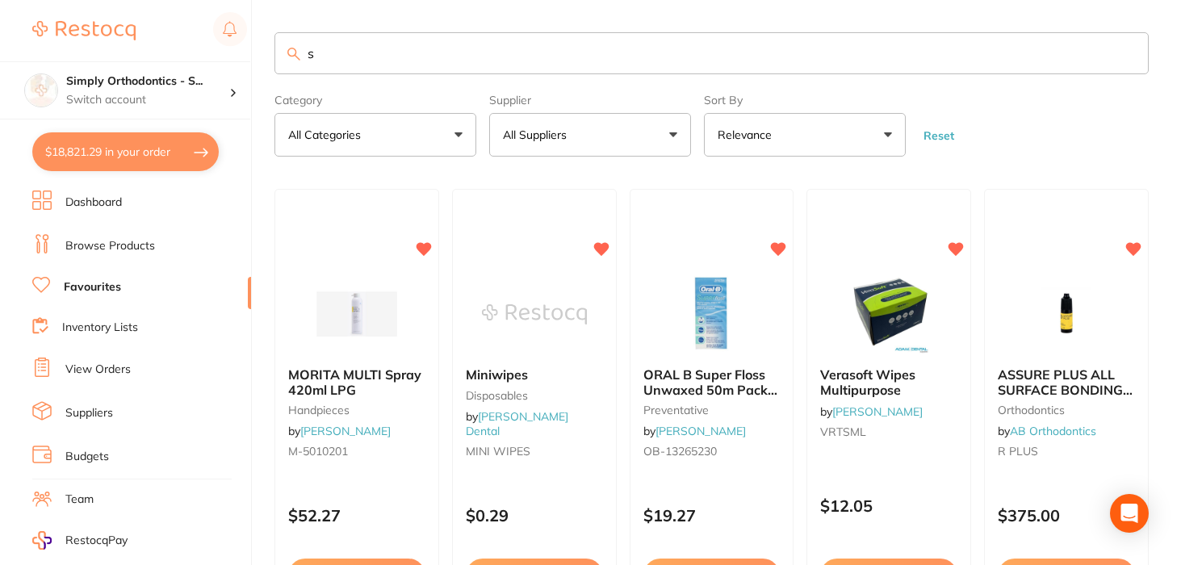
type input "se"
type input "1"
type input "2"
type input "sep"
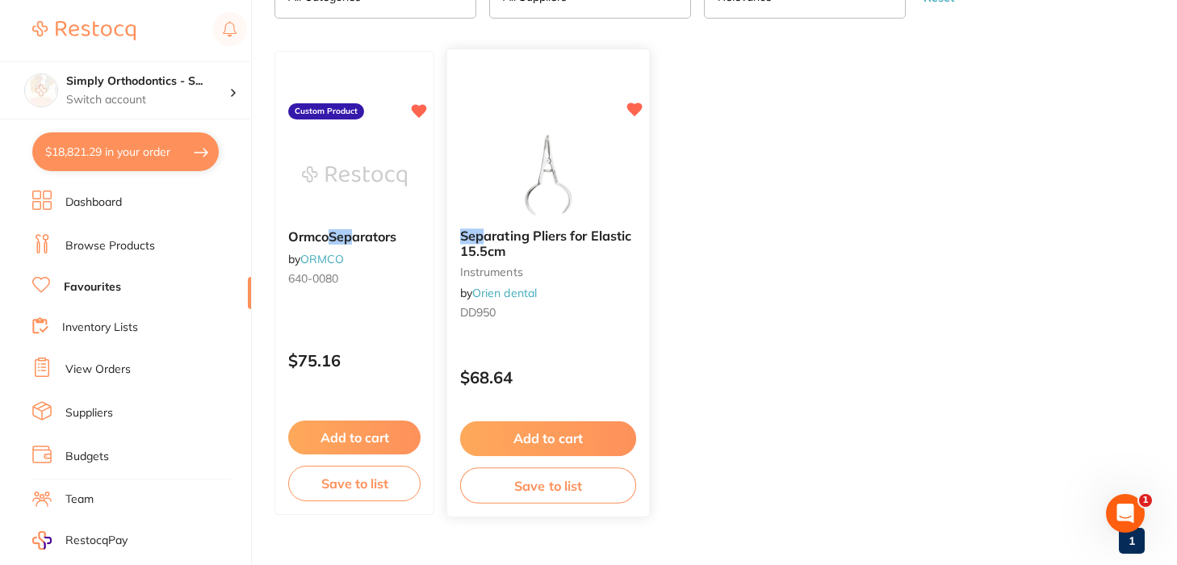
scroll to position [97, 0]
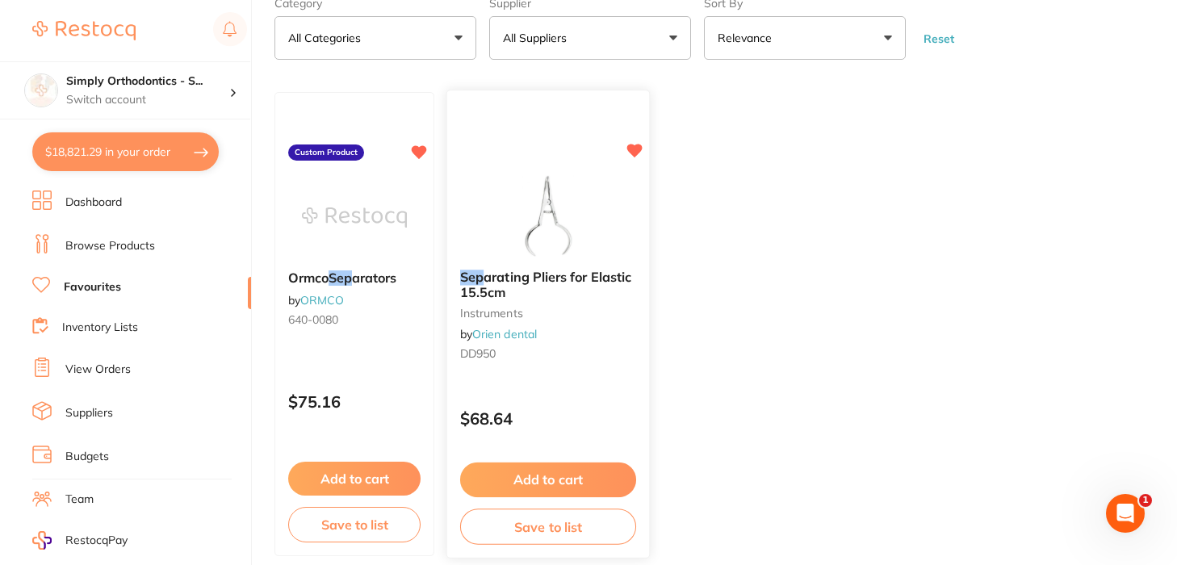
click at [534, 234] on img at bounding box center [548, 217] width 106 height 82
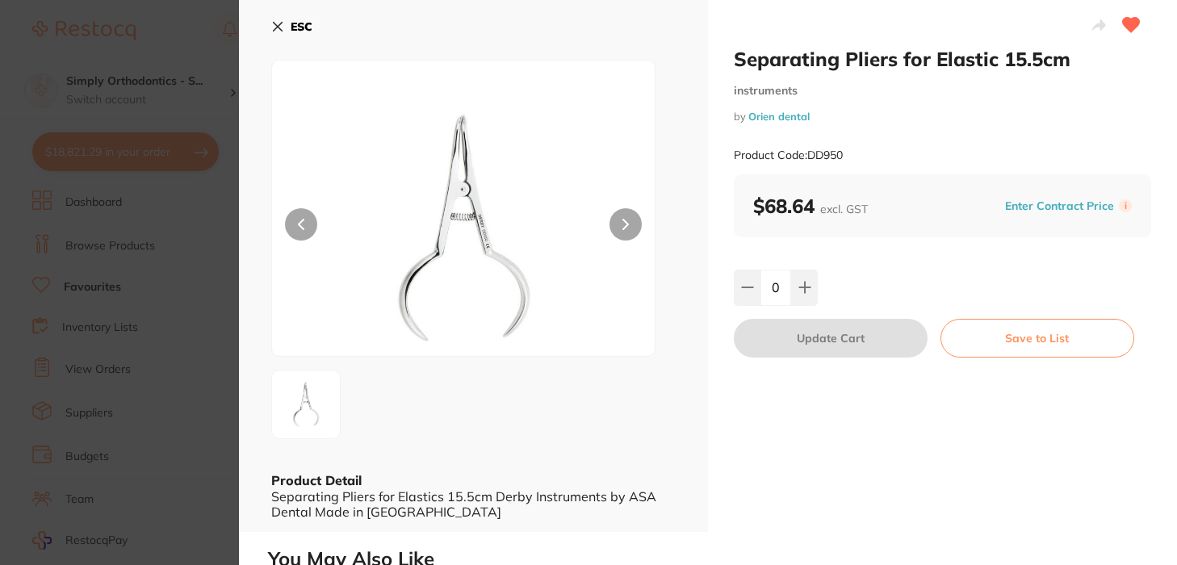
type input "1"
click at [279, 28] on icon at bounding box center [278, 27] width 9 height 9
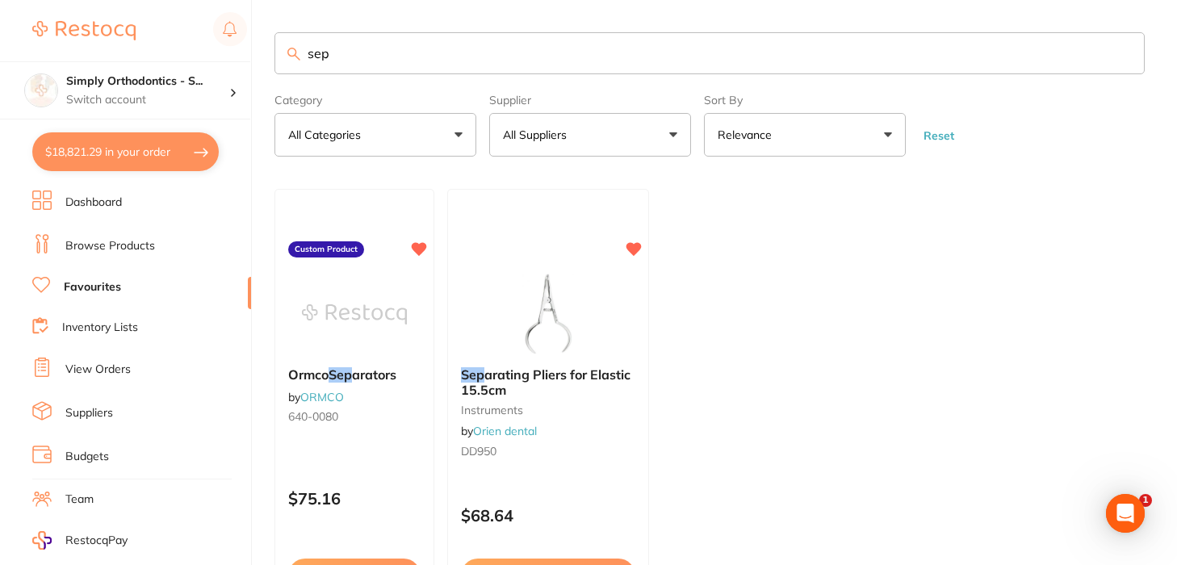
click at [1126, 60] on input "sep" at bounding box center [710, 53] width 870 height 42
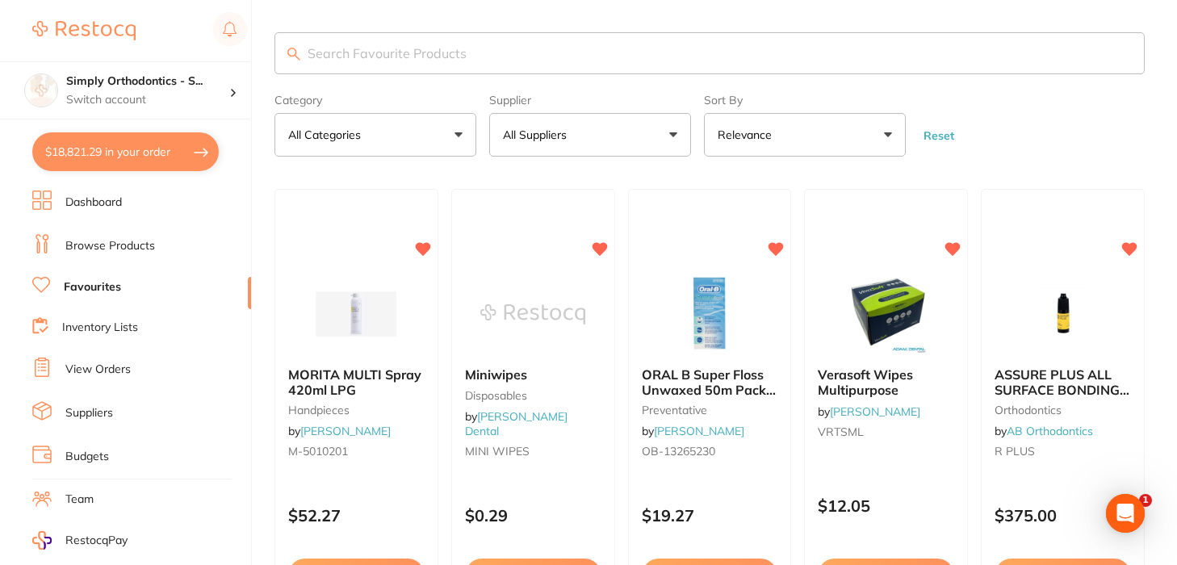
click at [1122, 55] on input "search" at bounding box center [710, 53] width 870 height 42
click at [631, 135] on button "All Suppliers" at bounding box center [590, 135] width 202 height 44
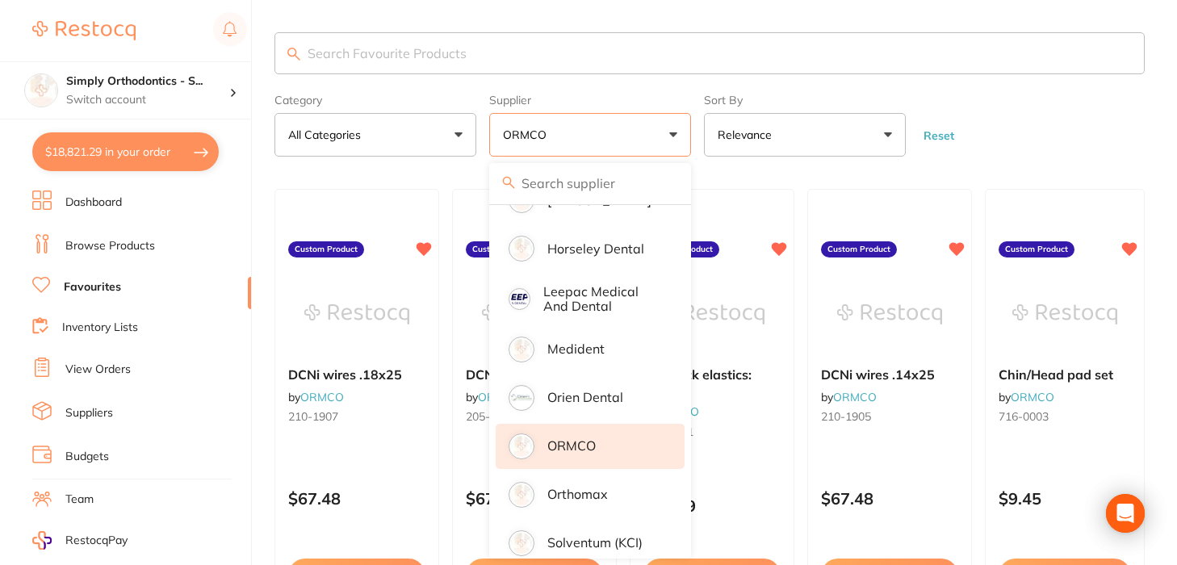
click at [1038, 145] on form "Category All Categories All Categories No categories found Clear Category false…" at bounding box center [710, 121] width 870 height 69
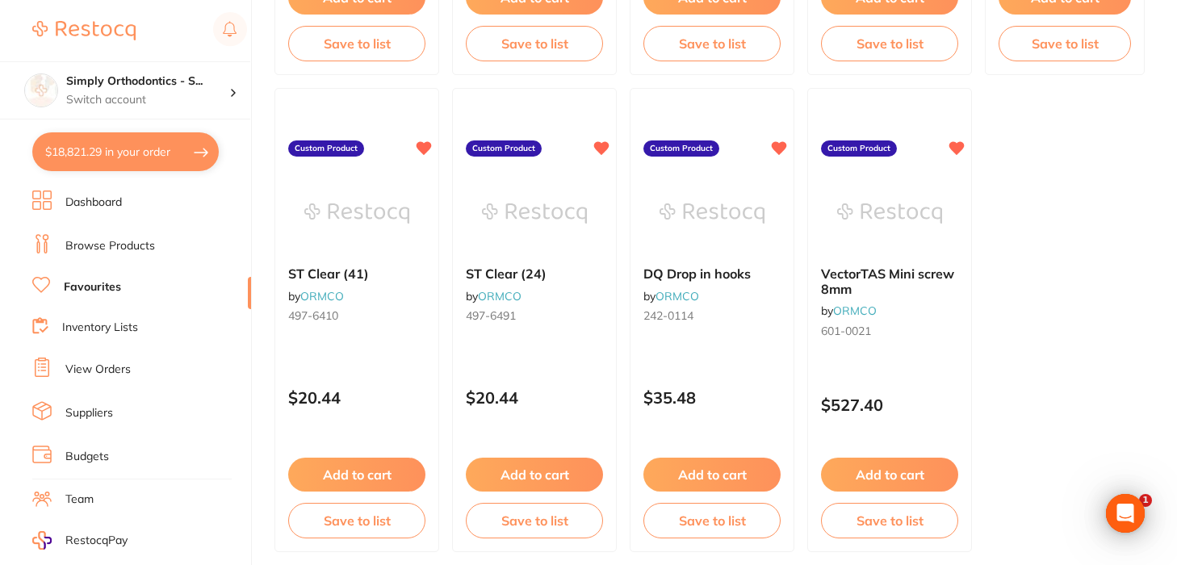
scroll to position [4947, 0]
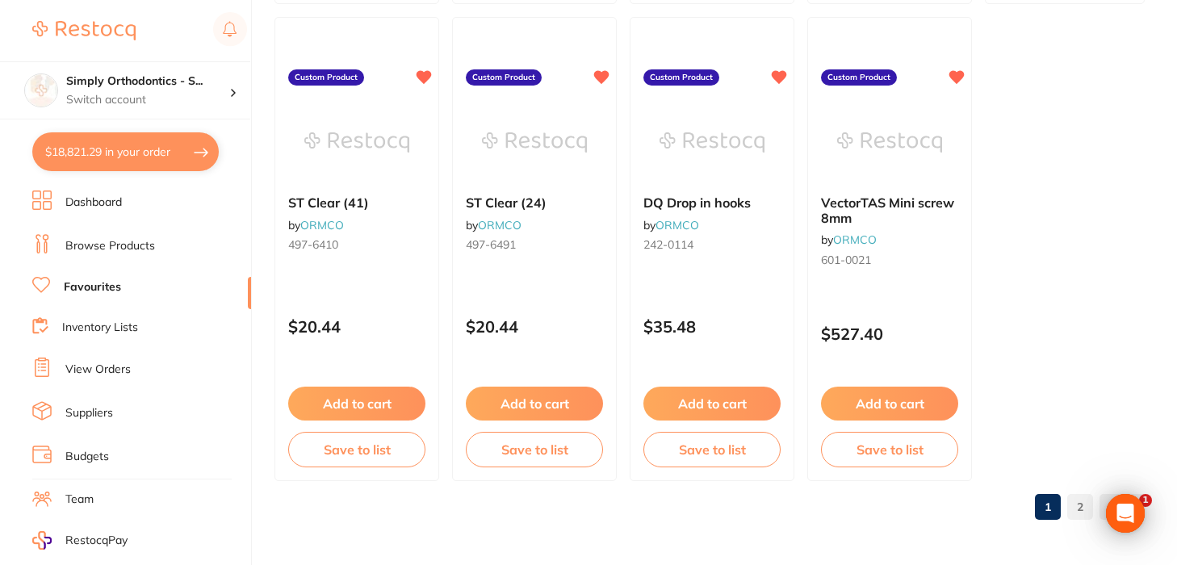
click at [1074, 510] on link "2" at bounding box center [1080, 507] width 26 height 32
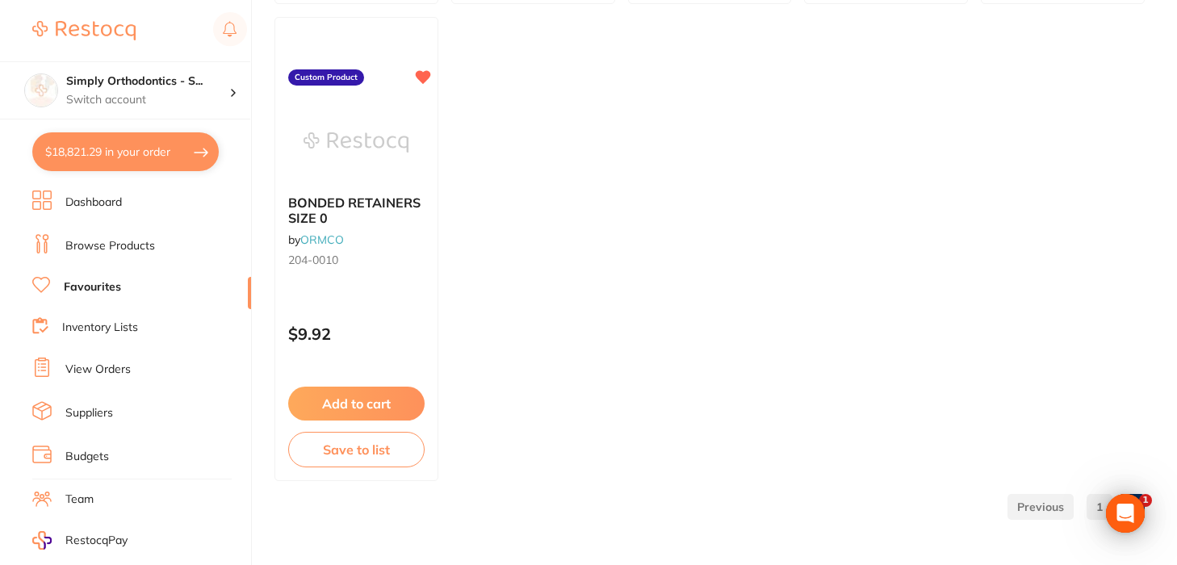
scroll to position [0, 0]
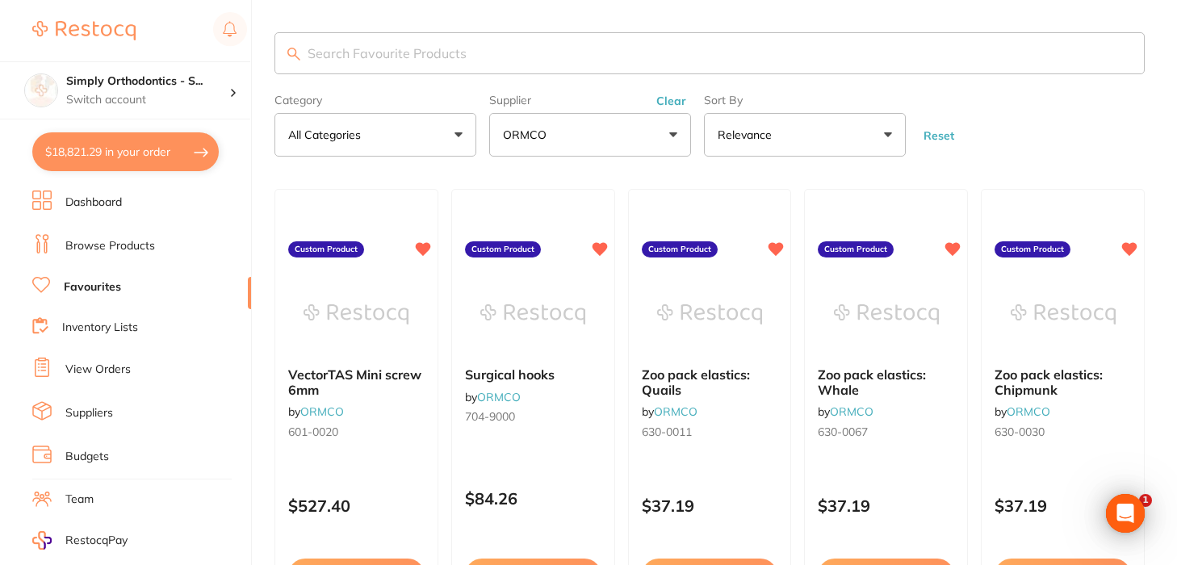
click at [677, 106] on button "Clear" at bounding box center [672, 101] width 40 height 15
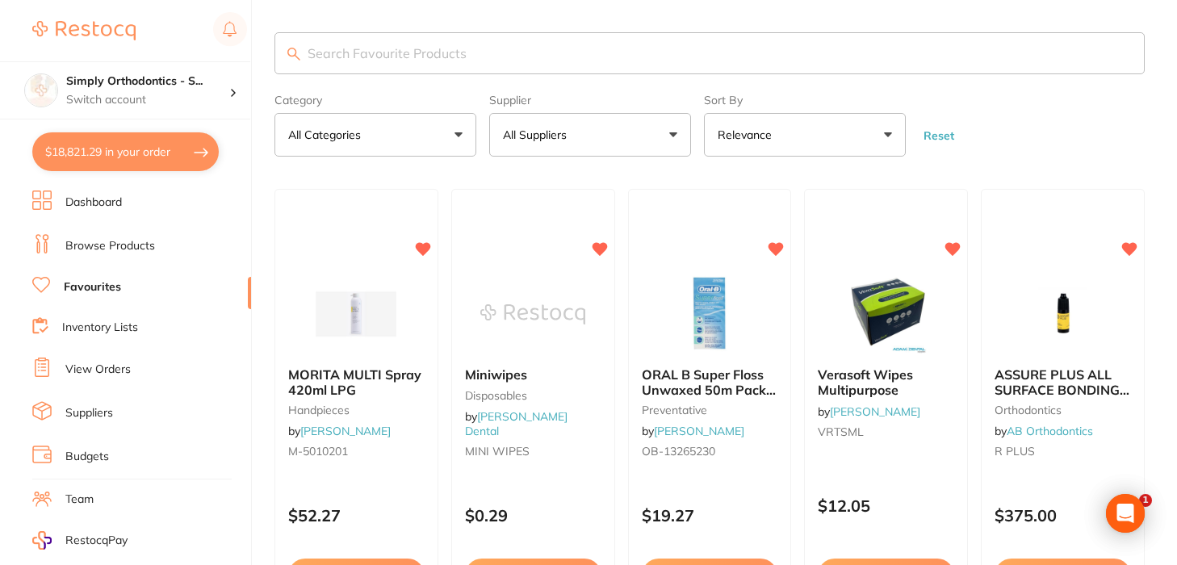
click at [150, 249] on link "Browse Products" at bounding box center [110, 246] width 90 height 16
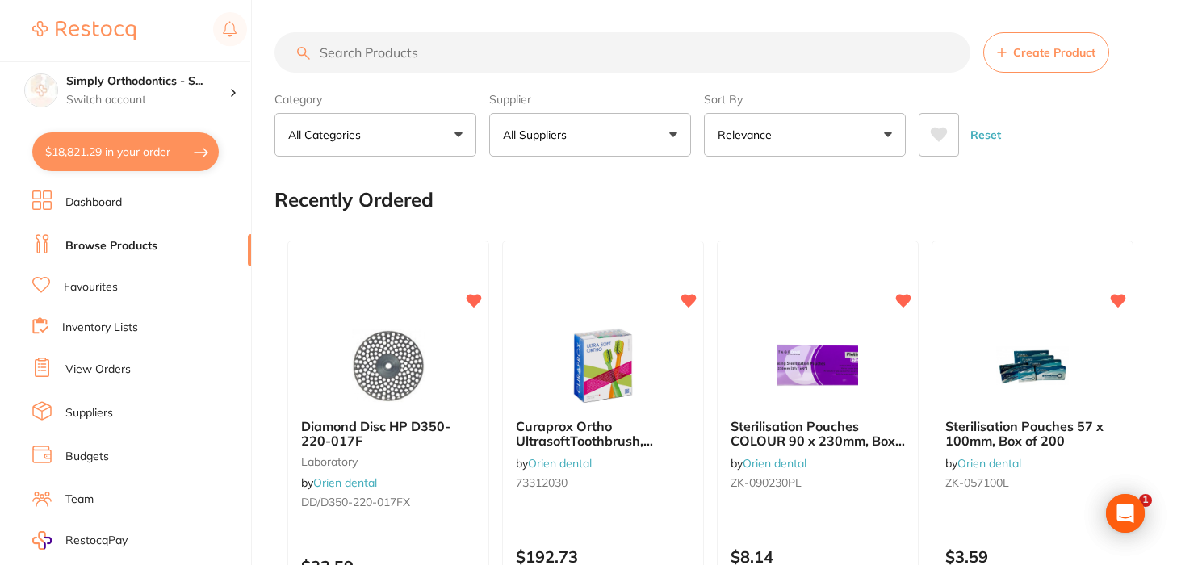
click at [414, 61] on input "search" at bounding box center [623, 52] width 696 height 40
click at [198, 95] on p "Switch account" at bounding box center [147, 100] width 163 height 16
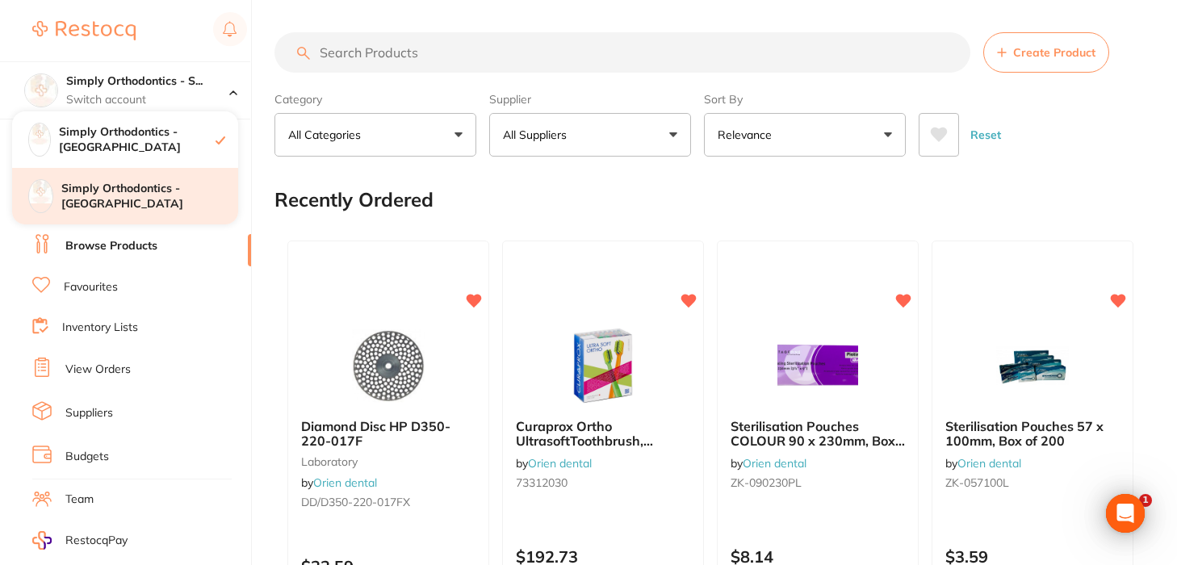
click at [121, 203] on h4 "Simply Orthodontics - [GEOGRAPHIC_DATA]" at bounding box center [149, 196] width 177 height 31
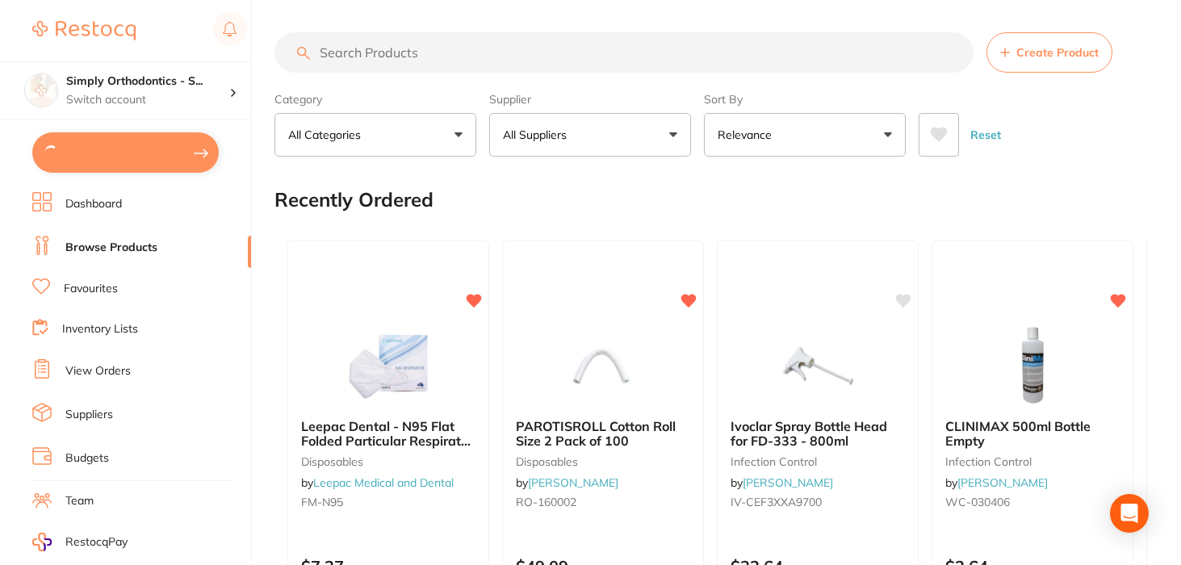
type textarea "Deliver to [GEOGRAPHIC_DATA]"
type input "2"
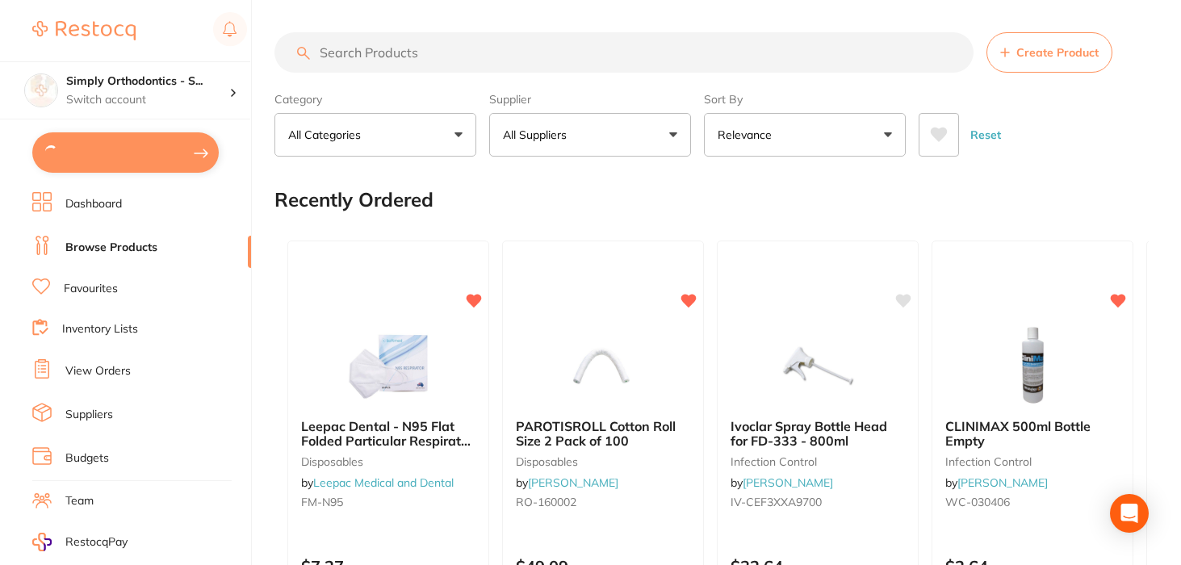
type input "1"
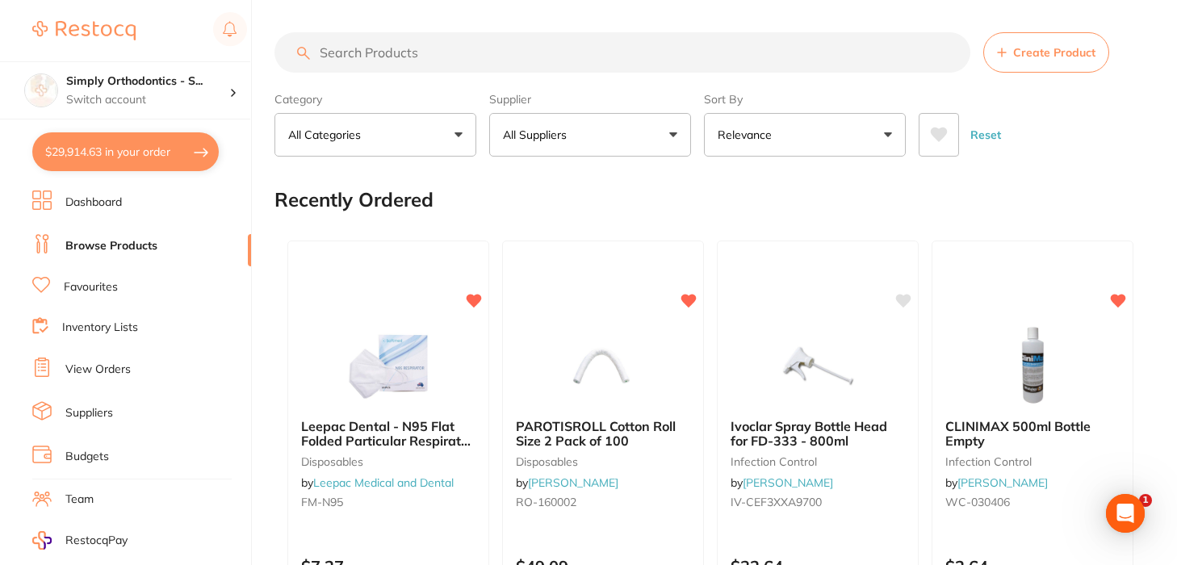
click at [83, 287] on link "Favourites" at bounding box center [91, 287] width 54 height 16
click at [439, 61] on input "search" at bounding box center [624, 52] width 699 height 40
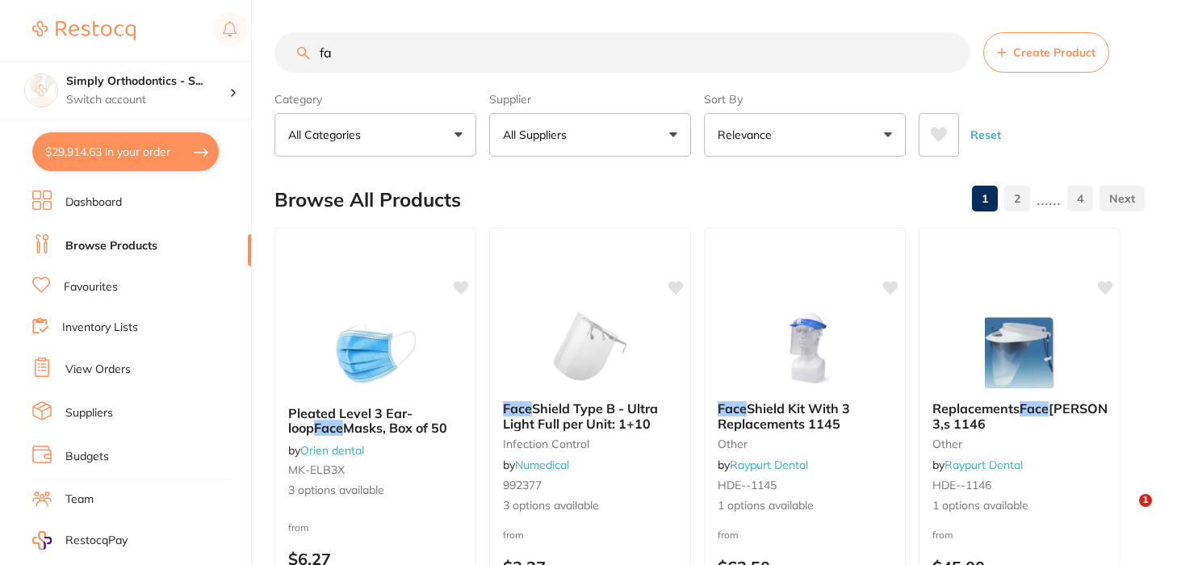
type input "f"
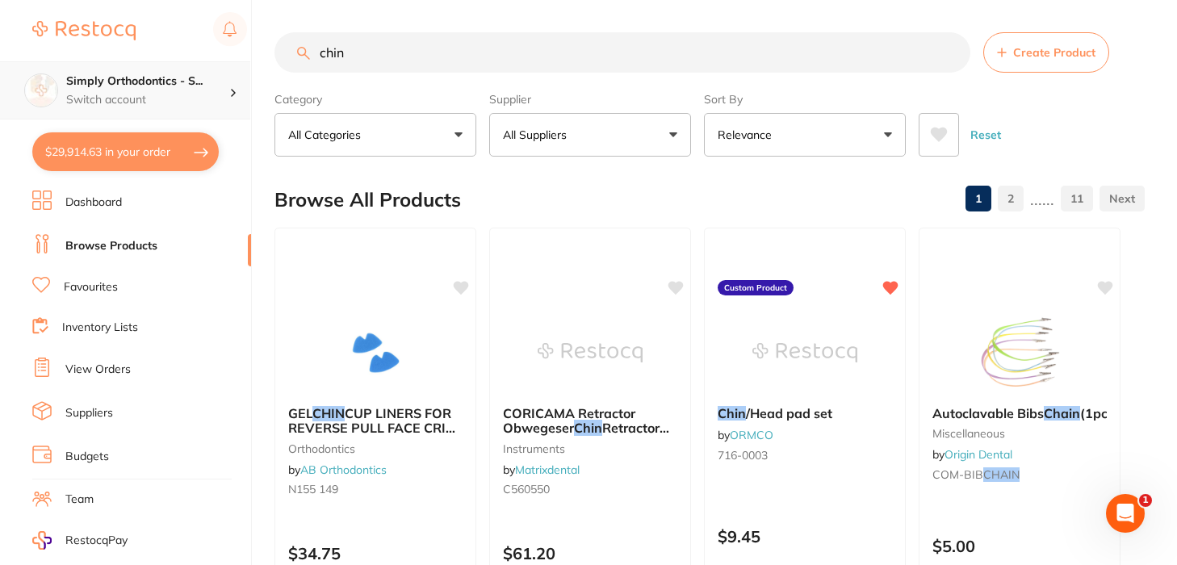
type input "chin"
click at [154, 92] on p "Switch account" at bounding box center [147, 100] width 163 height 16
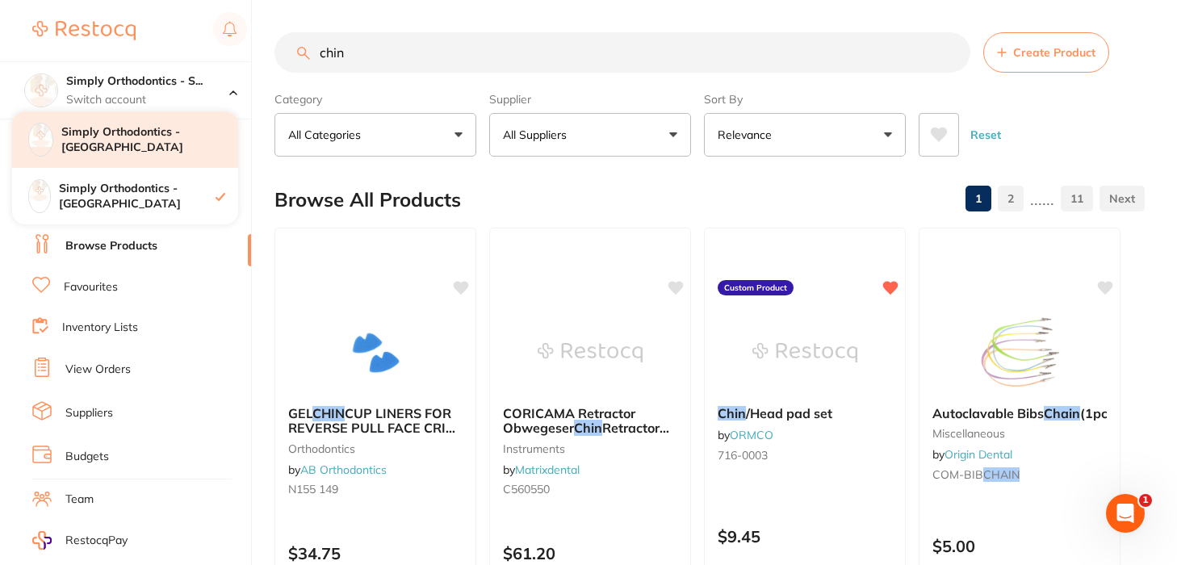
click at [174, 139] on h4 "Simply Orthodontics - [GEOGRAPHIC_DATA]" at bounding box center [149, 139] width 177 height 31
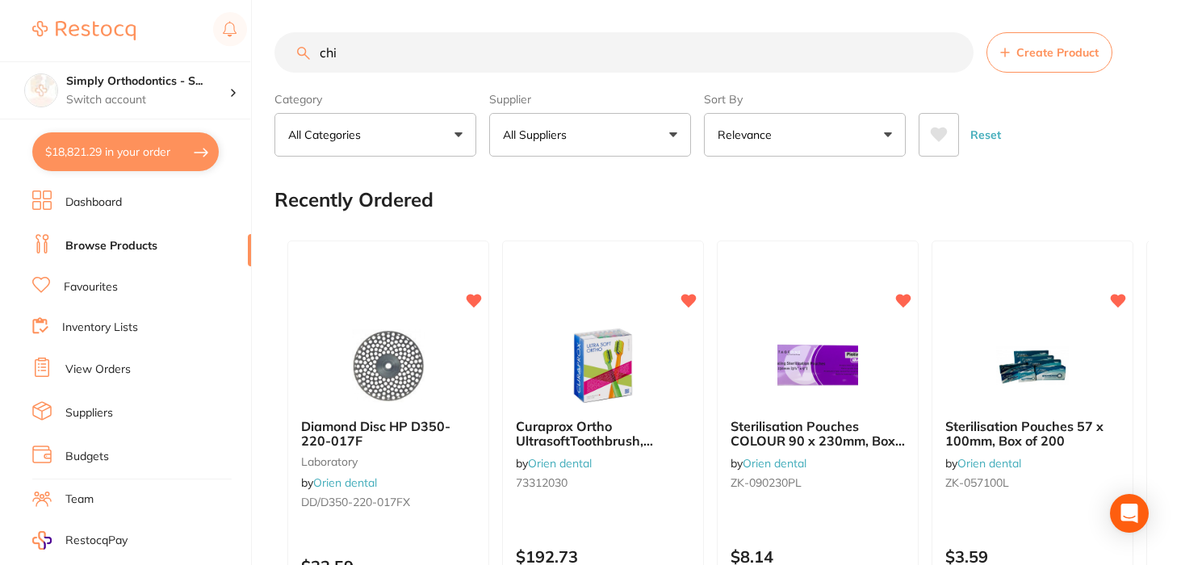
type input "chin"
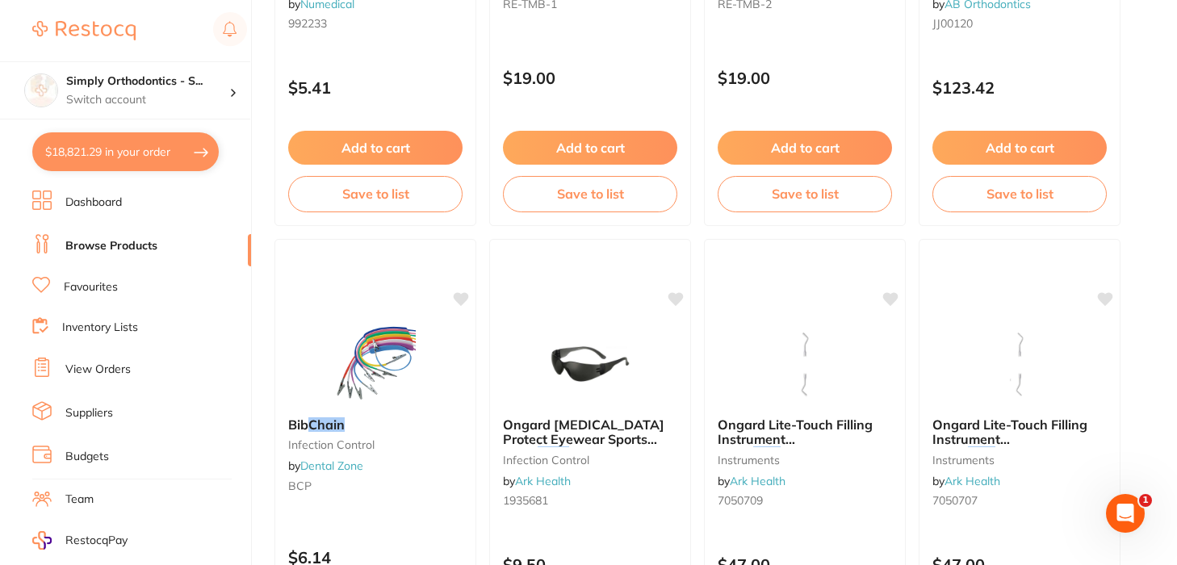
scroll to position [-9, 0]
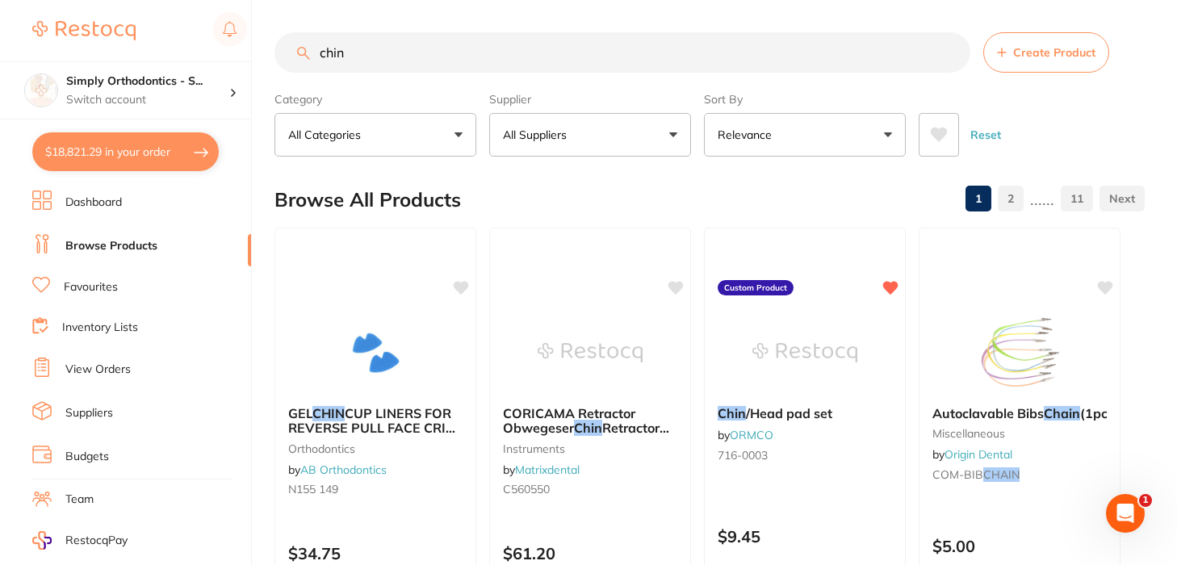
click at [950, 55] on input "chin" at bounding box center [623, 52] width 696 height 40
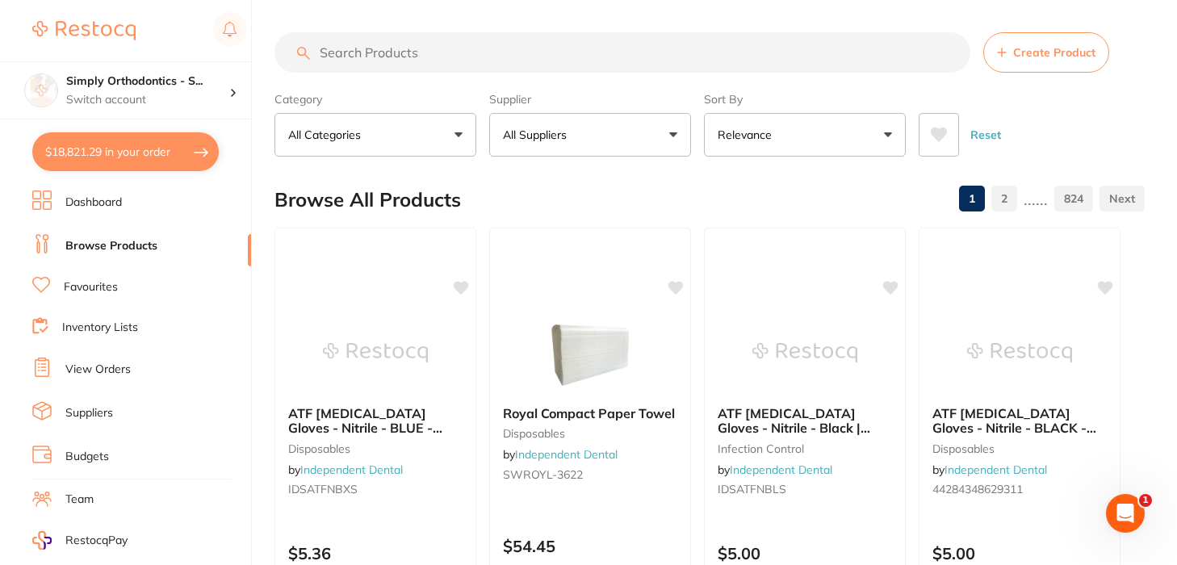
click at [637, 141] on button "All Suppliers" at bounding box center [590, 135] width 202 height 44
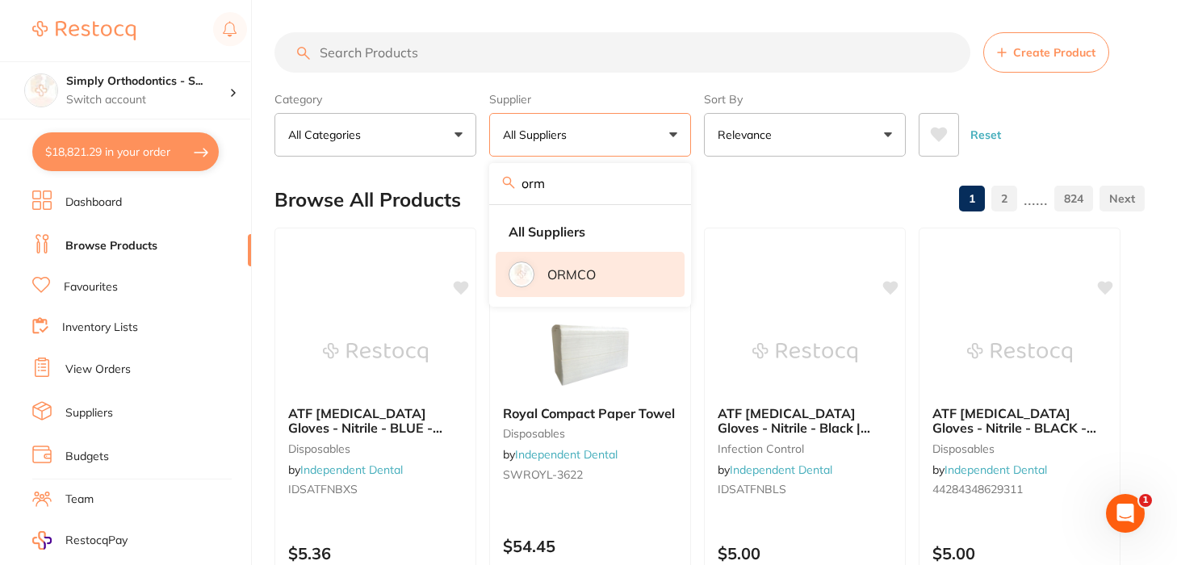
type input "orm"
click at [558, 275] on p "ORMCO" at bounding box center [571, 274] width 48 height 15
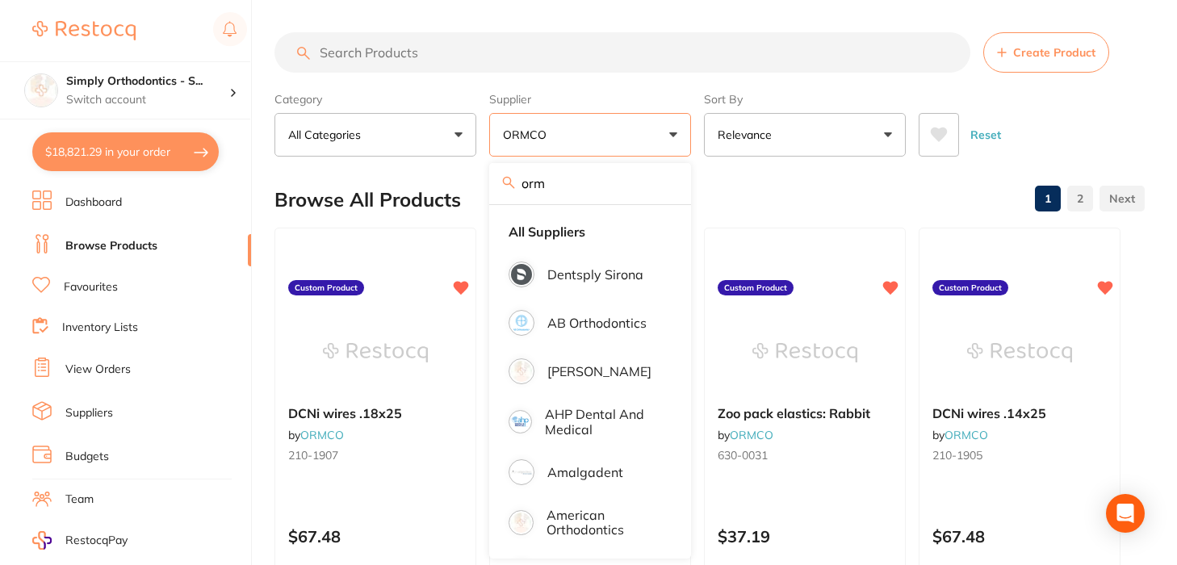
click at [583, 56] on input "search" at bounding box center [623, 52] width 696 height 40
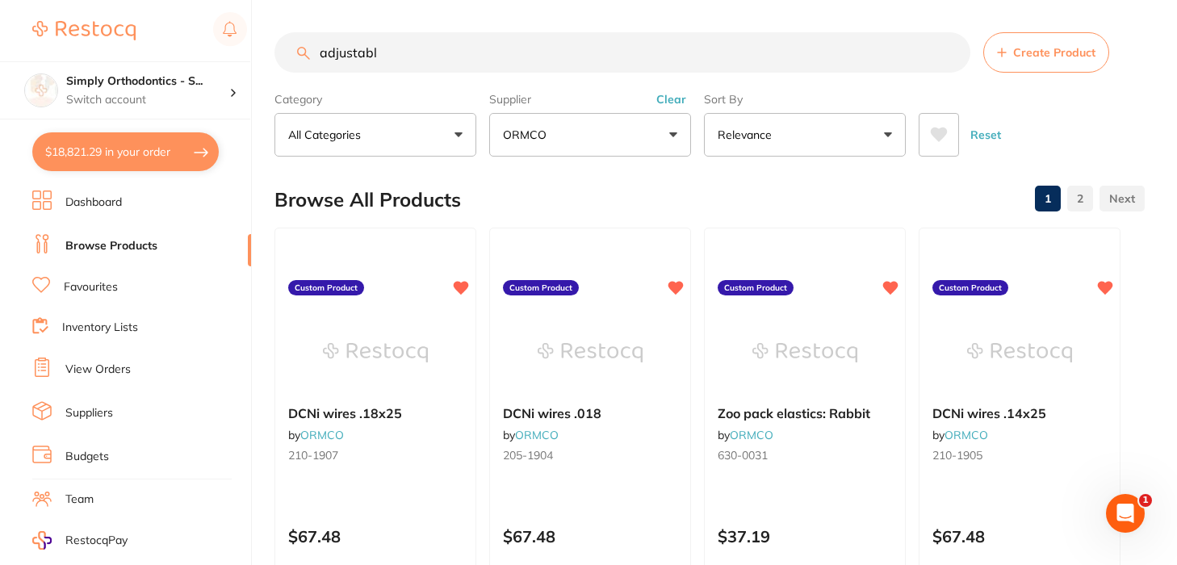
type input "adjustable"
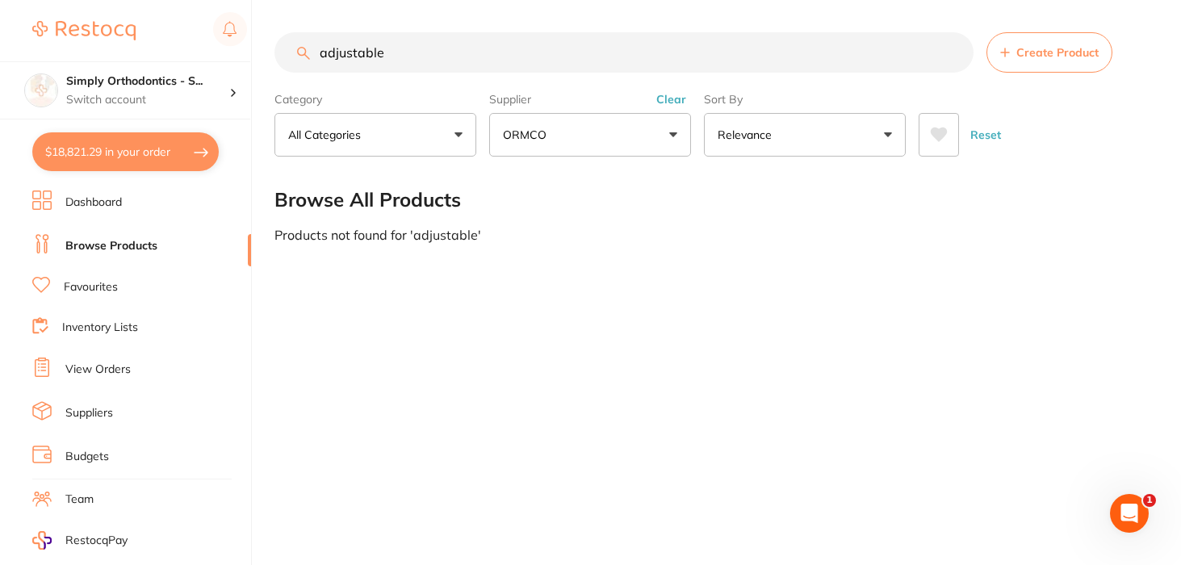
click at [953, 56] on input "adjustable" at bounding box center [624, 52] width 699 height 40
click at [448, 49] on input "h" at bounding box center [624, 52] width 699 height 40
click at [393, 53] on input "headgear" at bounding box center [624, 52] width 699 height 40
drag, startPoint x: 388, startPoint y: 55, endPoint x: 312, endPoint y: 55, distance: 76.7
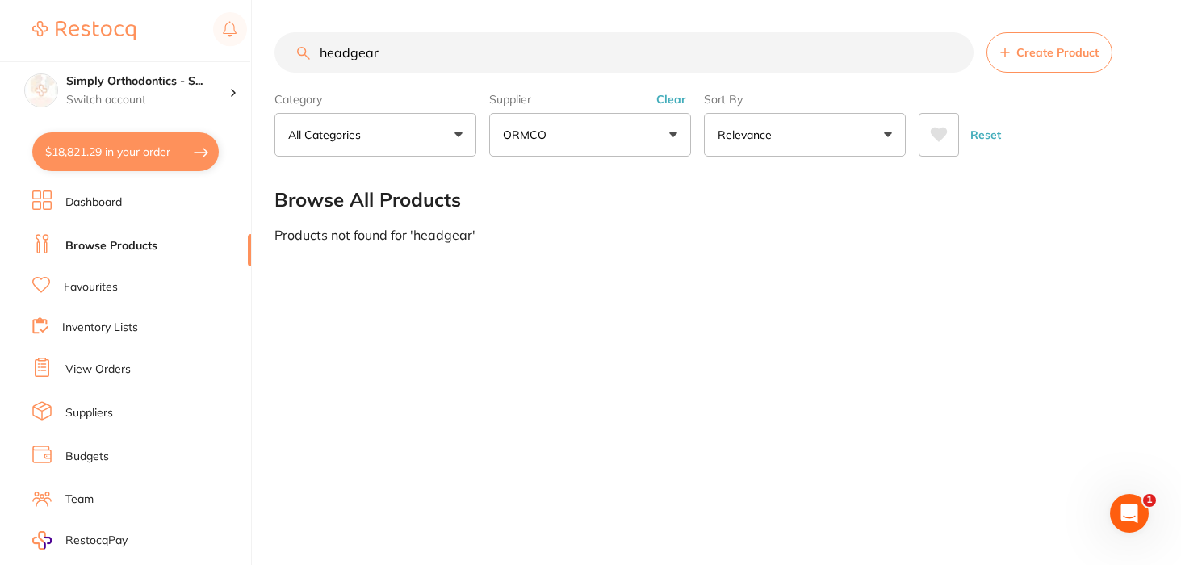
click at [312, 55] on input "headgear" at bounding box center [624, 52] width 699 height 40
type input "facemask"
click at [954, 57] on input "facemask" at bounding box center [624, 52] width 699 height 40
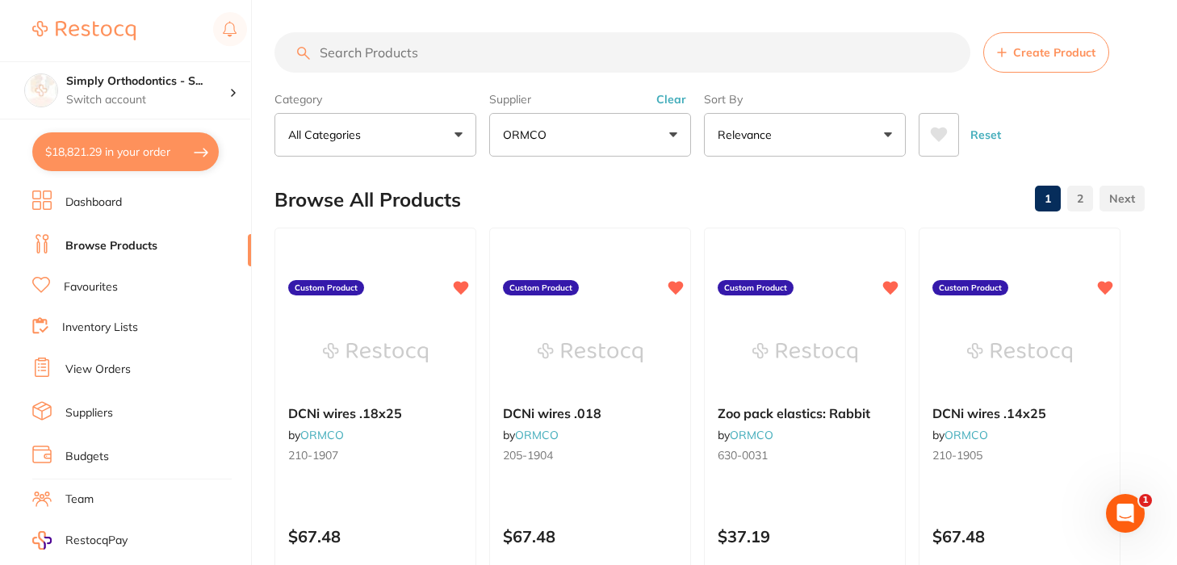
click at [677, 105] on button "Clear" at bounding box center [672, 99] width 40 height 15
